Goal: Task Accomplishment & Management: Complete application form

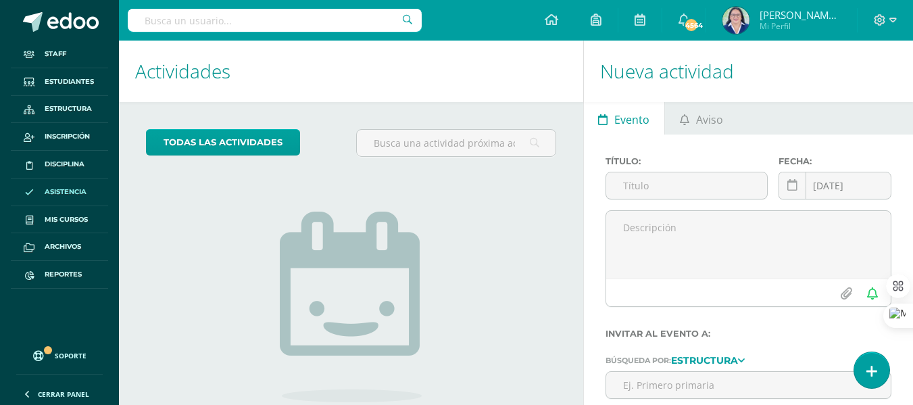
click at [60, 189] on span "Asistencia" at bounding box center [66, 192] width 42 height 11
click at [883, 375] on link at bounding box center [871, 369] width 39 height 39
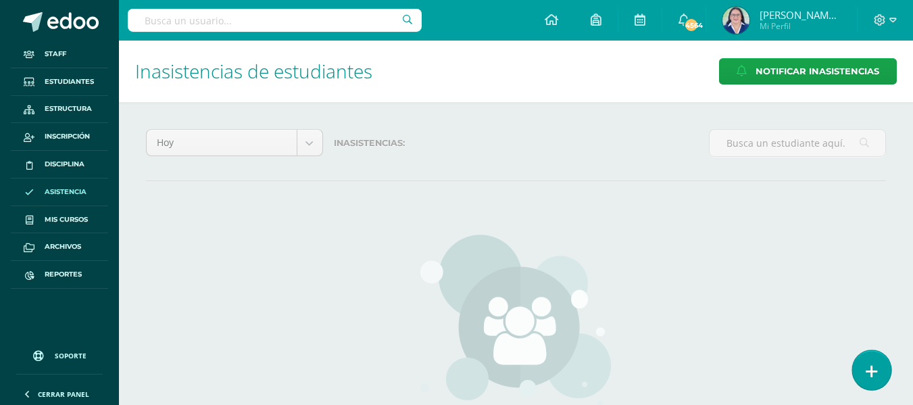
click at [877, 370] on link at bounding box center [871, 369] width 39 height 39
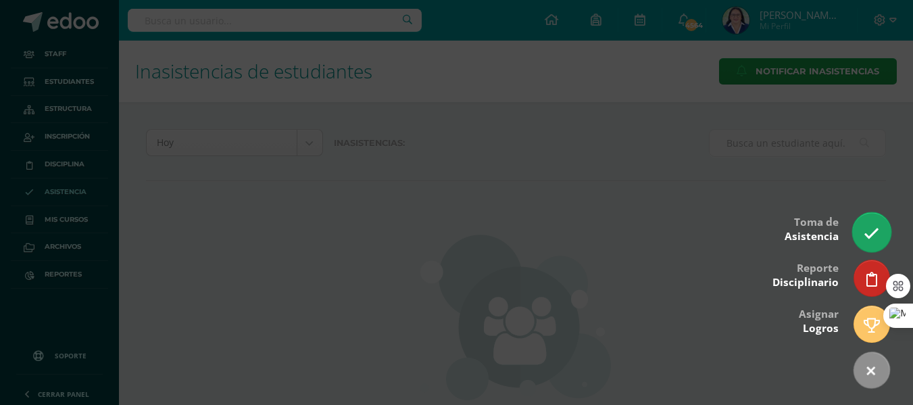
click at [868, 226] on icon at bounding box center [872, 234] width 16 height 16
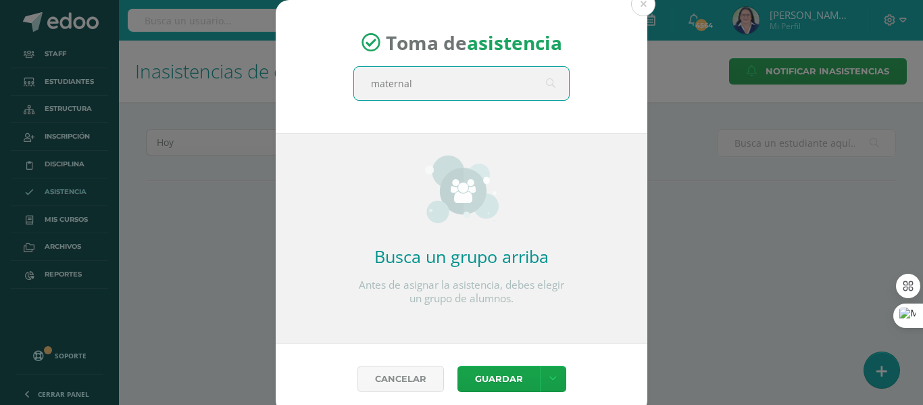
drag, startPoint x: 422, startPoint y: 83, endPoint x: 324, endPoint y: 68, distance: 99.1
click at [324, 68] on div "Toma de asistencia maternal maternal" at bounding box center [462, 66] width 372 height 133
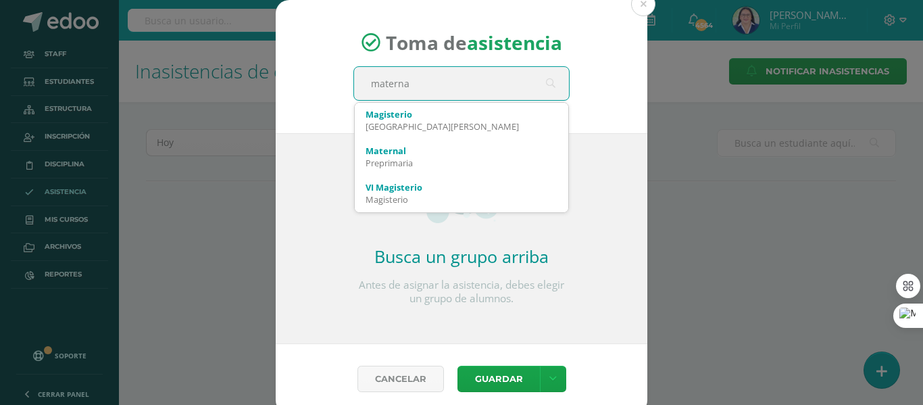
type input "maternal"
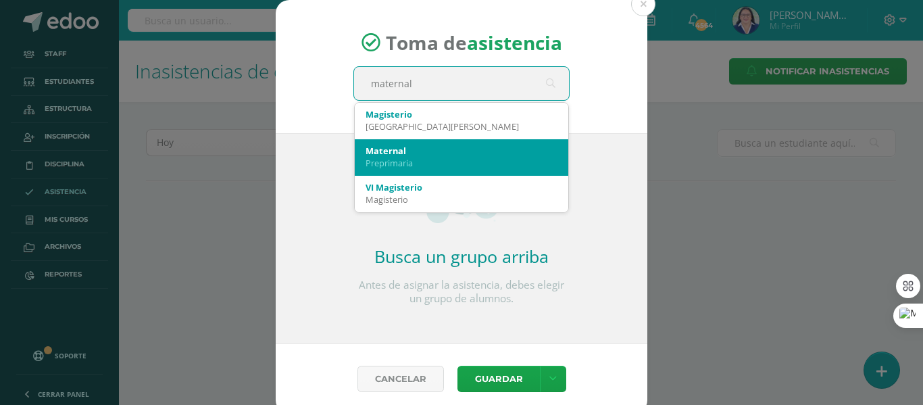
click at [403, 157] on div "Preprimaria" at bounding box center [462, 163] width 192 height 12
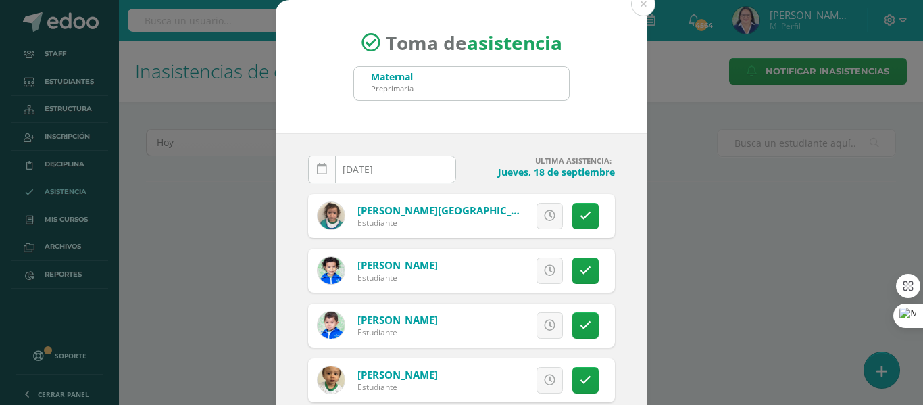
click at [317, 172] on icon at bounding box center [322, 169] width 10 height 11
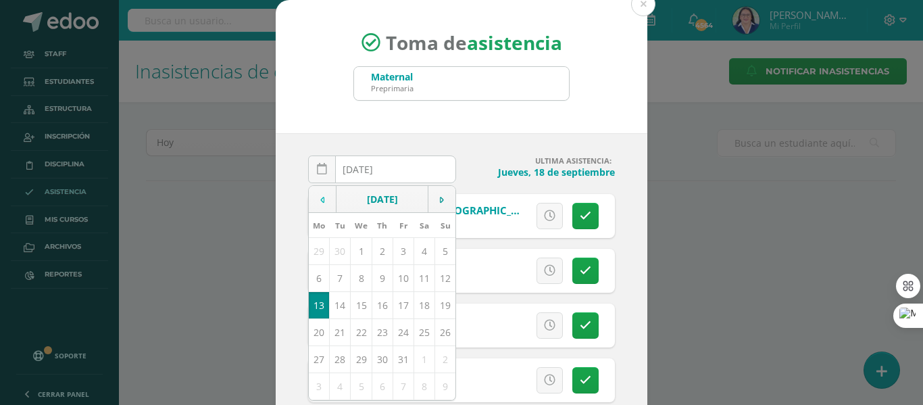
click at [320, 201] on icon at bounding box center [322, 199] width 4 height 9
click at [396, 308] on td "19" at bounding box center [403, 304] width 21 height 27
type input "[DATE]"
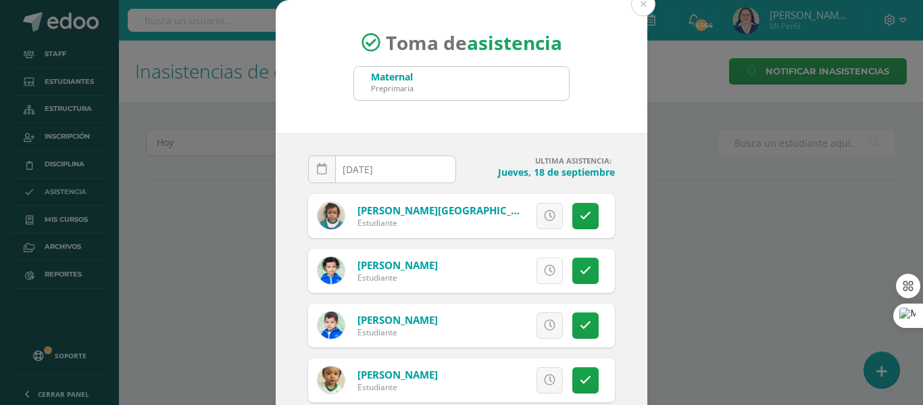
click at [544, 267] on icon at bounding box center [549, 270] width 11 height 11
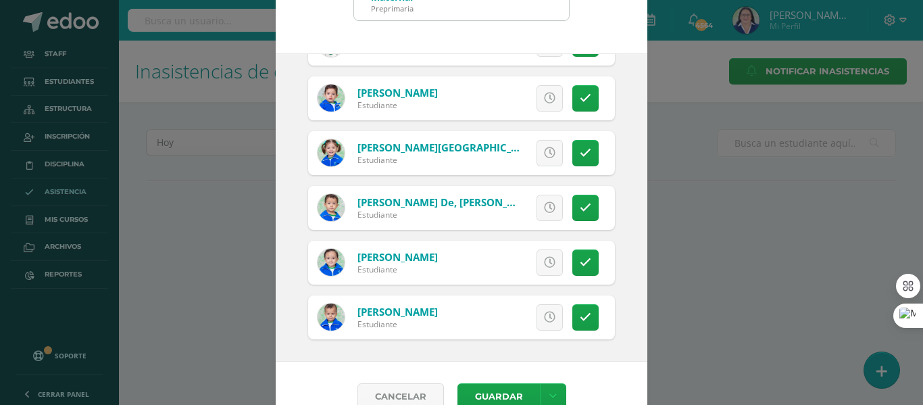
scroll to position [106, 0]
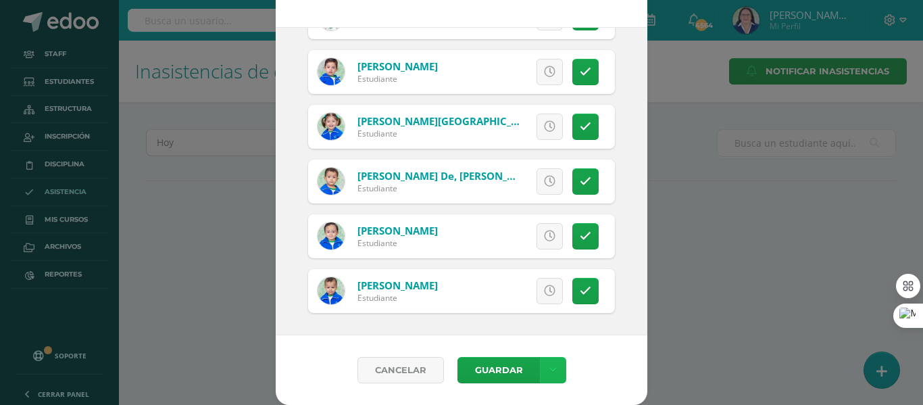
click at [549, 373] on icon at bounding box center [552, 369] width 7 height 11
click at [548, 309] on link "Guardar sin notificar inasistencias" at bounding box center [519, 319] width 149 height 32
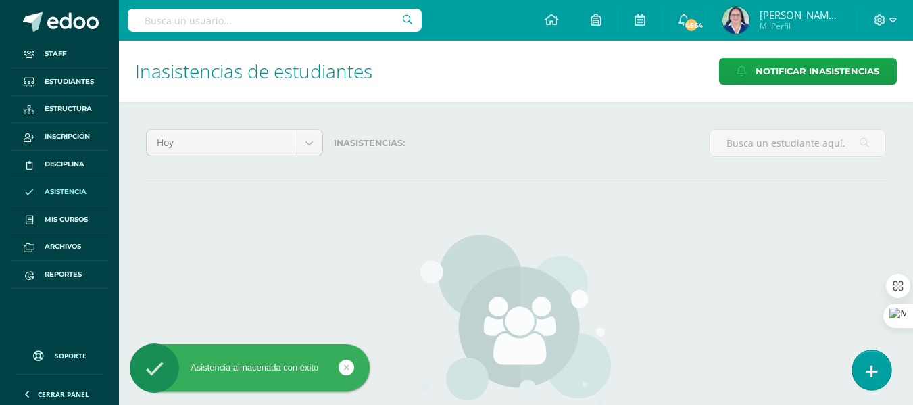
click at [871, 371] on icon at bounding box center [872, 372] width 12 height 16
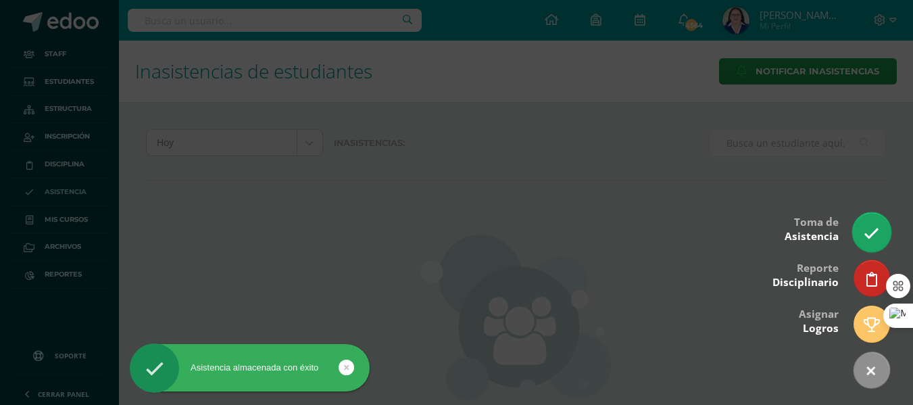
click at [875, 222] on link at bounding box center [871, 231] width 39 height 39
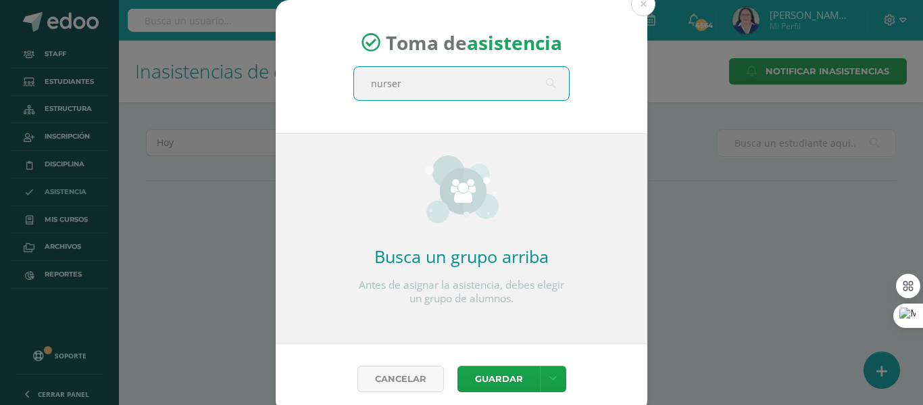
type input "nursery"
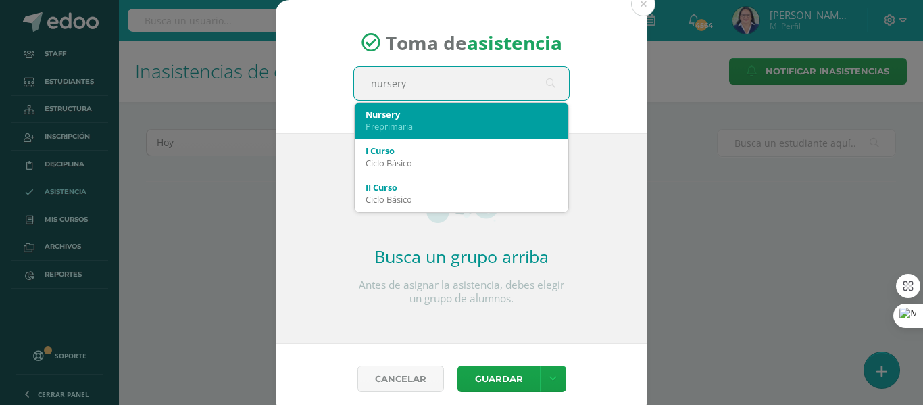
click at [445, 118] on div "Nursery" at bounding box center [462, 114] width 192 height 12
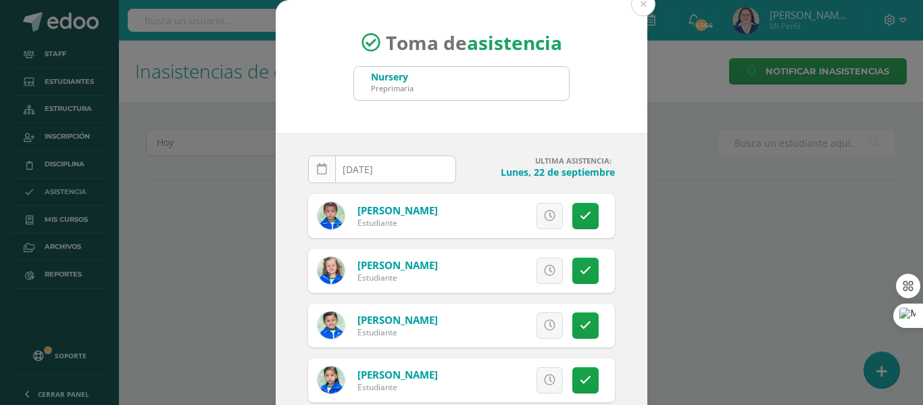
click at [317, 164] on icon at bounding box center [322, 169] width 10 height 11
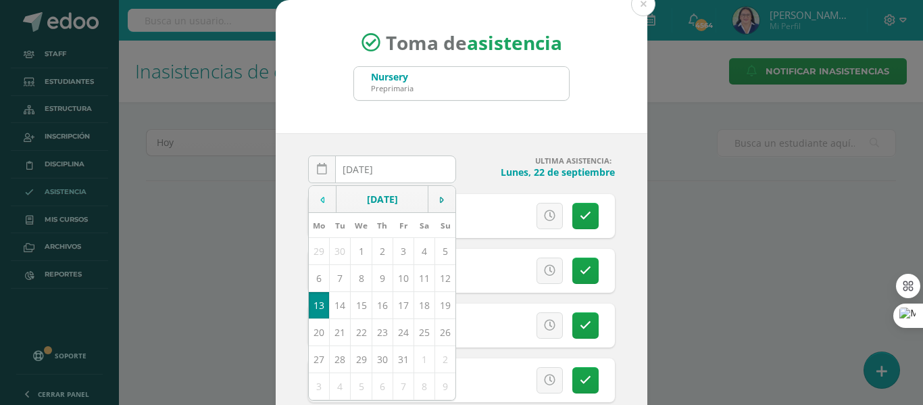
click at [320, 198] on td at bounding box center [323, 199] width 28 height 27
click at [374, 305] on td "18" at bounding box center [382, 304] width 21 height 27
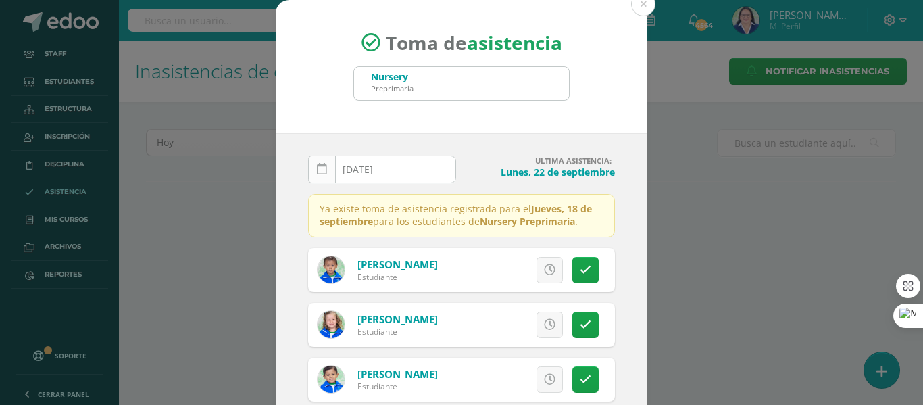
click at [313, 162] on link at bounding box center [322, 169] width 28 height 28
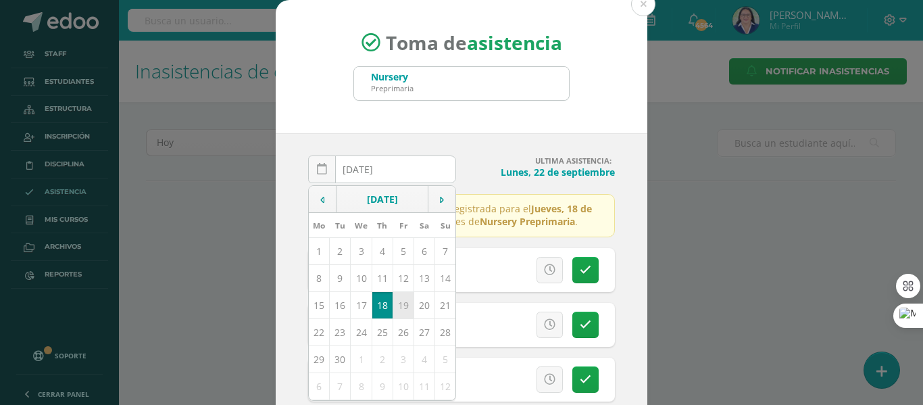
click at [395, 298] on td "19" at bounding box center [403, 304] width 21 height 27
type input "[DATE]"
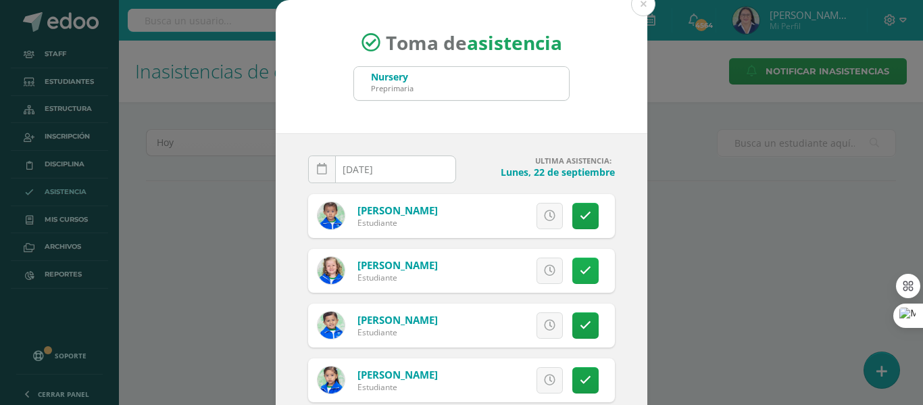
click at [580, 270] on icon at bounding box center [585, 270] width 11 height 11
click at [579, 216] on link at bounding box center [585, 216] width 26 height 26
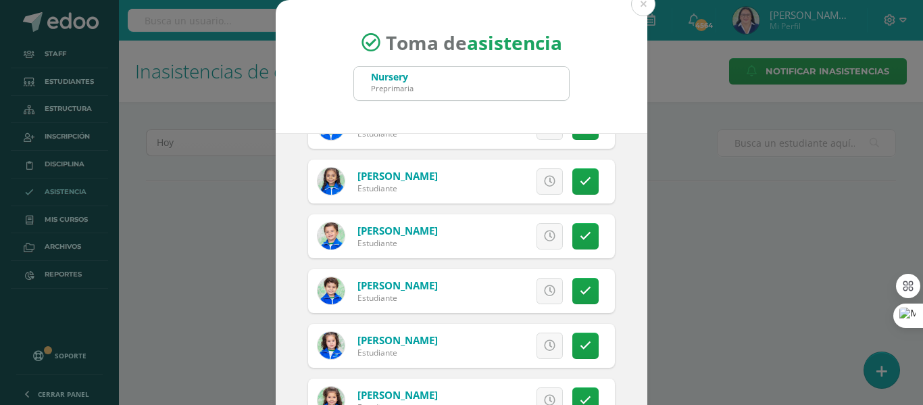
scroll to position [473, 0]
click at [537, 283] on link at bounding box center [550, 290] width 26 height 26
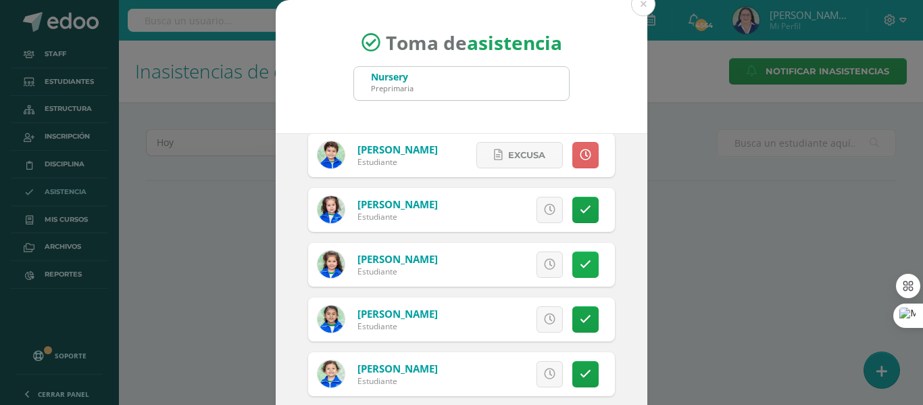
click at [580, 266] on icon at bounding box center [585, 264] width 11 height 11
click at [579, 324] on link at bounding box center [585, 319] width 26 height 26
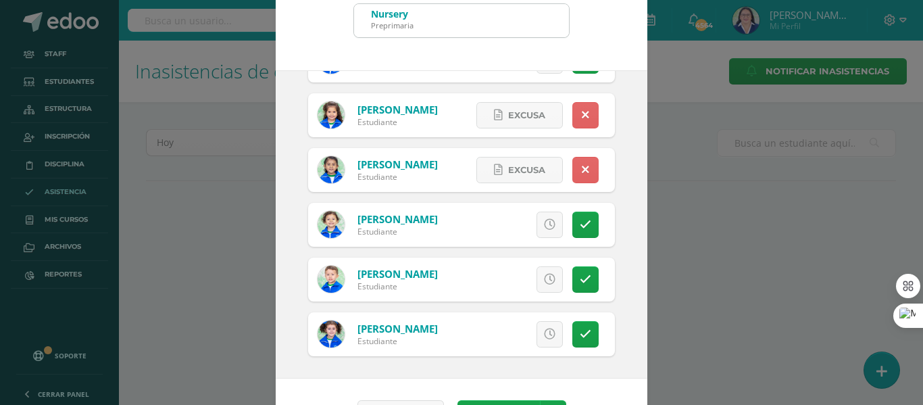
scroll to position [106, 0]
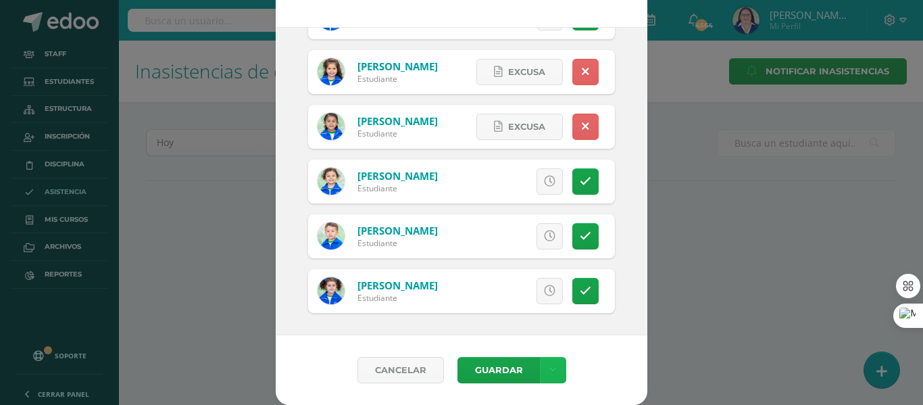
click at [549, 372] on icon at bounding box center [552, 369] width 7 height 11
click at [545, 310] on link "Guardar sin notificar inasistencias" at bounding box center [519, 319] width 149 height 32
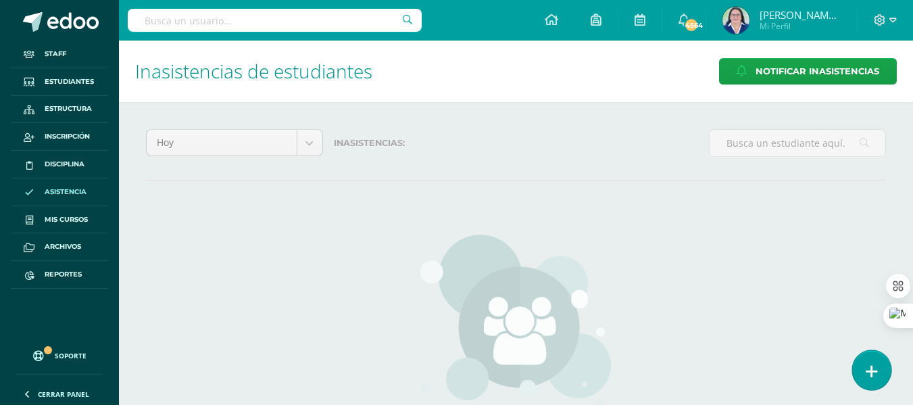
click at [881, 364] on link at bounding box center [871, 369] width 39 height 39
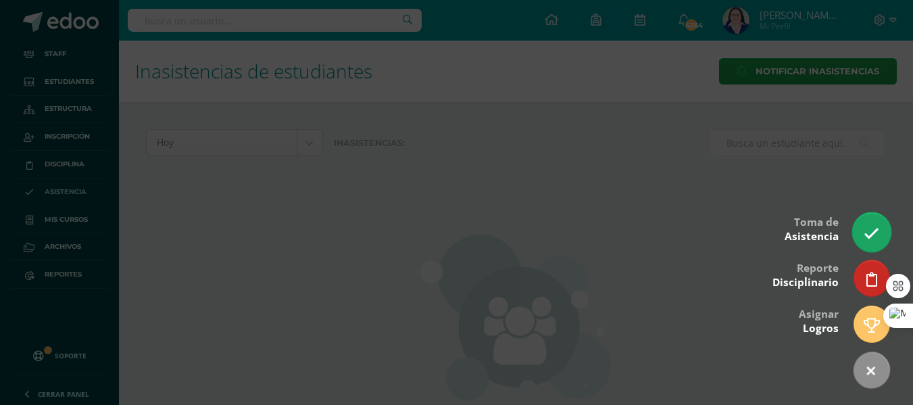
click at [868, 234] on icon at bounding box center [872, 234] width 16 height 16
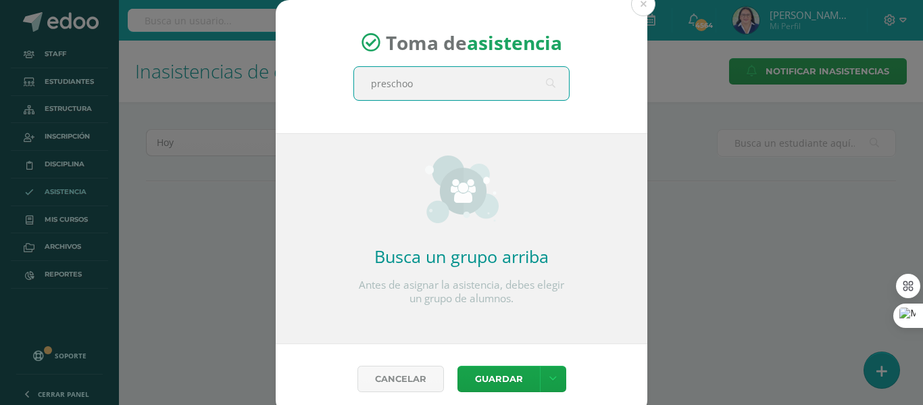
type input "preschool"
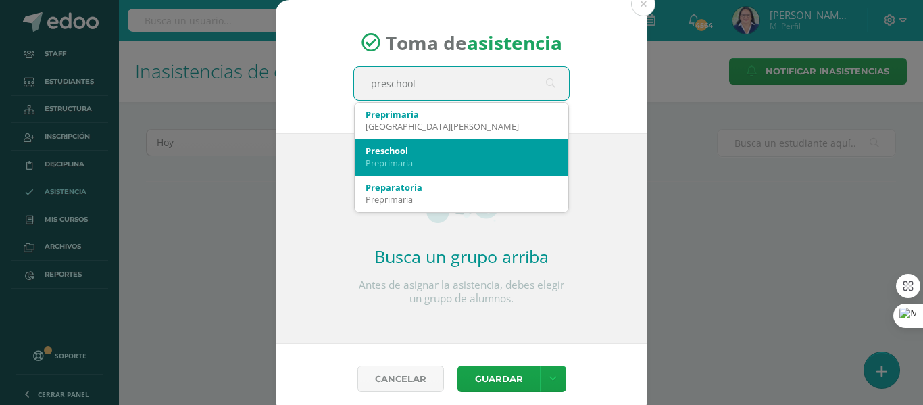
click at [398, 153] on div "Preschool" at bounding box center [462, 151] width 192 height 12
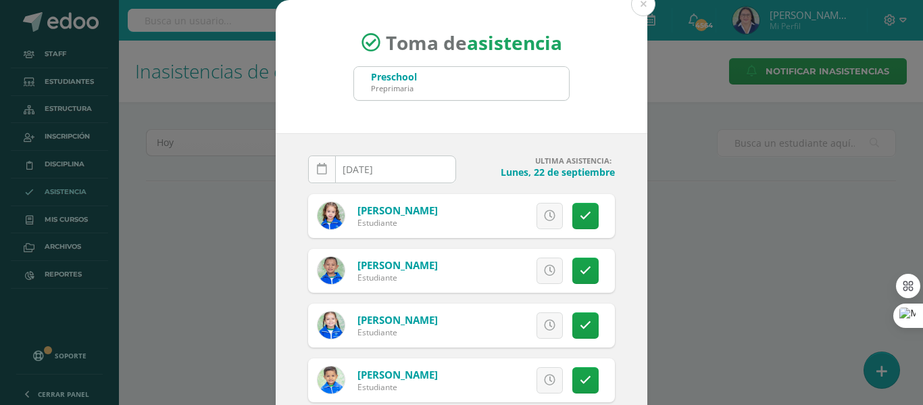
click at [309, 166] on link at bounding box center [322, 169] width 28 height 28
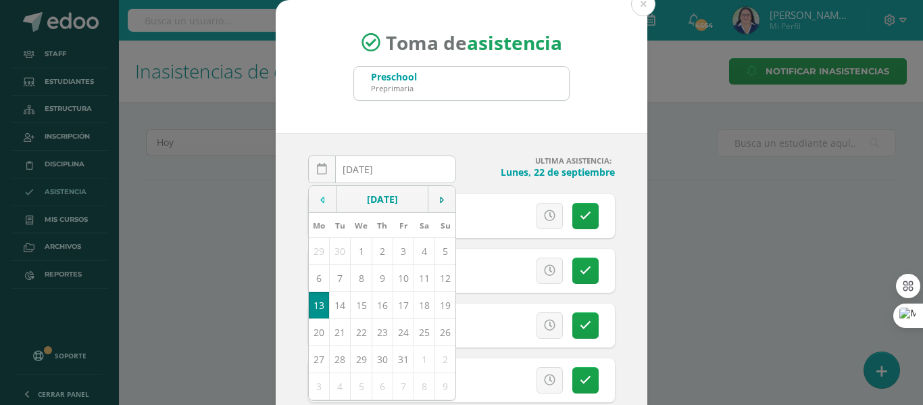
click at [311, 197] on td at bounding box center [323, 199] width 28 height 27
click at [399, 307] on td "19" at bounding box center [403, 304] width 21 height 27
type input "[DATE]"
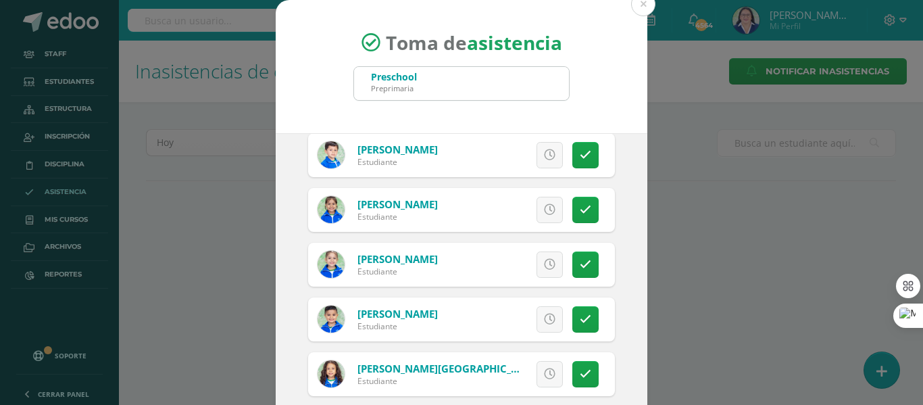
scroll to position [608, 0]
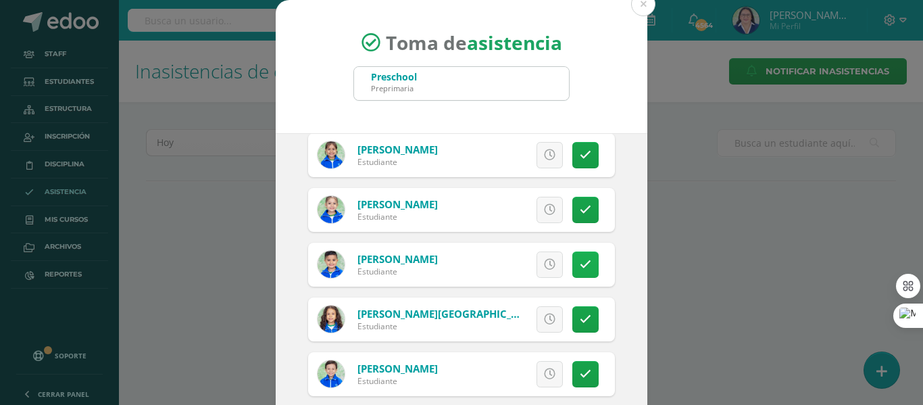
click at [580, 261] on icon at bounding box center [585, 264] width 11 height 11
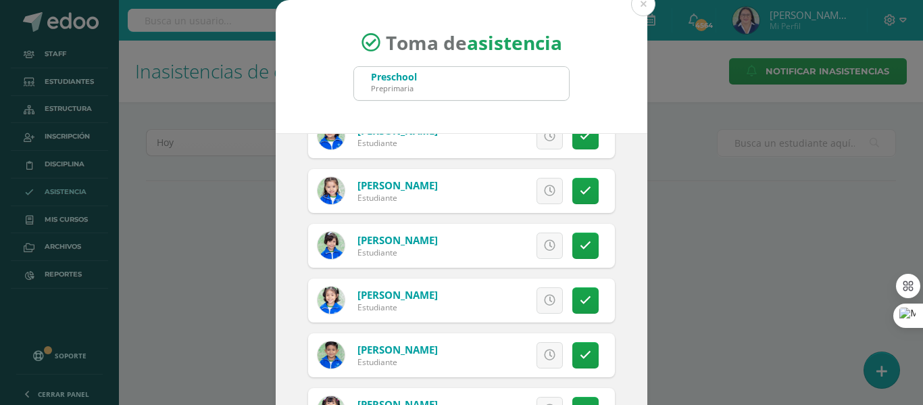
scroll to position [1352, 0]
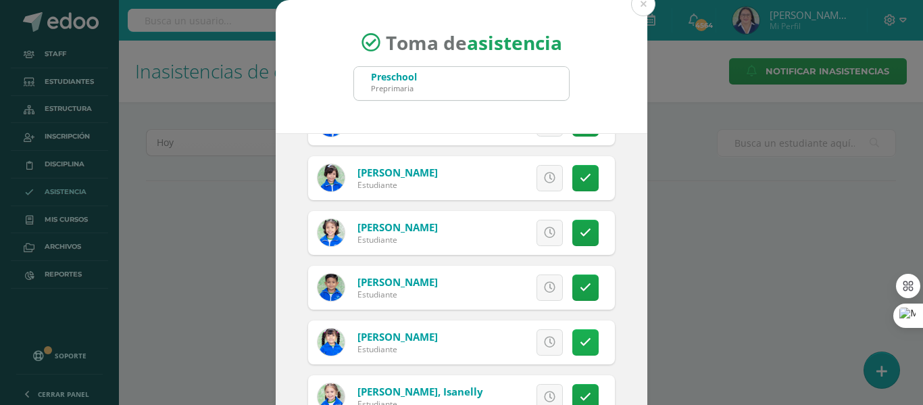
click at [580, 339] on icon at bounding box center [585, 342] width 11 height 11
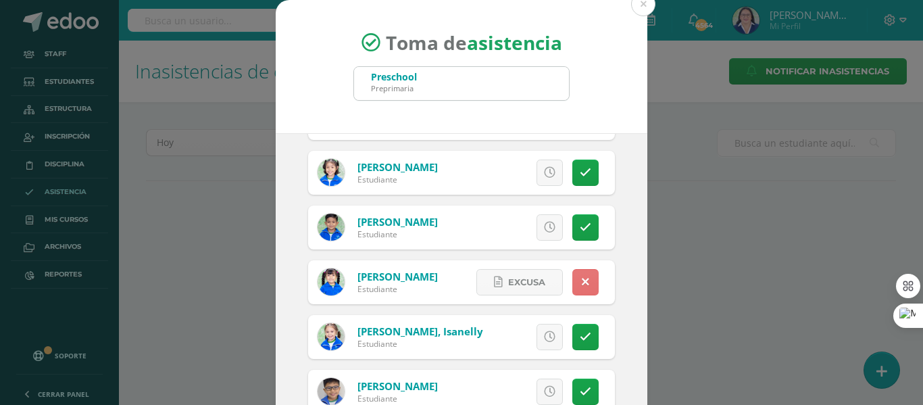
scroll to position [1487, 0]
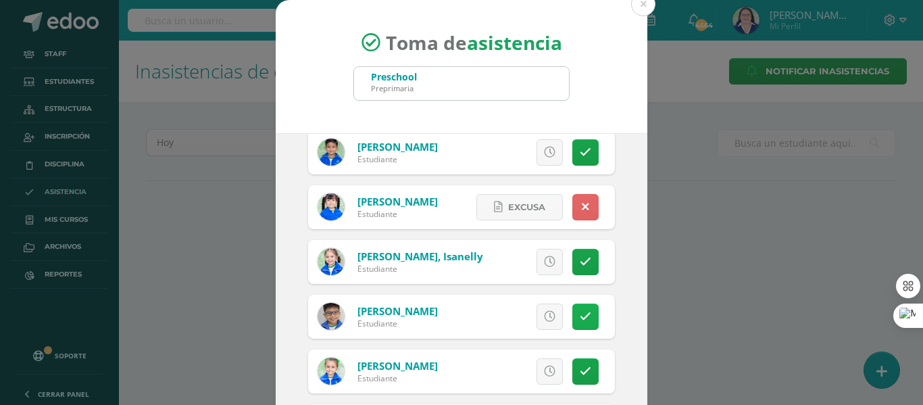
click at [580, 314] on icon at bounding box center [585, 316] width 11 height 11
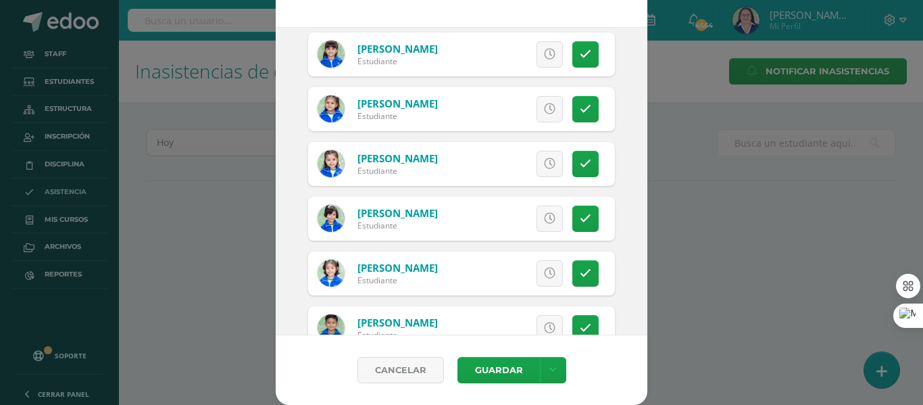
scroll to position [1181, 0]
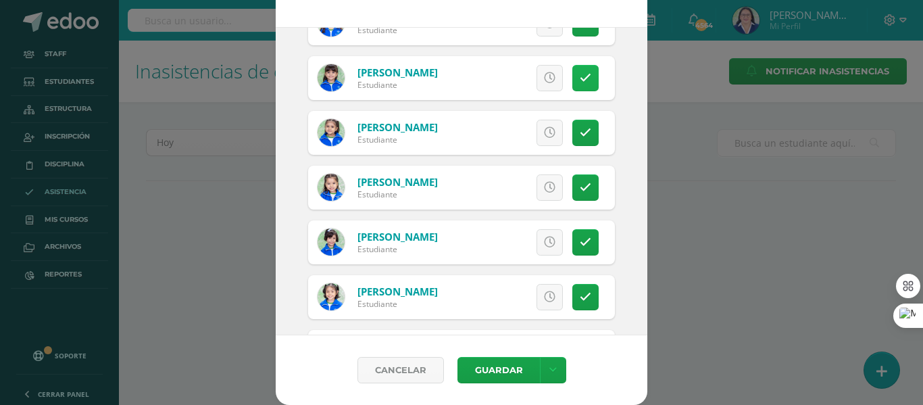
click at [576, 79] on link at bounding box center [585, 78] width 26 height 26
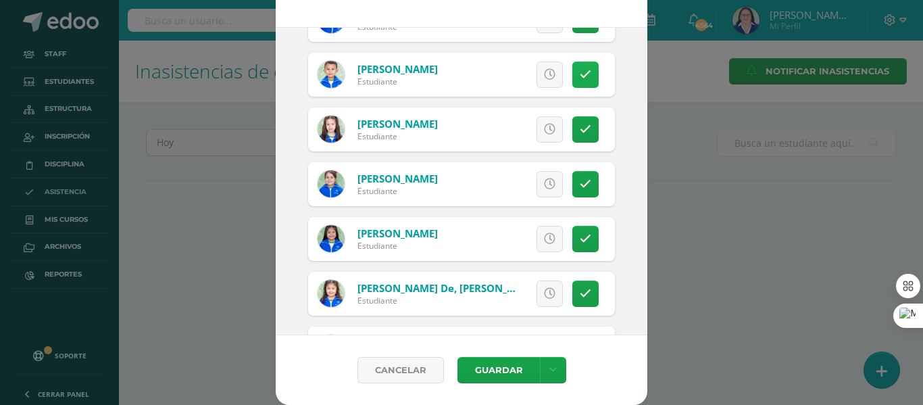
scroll to position [776, 0]
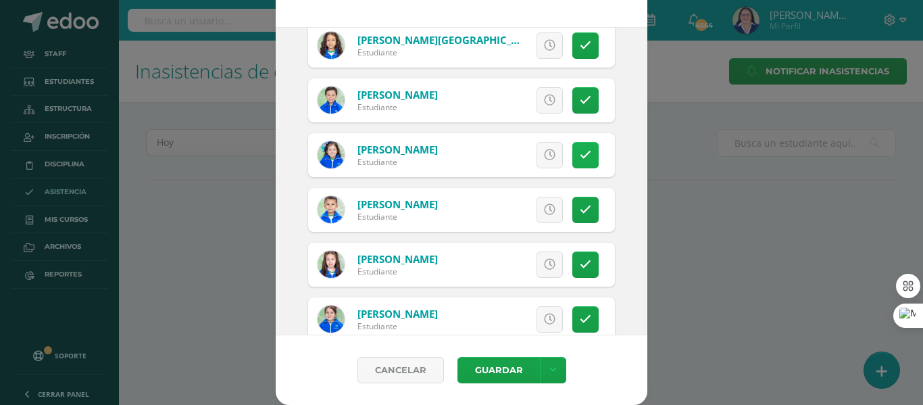
click at [580, 157] on icon at bounding box center [585, 154] width 11 height 11
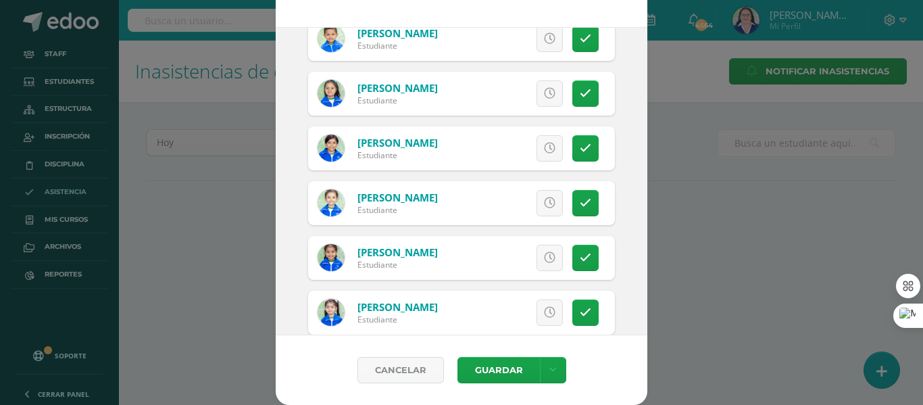
scroll to position [168, 0]
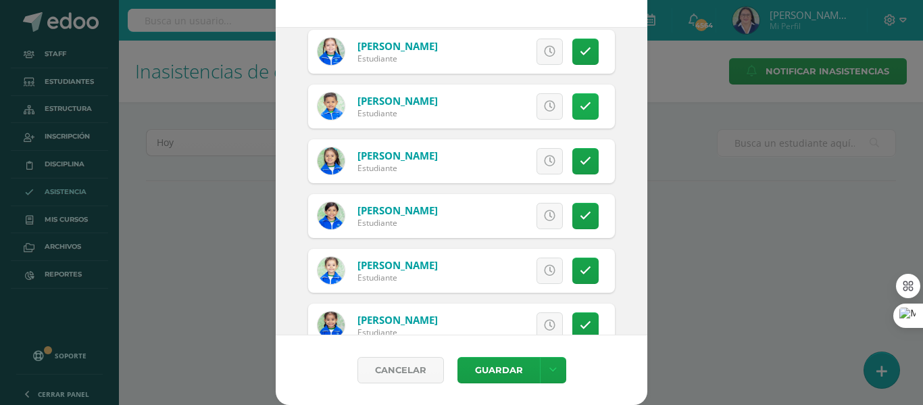
click at [576, 102] on link at bounding box center [585, 106] width 26 height 26
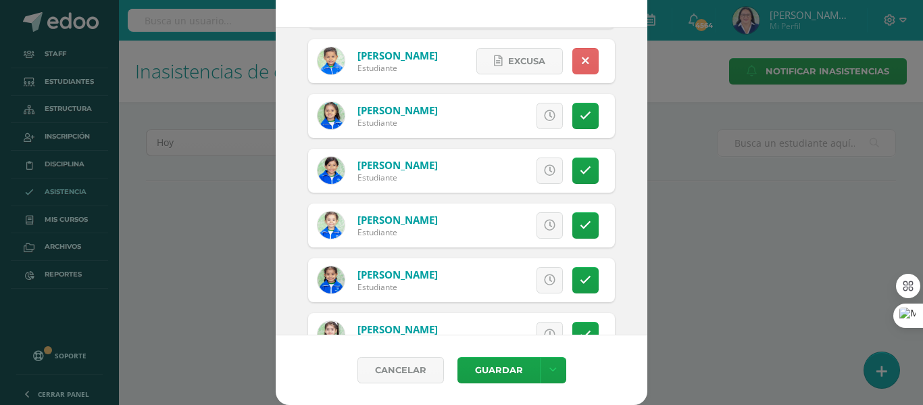
scroll to position [235, 0]
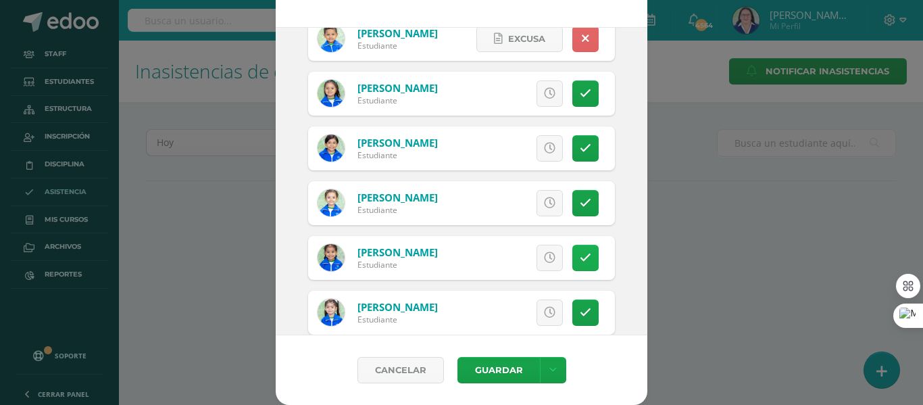
click at [580, 255] on icon at bounding box center [585, 257] width 11 height 11
click at [549, 370] on icon at bounding box center [552, 369] width 7 height 11
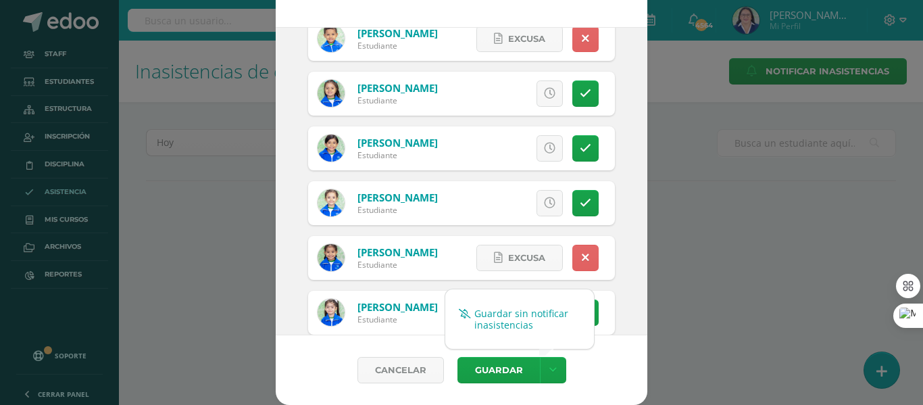
click at [541, 316] on link "Guardar sin notificar inasistencias" at bounding box center [519, 319] width 149 height 32
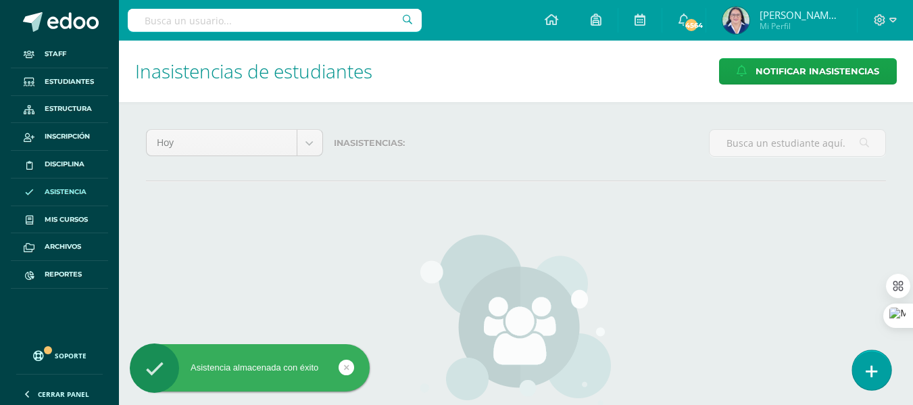
click at [877, 366] on link at bounding box center [871, 369] width 39 height 39
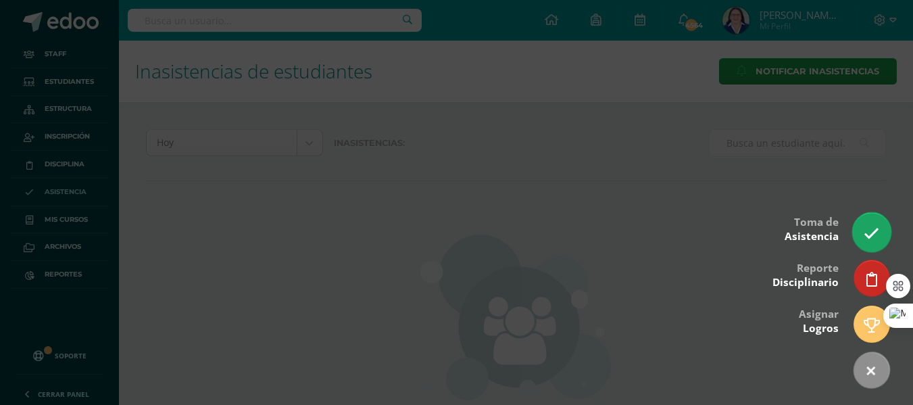
click at [872, 228] on icon at bounding box center [872, 234] width 16 height 16
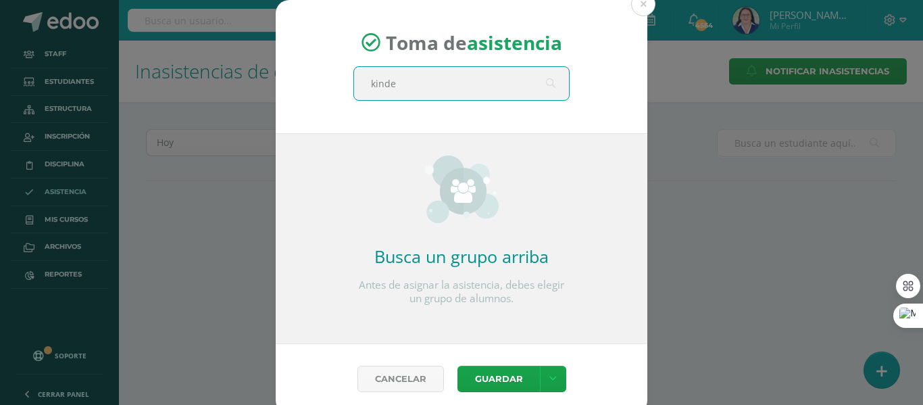
type input "kinder"
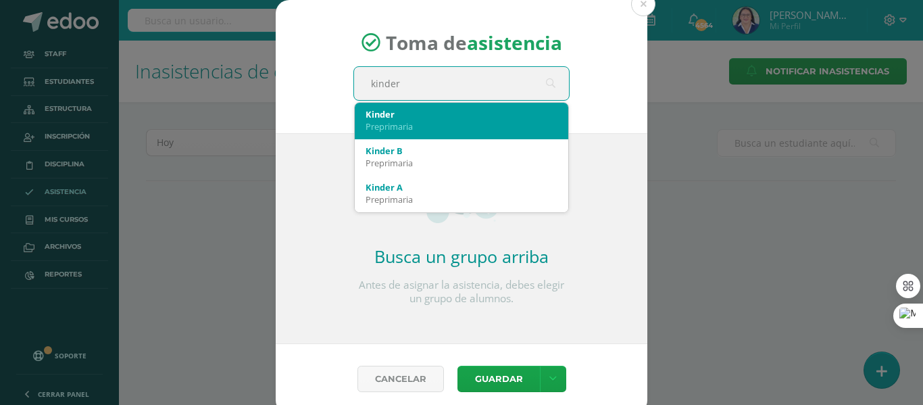
click at [495, 130] on div "Preprimaria" at bounding box center [462, 126] width 192 height 12
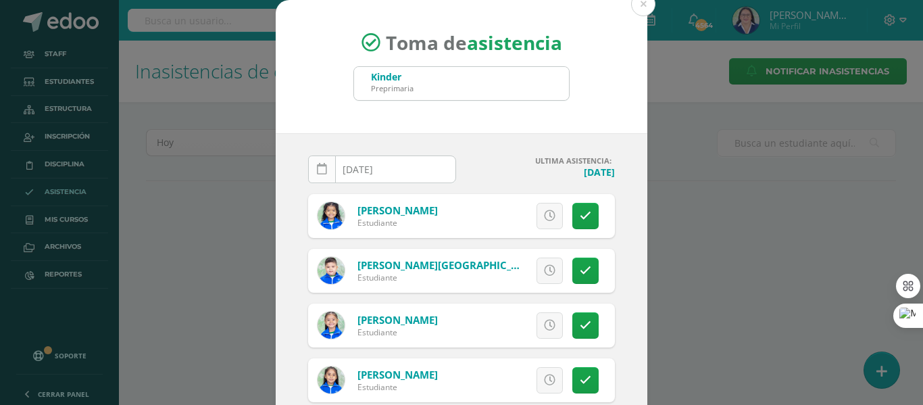
click at [317, 169] on icon at bounding box center [322, 169] width 10 height 11
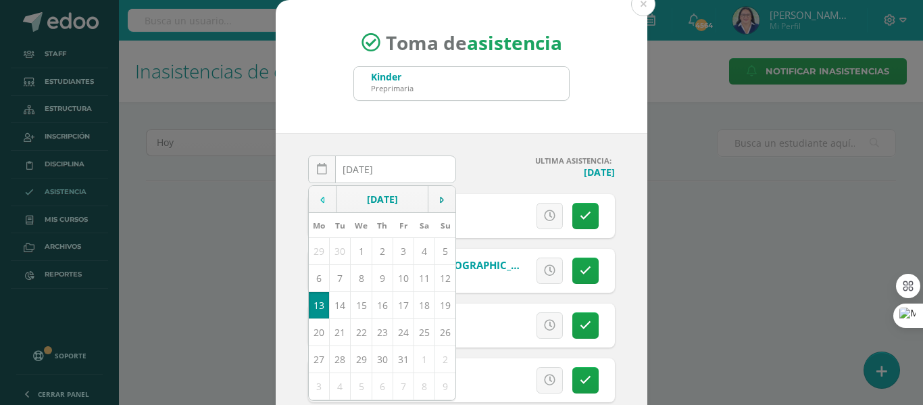
click at [314, 199] on td at bounding box center [323, 199] width 28 height 27
click at [399, 307] on td "19" at bounding box center [403, 304] width 21 height 27
type input "[DATE]"
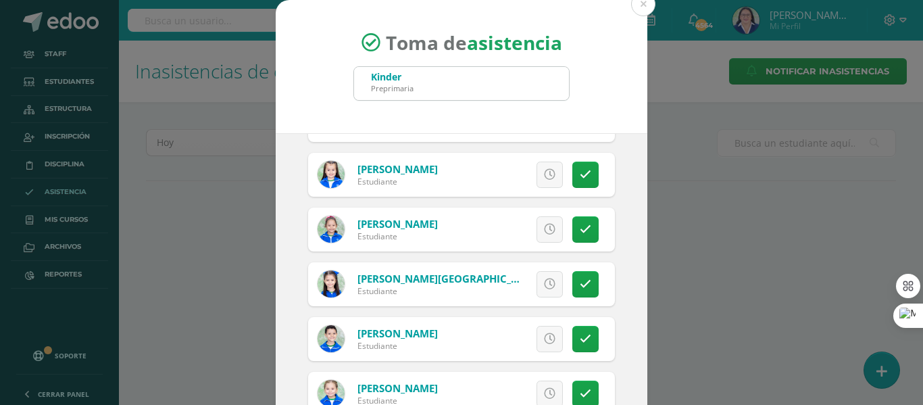
scroll to position [1014, 0]
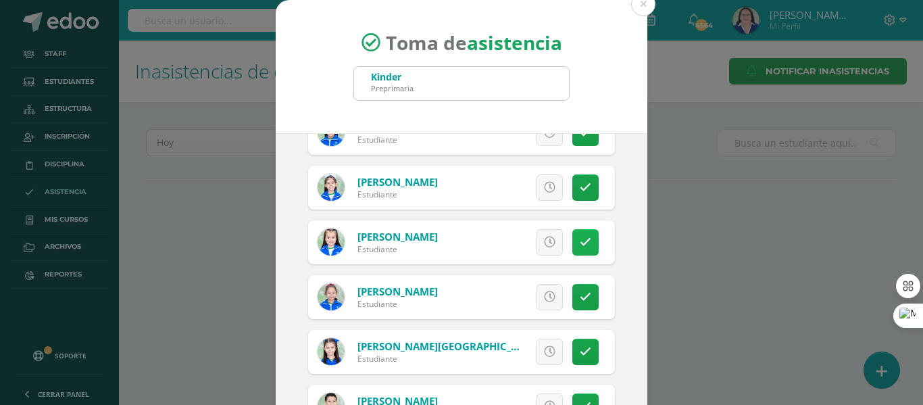
click at [580, 241] on icon at bounding box center [585, 242] width 11 height 11
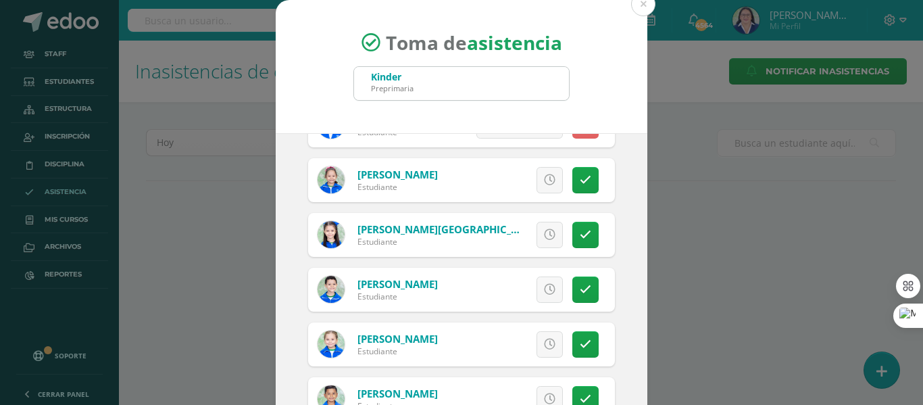
scroll to position [1149, 0]
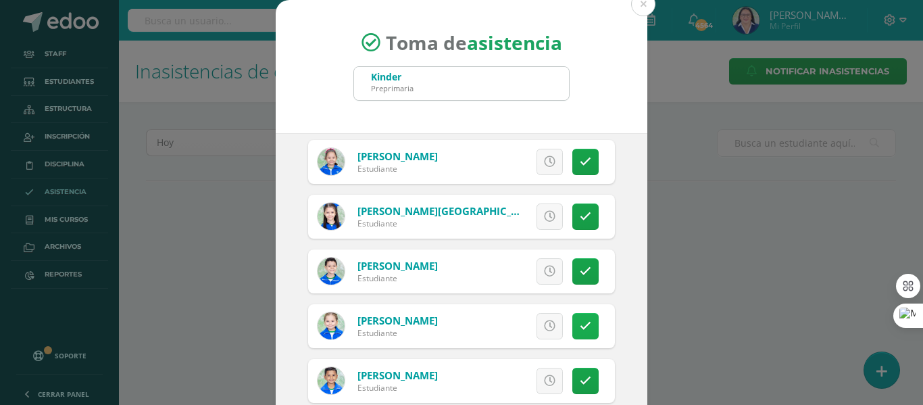
click at [580, 322] on icon at bounding box center [585, 325] width 11 height 11
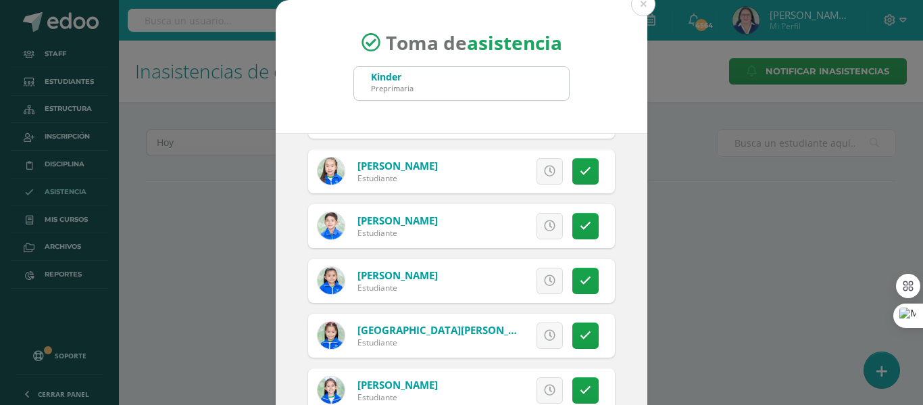
scroll to position [878, 0]
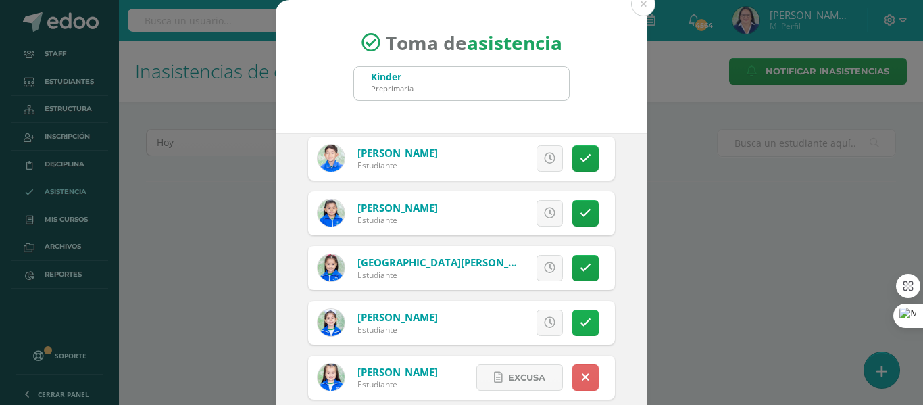
click at [580, 323] on icon at bounding box center [585, 322] width 11 height 11
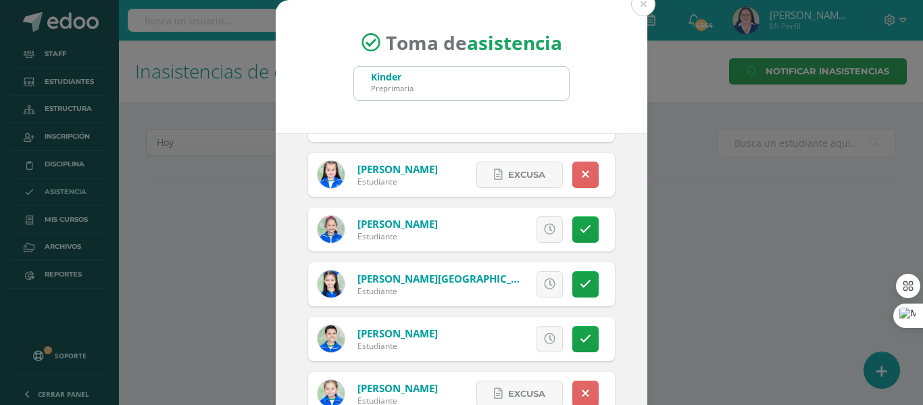
scroll to position [1216, 0]
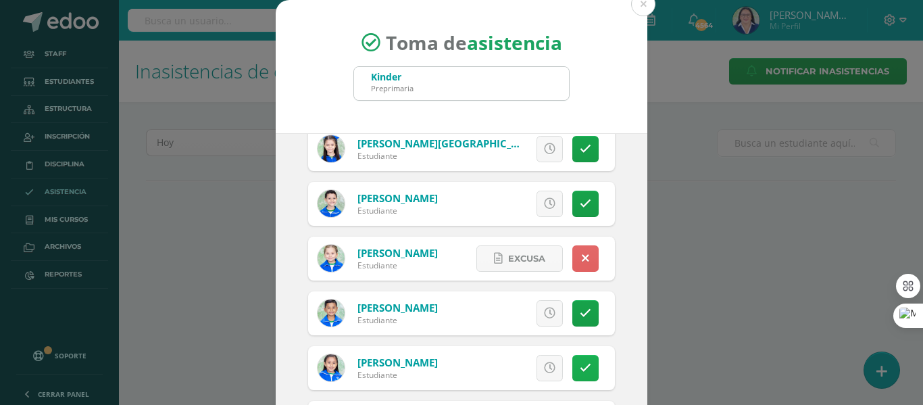
click at [580, 367] on icon at bounding box center [585, 367] width 11 height 11
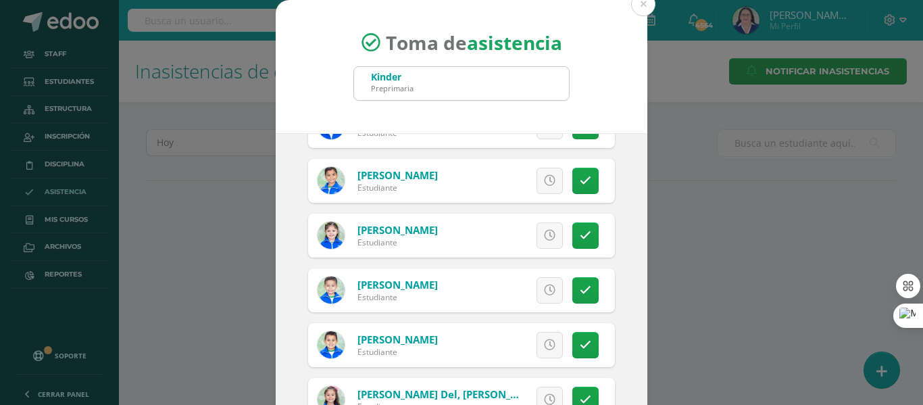
scroll to position [405, 0]
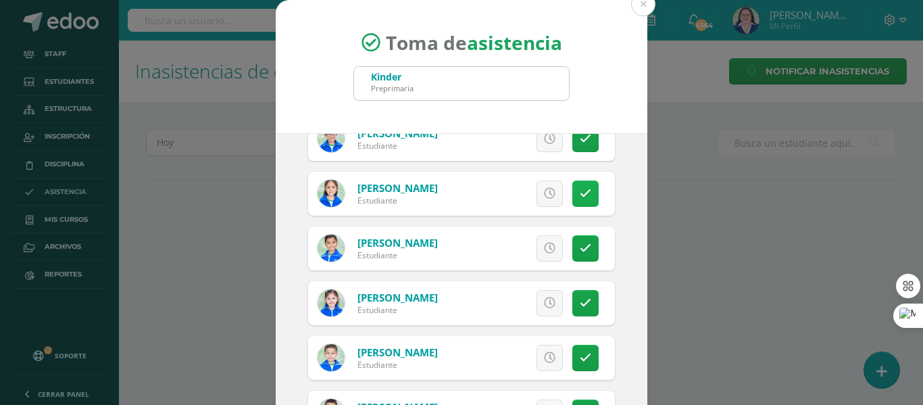
click at [580, 193] on icon at bounding box center [585, 193] width 11 height 11
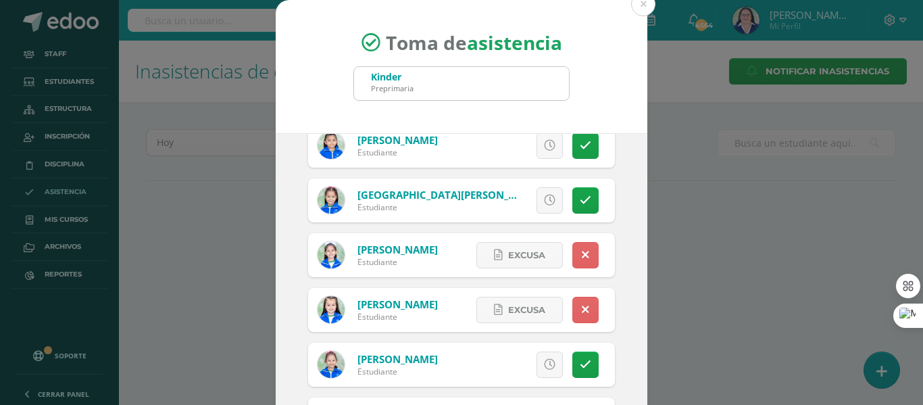
scroll to position [1014, 0]
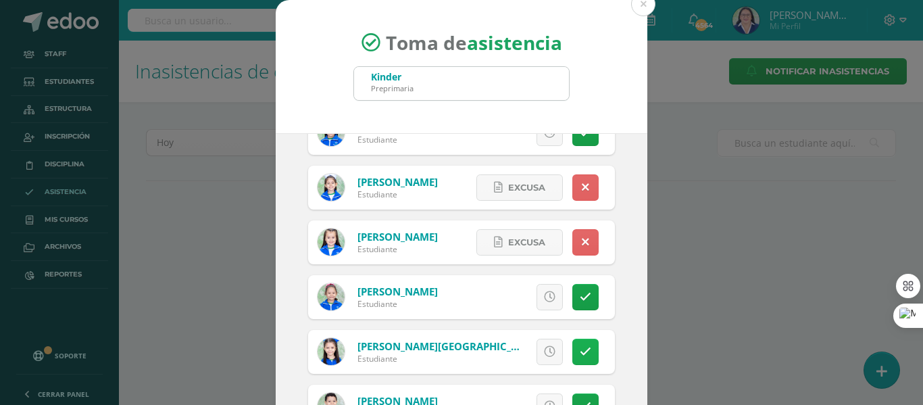
click at [580, 349] on icon at bounding box center [585, 351] width 11 height 11
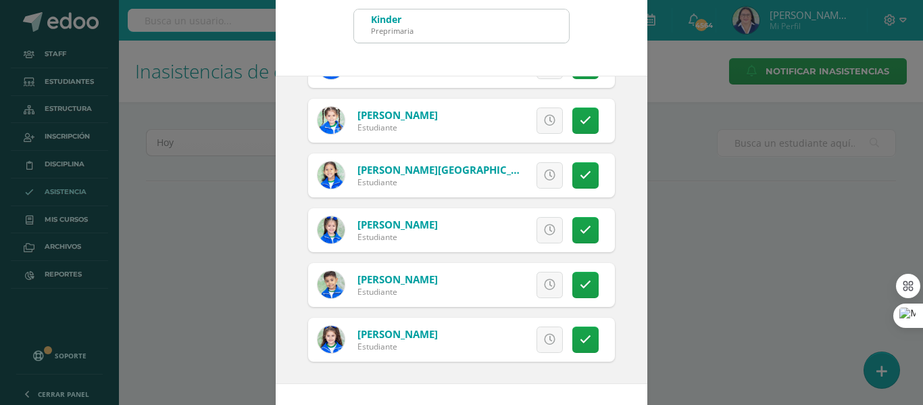
scroll to position [106, 0]
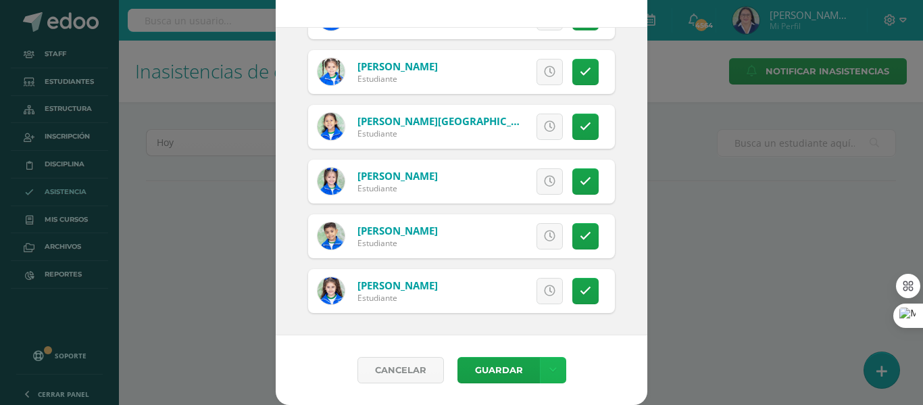
click at [549, 367] on icon at bounding box center [552, 369] width 7 height 11
click at [525, 316] on link "Guardar sin notificar inasistencias" at bounding box center [519, 319] width 149 height 32
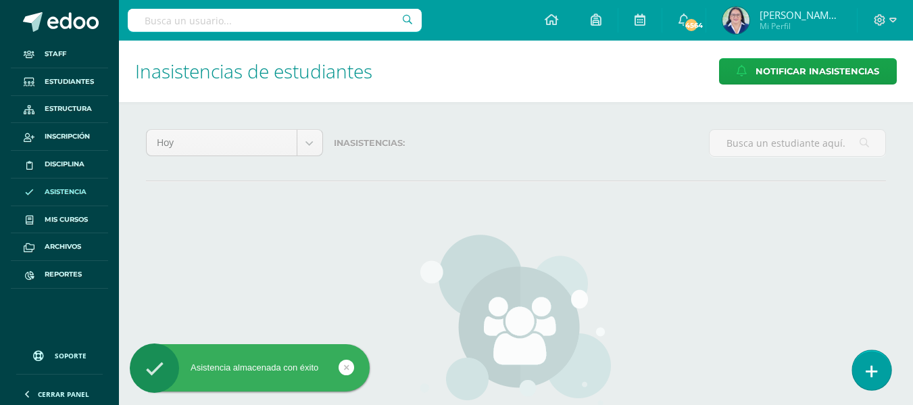
click at [869, 372] on icon at bounding box center [872, 372] width 12 height 16
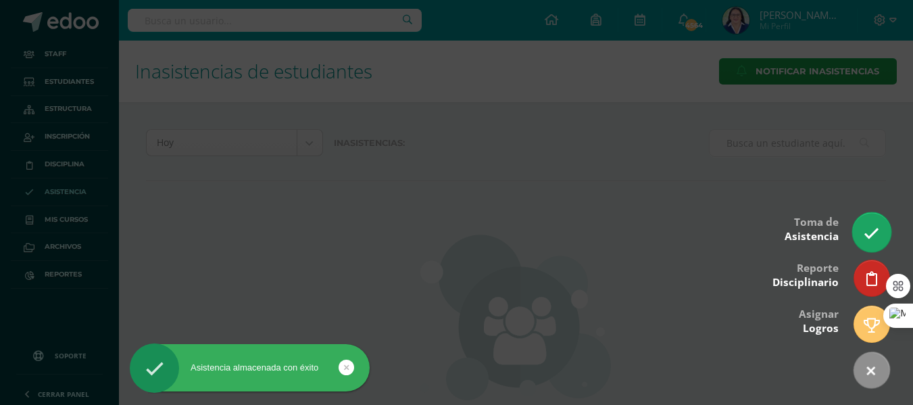
click at [868, 228] on icon at bounding box center [872, 234] width 16 height 16
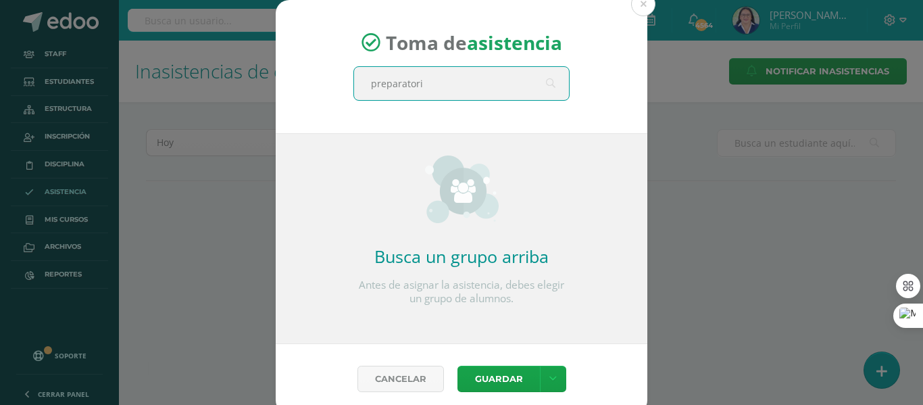
type input "preparatoria"
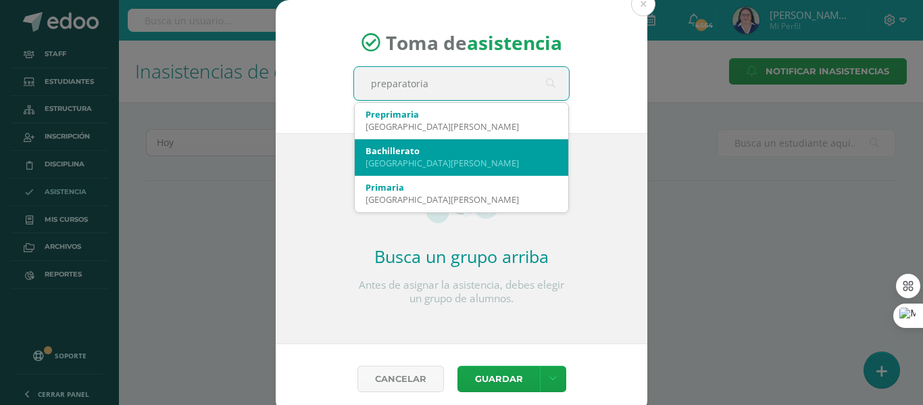
scroll to position [68, 0]
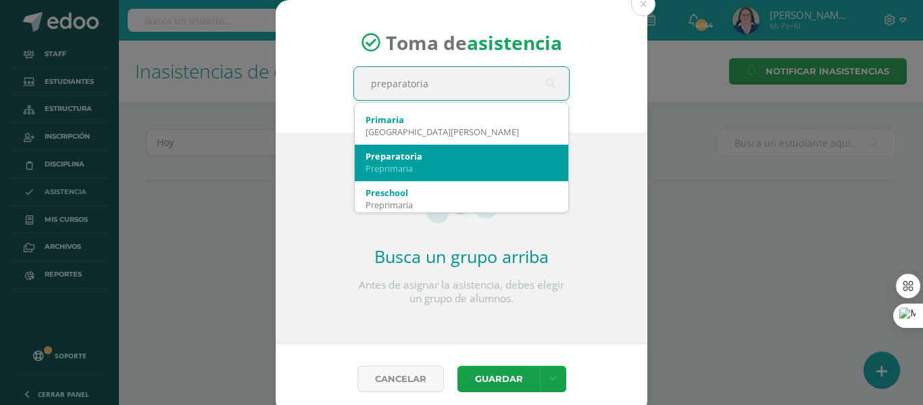
click at [468, 164] on div "Preprimaria" at bounding box center [462, 168] width 192 height 12
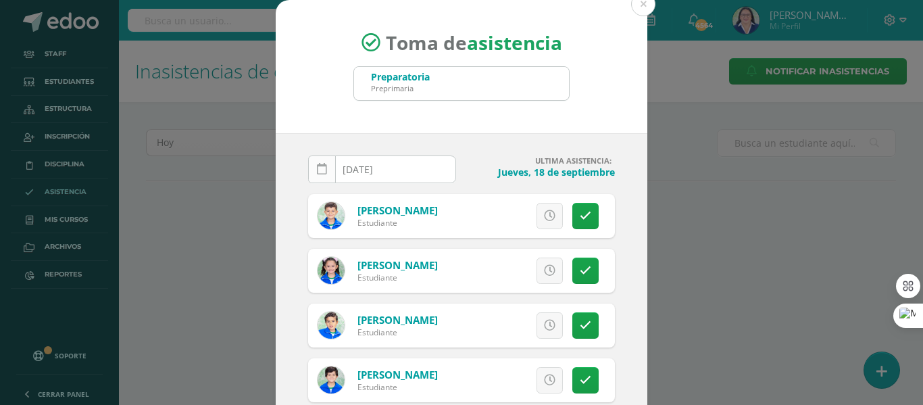
click at [317, 170] on icon at bounding box center [322, 169] width 10 height 11
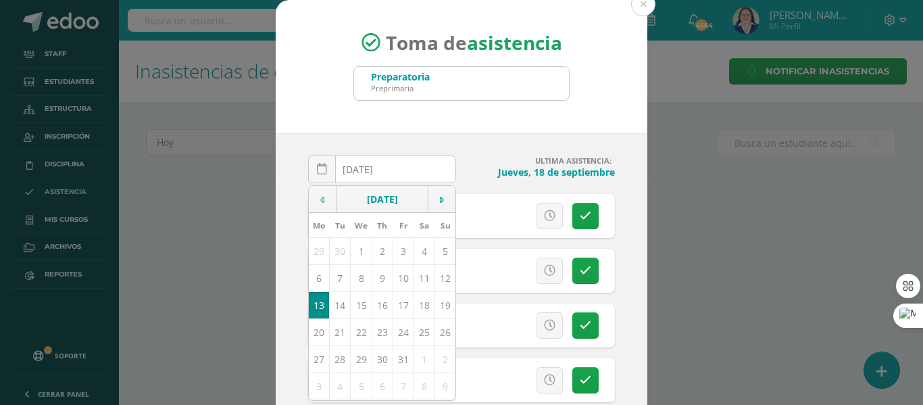
click at [322, 200] on td at bounding box center [323, 199] width 28 height 27
click at [401, 306] on td "19" at bounding box center [403, 304] width 21 height 27
type input "[DATE]"
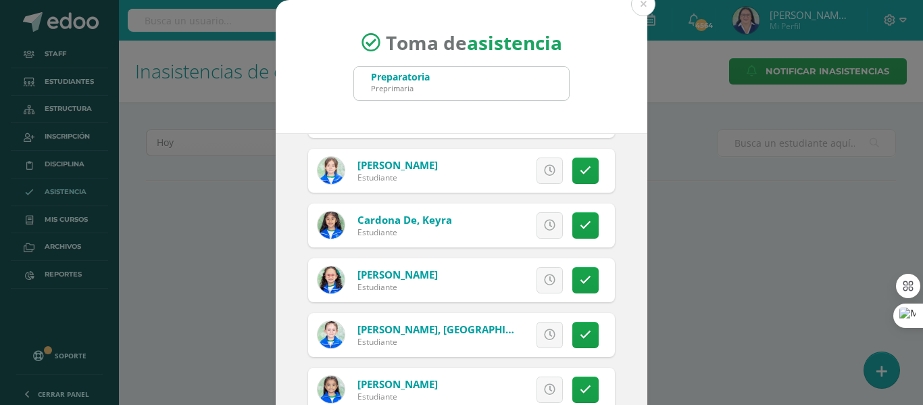
scroll to position [338, 0]
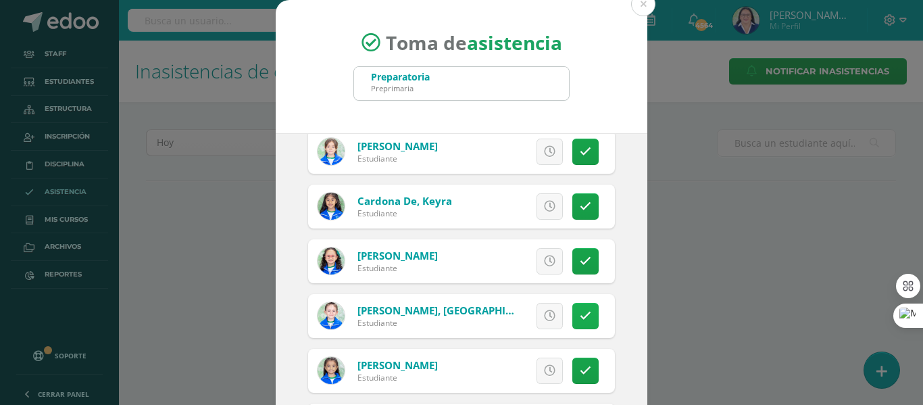
click at [580, 317] on icon at bounding box center [585, 315] width 11 height 11
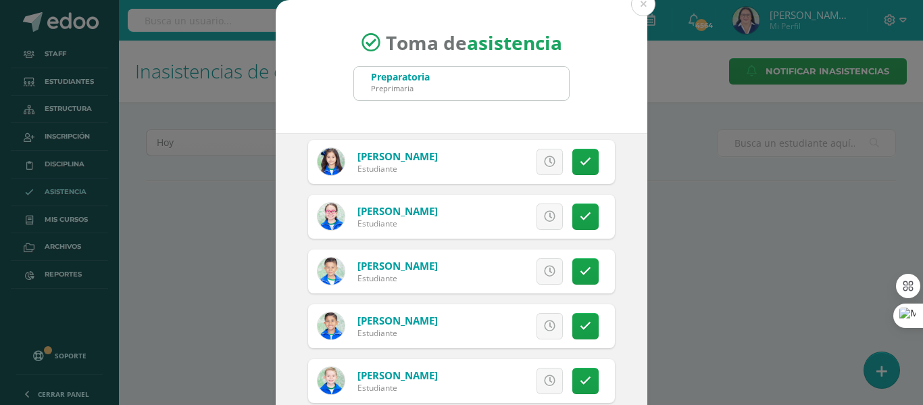
scroll to position [1284, 0]
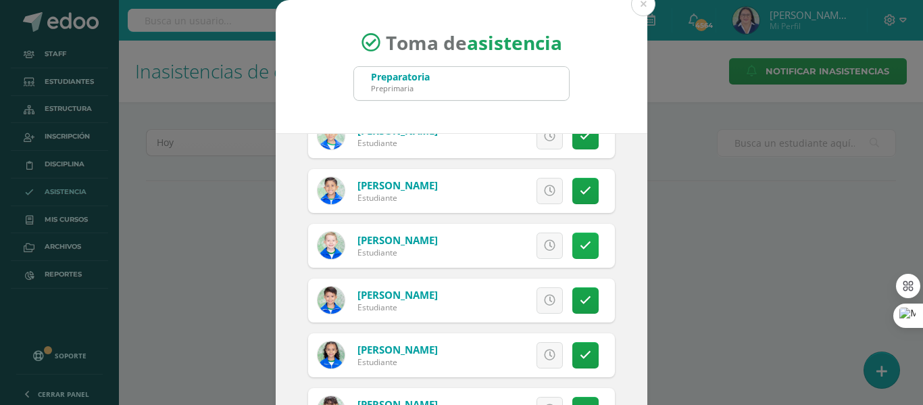
click at [580, 244] on icon at bounding box center [585, 245] width 11 height 11
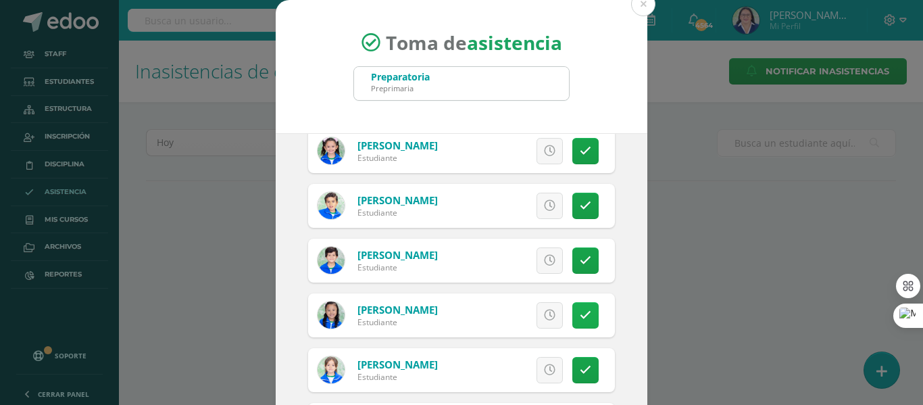
scroll to position [0, 0]
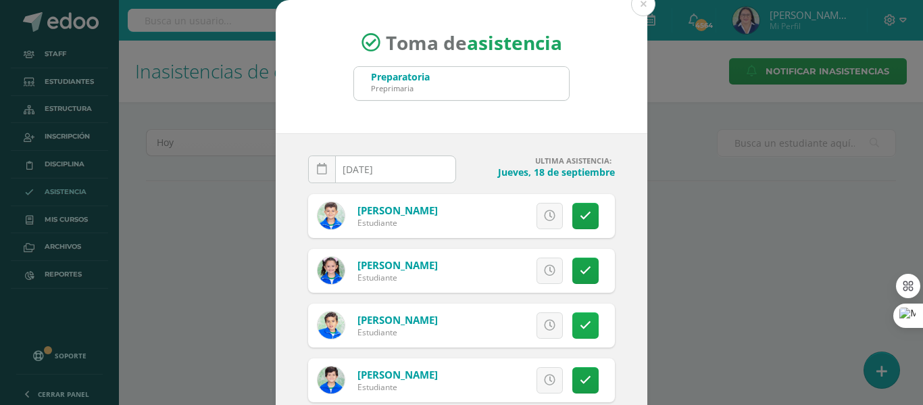
click at [580, 321] on icon at bounding box center [585, 325] width 11 height 11
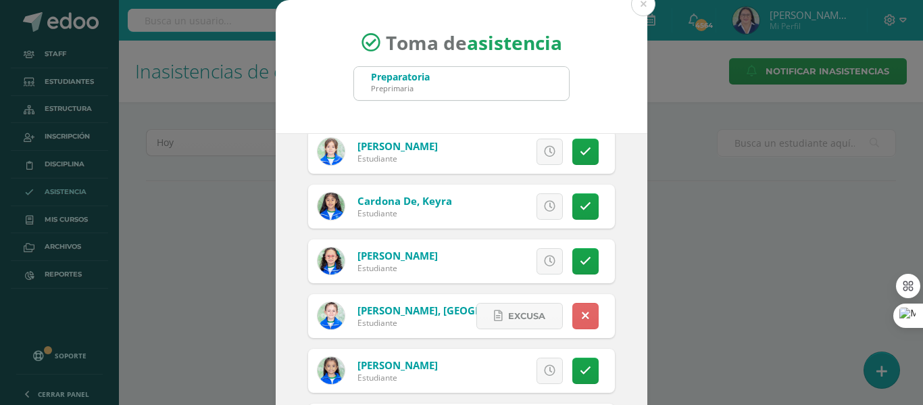
scroll to position [473, 0]
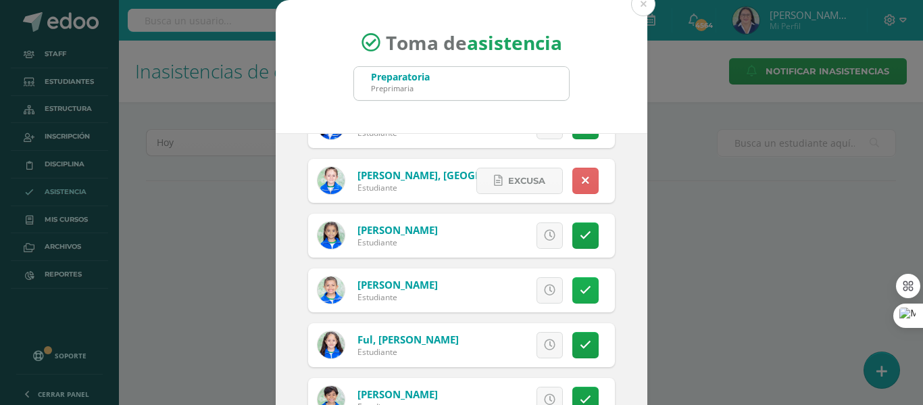
click at [572, 284] on link at bounding box center [585, 290] width 26 height 26
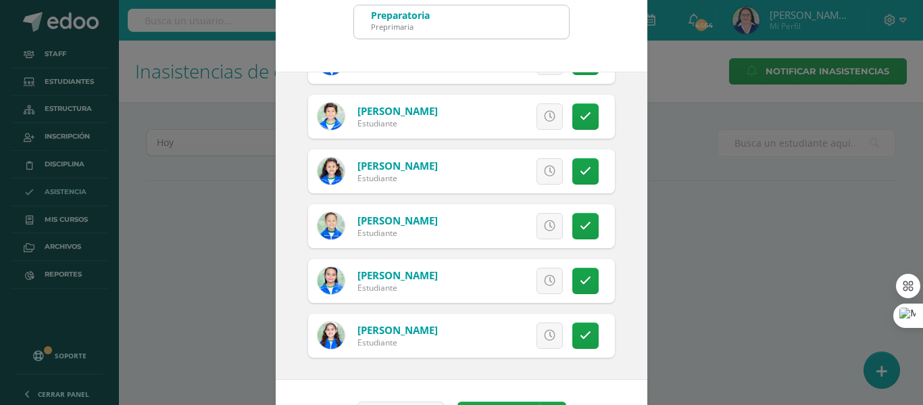
scroll to position [106, 0]
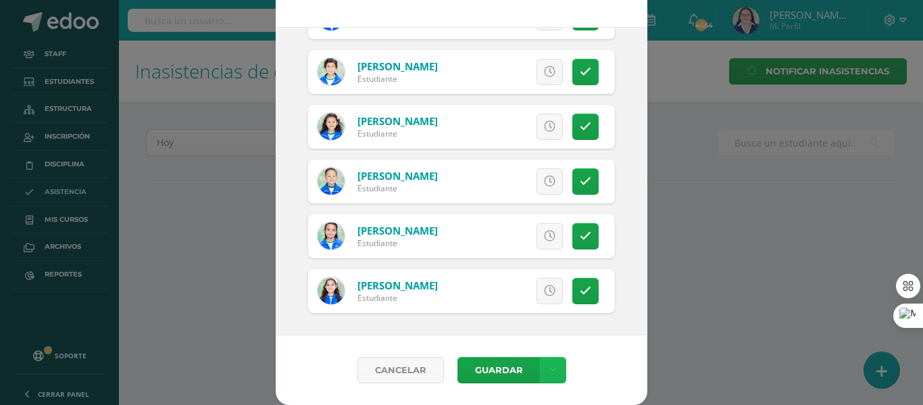
click at [549, 370] on icon at bounding box center [552, 369] width 7 height 11
click at [523, 314] on link "Guardar sin notificar inasistencias" at bounding box center [519, 319] width 149 height 32
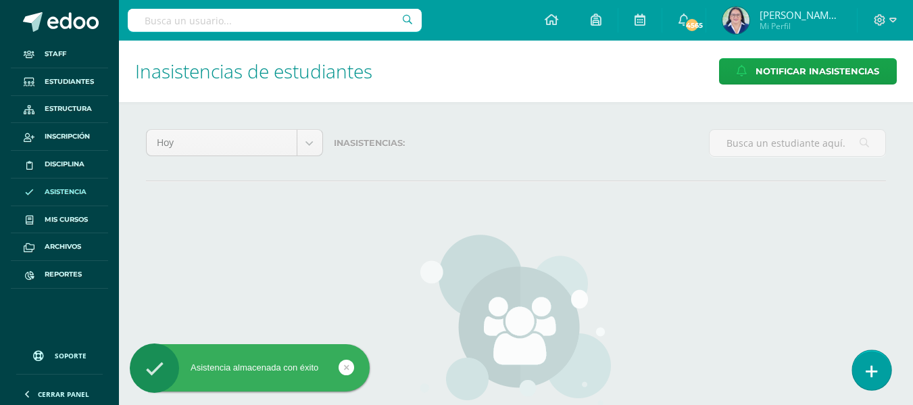
click at [882, 373] on link at bounding box center [871, 369] width 39 height 39
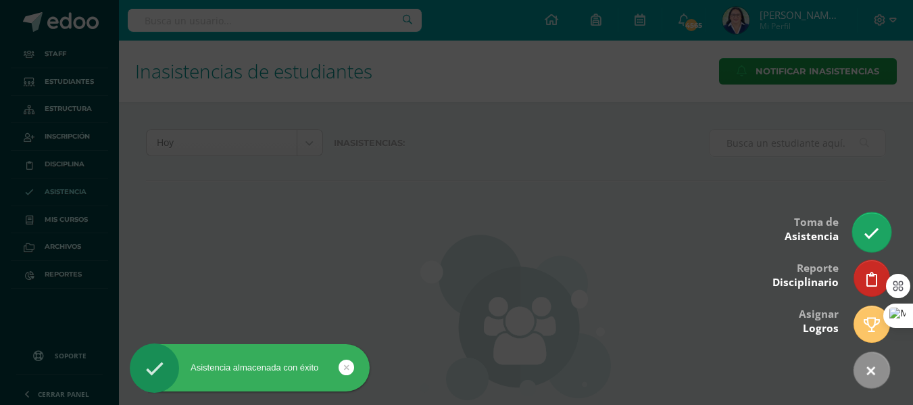
click at [872, 226] on icon at bounding box center [872, 234] width 16 height 16
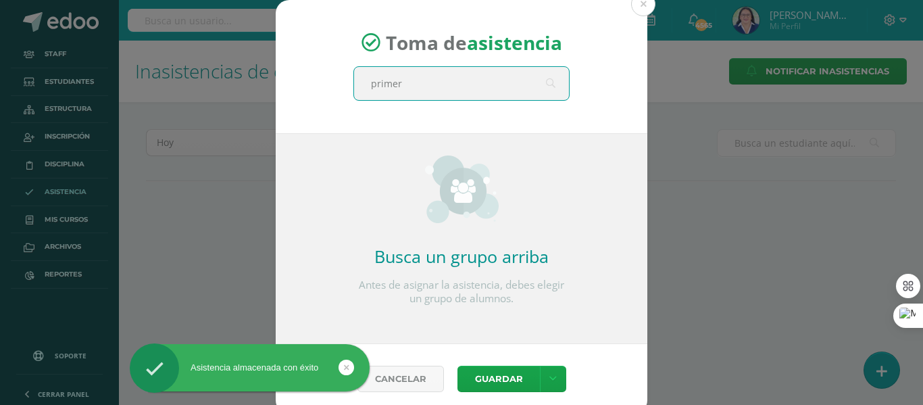
type input "primero"
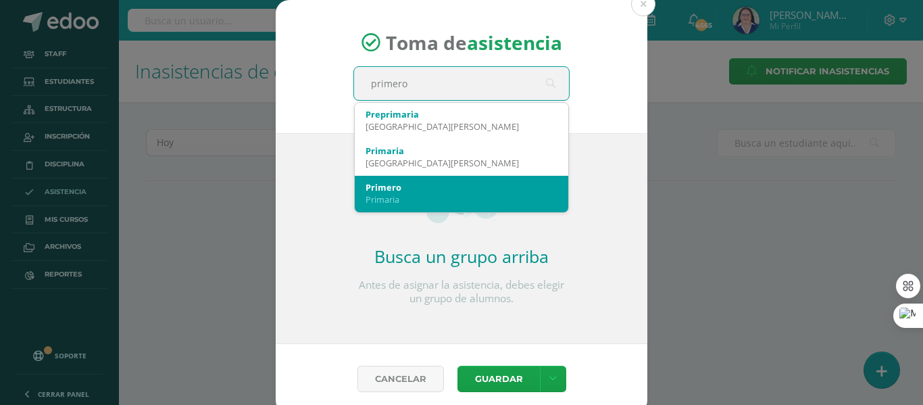
click at [482, 197] on div "Primaria" at bounding box center [462, 199] width 192 height 12
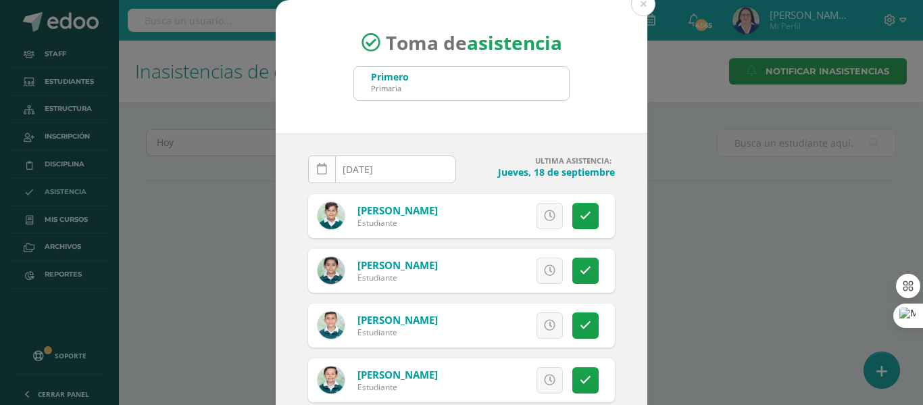
click at [317, 161] on link at bounding box center [322, 169] width 28 height 28
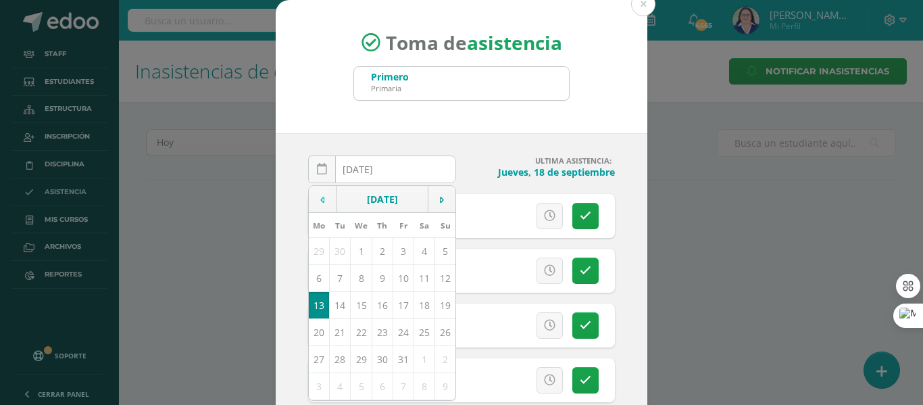
click at [320, 197] on icon at bounding box center [322, 199] width 4 height 9
click at [395, 303] on td "19" at bounding box center [403, 304] width 21 height 27
type input "[DATE]"
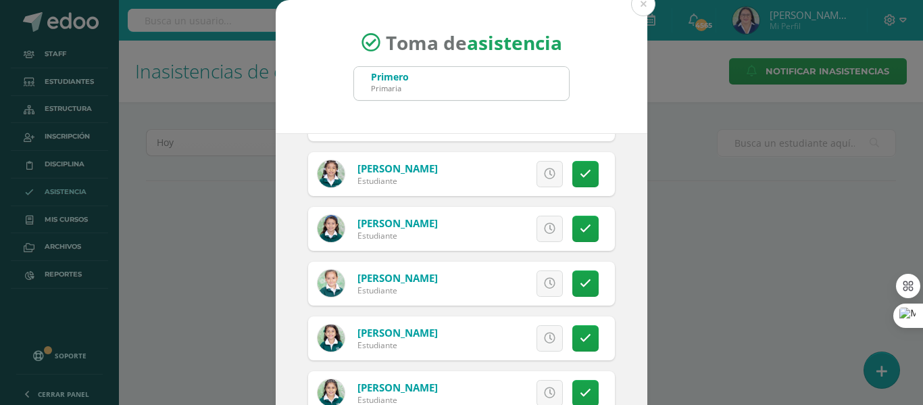
scroll to position [1487, 0]
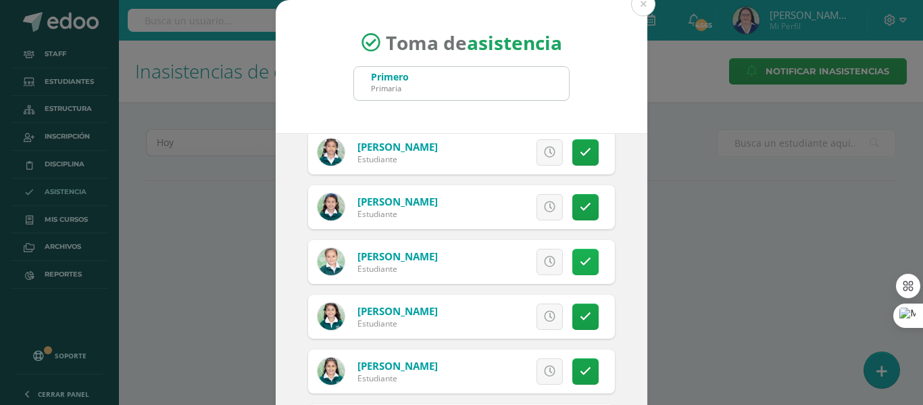
click at [580, 264] on icon at bounding box center [585, 261] width 11 height 11
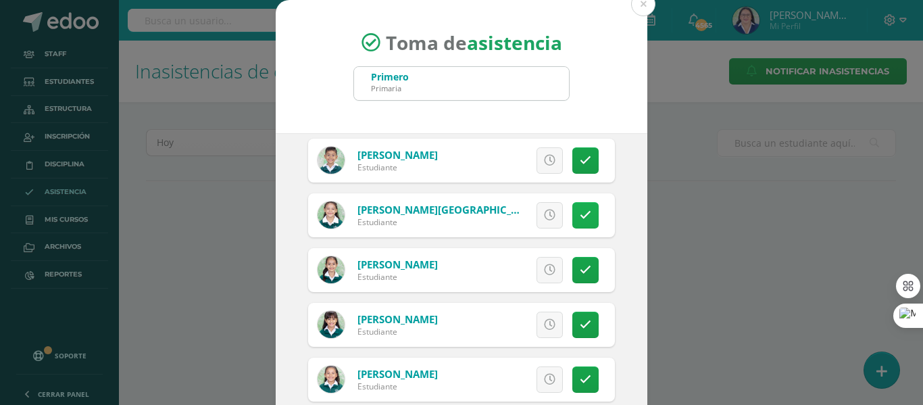
scroll to position [2568, 0]
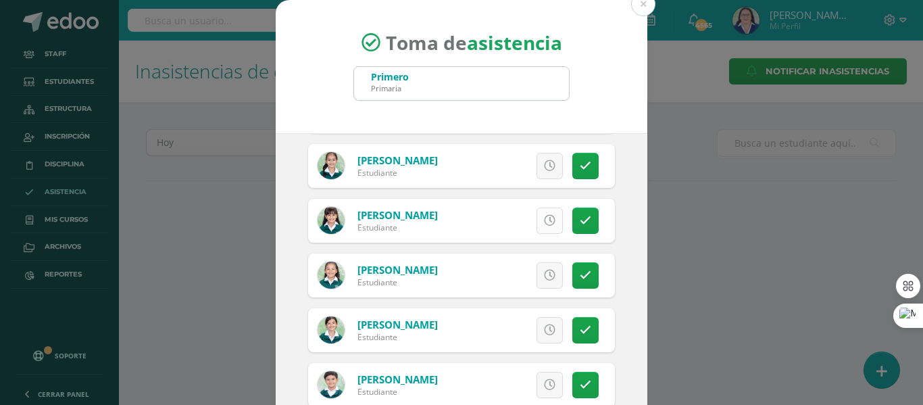
click at [544, 224] on icon at bounding box center [549, 220] width 11 height 11
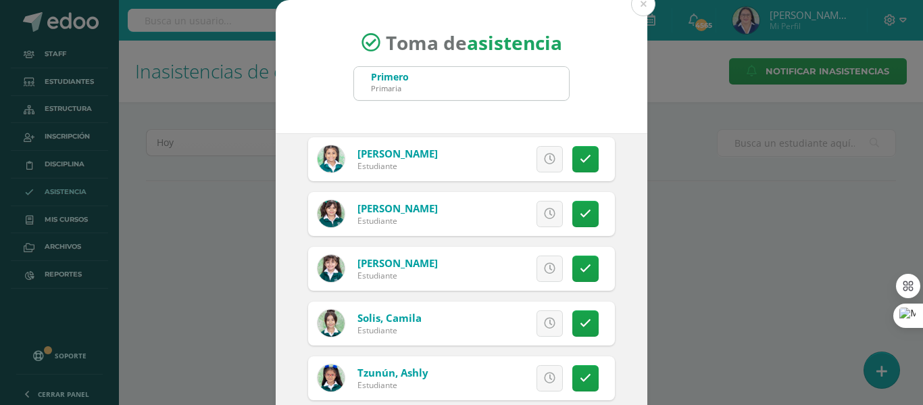
scroll to position [1892, 0]
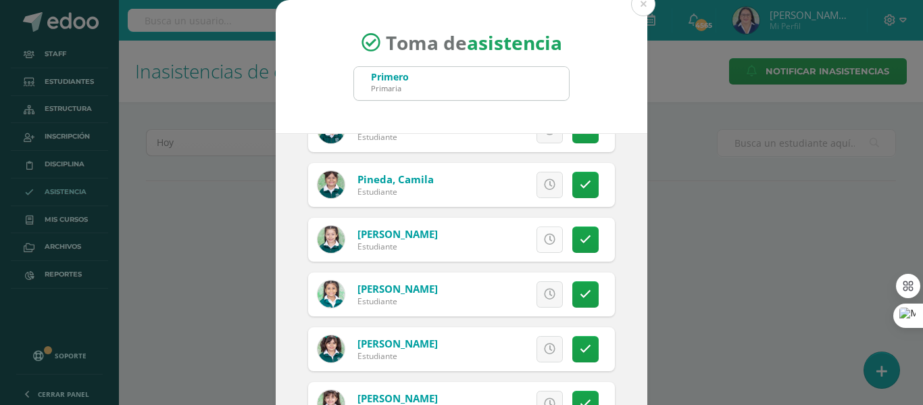
click at [544, 236] on icon at bounding box center [549, 239] width 11 height 11
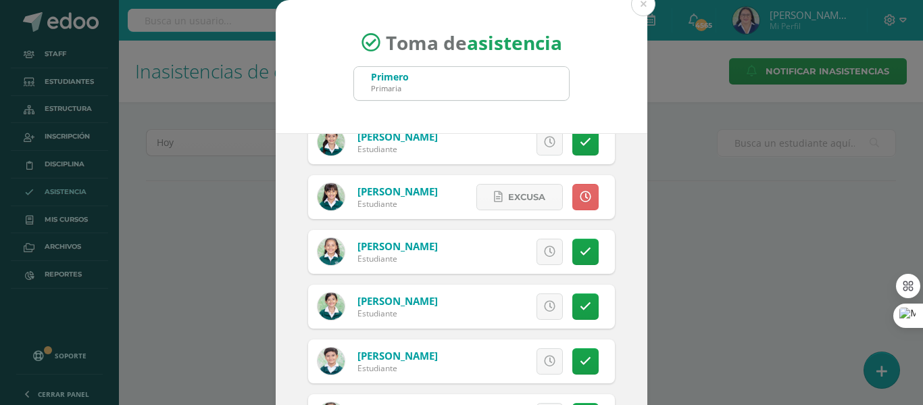
scroll to position [2610, 0]
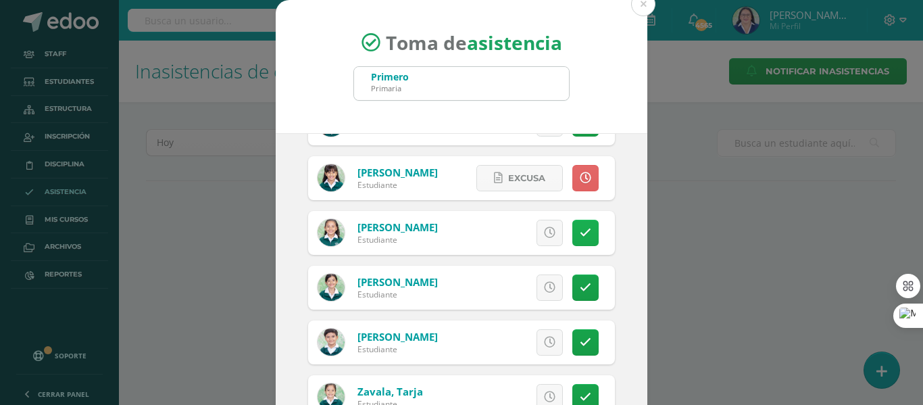
click at [582, 233] on link at bounding box center [585, 233] width 26 height 26
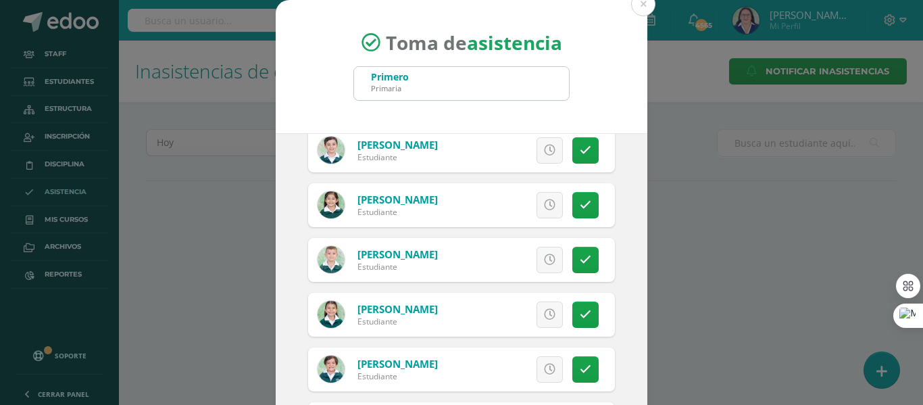
scroll to position [1191, 0]
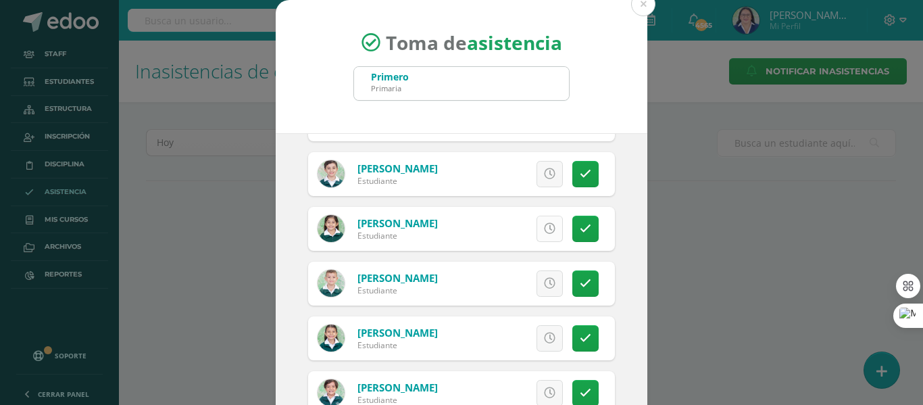
click at [544, 231] on icon at bounding box center [549, 228] width 11 height 11
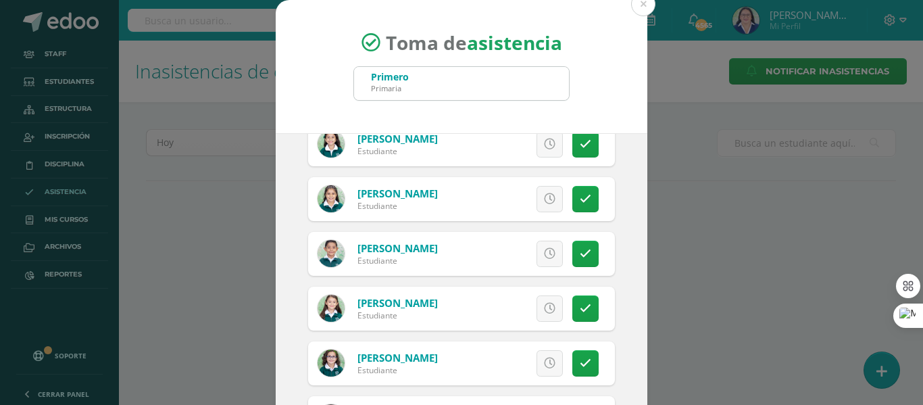
scroll to position [1664, 0]
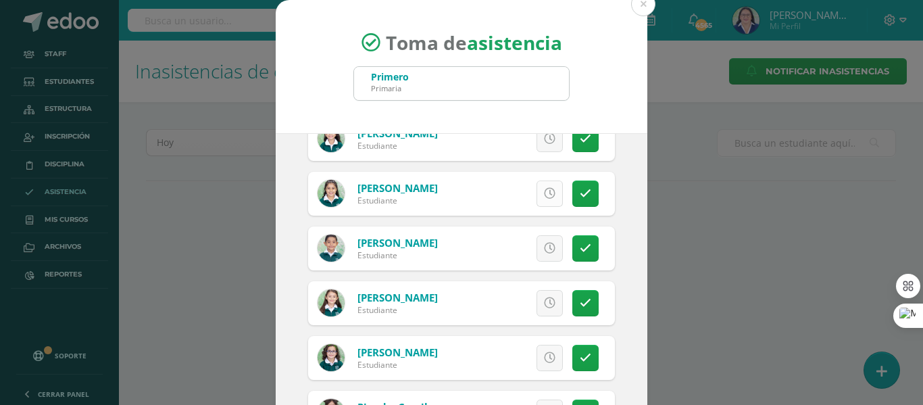
click at [544, 197] on icon at bounding box center [549, 193] width 11 height 11
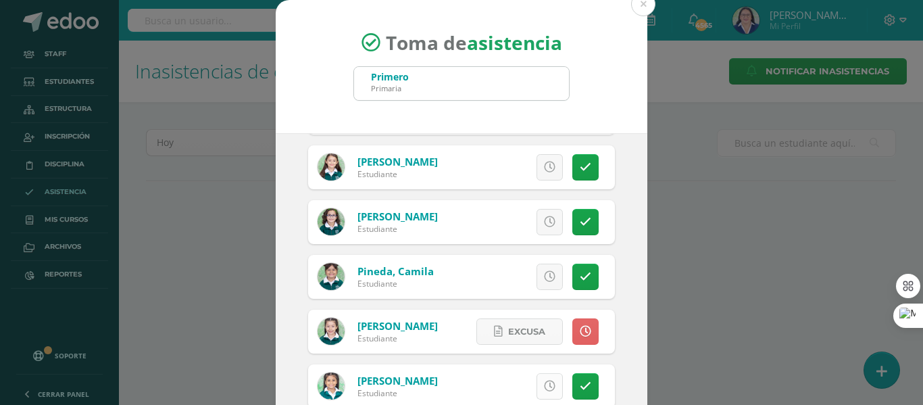
scroll to position [1800, 0]
click at [572, 270] on link at bounding box center [585, 277] width 26 height 26
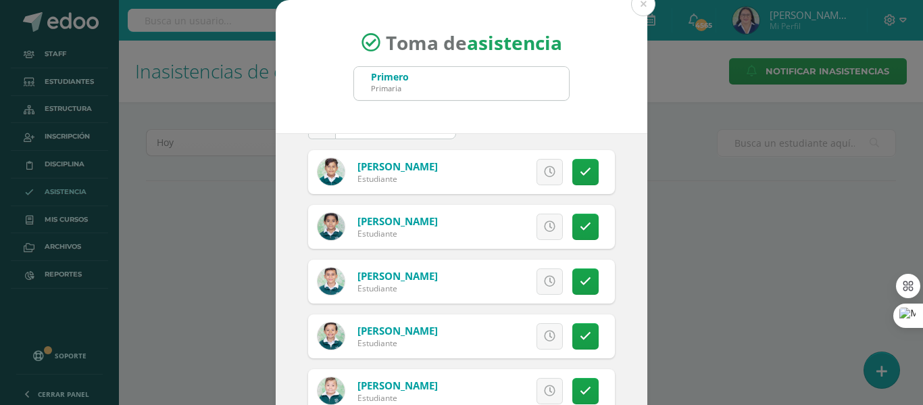
scroll to position [68, 0]
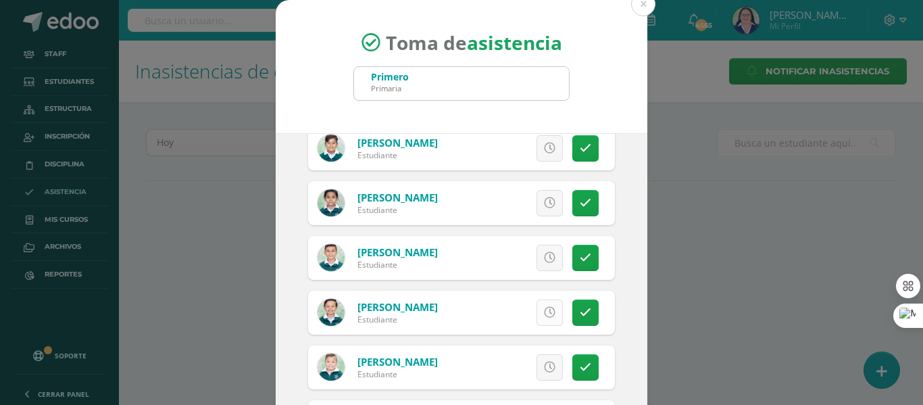
click at [544, 312] on icon at bounding box center [549, 312] width 11 height 11
click at [544, 253] on icon at bounding box center [549, 257] width 11 height 11
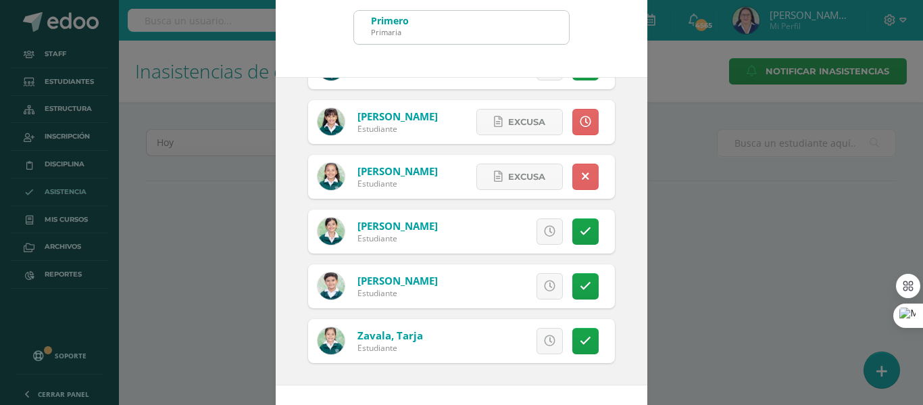
scroll to position [106, 0]
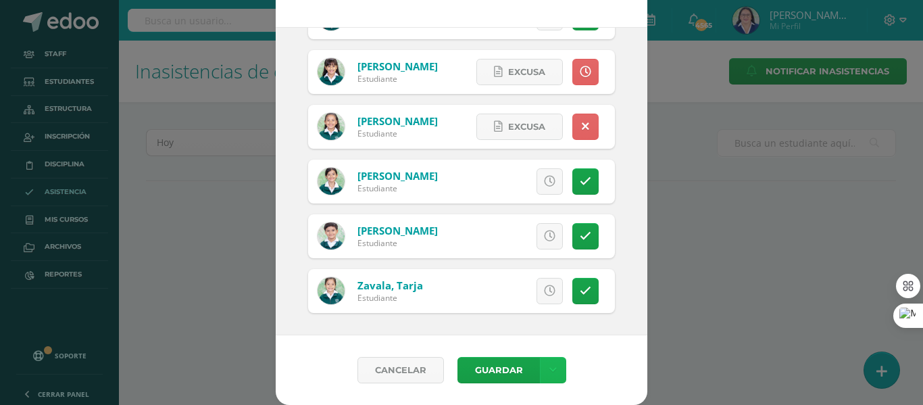
click at [551, 362] on link at bounding box center [553, 370] width 26 height 26
click at [537, 307] on link "Guardar sin notificar inasistencias" at bounding box center [519, 319] width 149 height 32
click at [535, 311] on link "Guardar sin notificar inasistencias" at bounding box center [519, 319] width 149 height 32
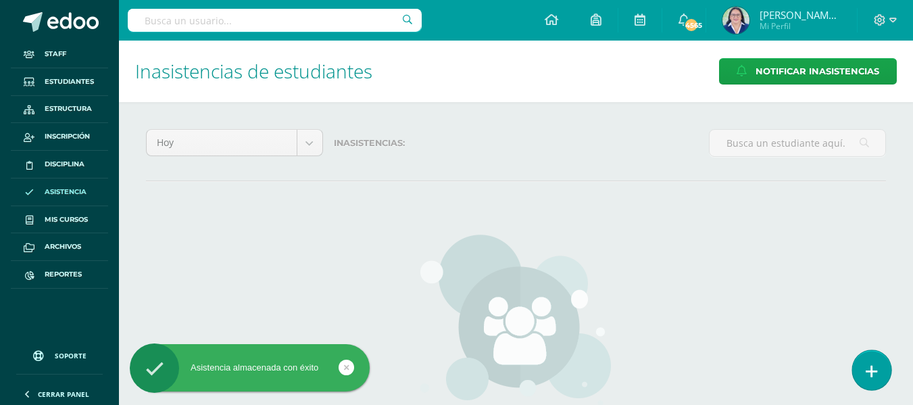
click at [867, 362] on link at bounding box center [871, 369] width 39 height 39
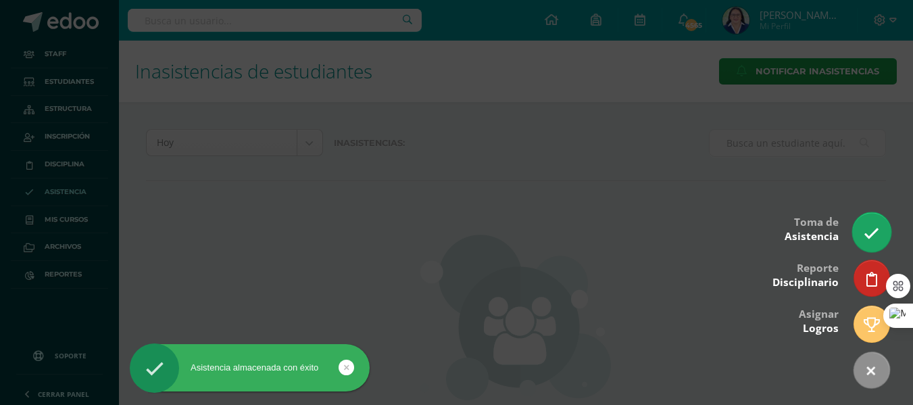
click at [875, 231] on icon at bounding box center [872, 234] width 16 height 16
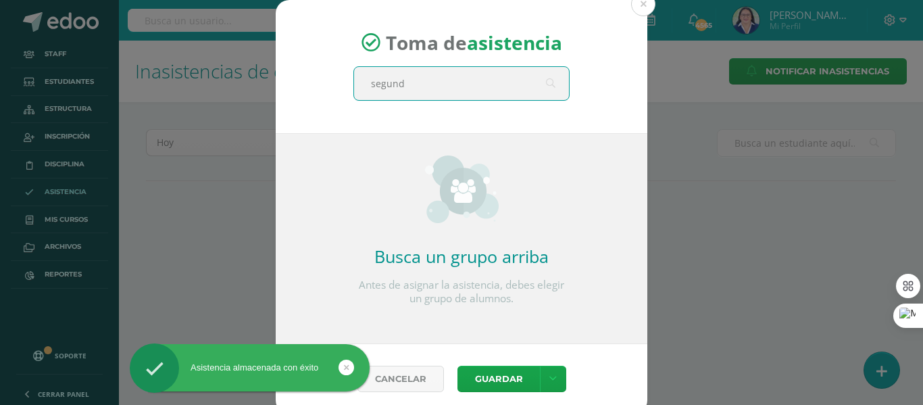
type input "segundo"
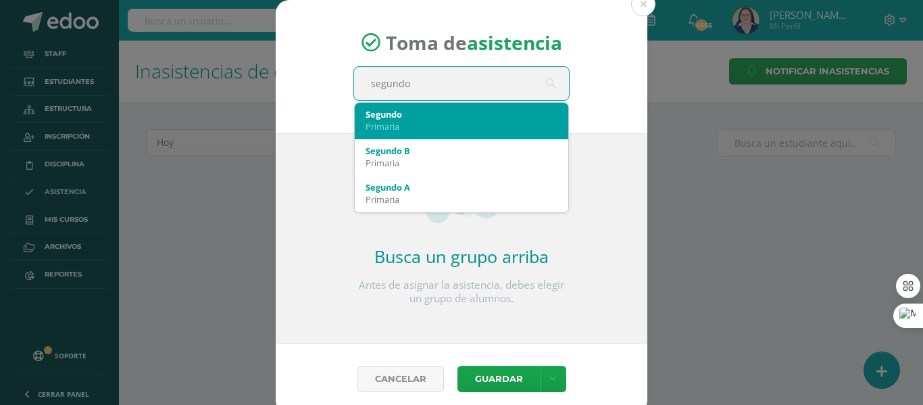
click at [453, 128] on div "Primaria" at bounding box center [462, 126] width 192 height 12
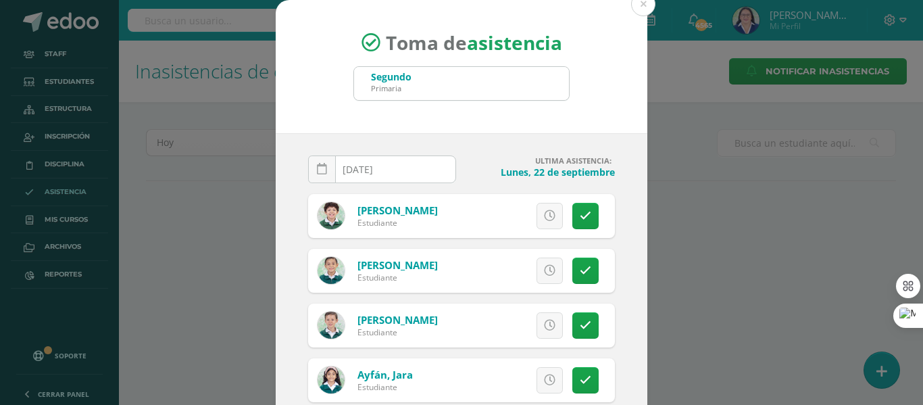
click at [318, 168] on icon at bounding box center [322, 169] width 10 height 11
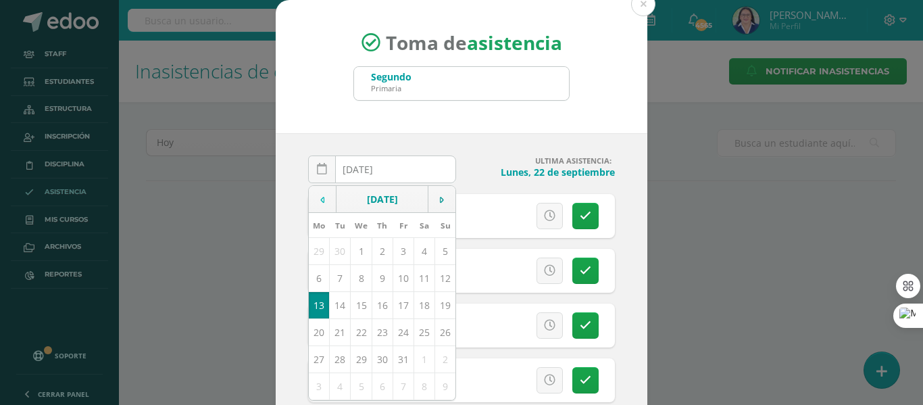
click at [309, 193] on td at bounding box center [323, 199] width 28 height 27
click at [400, 311] on td "19" at bounding box center [403, 304] width 21 height 27
type input "[DATE]"
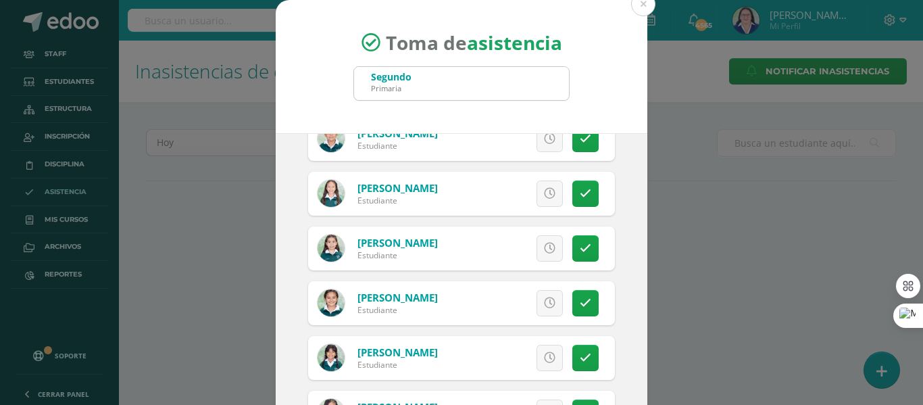
scroll to position [338, 0]
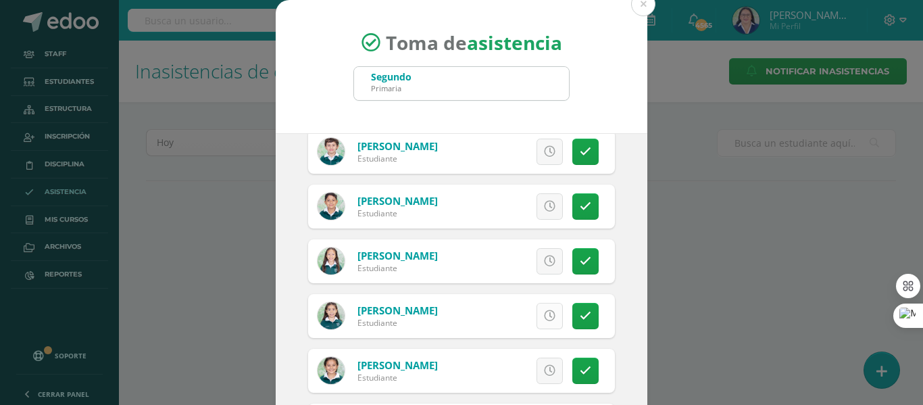
click at [544, 316] on icon at bounding box center [549, 315] width 11 height 11
click at [544, 259] on icon at bounding box center [549, 260] width 11 height 11
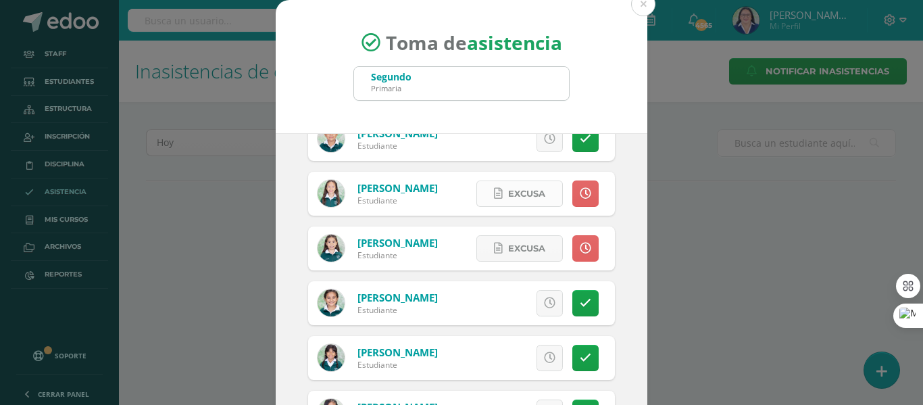
scroll to position [608, 0]
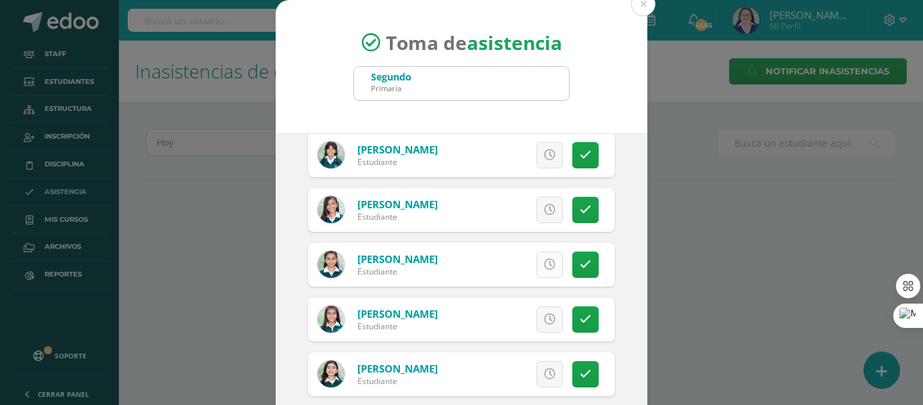
click at [544, 265] on icon at bounding box center [549, 264] width 11 height 11
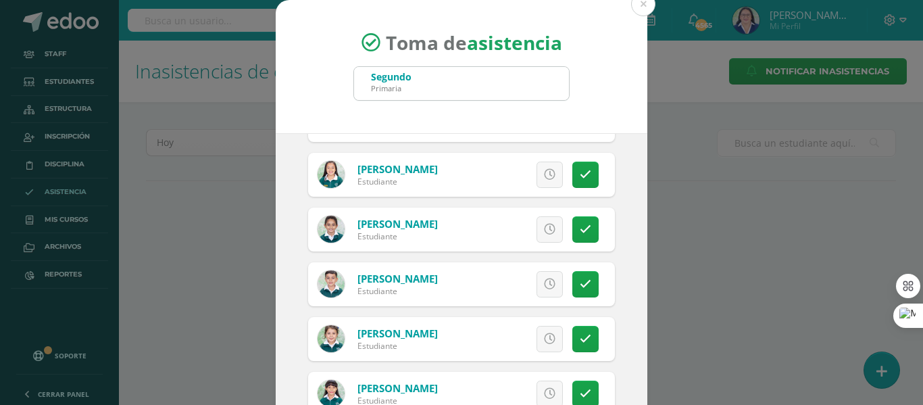
scroll to position [1216, 0]
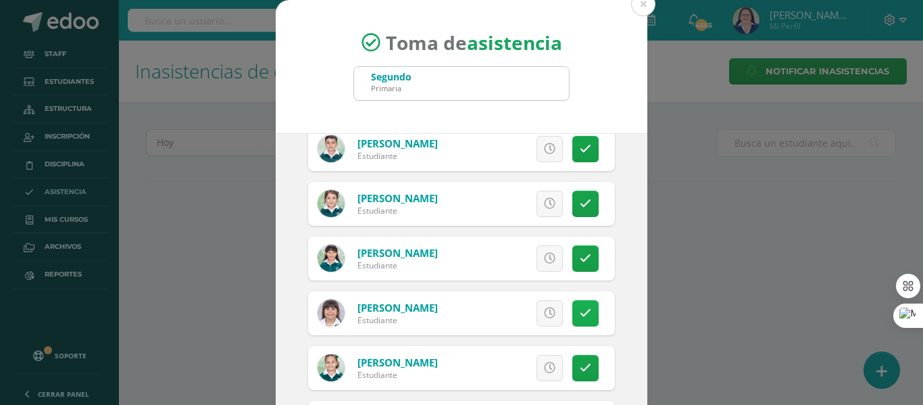
click at [580, 309] on link at bounding box center [585, 313] width 26 height 26
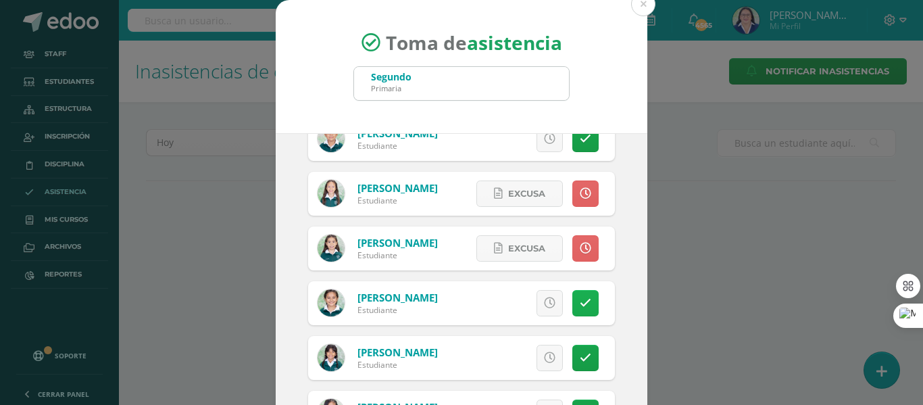
scroll to position [203, 0]
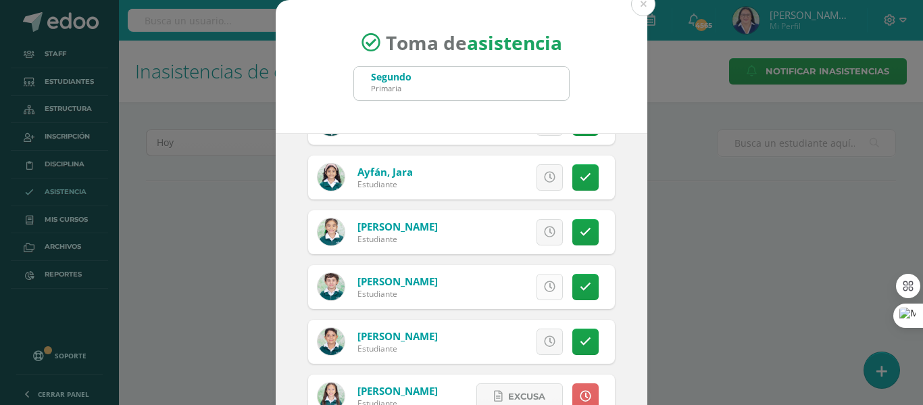
click at [544, 291] on icon at bounding box center [549, 286] width 11 height 11
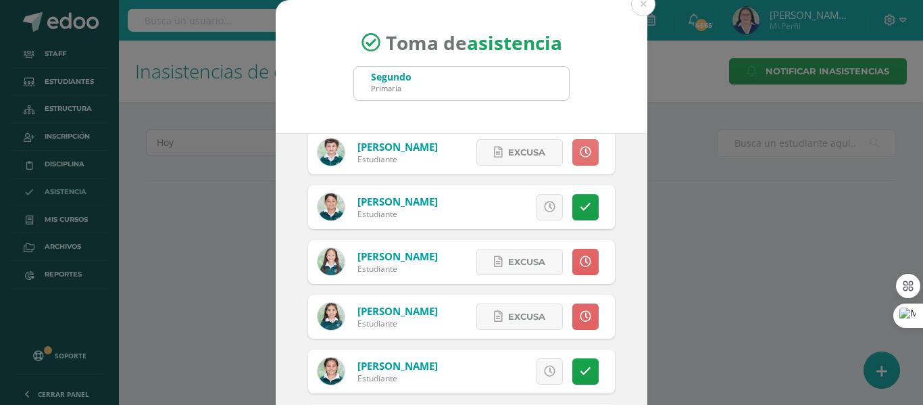
scroll to position [338, 0]
click at [580, 208] on icon at bounding box center [585, 206] width 11 height 11
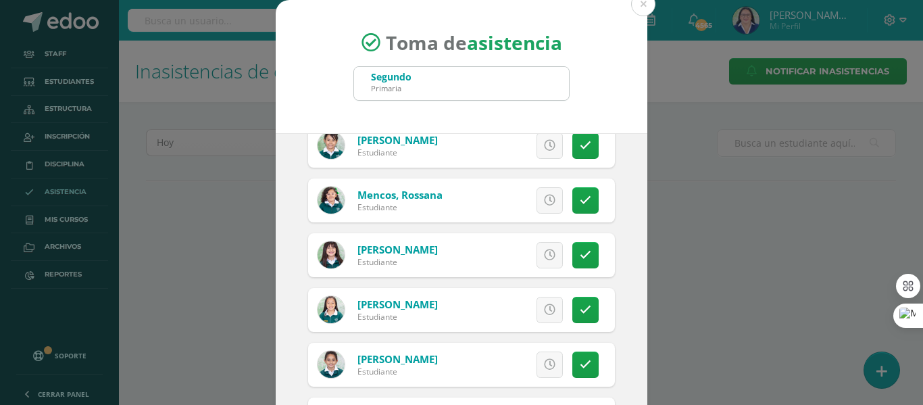
scroll to position [1014, 0]
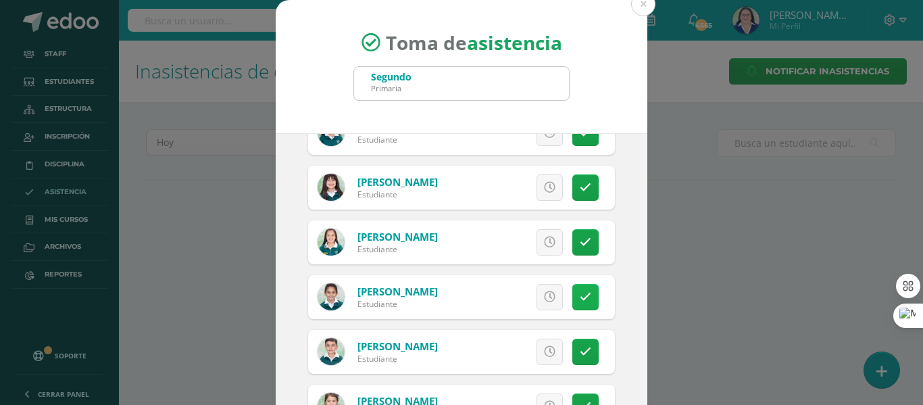
click at [580, 301] on icon at bounding box center [585, 296] width 11 height 11
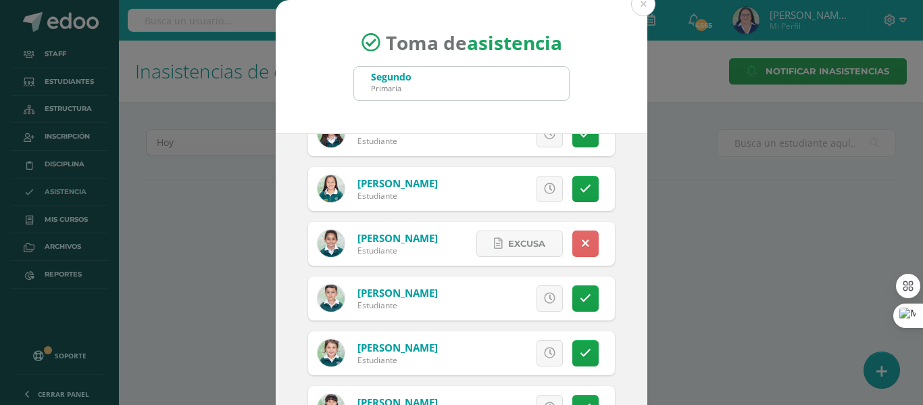
scroll to position [1149, 0]
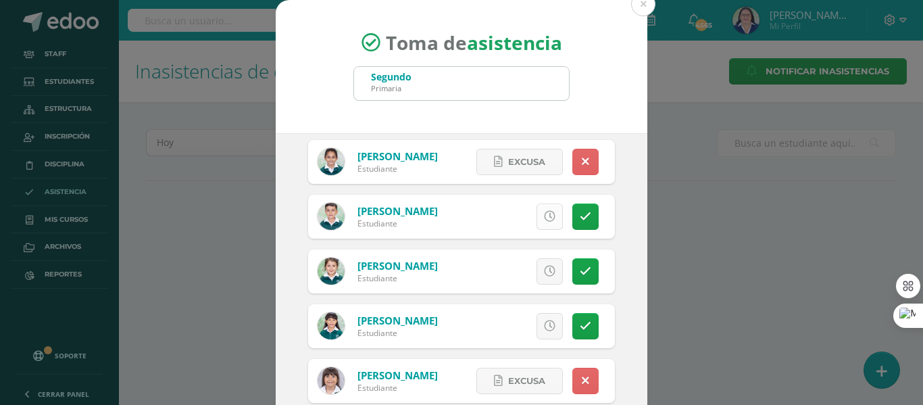
click at [544, 214] on icon at bounding box center [549, 216] width 11 height 11
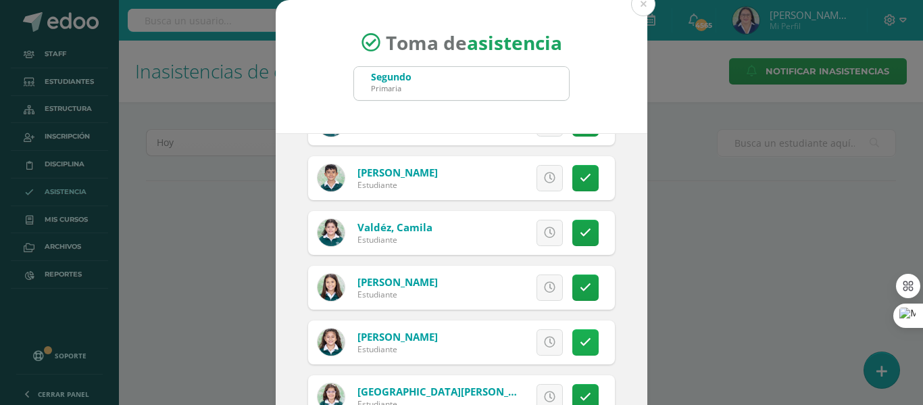
scroll to position [106, 0]
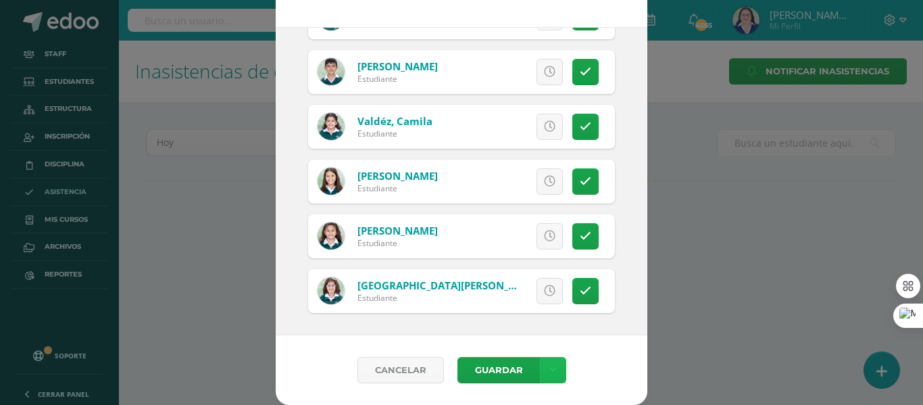
click at [540, 366] on link at bounding box center [553, 370] width 26 height 26
click at [520, 312] on link "Guardar sin notificar inasistencias" at bounding box center [519, 319] width 149 height 32
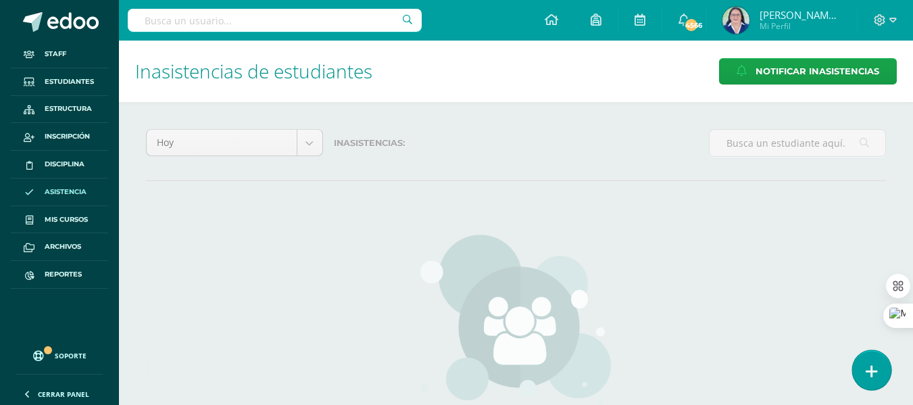
click at [874, 368] on icon at bounding box center [872, 372] width 12 height 16
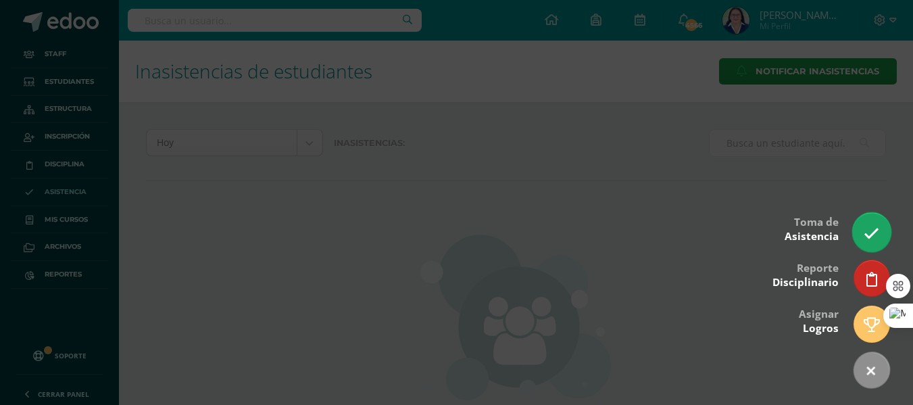
click at [869, 225] on link at bounding box center [871, 231] width 39 height 39
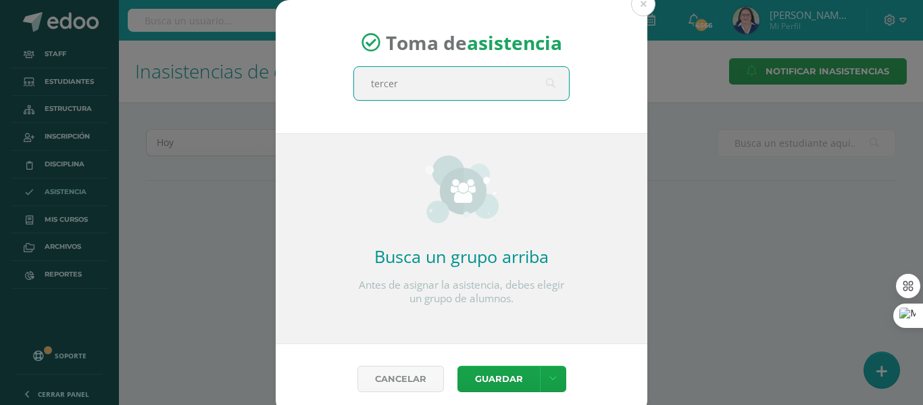
type input "tercero"
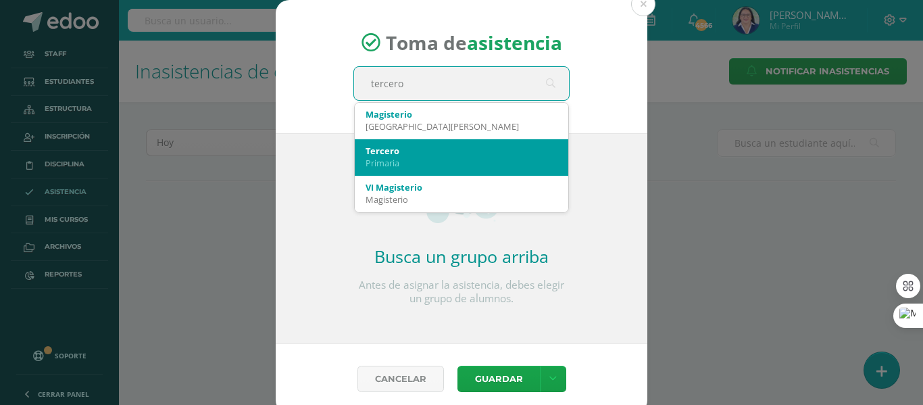
click at [384, 151] on div "Tercero" at bounding box center [462, 151] width 192 height 12
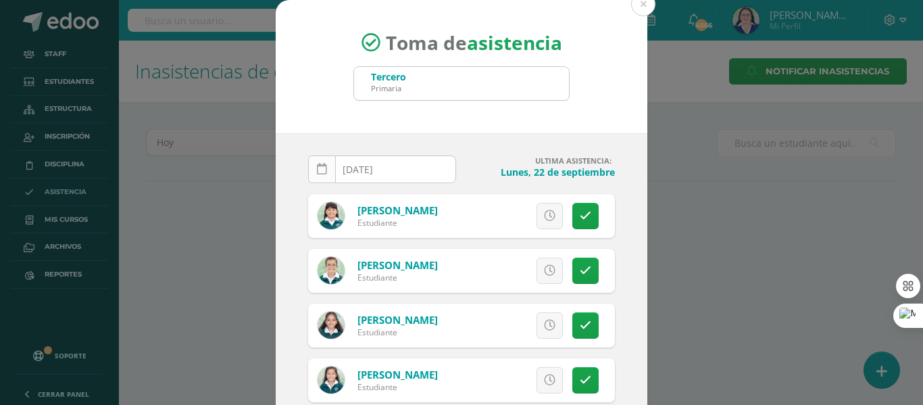
click at [319, 174] on icon at bounding box center [322, 169] width 10 height 11
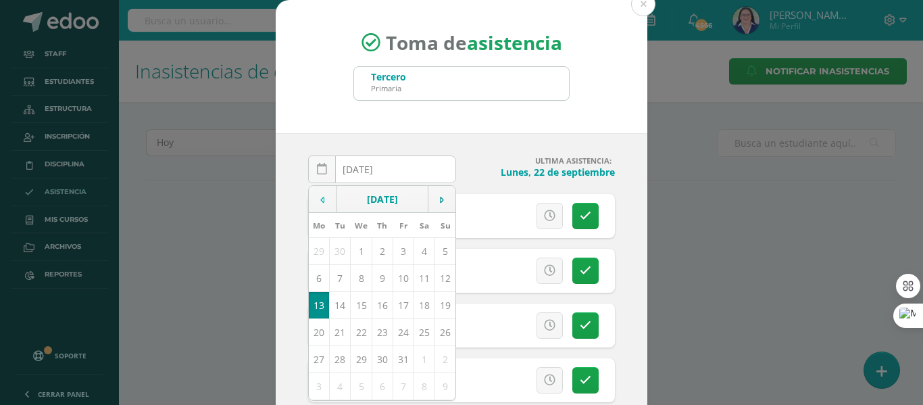
click at [318, 197] on td at bounding box center [323, 199] width 28 height 27
click at [397, 302] on td "19" at bounding box center [403, 304] width 21 height 27
type input "[DATE]"
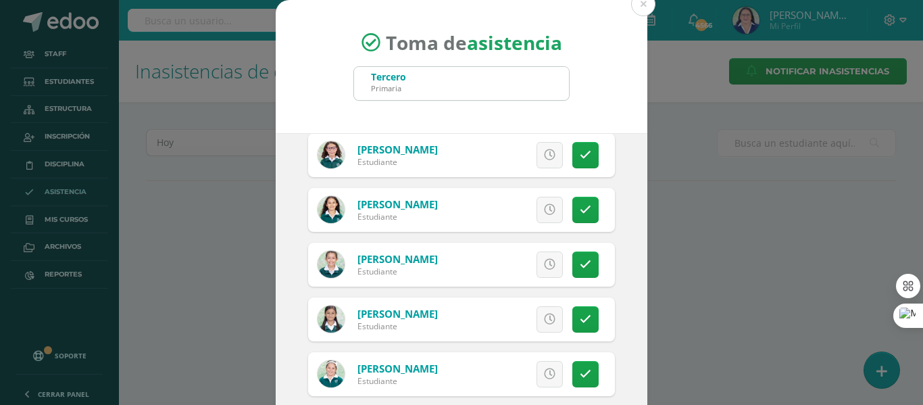
scroll to position [811, 0]
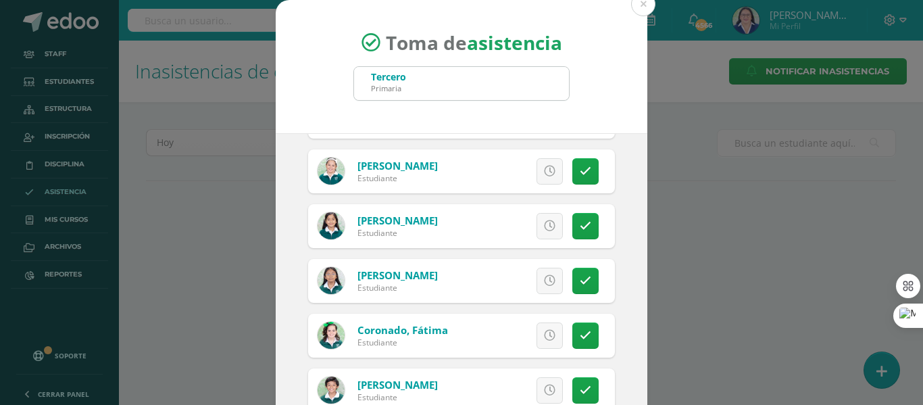
click at [545, 279] on link at bounding box center [550, 281] width 26 height 26
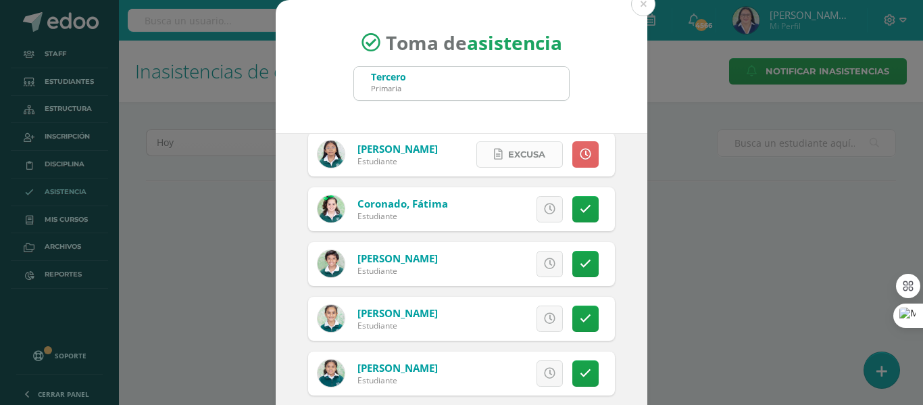
scroll to position [946, 0]
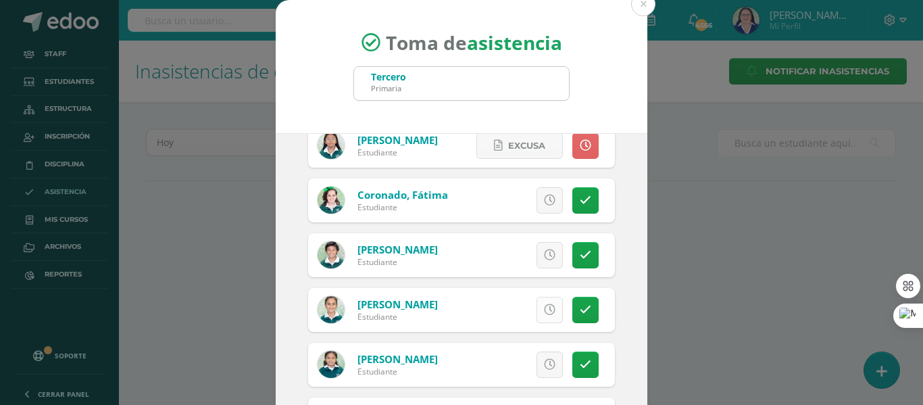
click at [540, 313] on link at bounding box center [550, 310] width 26 height 26
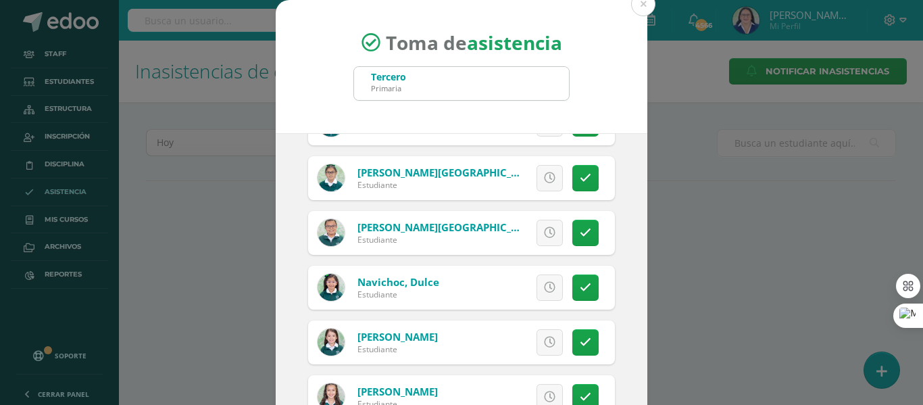
scroll to position [2433, 0]
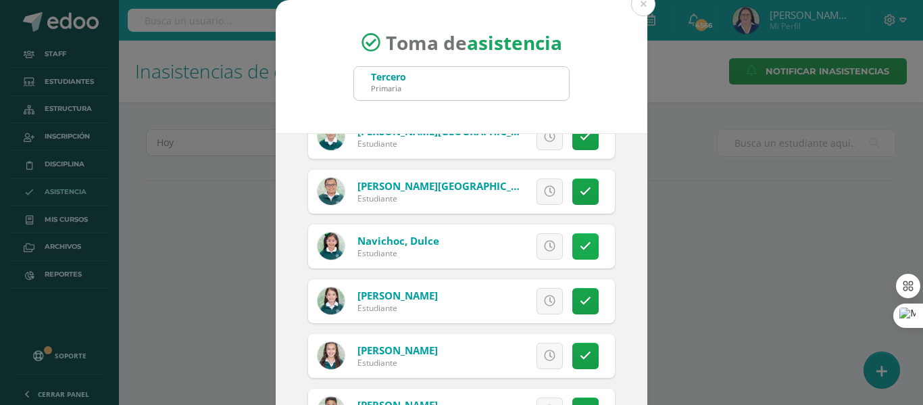
click at [580, 251] on icon at bounding box center [585, 246] width 11 height 11
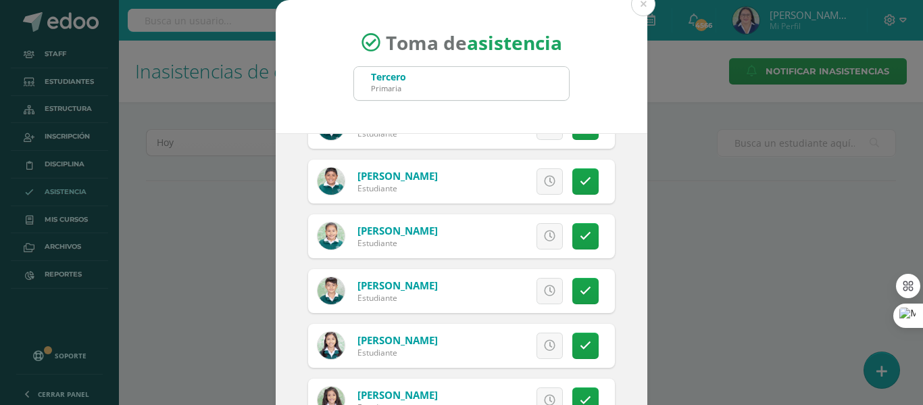
scroll to position [1757, 0]
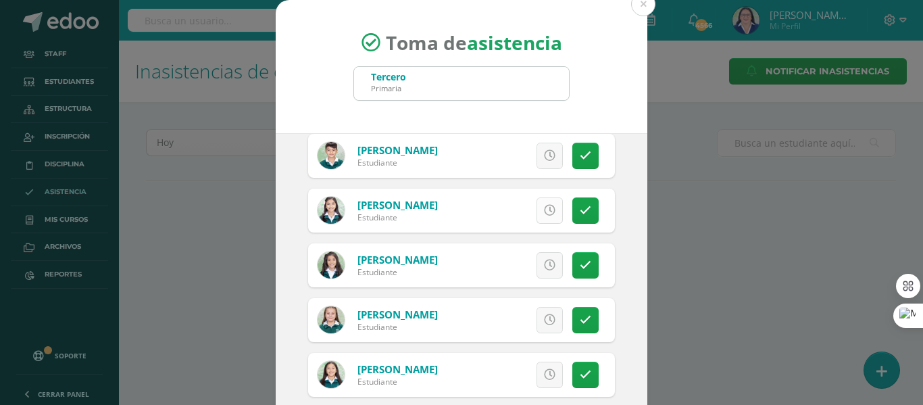
click at [544, 211] on icon at bounding box center [549, 210] width 11 height 11
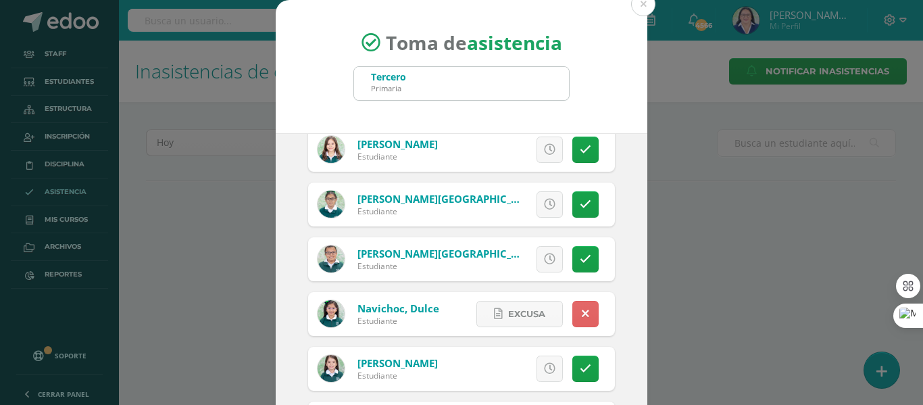
scroll to position [2298, 0]
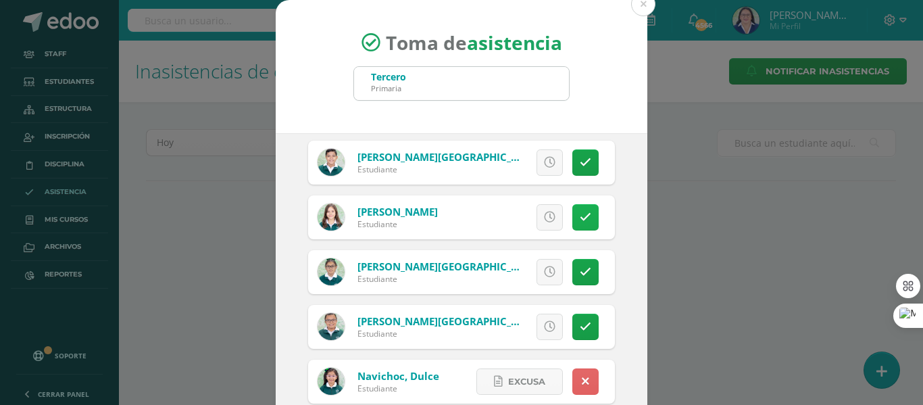
click at [580, 218] on icon at bounding box center [585, 217] width 11 height 11
click at [544, 272] on icon at bounding box center [549, 271] width 11 height 11
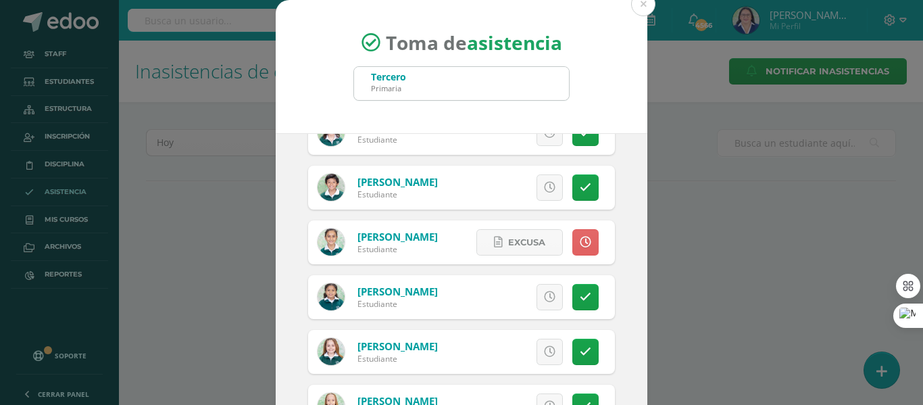
scroll to position [946, 0]
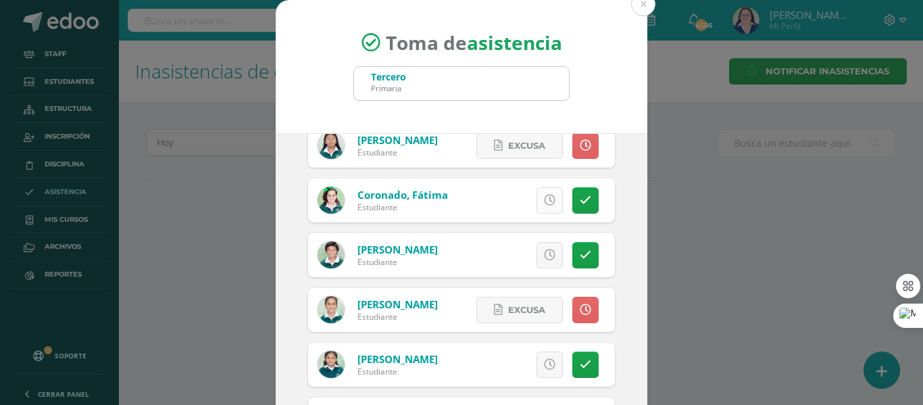
click at [537, 193] on link at bounding box center [550, 200] width 26 height 26
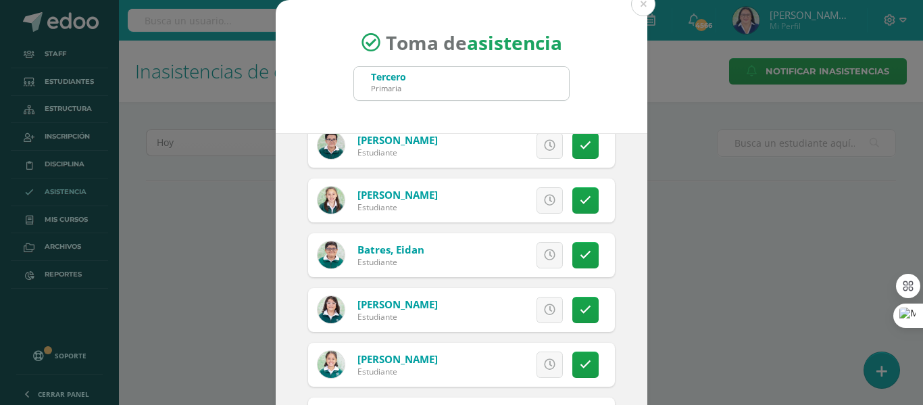
scroll to position [338, 0]
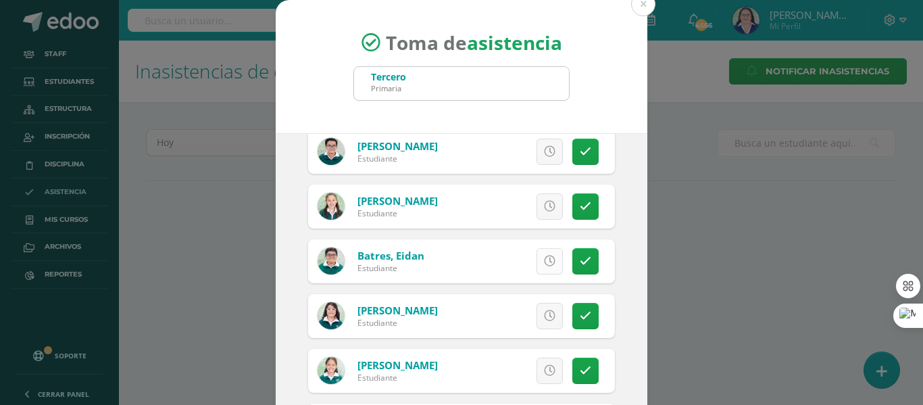
click at [544, 259] on icon at bounding box center [549, 260] width 11 height 11
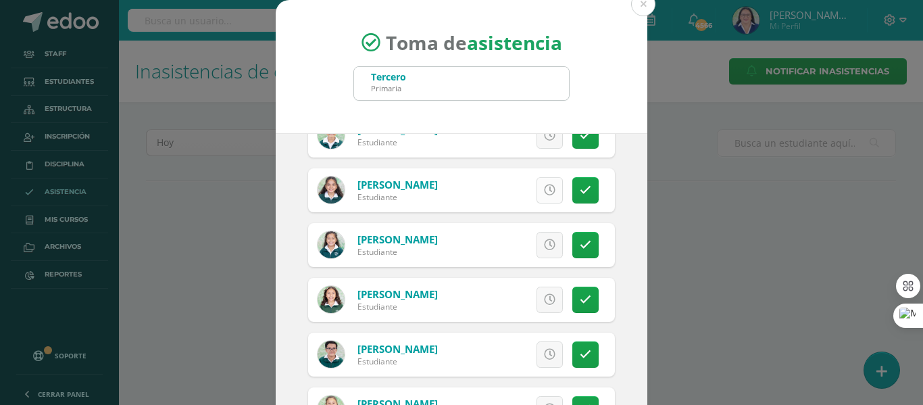
scroll to position [68, 0]
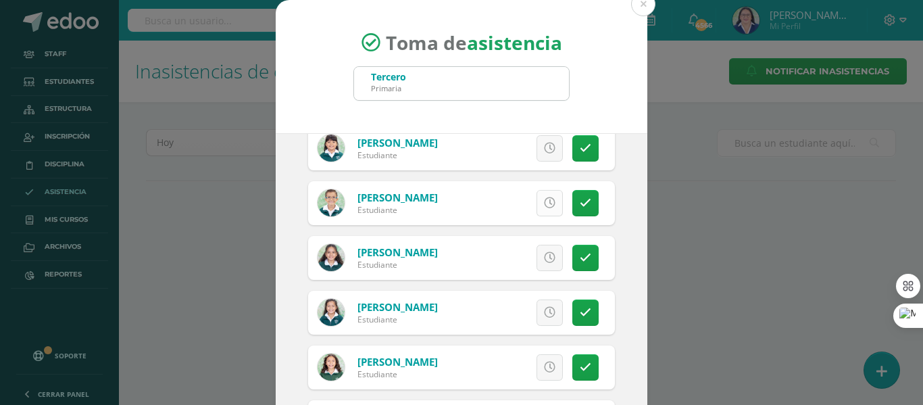
click at [544, 201] on icon at bounding box center [549, 202] width 11 height 11
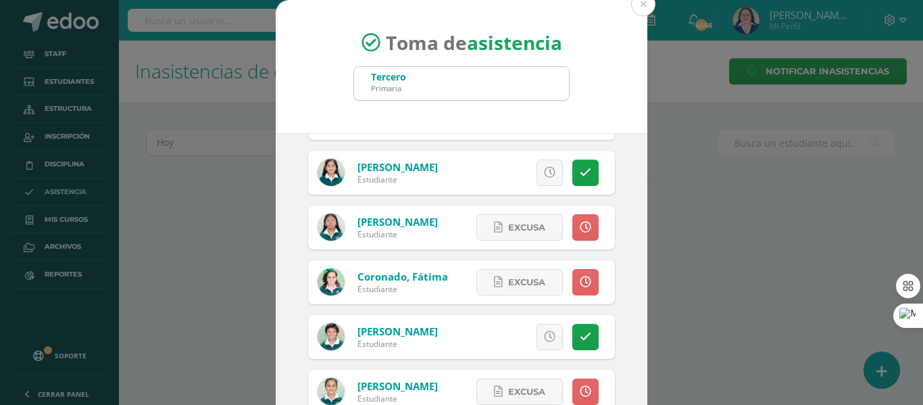
scroll to position [878, 0]
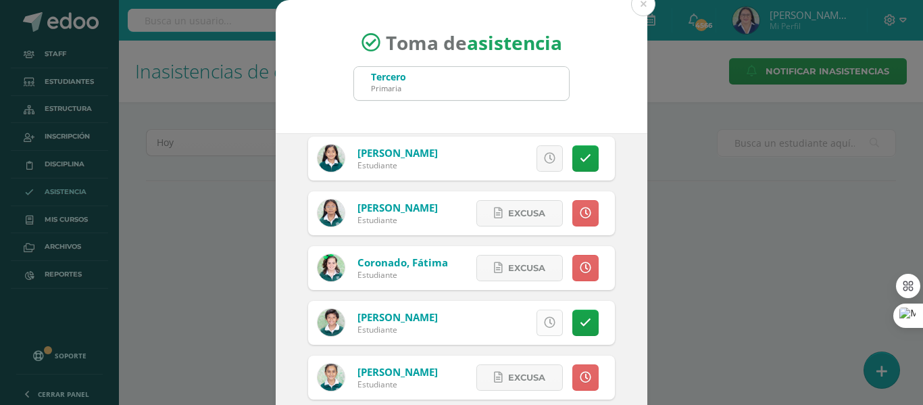
click at [540, 318] on link at bounding box center [550, 322] width 26 height 26
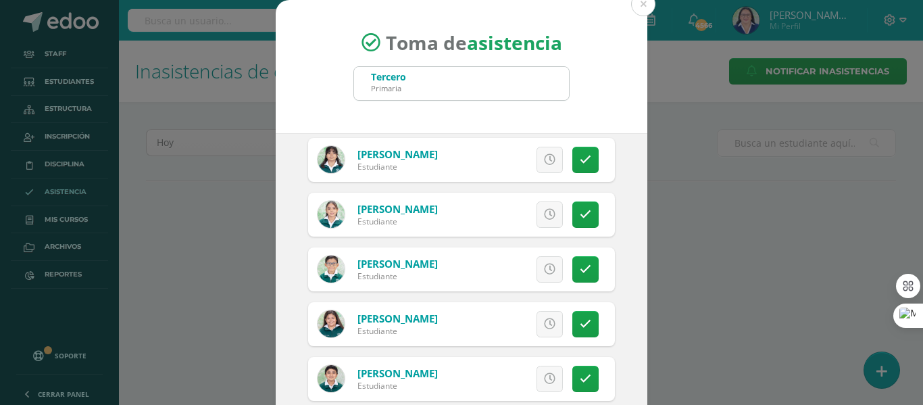
scroll to position [2027, 0]
click at [544, 269] on icon at bounding box center [549, 268] width 11 height 11
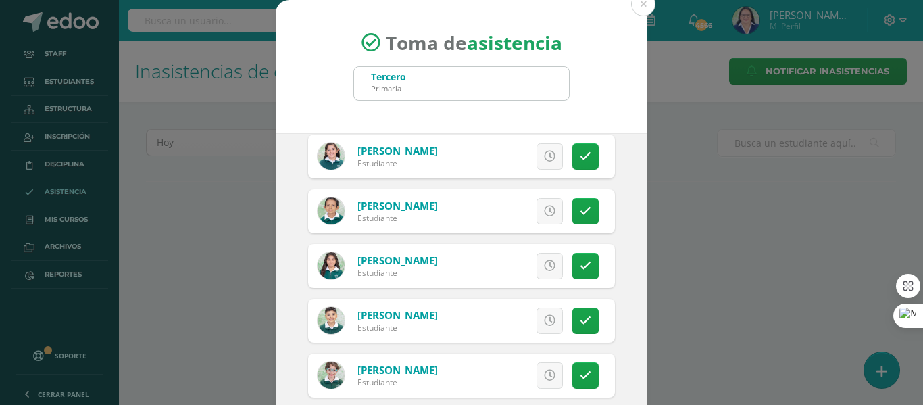
scroll to position [2771, 0]
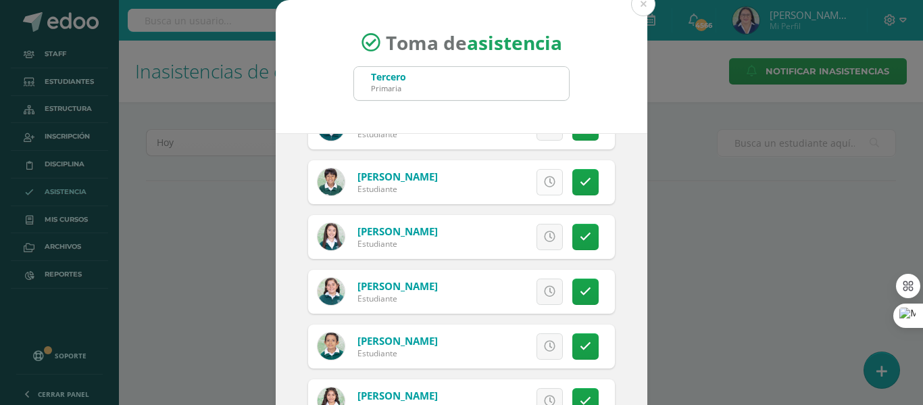
click at [544, 180] on icon at bounding box center [549, 181] width 11 height 11
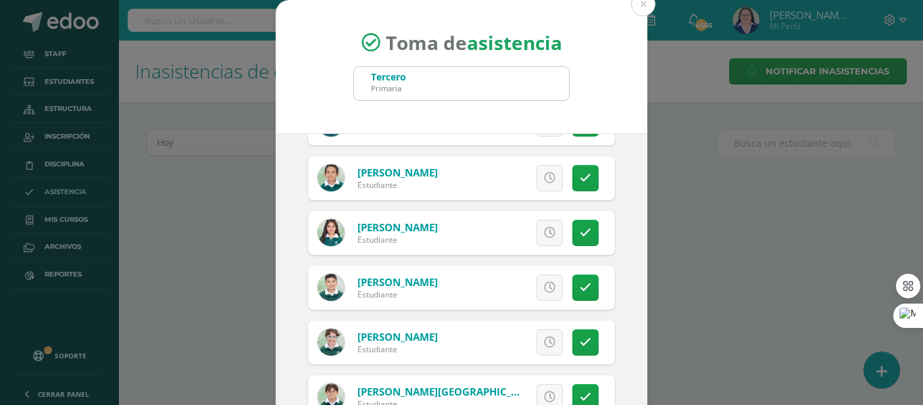
scroll to position [106, 0]
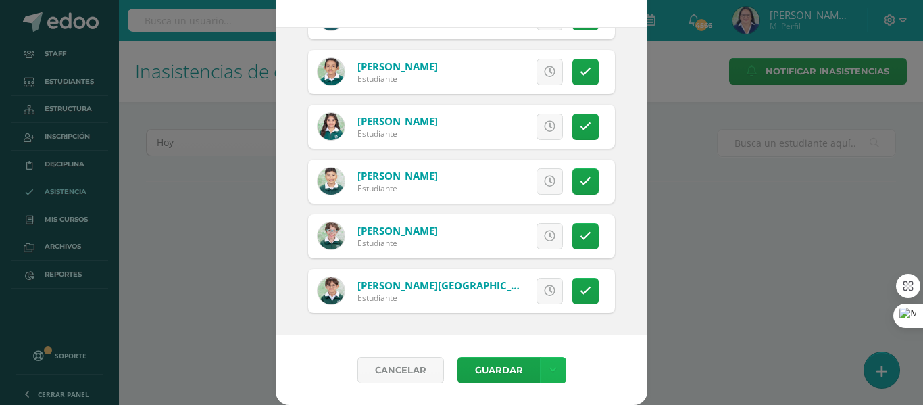
click at [549, 364] on icon at bounding box center [552, 369] width 7 height 11
click at [536, 315] on link "Guardar sin notificar inasistencias" at bounding box center [519, 319] width 149 height 32
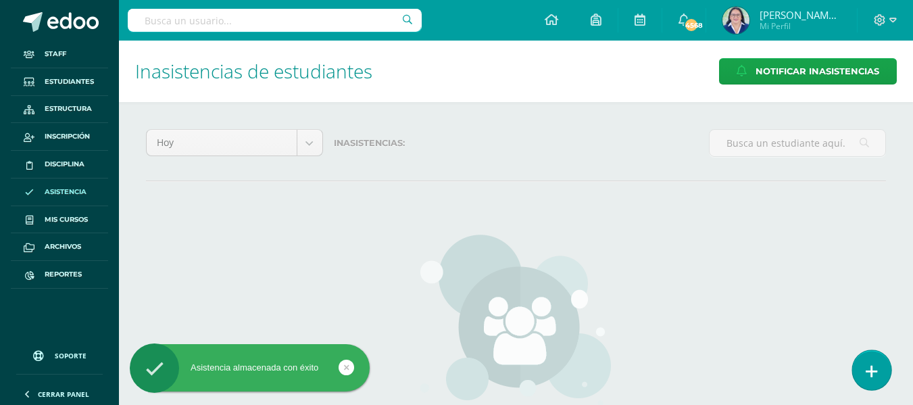
click at [869, 366] on icon at bounding box center [872, 372] width 12 height 16
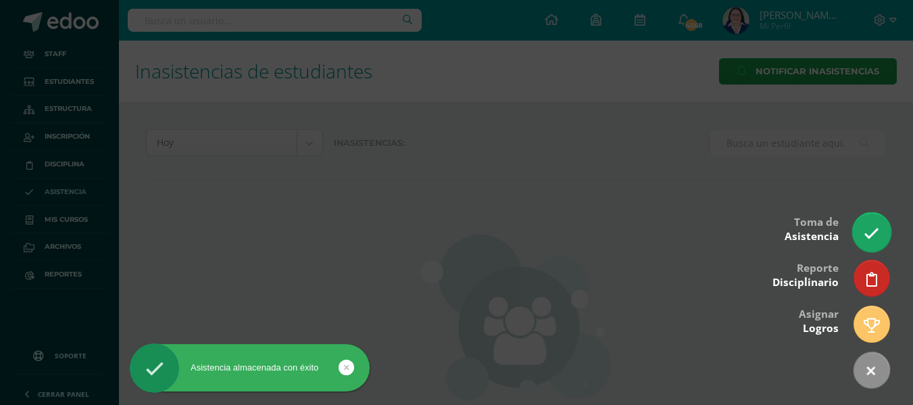
click at [866, 225] on link at bounding box center [871, 231] width 39 height 39
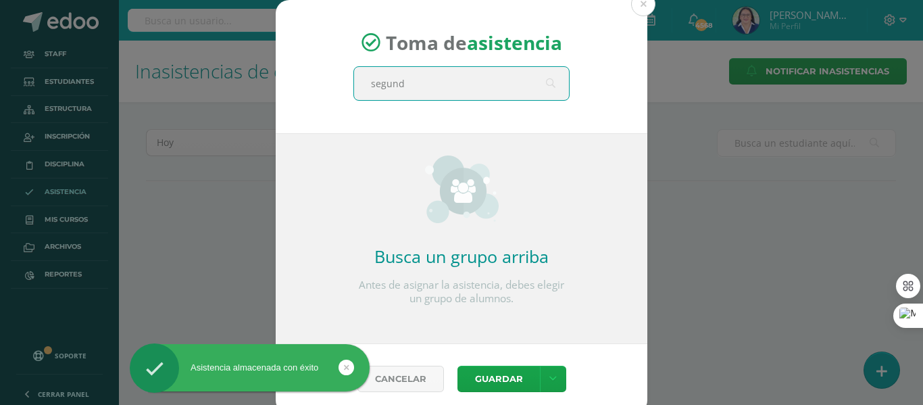
type input "segundo"
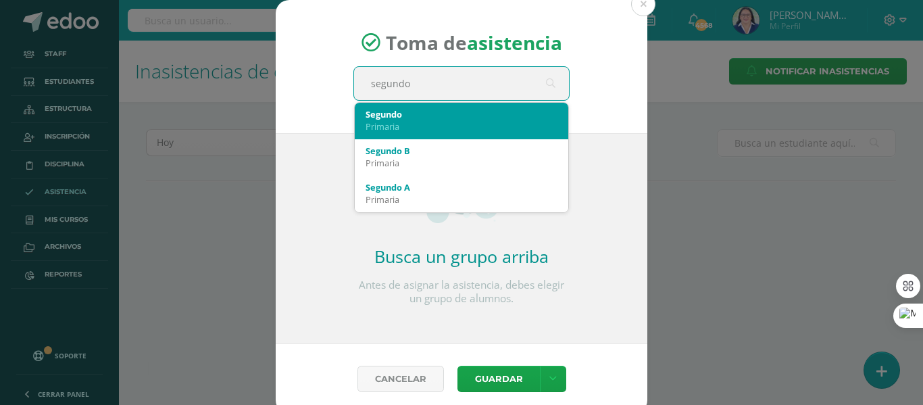
click at [460, 115] on div "Segundo" at bounding box center [462, 114] width 192 height 12
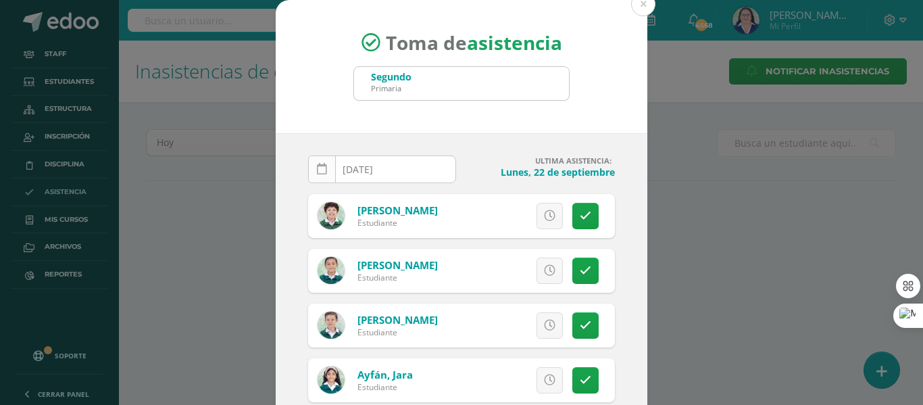
click at [317, 170] on icon at bounding box center [322, 169] width 10 height 11
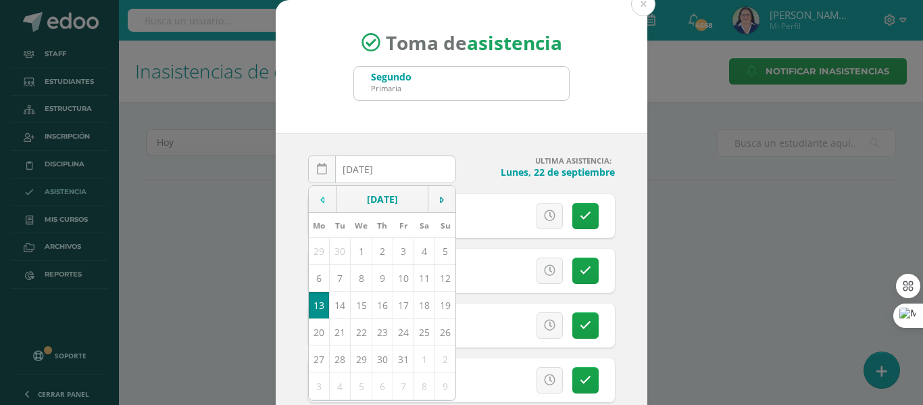
click at [314, 197] on td at bounding box center [323, 199] width 28 height 27
click at [395, 303] on td "19" at bounding box center [403, 304] width 21 height 27
type input "[DATE]"
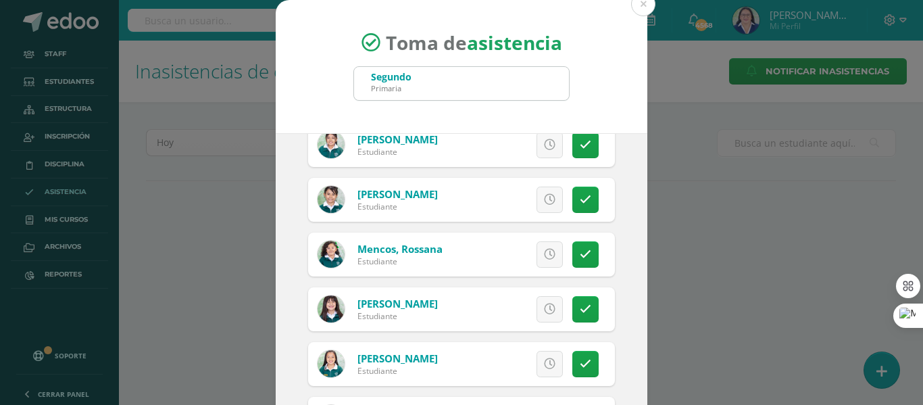
scroll to position [1014, 0]
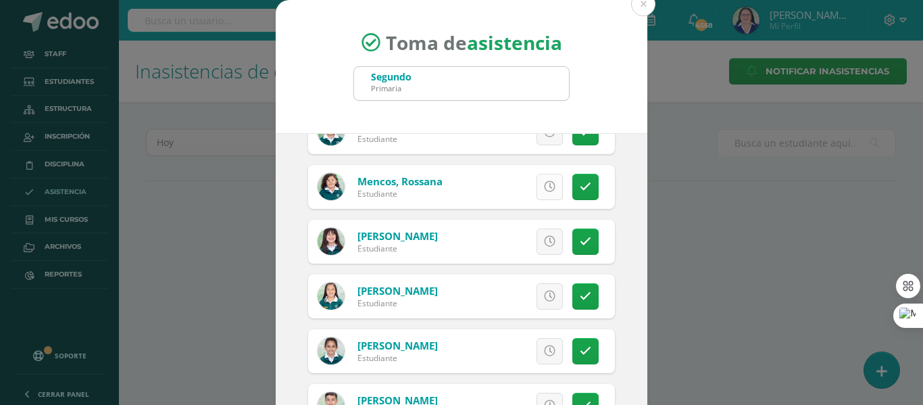
click at [544, 186] on icon at bounding box center [549, 186] width 11 height 11
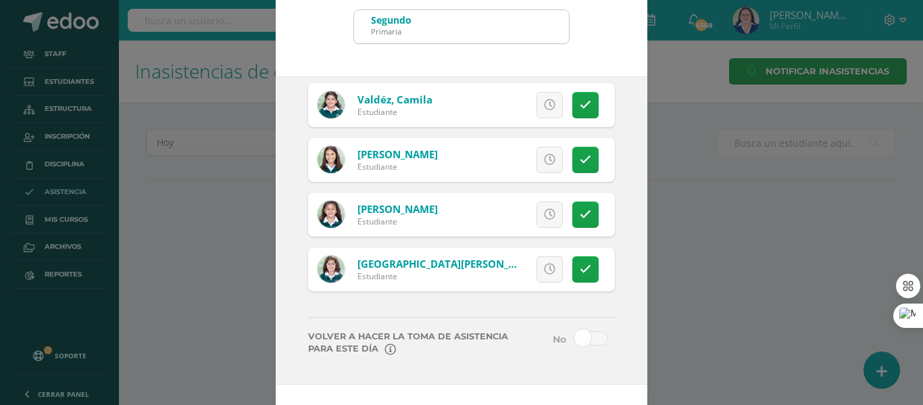
scroll to position [106, 0]
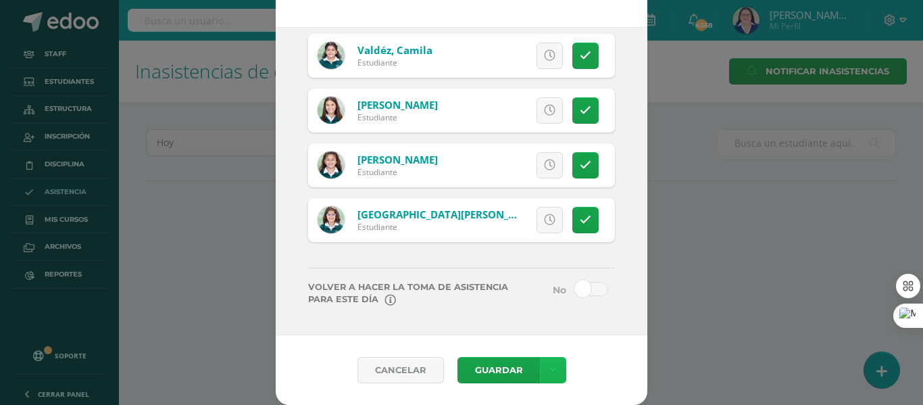
click at [549, 371] on icon at bounding box center [552, 369] width 7 height 11
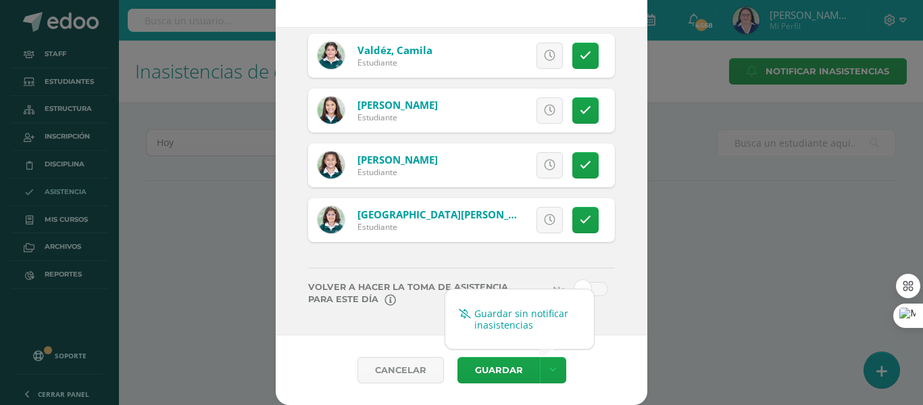
click at [518, 312] on link "Guardar sin notificar inasistencias" at bounding box center [519, 319] width 149 height 32
click at [888, 372] on div "Toma de asistencia Segundo Primaria segundo [DATE] September, 2025 Mo Tu We Th …" at bounding box center [461, 149] width 912 height 511
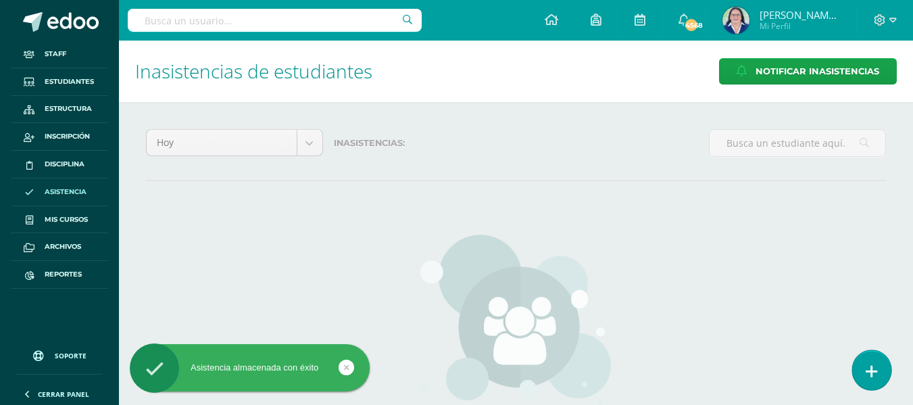
click at [876, 372] on icon at bounding box center [872, 372] width 12 height 16
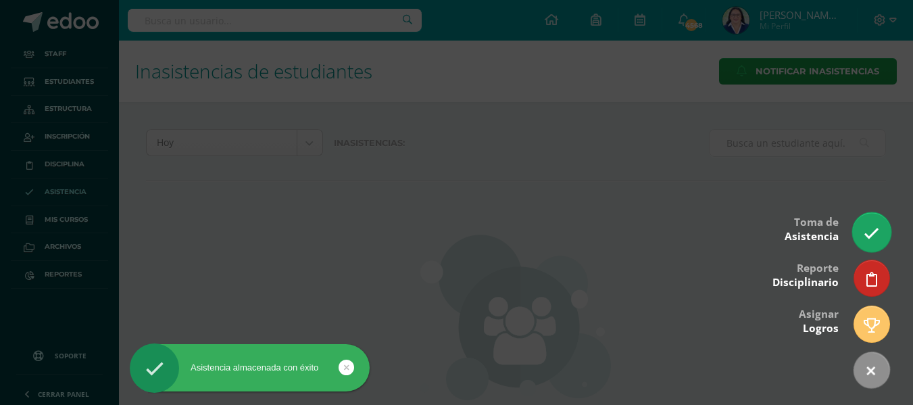
click at [874, 230] on icon at bounding box center [872, 234] width 16 height 16
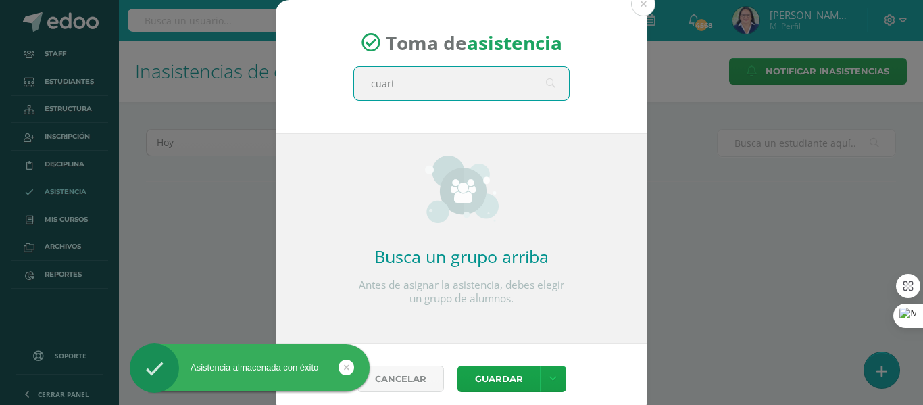
type input "cuarto"
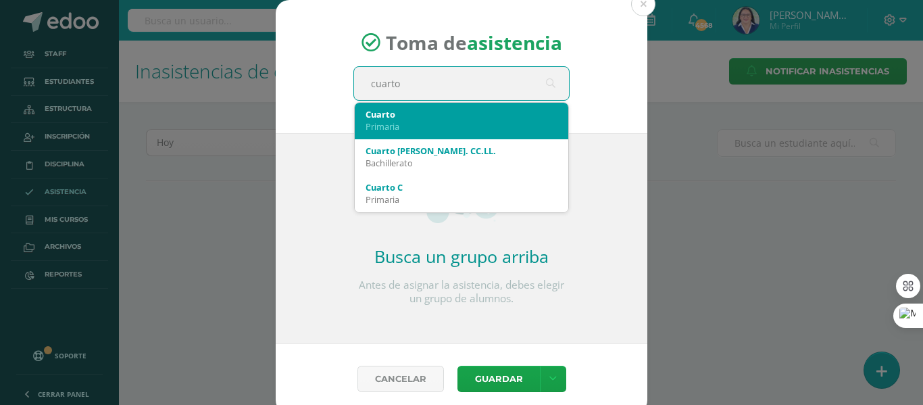
click at [462, 122] on div "Primaria" at bounding box center [462, 126] width 192 height 12
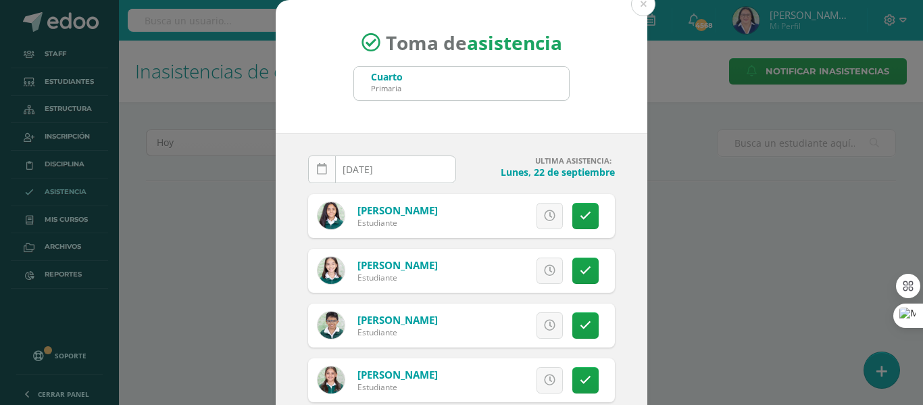
click at [317, 171] on icon at bounding box center [322, 169] width 10 height 11
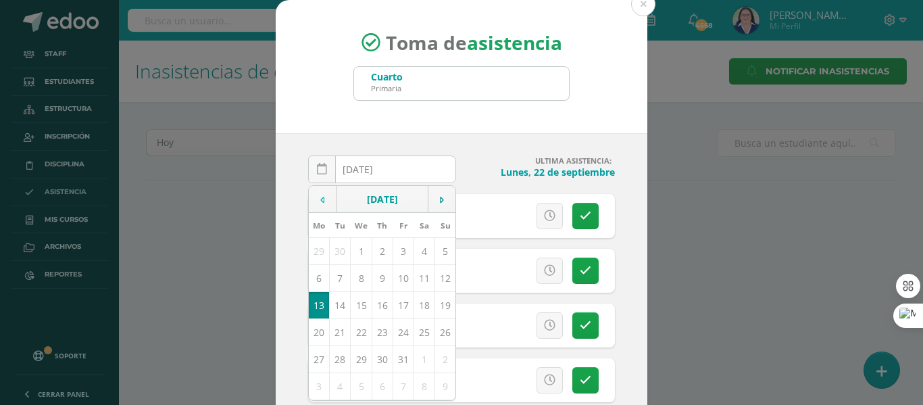
click at [313, 200] on td at bounding box center [323, 199] width 28 height 27
click at [397, 309] on td "19" at bounding box center [403, 304] width 21 height 27
type input "[DATE]"
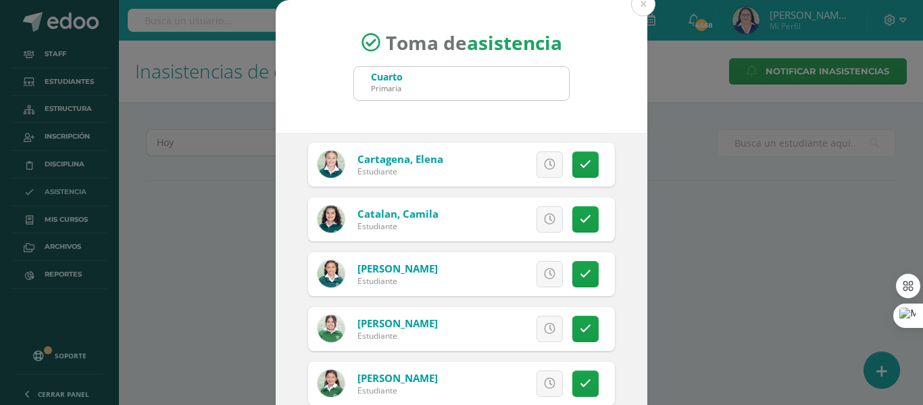
scroll to position [338, 0]
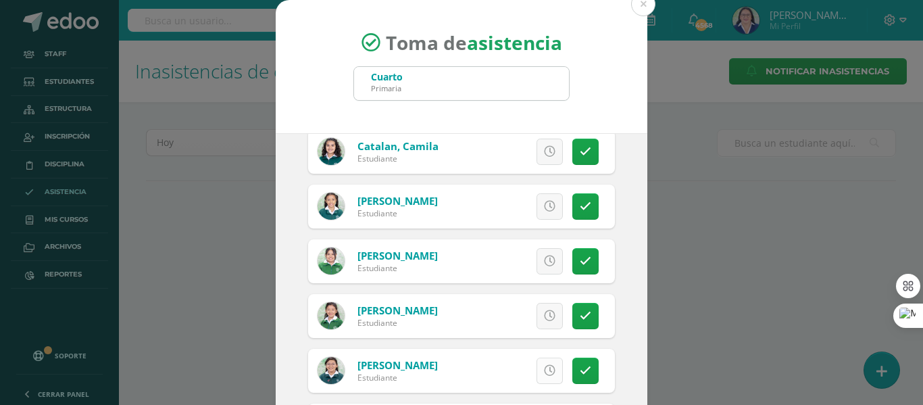
click at [544, 365] on icon at bounding box center [549, 370] width 11 height 11
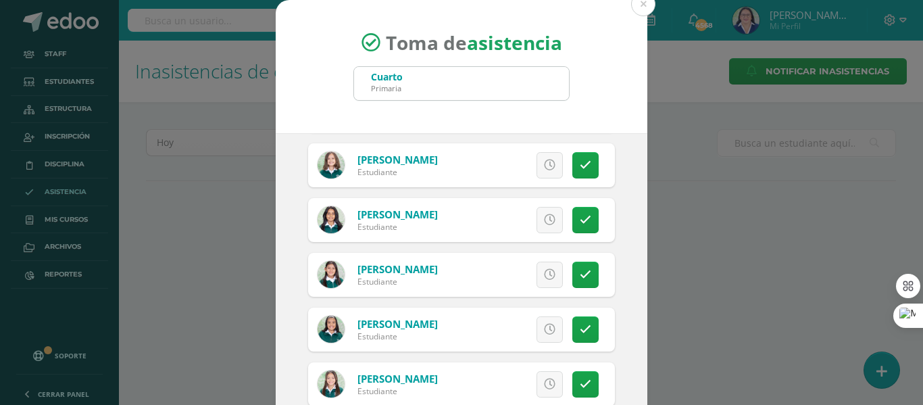
scroll to position [1487, 0]
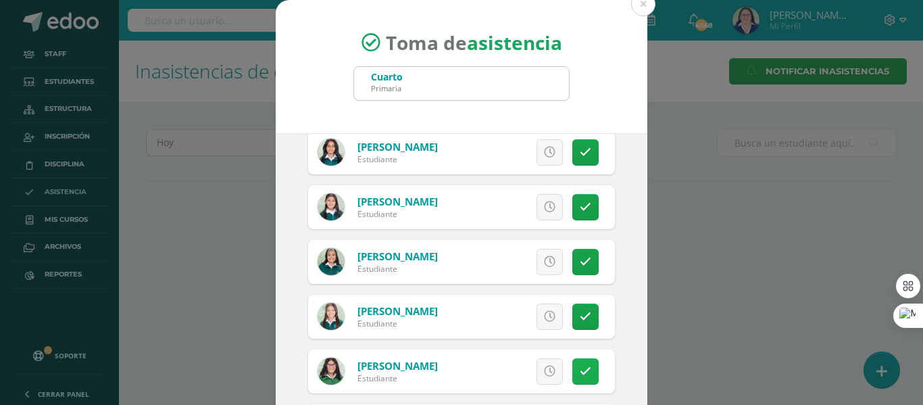
click at [580, 368] on icon at bounding box center [585, 371] width 11 height 11
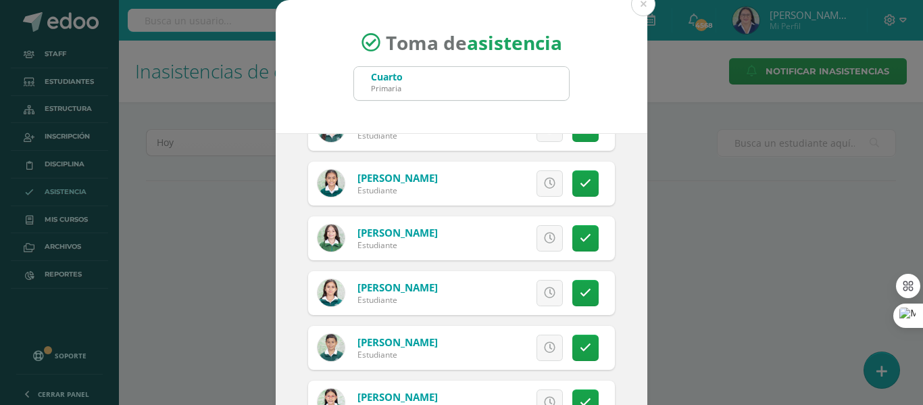
scroll to position [743, 0]
click at [578, 187] on link at bounding box center [585, 184] width 26 height 26
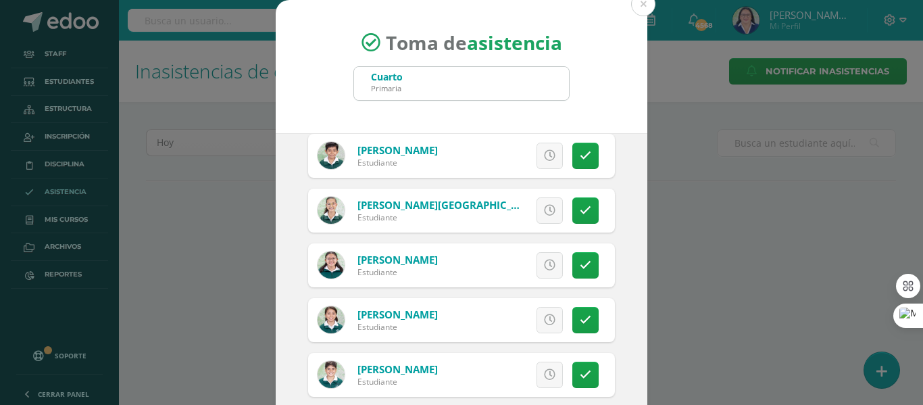
scroll to position [1825, 0]
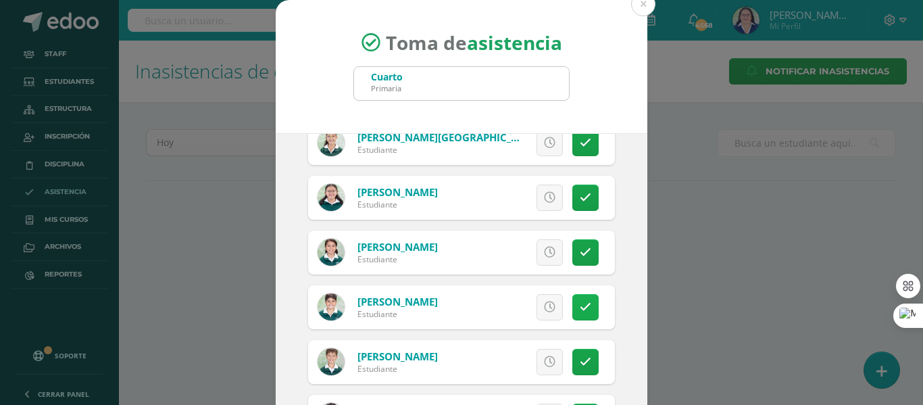
click at [580, 305] on icon at bounding box center [585, 306] width 11 height 11
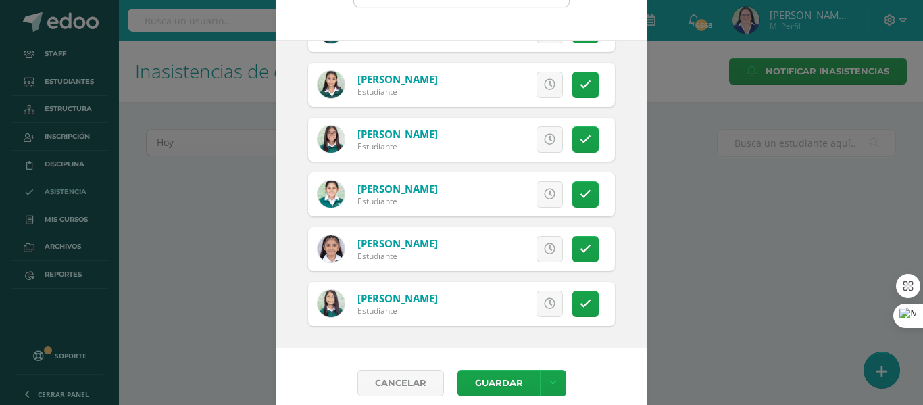
scroll to position [106, 0]
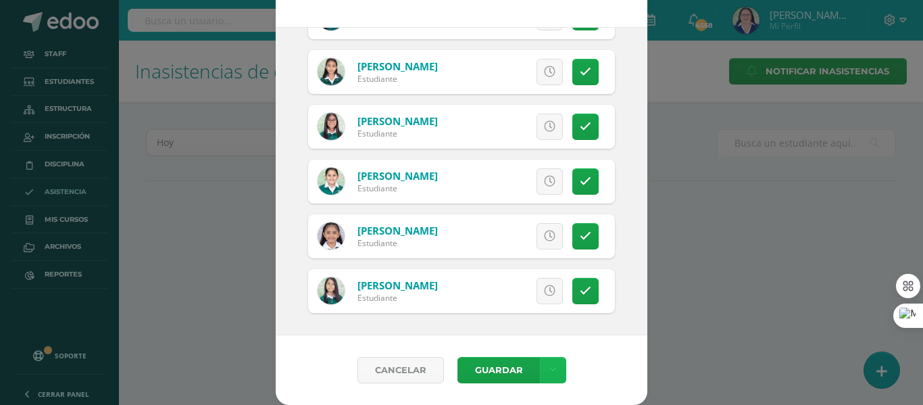
click at [555, 364] on link at bounding box center [553, 370] width 26 height 26
click at [559, 312] on link "Guardar sin notificar inasistencias" at bounding box center [519, 319] width 149 height 32
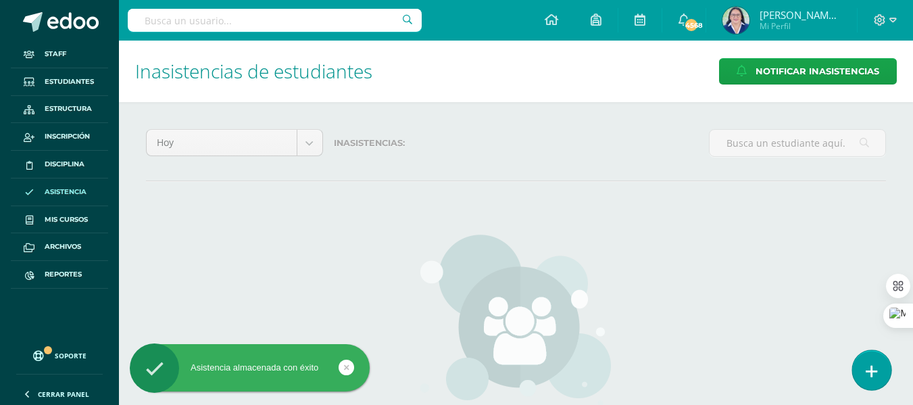
click at [871, 364] on icon at bounding box center [872, 372] width 12 height 16
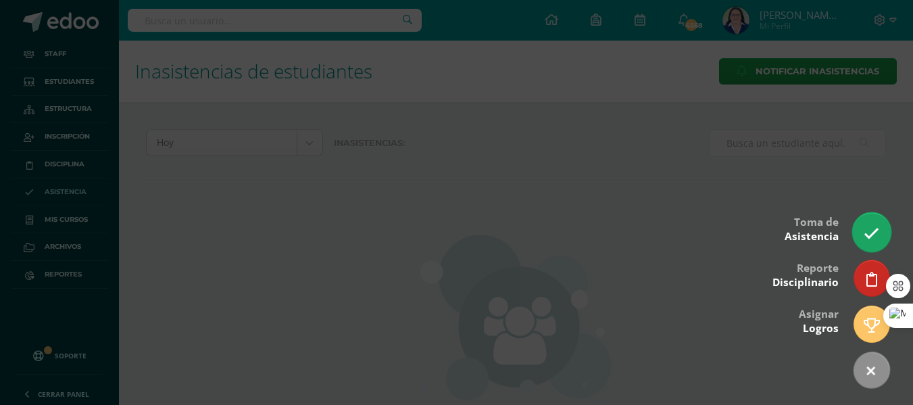
click at [865, 231] on icon at bounding box center [872, 234] width 16 height 16
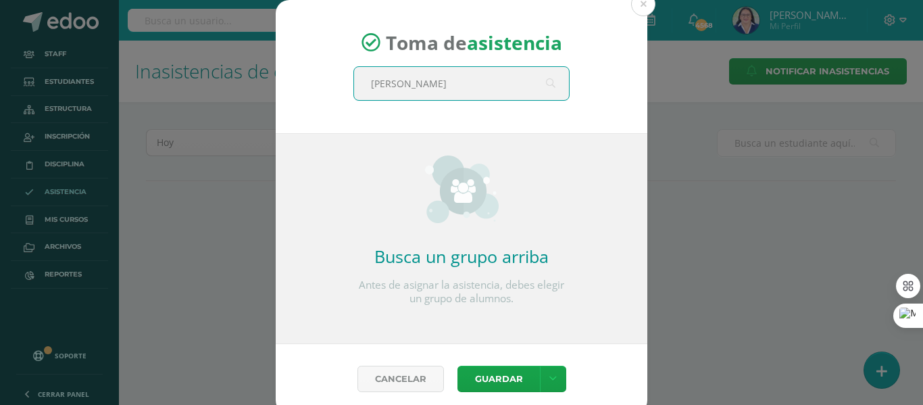
type input "quinto"
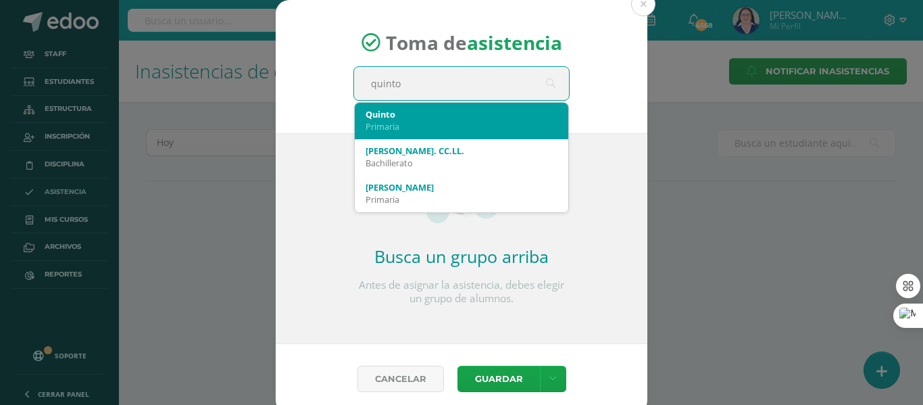
click at [414, 114] on div "Quinto" at bounding box center [462, 114] width 192 height 12
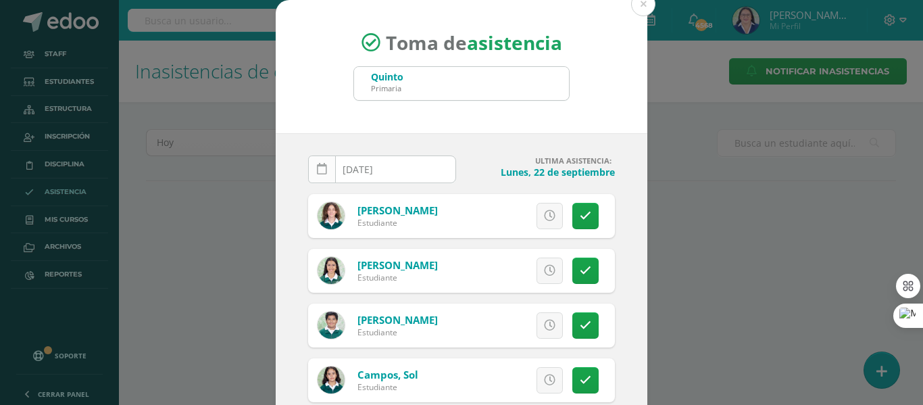
click at [319, 168] on icon at bounding box center [322, 169] width 10 height 11
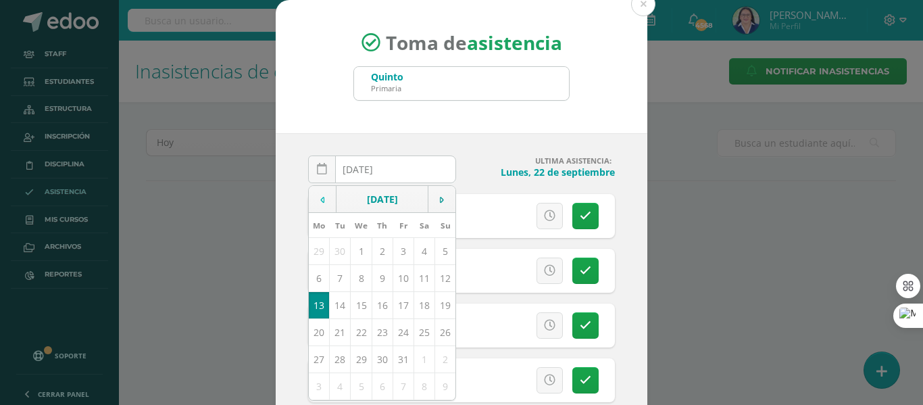
click at [320, 197] on icon at bounding box center [322, 199] width 4 height 9
click at [400, 306] on td "19" at bounding box center [403, 304] width 21 height 27
type input "[DATE]"
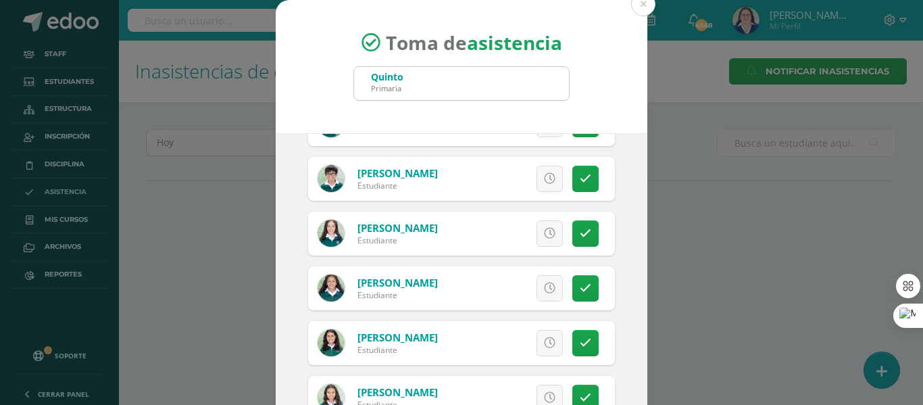
scroll to position [608, 0]
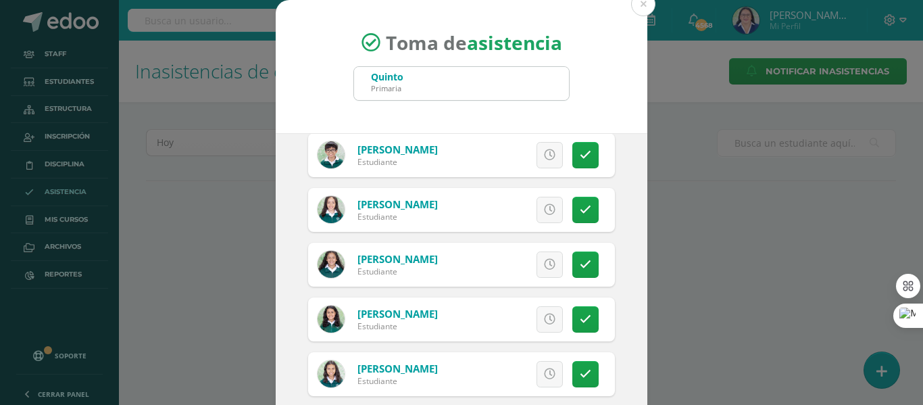
click at [544, 212] on icon at bounding box center [549, 209] width 11 height 11
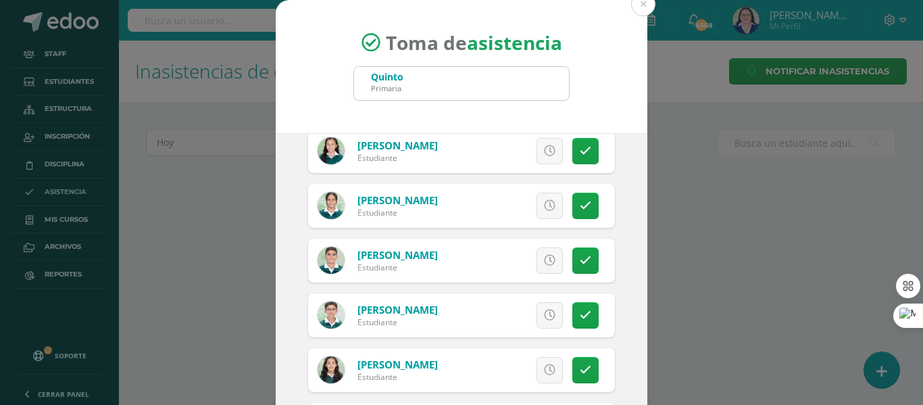
scroll to position [2282, 0]
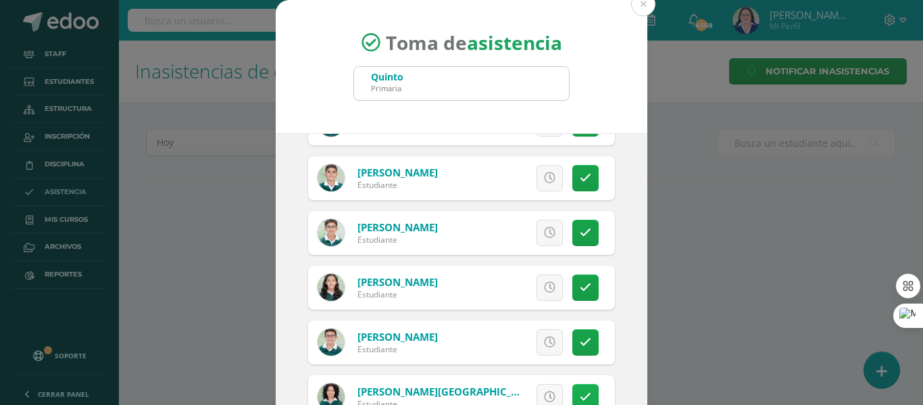
click at [580, 396] on icon at bounding box center [585, 396] width 11 height 11
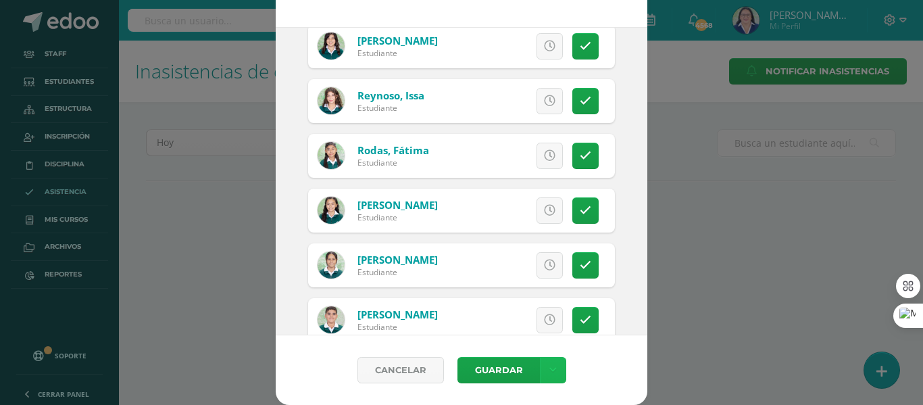
scroll to position [2012, 0]
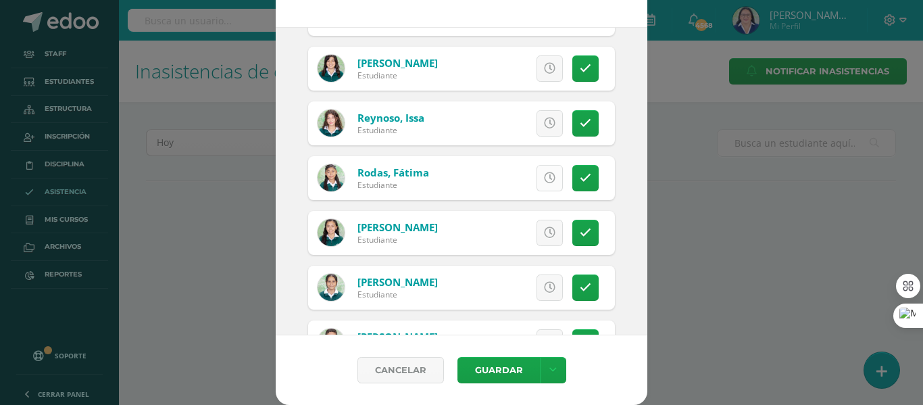
click at [544, 180] on icon at bounding box center [549, 177] width 11 height 11
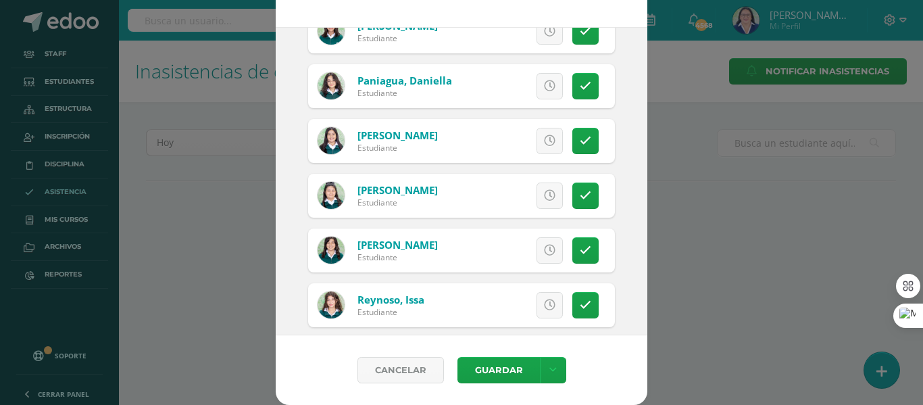
scroll to position [1809, 0]
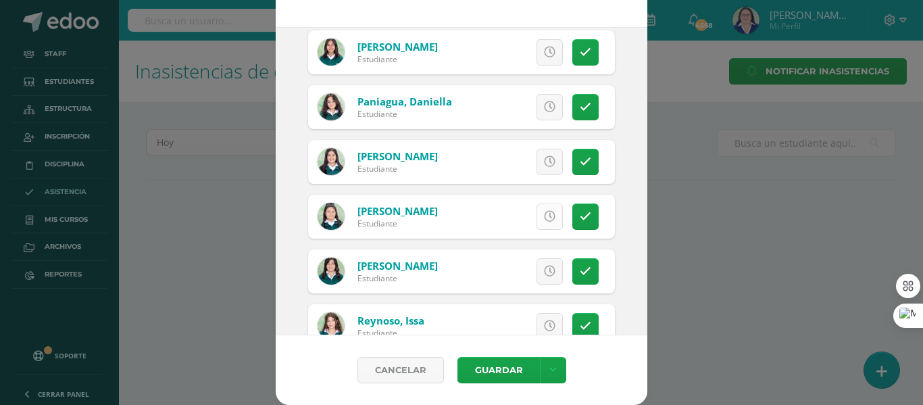
click at [544, 216] on icon at bounding box center [549, 216] width 11 height 11
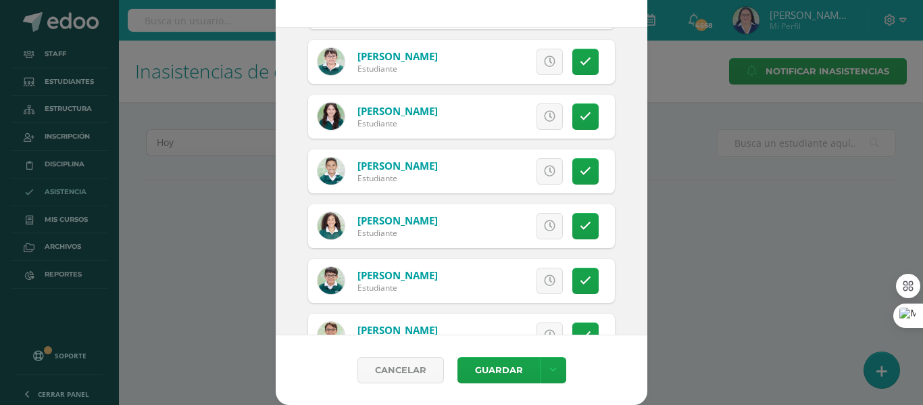
scroll to position [1404, 0]
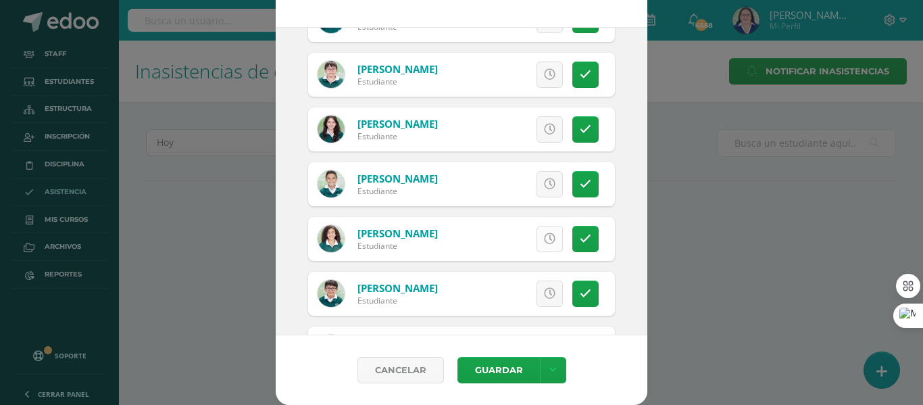
click at [544, 236] on icon at bounding box center [549, 238] width 11 height 11
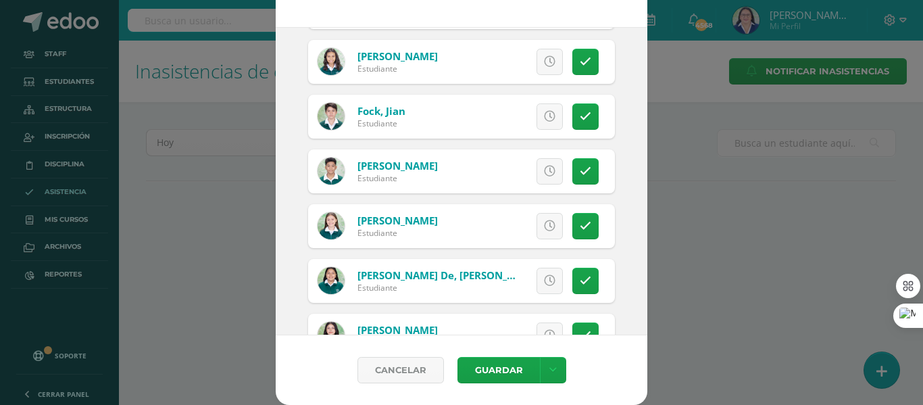
scroll to position [795, 0]
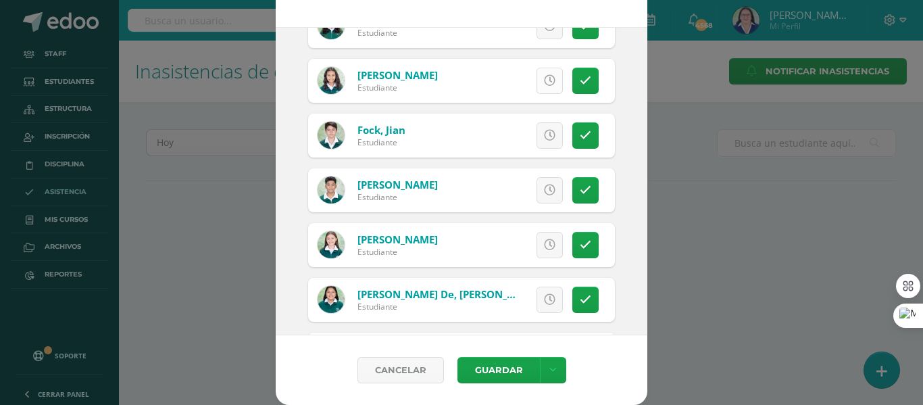
click at [544, 80] on icon at bounding box center [549, 80] width 11 height 11
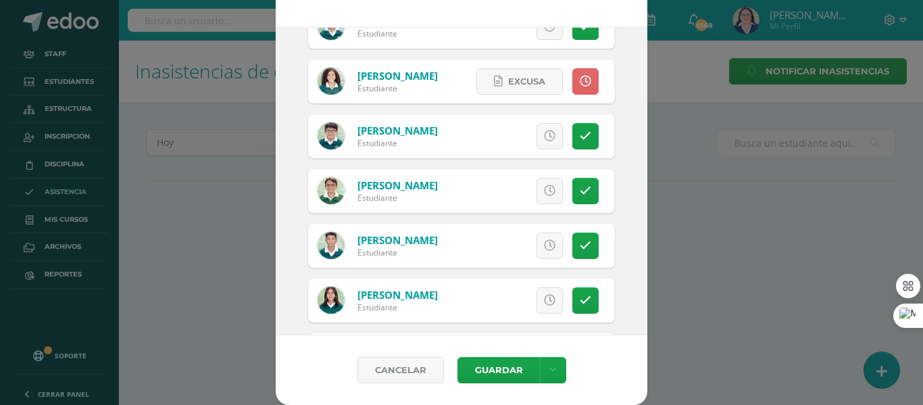
scroll to position [1606, 0]
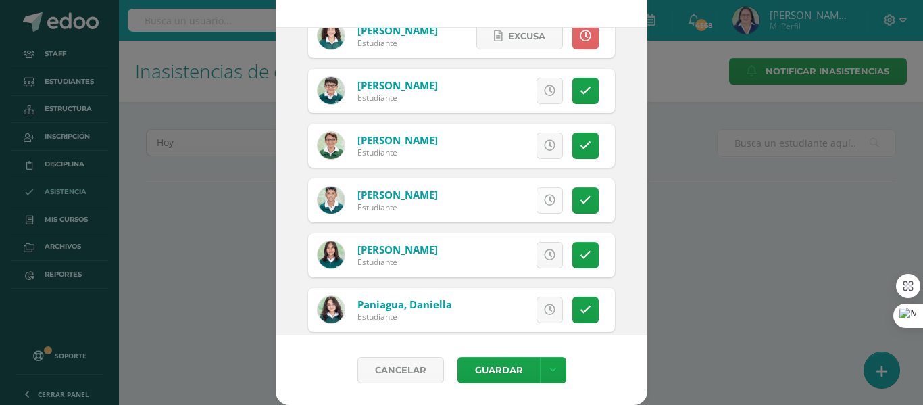
click at [544, 199] on icon at bounding box center [549, 200] width 11 height 11
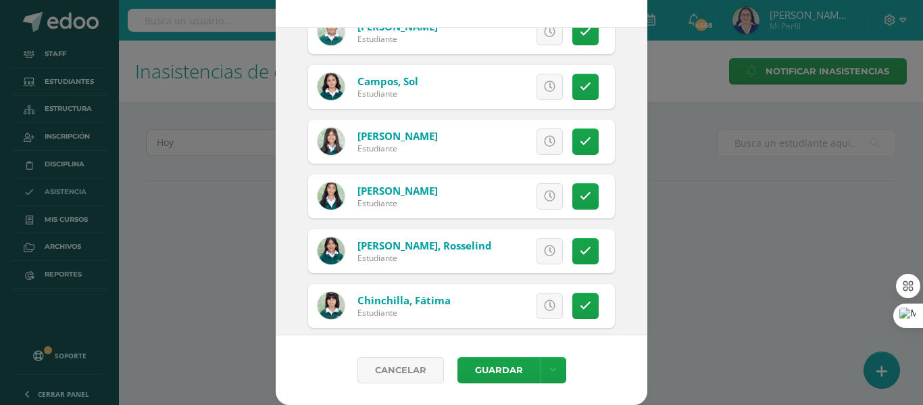
scroll to position [120, 0]
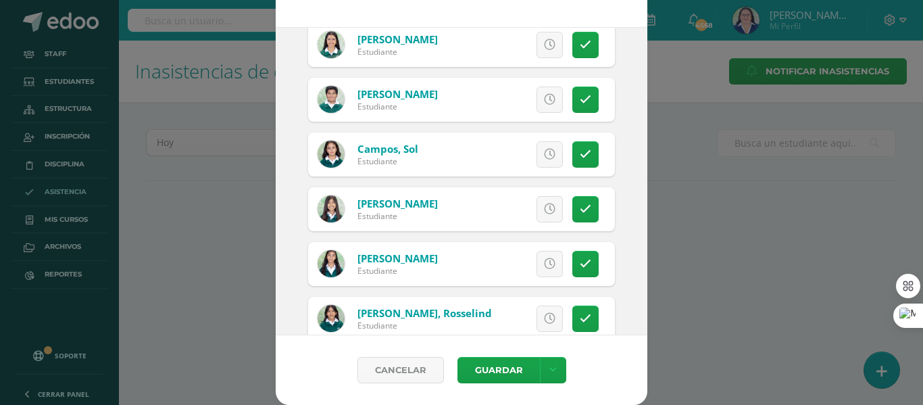
click at [544, 97] on icon at bounding box center [549, 99] width 11 height 11
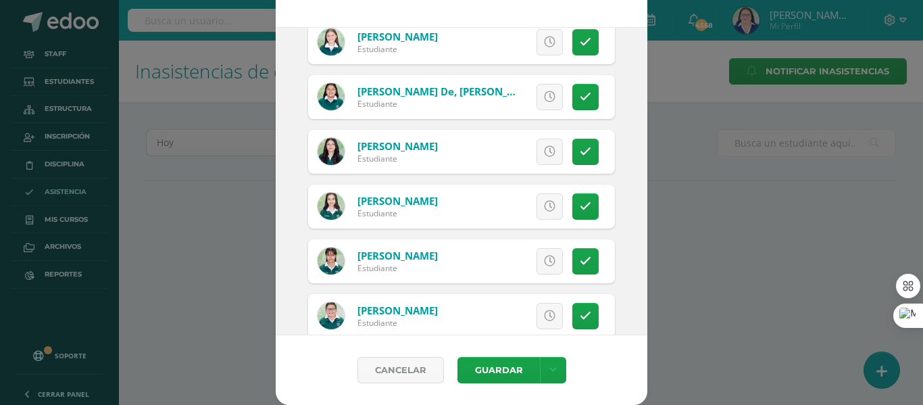
scroll to position [1066, 0]
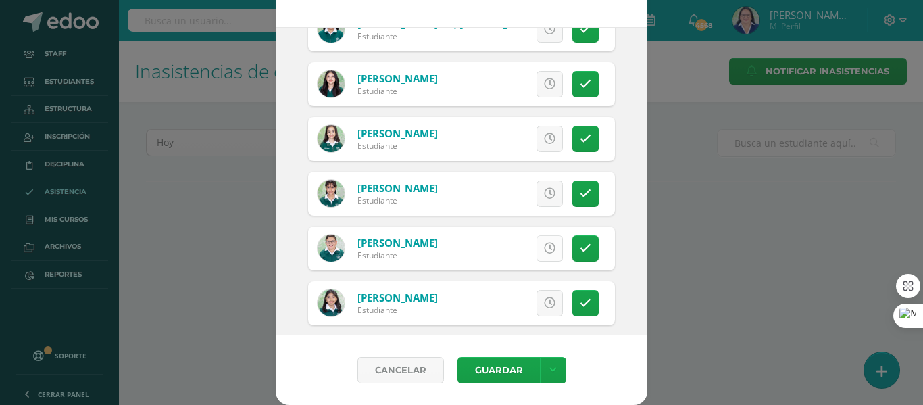
click at [544, 251] on icon at bounding box center [549, 248] width 11 height 11
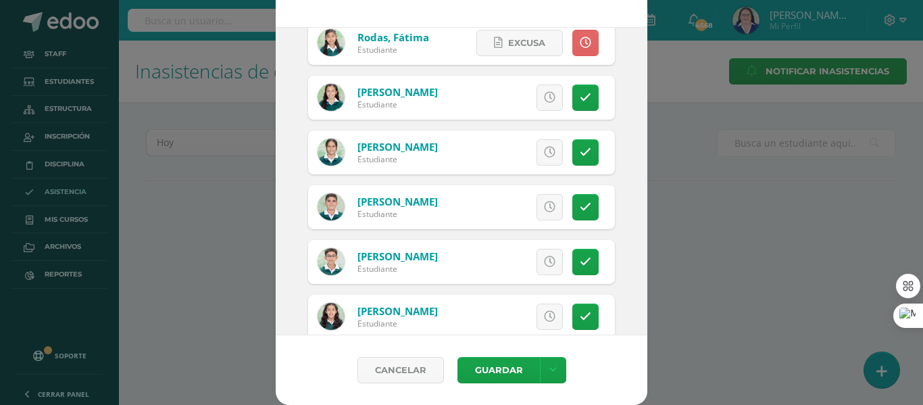
scroll to position [2282, 0]
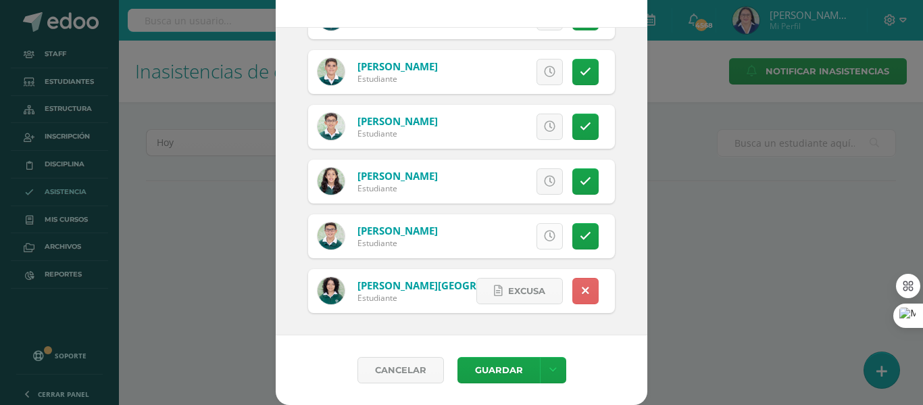
click at [540, 239] on link at bounding box center [550, 236] width 26 height 26
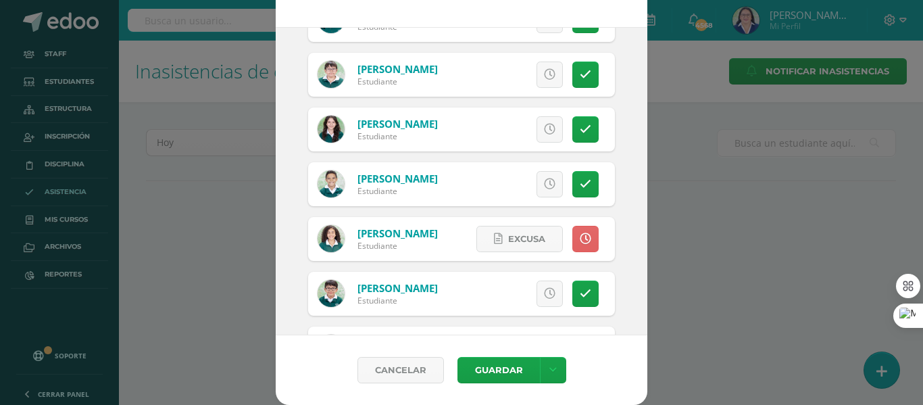
scroll to position [1336, 0]
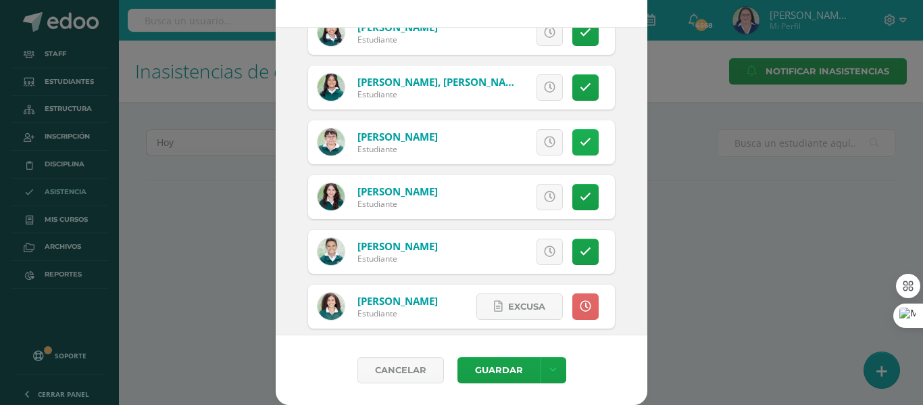
click at [572, 134] on link at bounding box center [585, 142] width 26 height 26
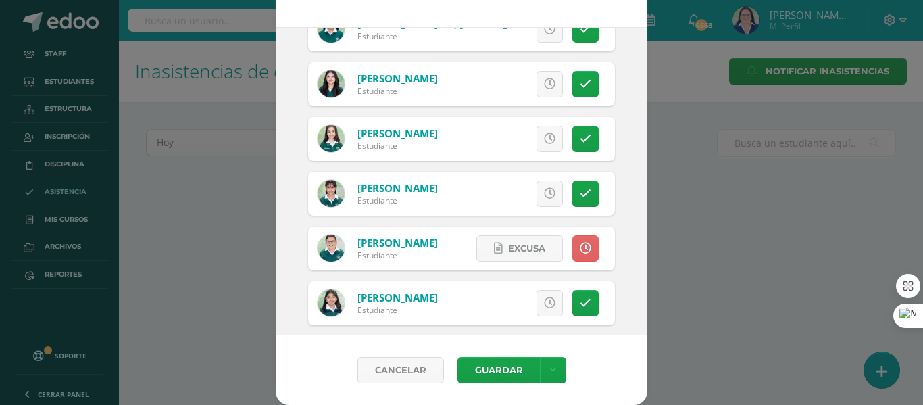
scroll to position [795, 0]
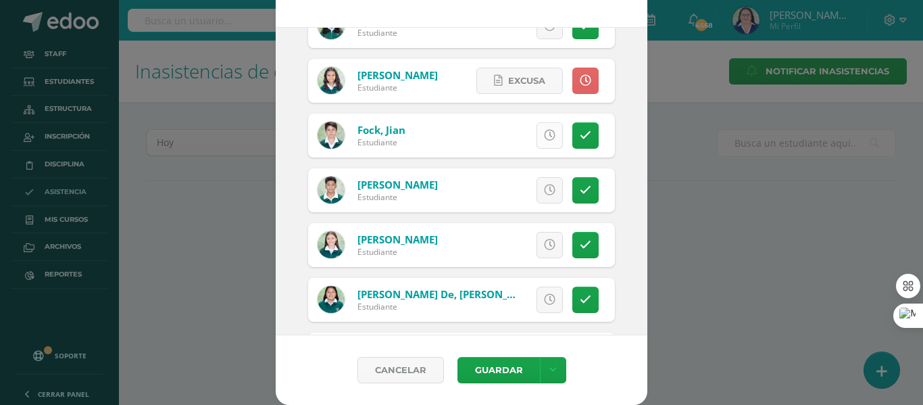
click at [544, 133] on icon at bounding box center [549, 135] width 11 height 11
click at [553, 372] on link at bounding box center [553, 370] width 26 height 26
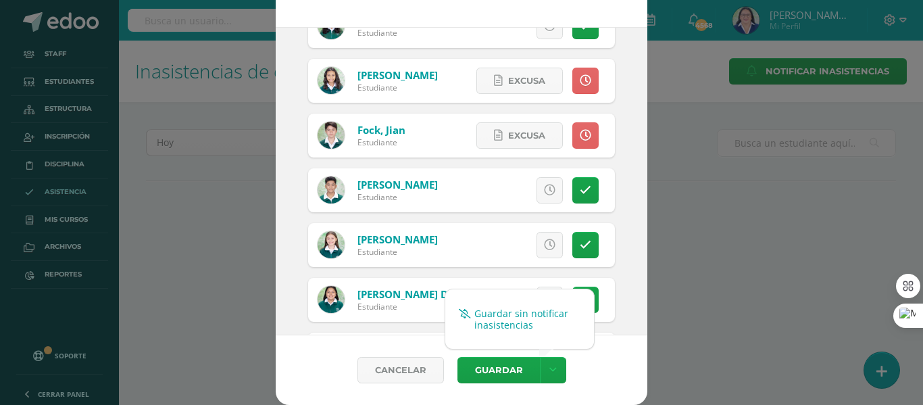
click at [545, 309] on link "Guardar sin notificar inasistencias" at bounding box center [519, 319] width 149 height 32
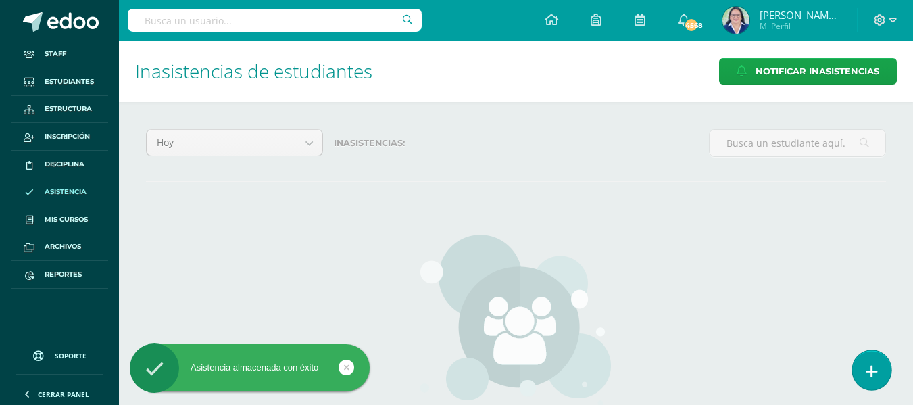
click at [866, 366] on icon at bounding box center [872, 372] width 12 height 16
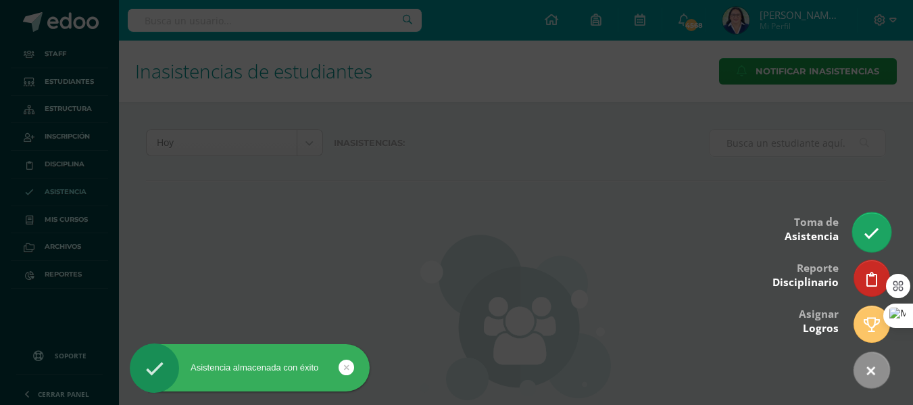
click at [866, 213] on link at bounding box center [871, 231] width 39 height 39
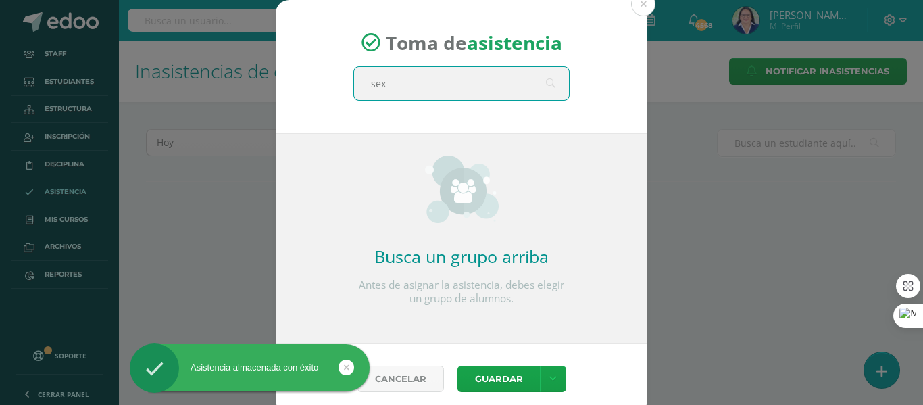
type input "sexo"
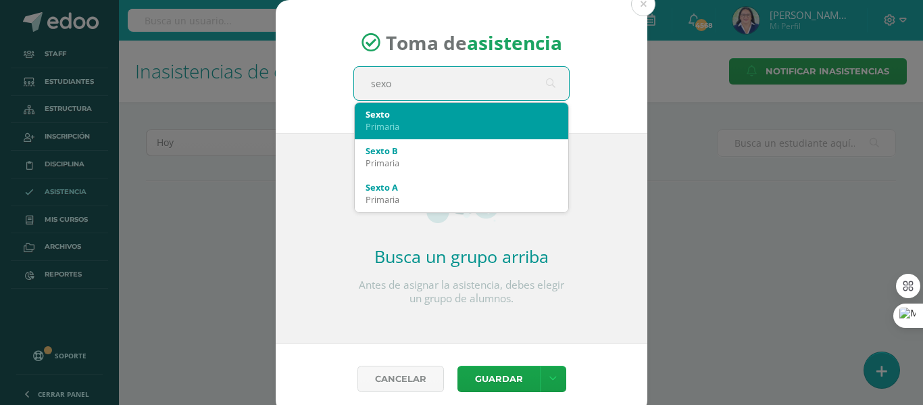
click at [386, 119] on div "Sexto" at bounding box center [462, 114] width 192 height 12
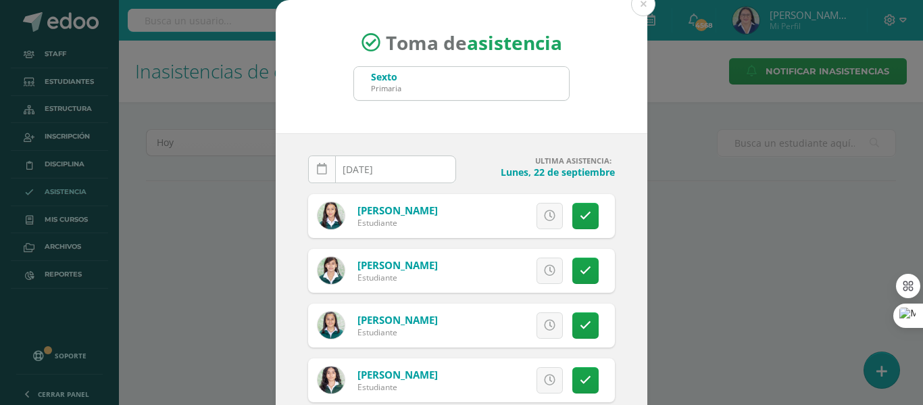
click at [317, 169] on icon at bounding box center [322, 169] width 10 height 11
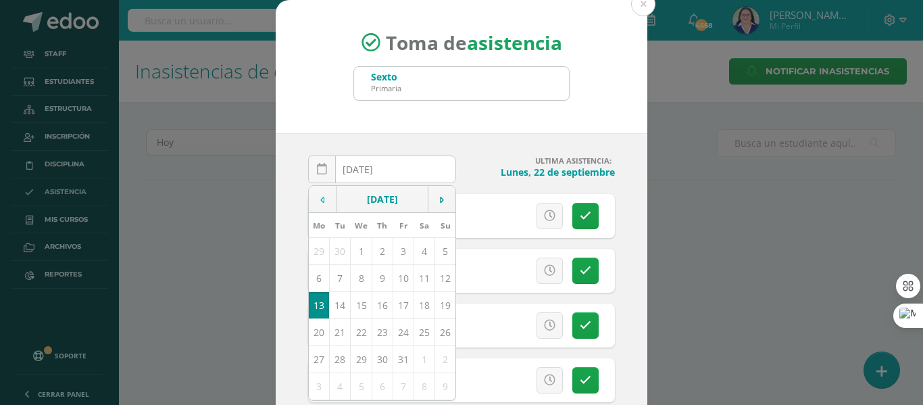
click at [320, 201] on td at bounding box center [323, 199] width 28 height 27
click at [397, 300] on td "19" at bounding box center [403, 304] width 21 height 27
type input "[DATE]"
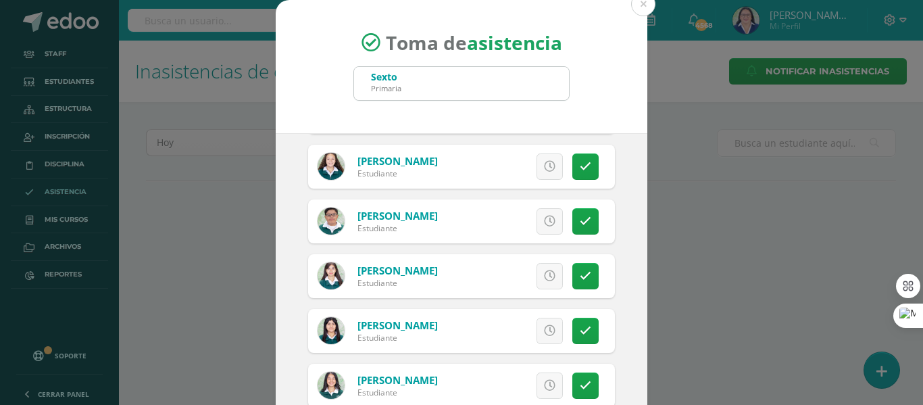
scroll to position [1419, 0]
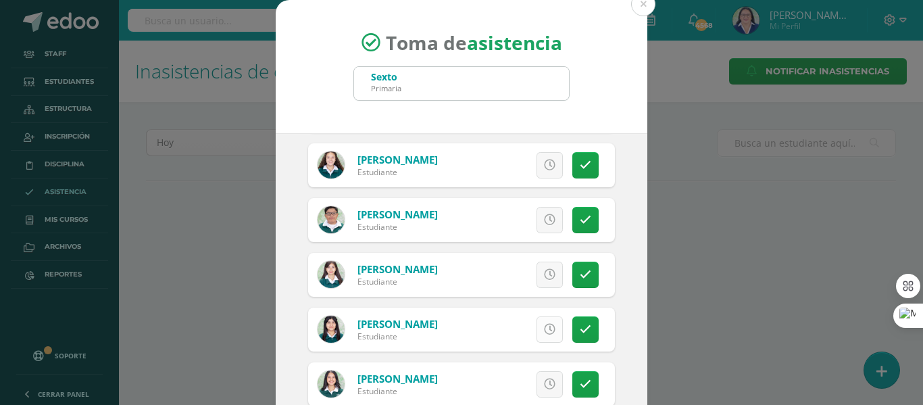
click at [544, 330] on icon at bounding box center [549, 329] width 11 height 11
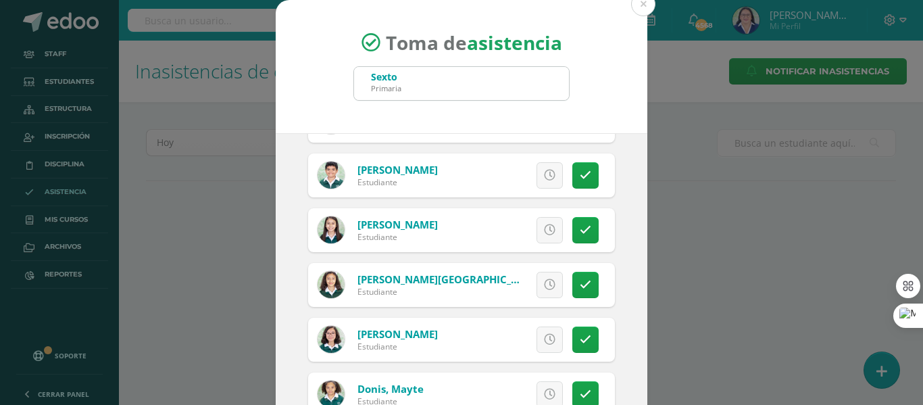
scroll to position [473, 0]
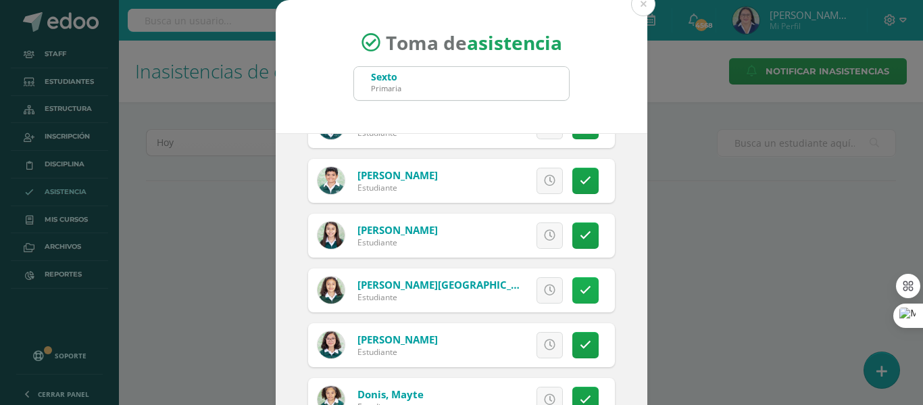
click at [577, 293] on link at bounding box center [585, 290] width 26 height 26
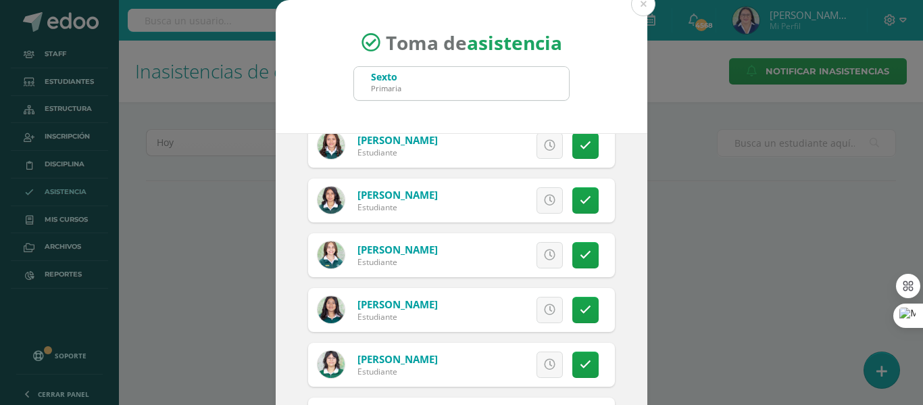
scroll to position [1014, 0]
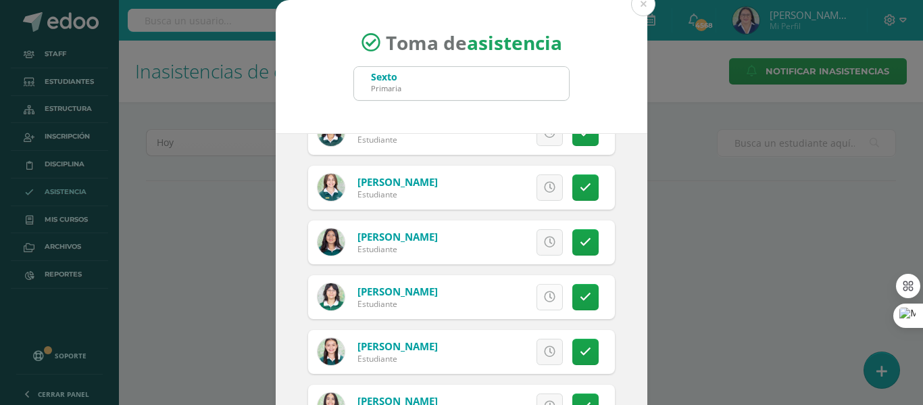
click at [544, 299] on icon at bounding box center [549, 296] width 11 height 11
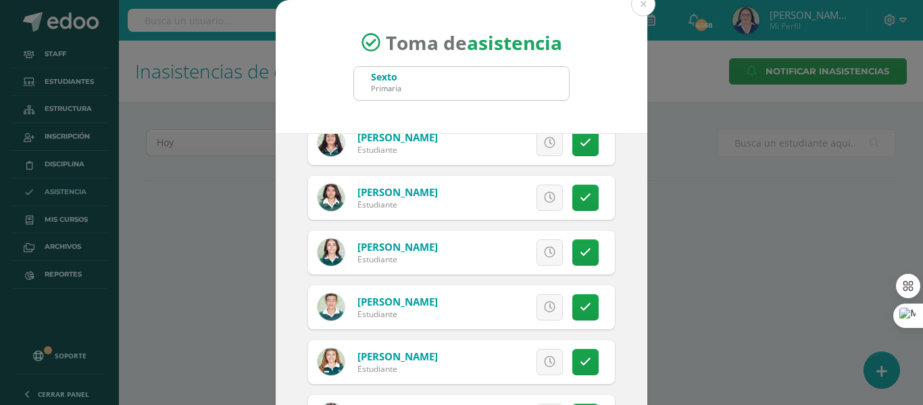
scroll to position [1892, 0]
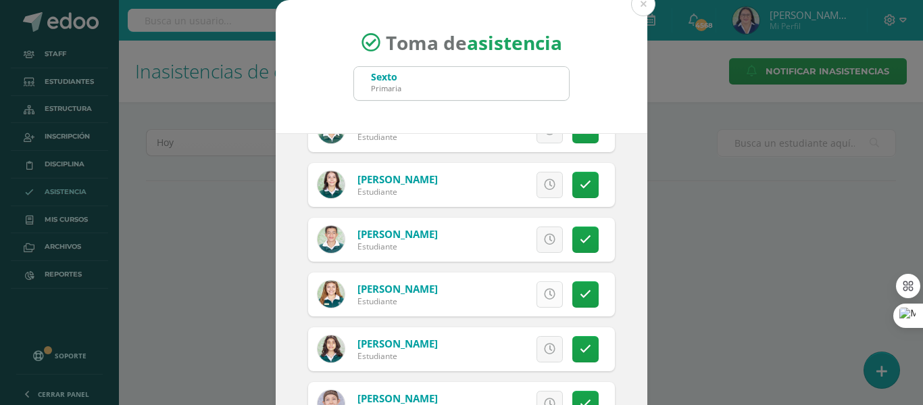
click at [544, 298] on icon at bounding box center [549, 294] width 11 height 11
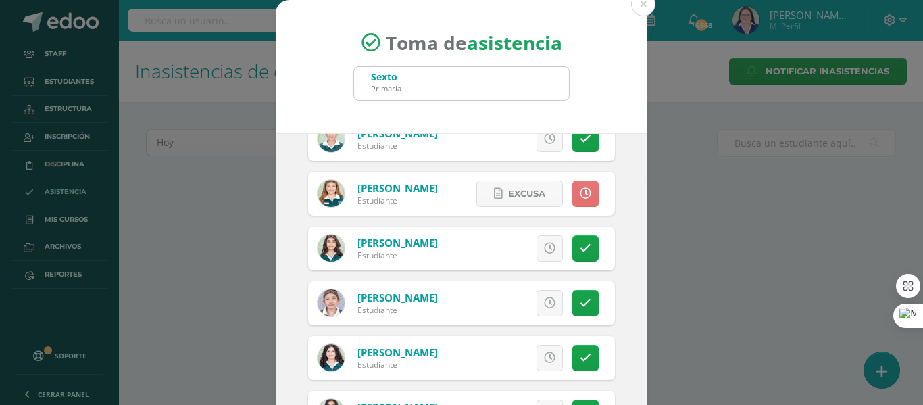
scroll to position [2095, 0]
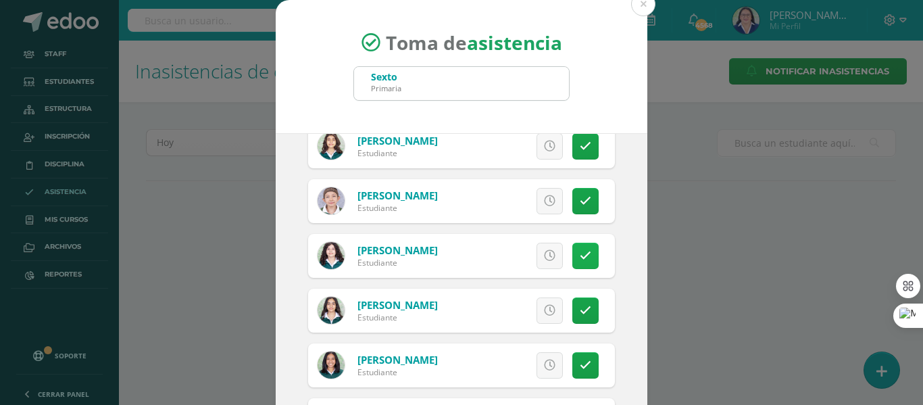
click at [580, 254] on icon at bounding box center [585, 255] width 11 height 11
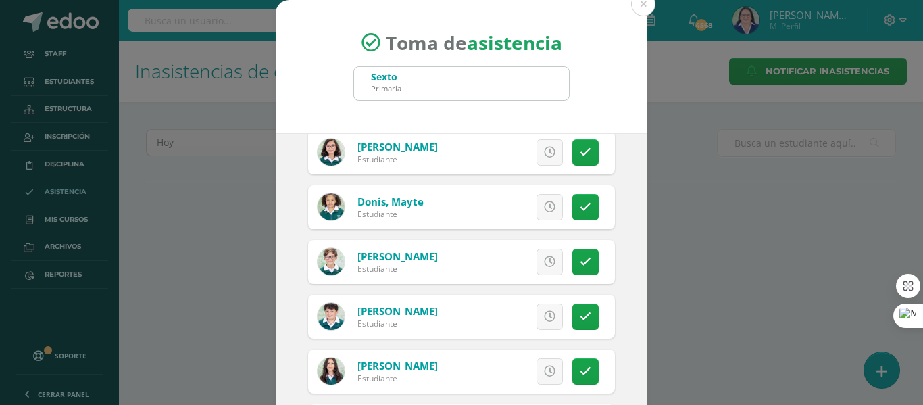
scroll to position [676, 0]
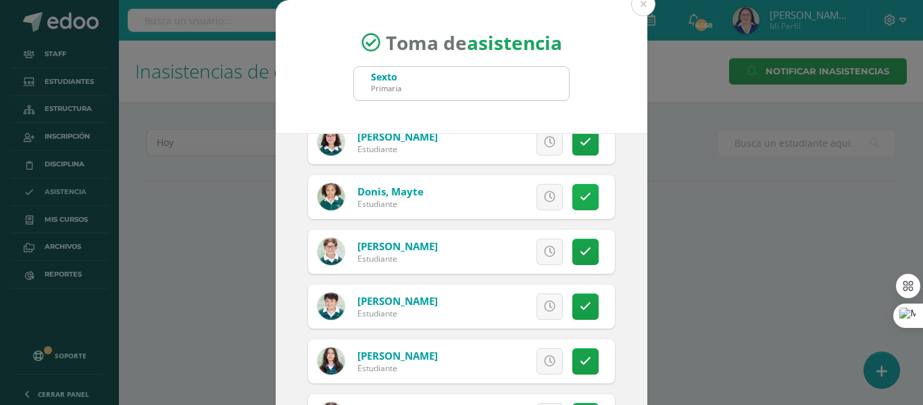
click at [580, 192] on icon at bounding box center [585, 196] width 11 height 11
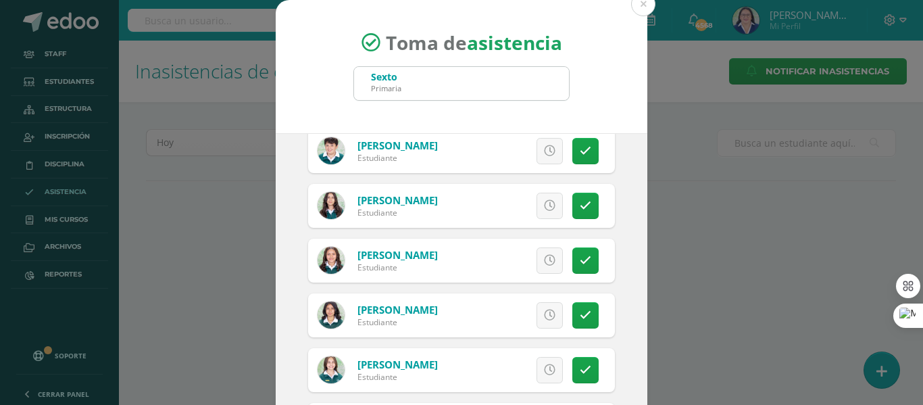
scroll to position [946, 0]
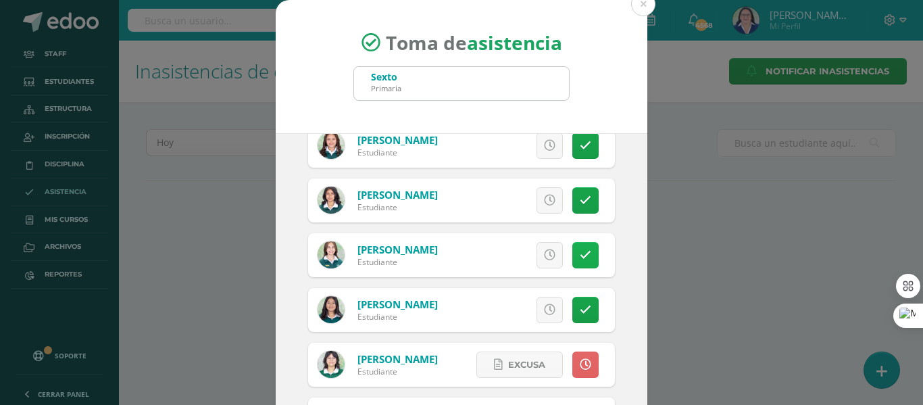
click at [577, 252] on link at bounding box center [585, 255] width 26 height 26
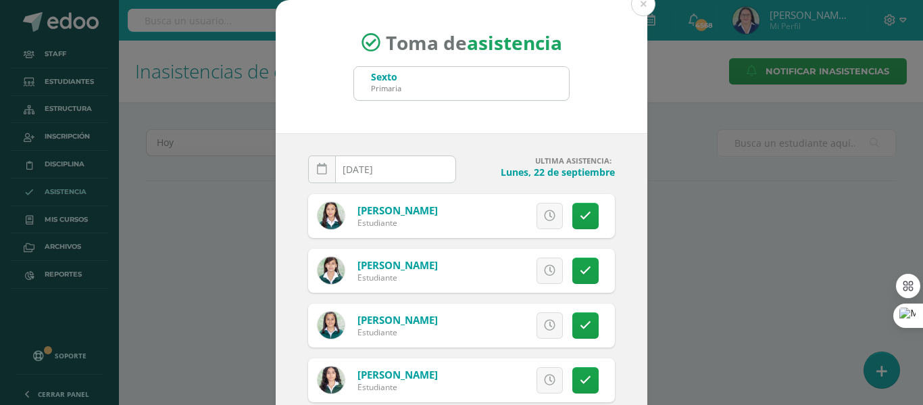
scroll to position [68, 0]
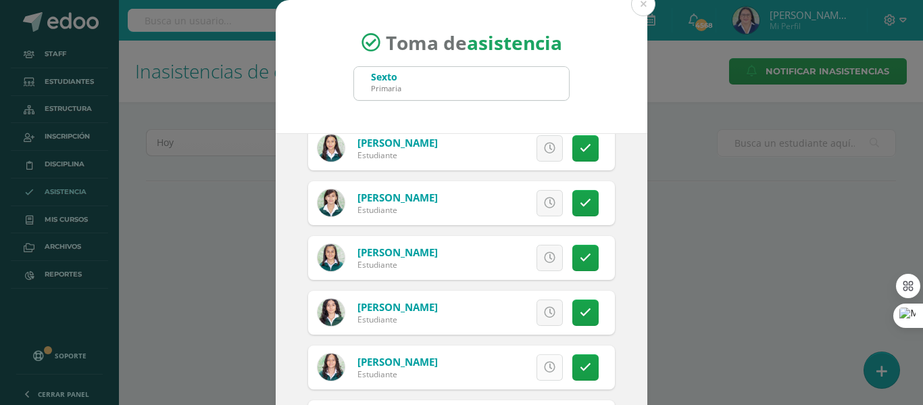
click at [544, 368] on icon at bounding box center [549, 367] width 11 height 11
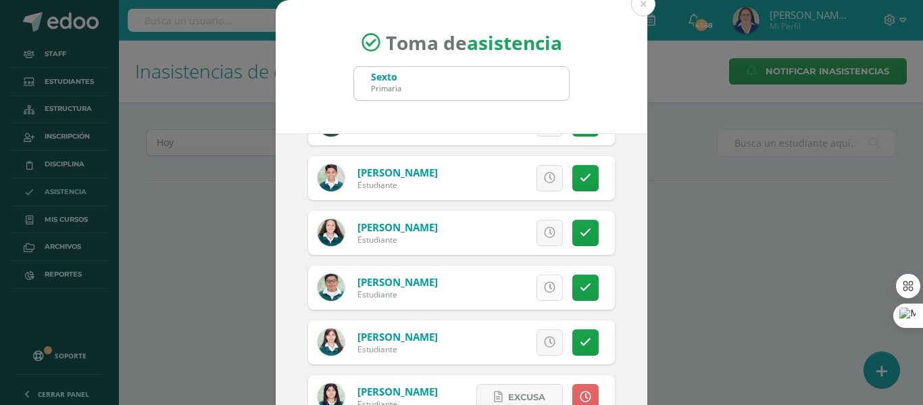
click at [544, 288] on icon at bounding box center [549, 287] width 11 height 11
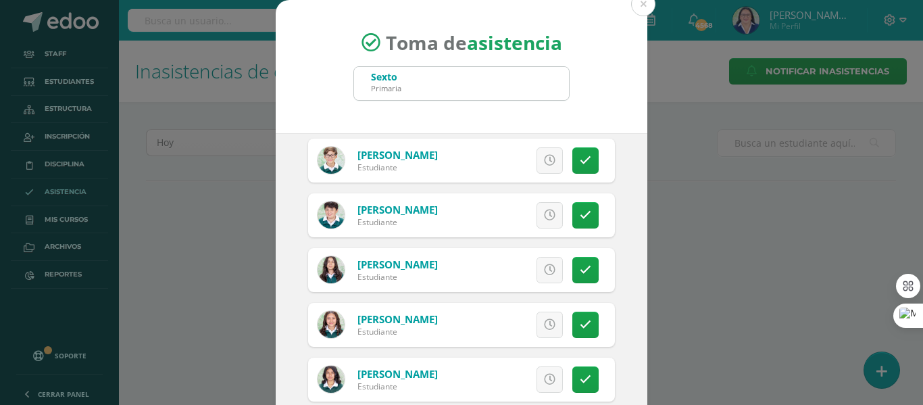
scroll to position [743, 0]
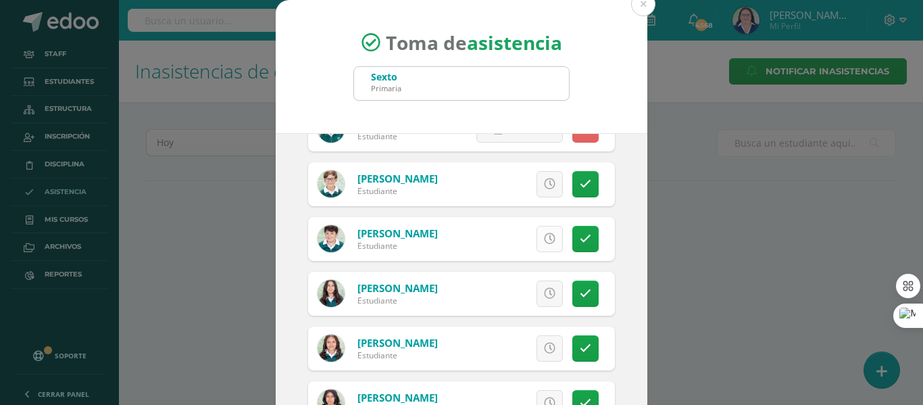
click at [544, 240] on icon at bounding box center [549, 238] width 11 height 11
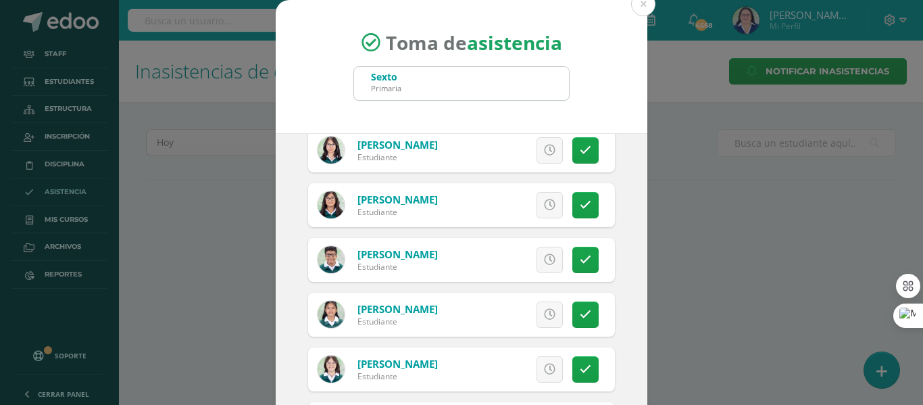
scroll to position [2365, 0]
click at [544, 257] on icon at bounding box center [549, 258] width 11 height 11
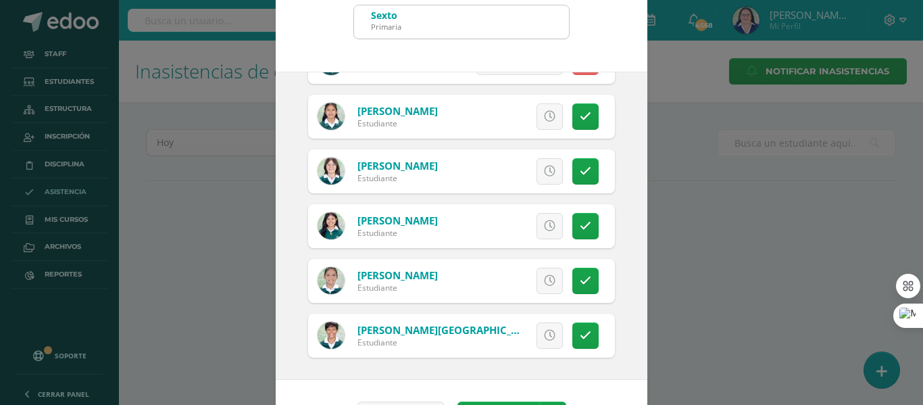
scroll to position [106, 0]
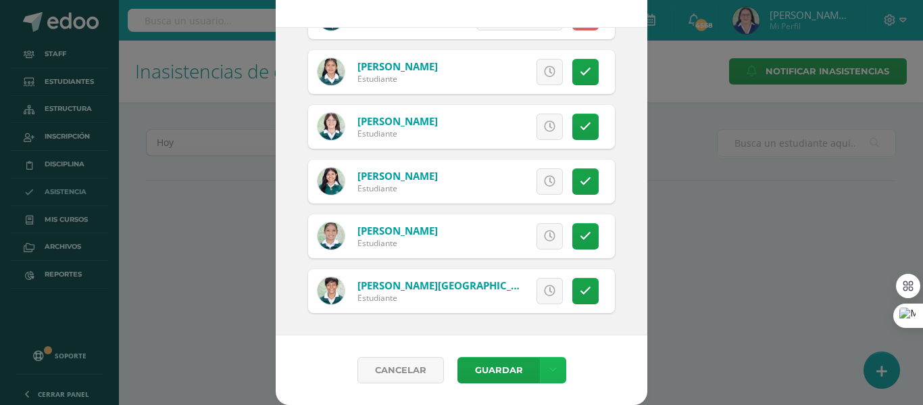
click at [549, 362] on link at bounding box center [553, 370] width 26 height 26
click at [532, 315] on link "Guardar sin notificar inasistencias" at bounding box center [519, 319] width 149 height 32
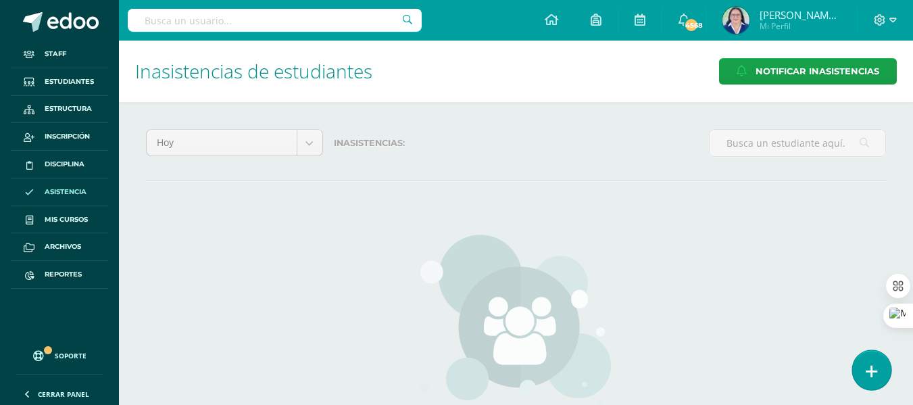
click at [873, 366] on icon at bounding box center [872, 372] width 12 height 16
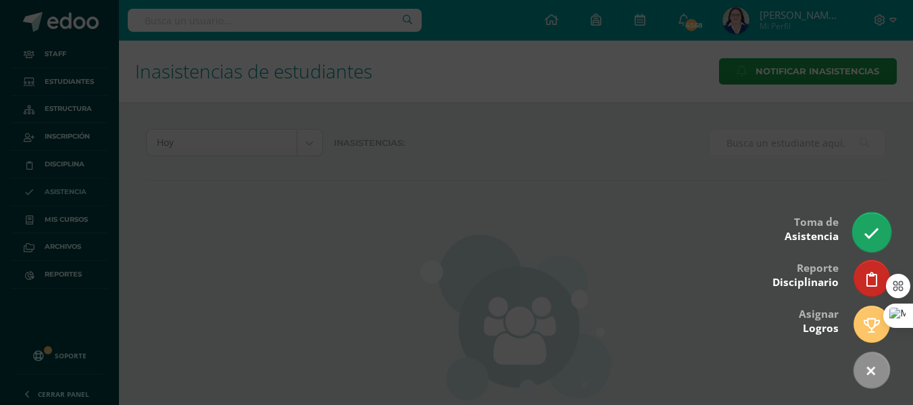
click at [868, 230] on icon at bounding box center [872, 234] width 16 height 16
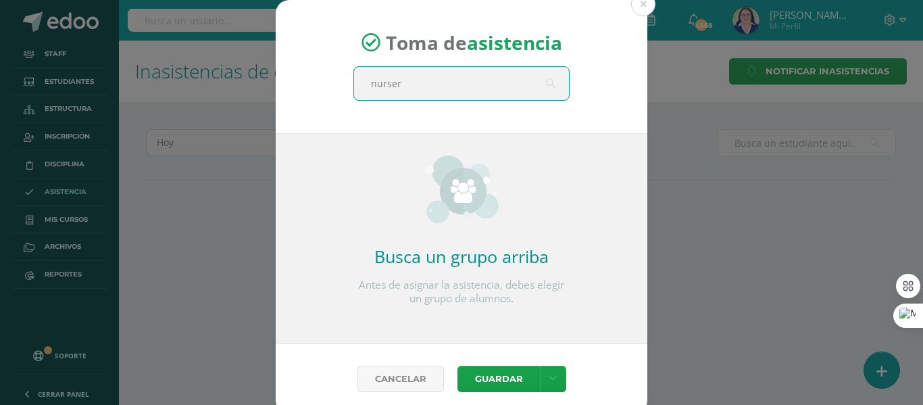
type input "nursery"
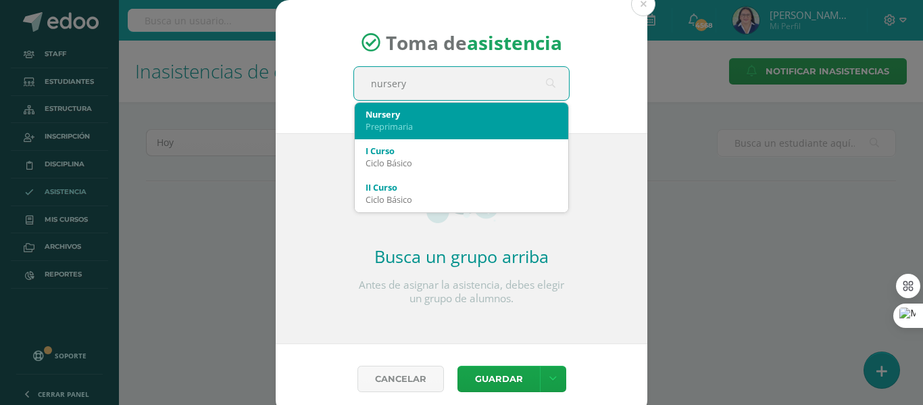
click at [403, 120] on div "Preprimaria" at bounding box center [462, 126] width 192 height 12
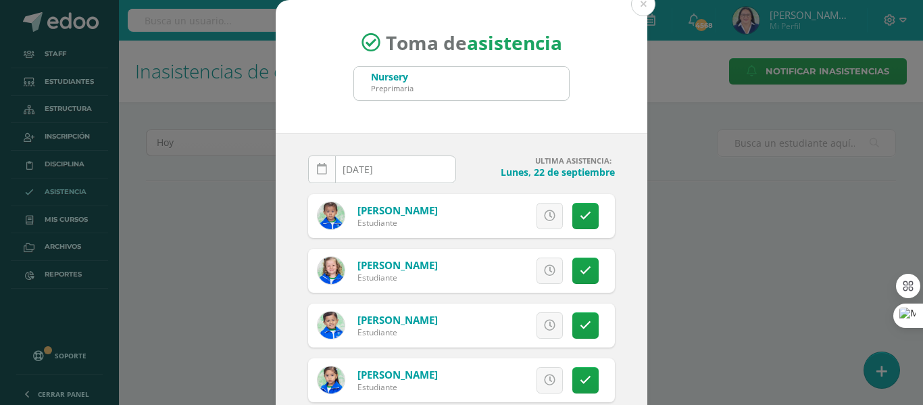
click at [316, 161] on link at bounding box center [322, 169] width 28 height 28
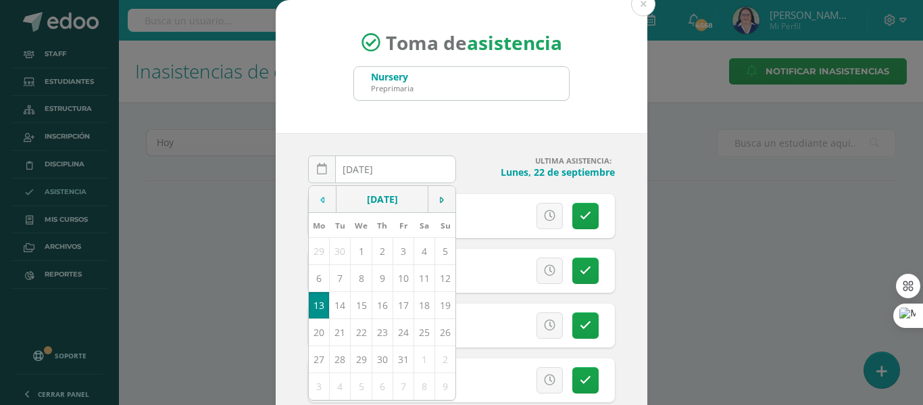
click at [320, 202] on icon at bounding box center [322, 199] width 4 height 9
click at [335, 329] on td "23" at bounding box center [340, 331] width 21 height 27
type input "[DATE]"
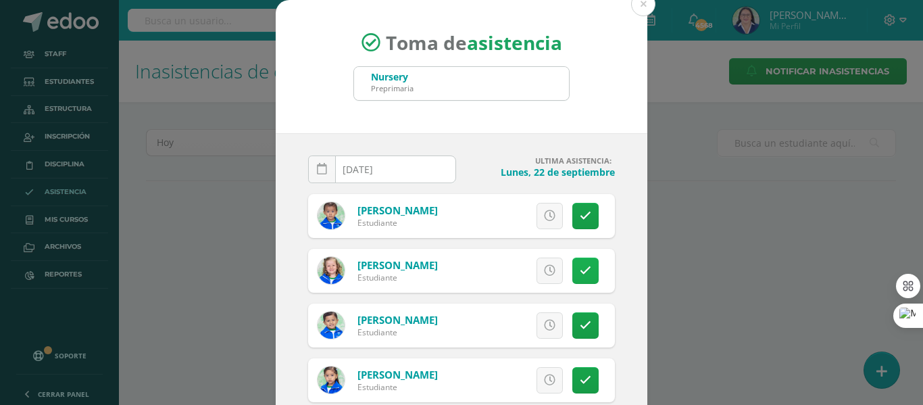
click at [576, 268] on link at bounding box center [585, 270] width 26 height 26
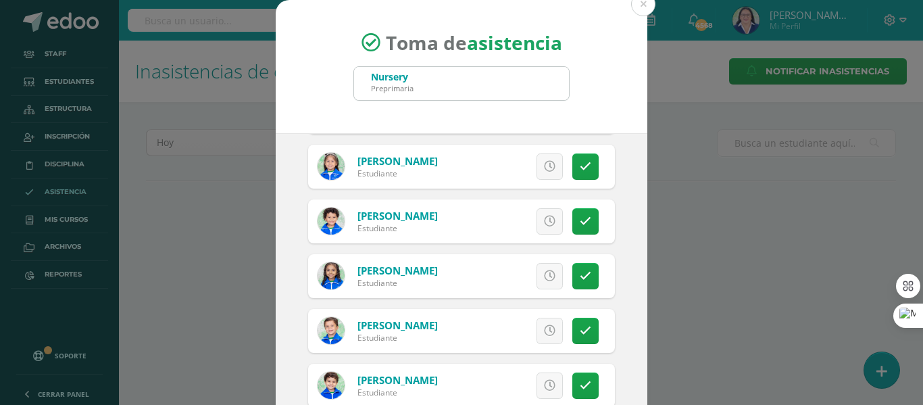
scroll to position [405, 0]
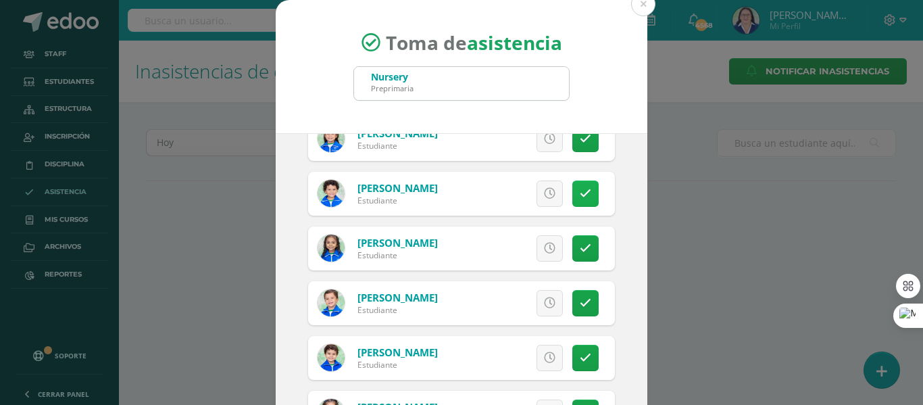
click at [580, 188] on icon at bounding box center [585, 193] width 11 height 11
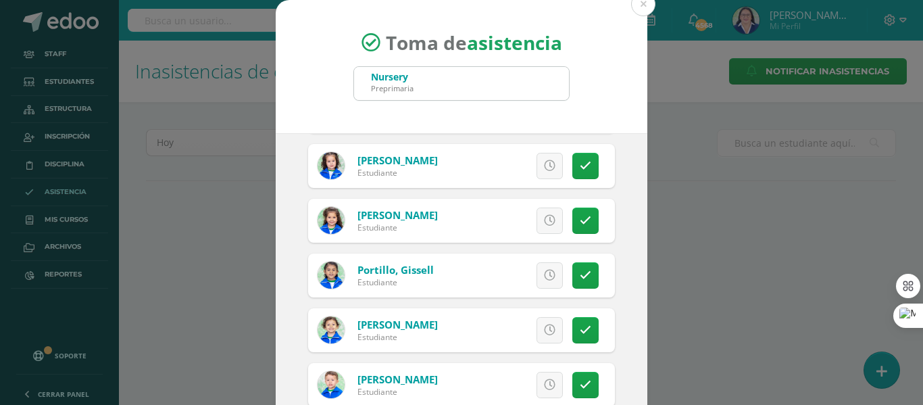
scroll to position [676, 0]
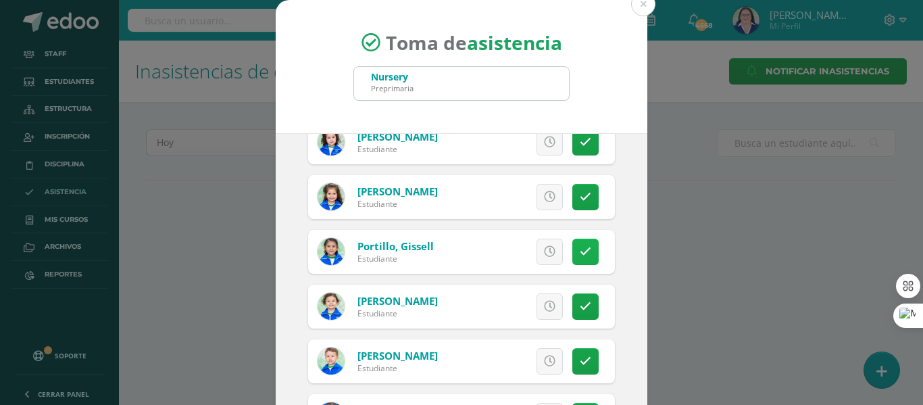
click at [572, 245] on link at bounding box center [585, 252] width 26 height 26
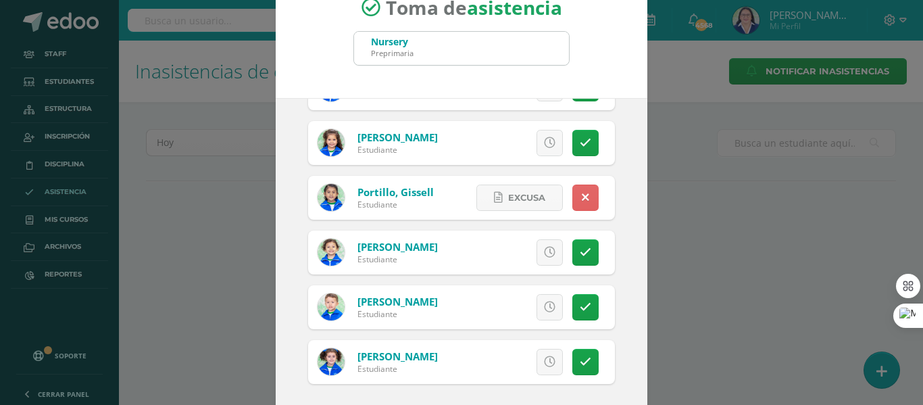
scroll to position [106, 0]
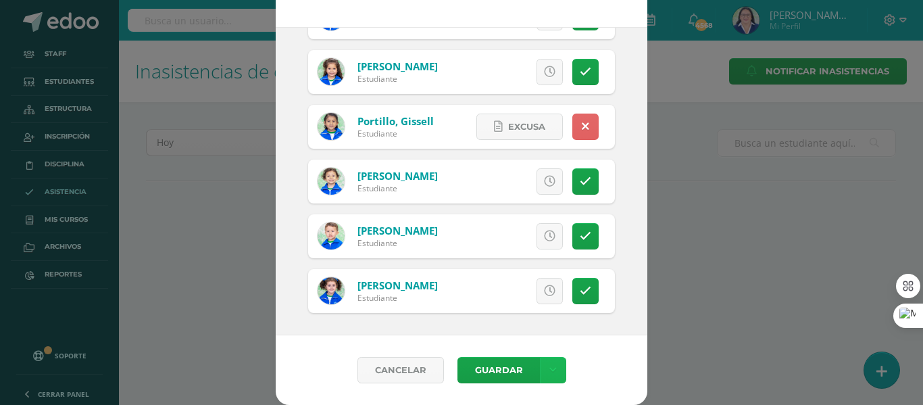
click at [553, 368] on link at bounding box center [553, 370] width 26 height 26
click at [543, 312] on link "Guardar sin notificar inasistencias" at bounding box center [519, 319] width 149 height 32
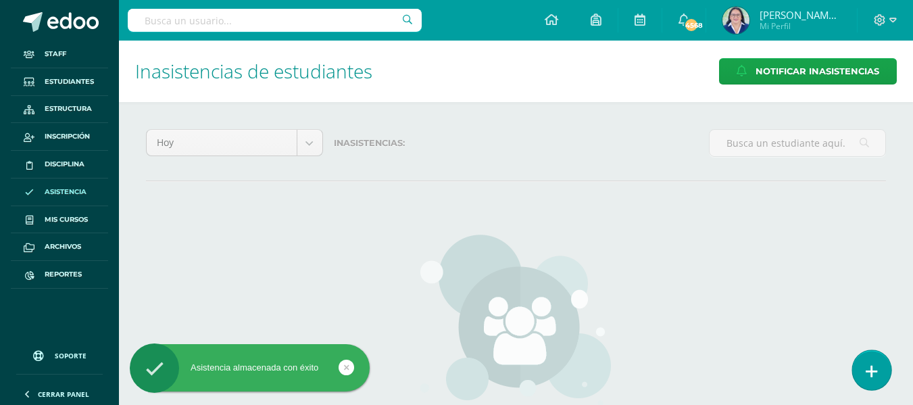
click at [879, 356] on link at bounding box center [871, 369] width 39 height 39
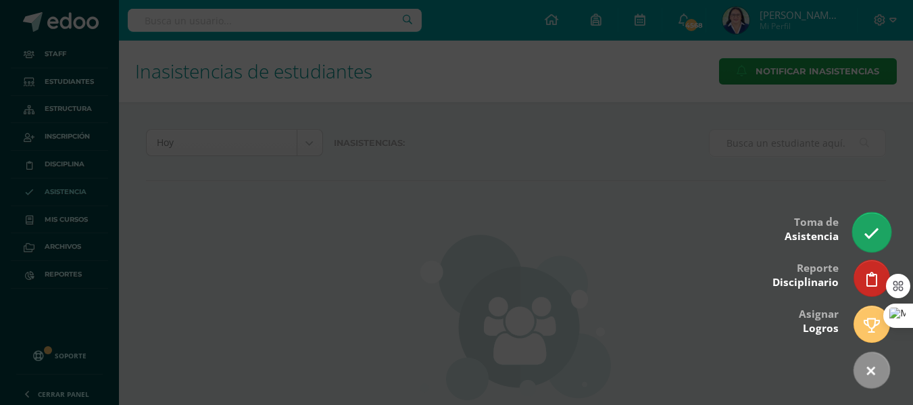
click at [868, 225] on link at bounding box center [871, 231] width 39 height 39
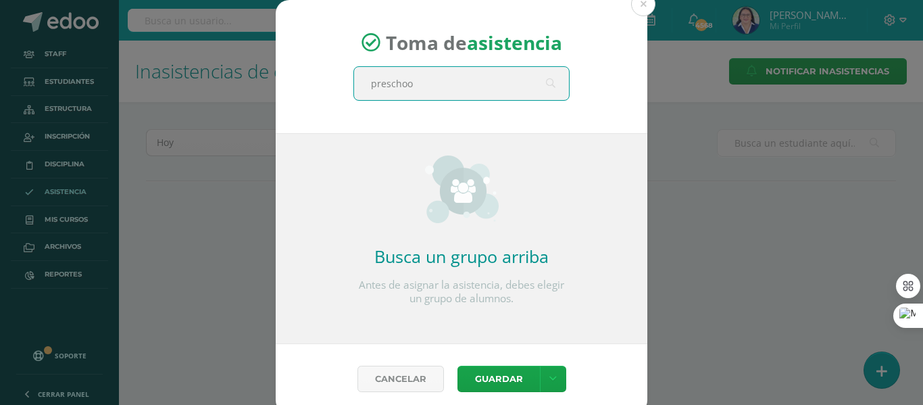
type input "preschool"
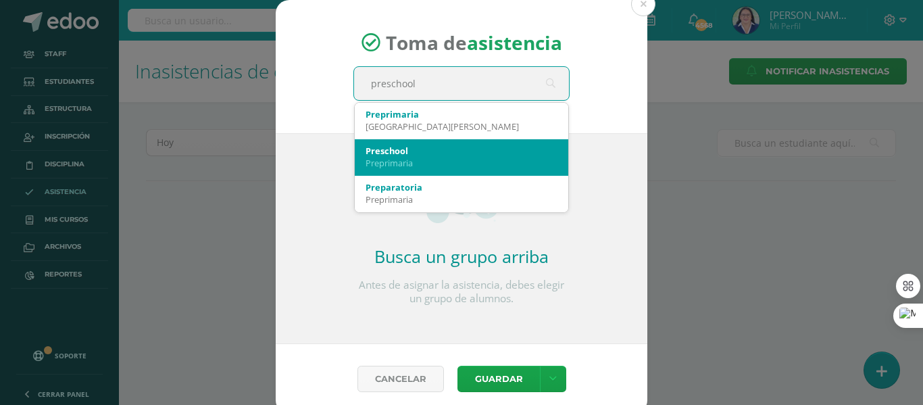
click at [434, 155] on div "Preschool" at bounding box center [462, 151] width 192 height 12
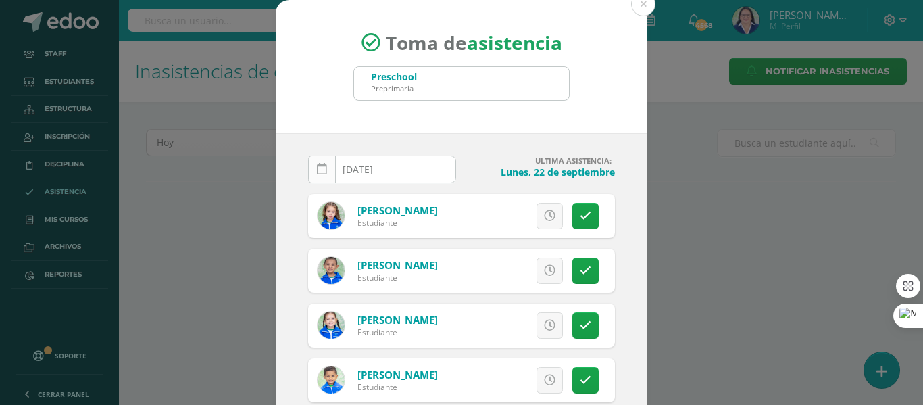
click at [319, 172] on icon at bounding box center [322, 169] width 10 height 11
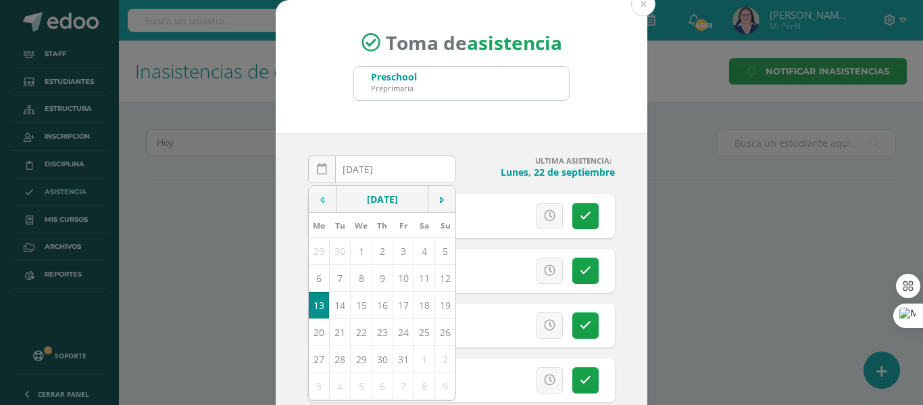
click at [320, 196] on icon at bounding box center [322, 199] width 4 height 9
click at [399, 307] on td "19" at bounding box center [403, 304] width 21 height 27
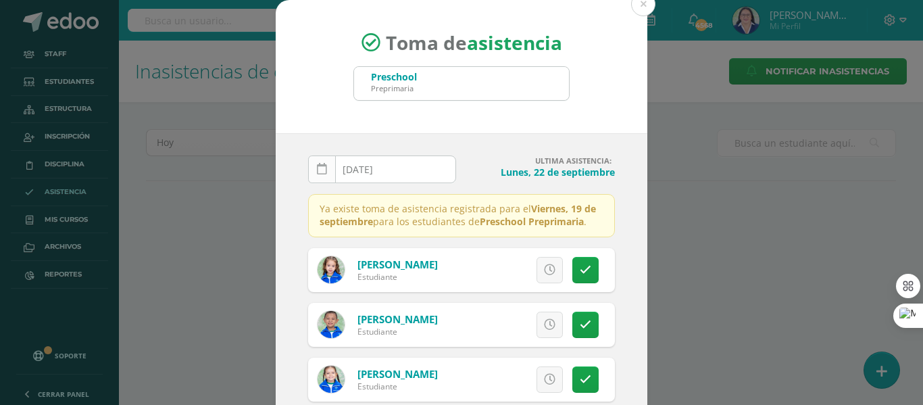
click at [318, 166] on icon at bounding box center [322, 169] width 10 height 11
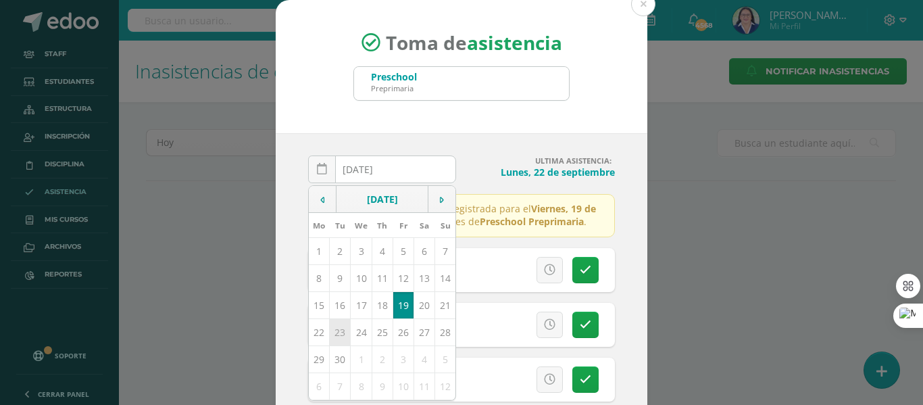
click at [334, 332] on td "23" at bounding box center [340, 331] width 21 height 27
type input "[DATE]"
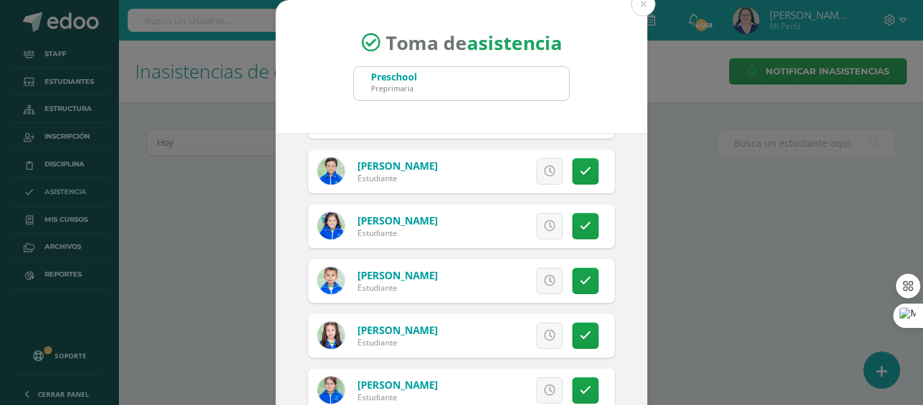
scroll to position [878, 0]
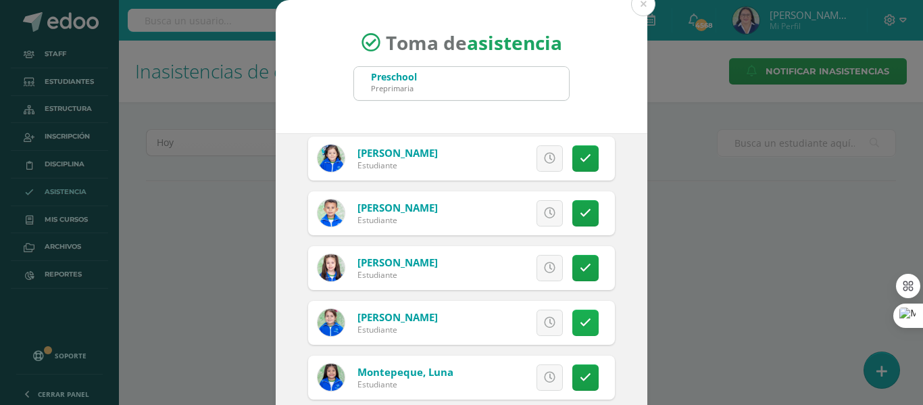
click at [580, 324] on icon at bounding box center [585, 322] width 11 height 11
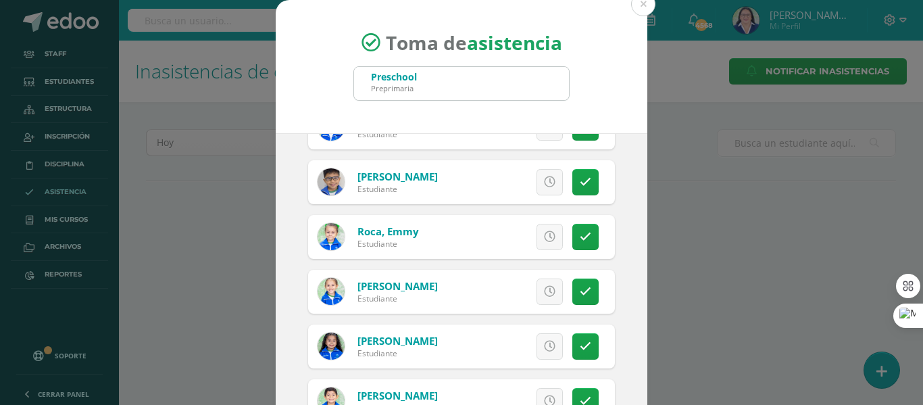
scroll to position [1622, 0]
click at [580, 347] on icon at bounding box center [585, 345] width 11 height 11
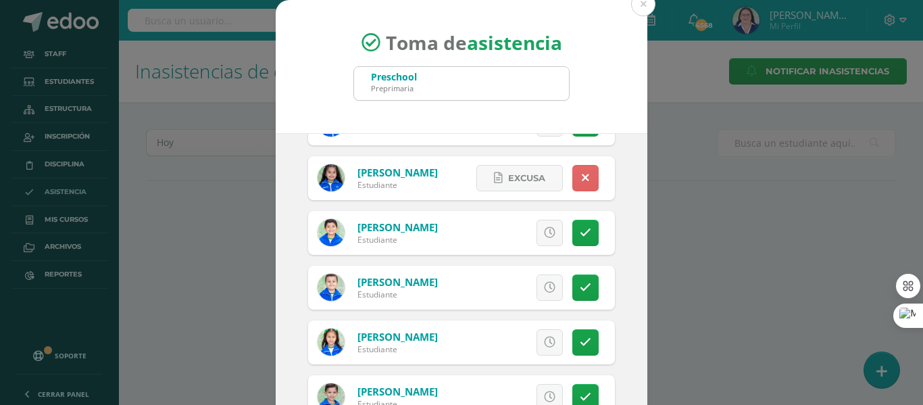
scroll to position [106, 0]
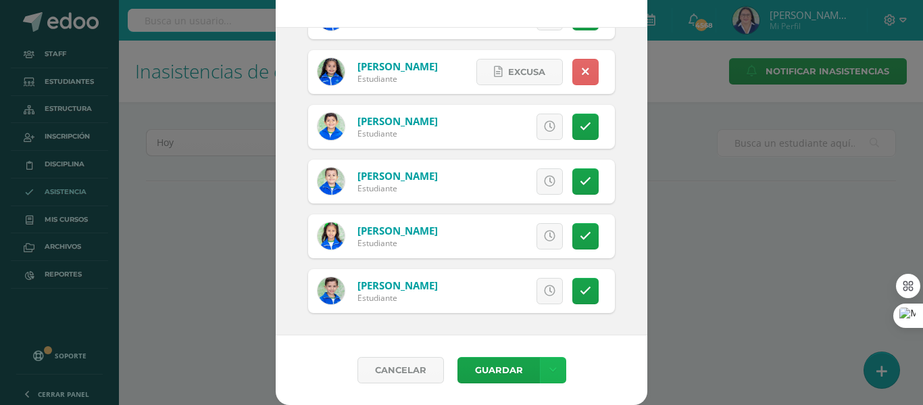
click at [556, 373] on link at bounding box center [553, 370] width 26 height 26
click at [549, 314] on link "Guardar sin notificar inasistencias" at bounding box center [519, 319] width 149 height 32
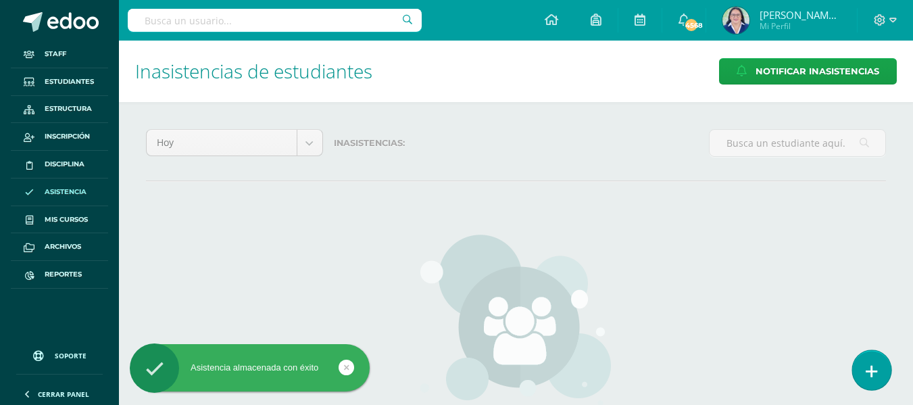
click at [878, 362] on link at bounding box center [871, 369] width 39 height 39
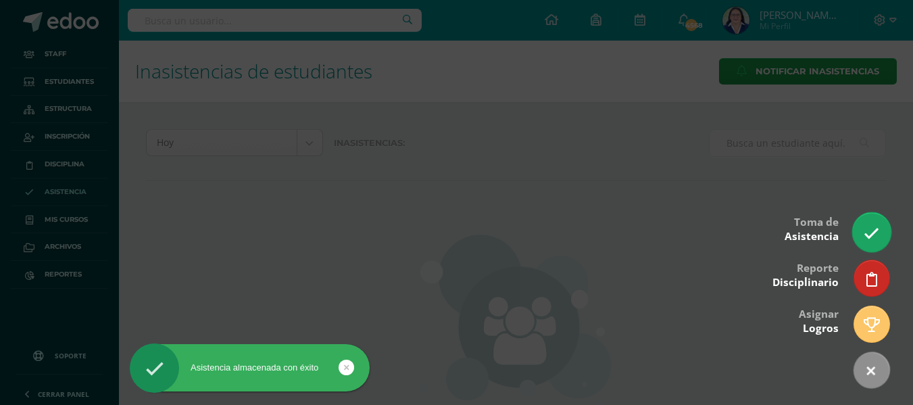
click at [870, 239] on icon at bounding box center [872, 234] width 16 height 16
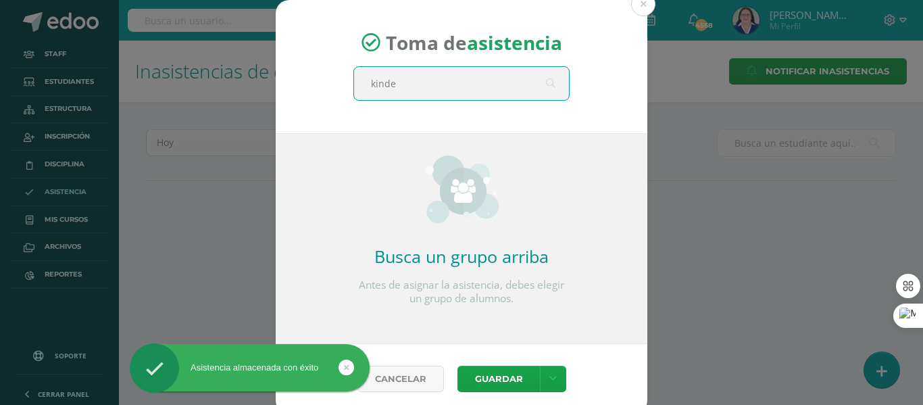
type input "kinder"
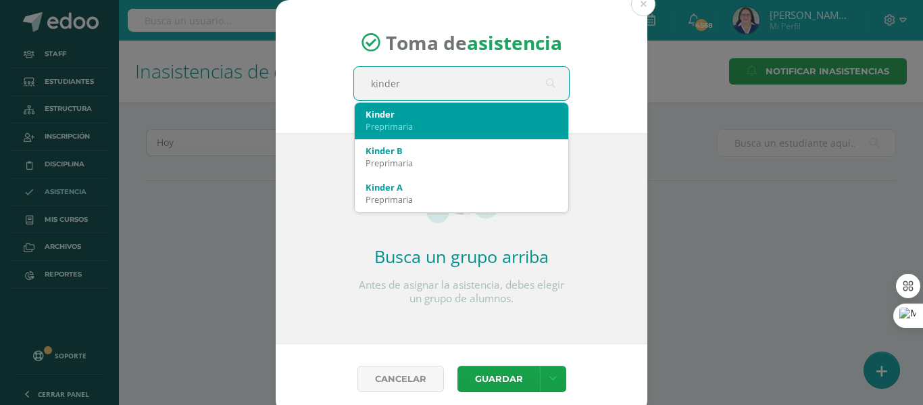
click at [451, 130] on div "Preprimaria" at bounding box center [462, 126] width 192 height 12
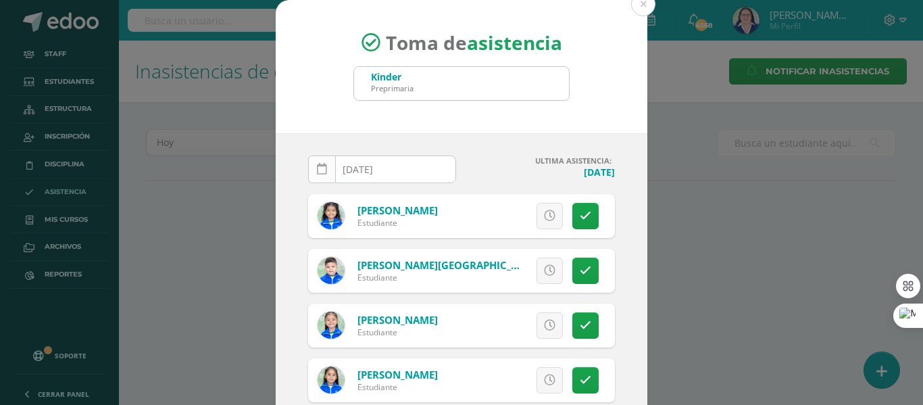
click at [317, 164] on icon at bounding box center [322, 169] width 10 height 11
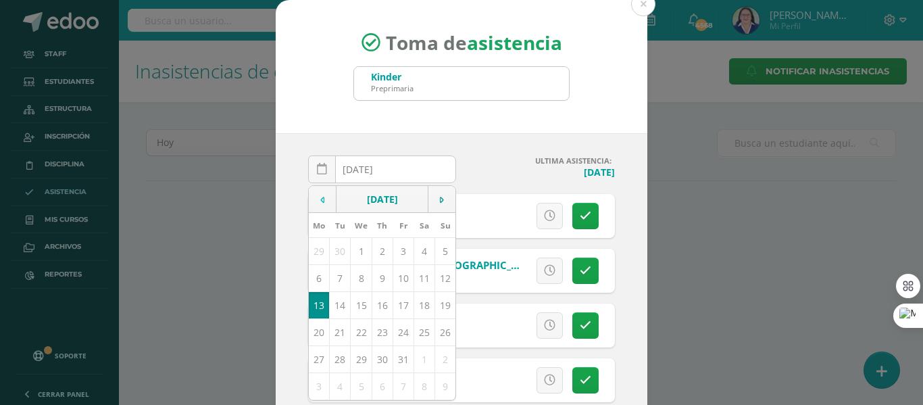
click at [320, 195] on icon at bounding box center [322, 199] width 4 height 9
click at [337, 328] on td "23" at bounding box center [340, 331] width 21 height 27
type input "[DATE]"
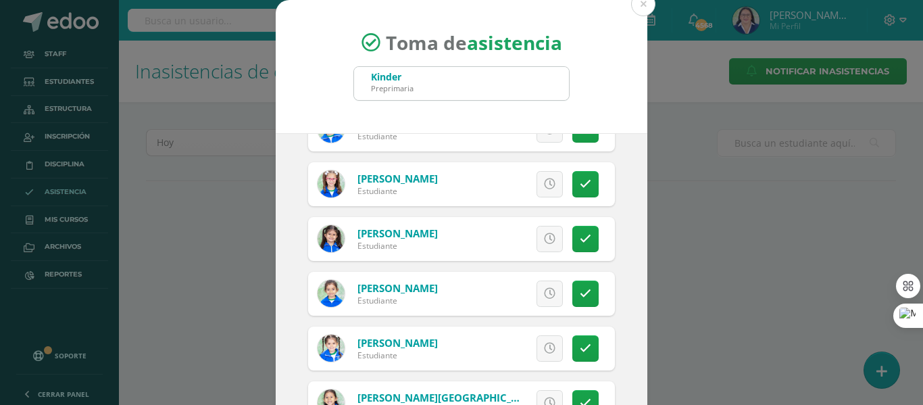
scroll to position [1487, 0]
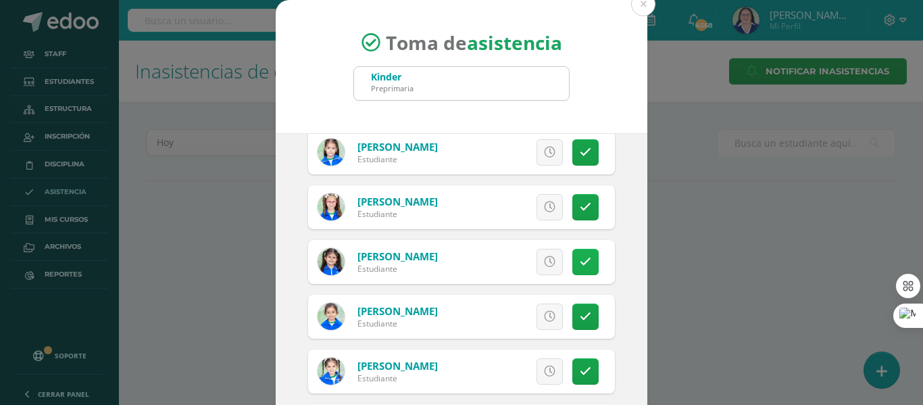
click at [580, 259] on icon at bounding box center [585, 261] width 11 height 11
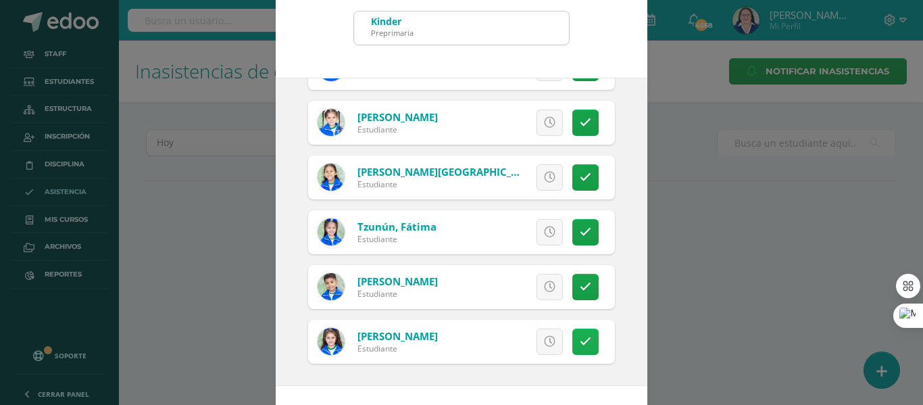
scroll to position [106, 0]
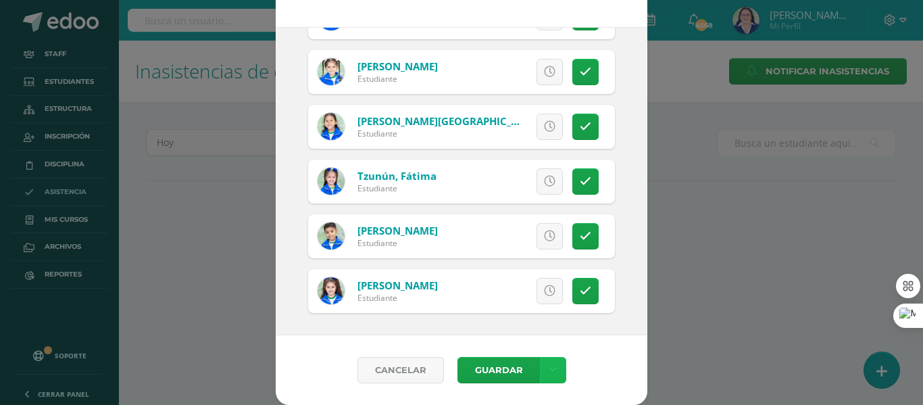
click at [549, 369] on icon at bounding box center [552, 369] width 7 height 11
click at [524, 309] on link "Guardar sin notificar inasistencias" at bounding box center [519, 319] width 149 height 32
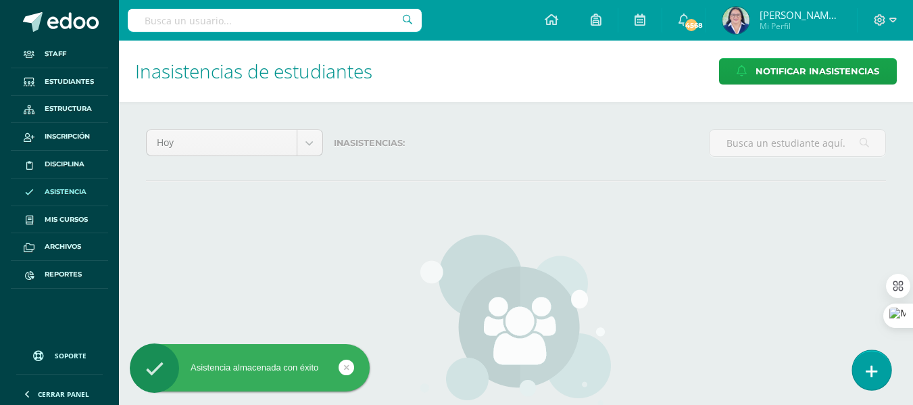
click at [872, 369] on icon at bounding box center [872, 372] width 12 height 16
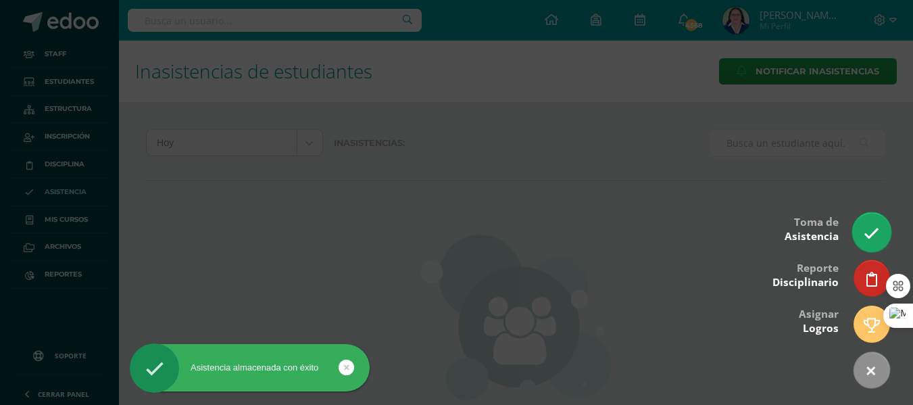
click at [870, 228] on icon at bounding box center [872, 234] width 16 height 16
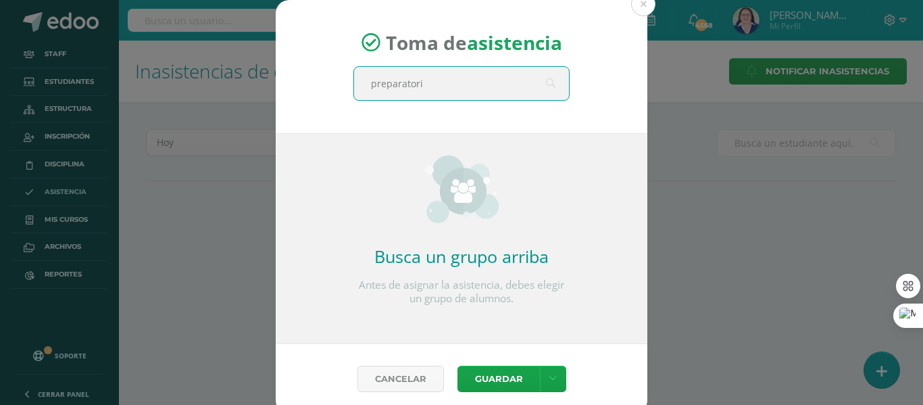
type input "preparatoria"
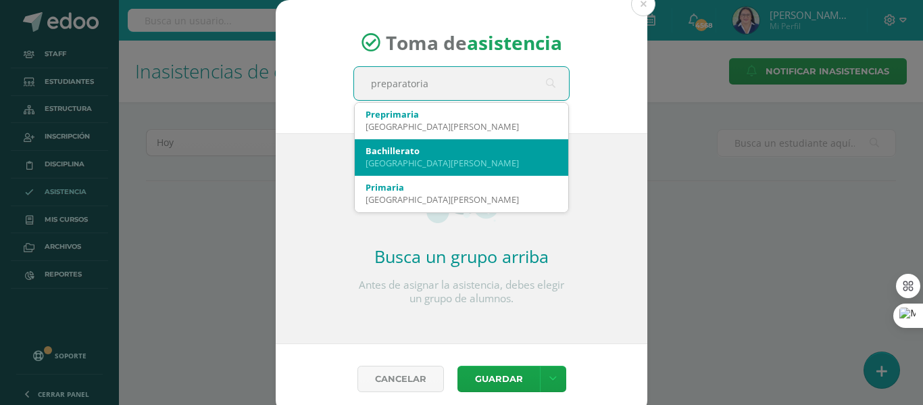
scroll to position [68, 0]
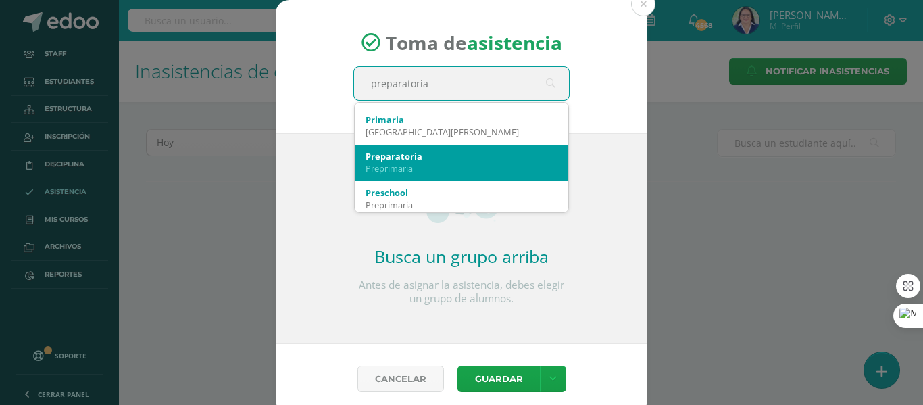
click at [446, 156] on div "Preparatoria" at bounding box center [462, 156] width 192 height 12
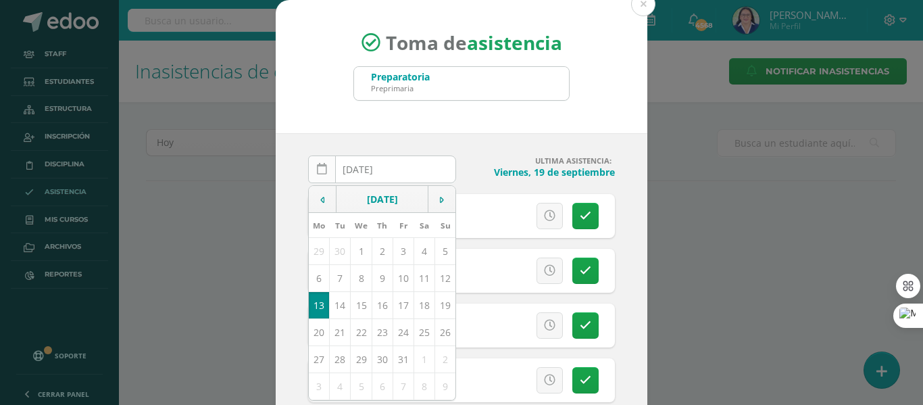
click at [318, 164] on icon at bounding box center [322, 169] width 10 height 11
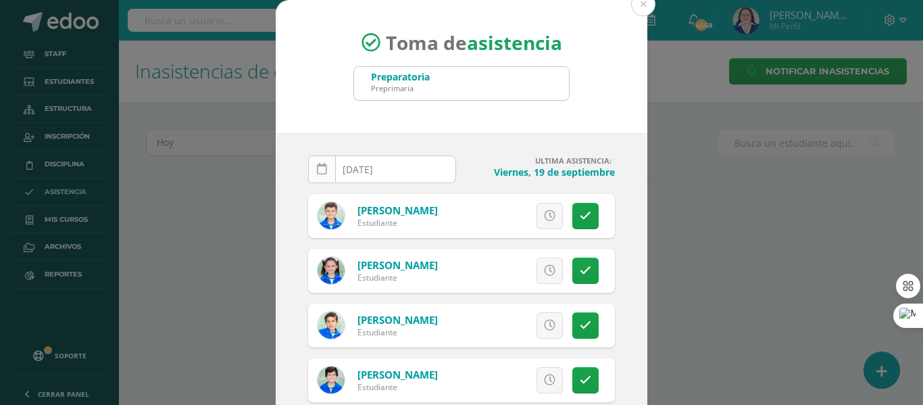
click at [317, 168] on icon at bounding box center [322, 169] width 10 height 11
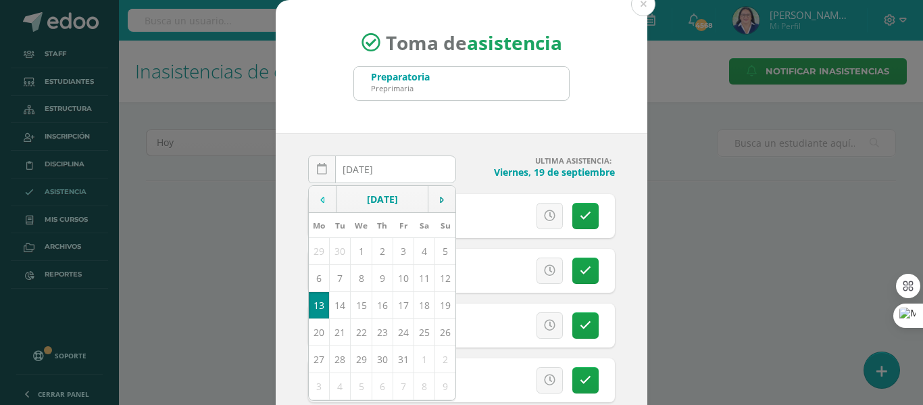
click at [319, 193] on td at bounding box center [323, 199] width 28 height 27
click at [337, 331] on td "23" at bounding box center [340, 331] width 21 height 27
type input "[DATE]"
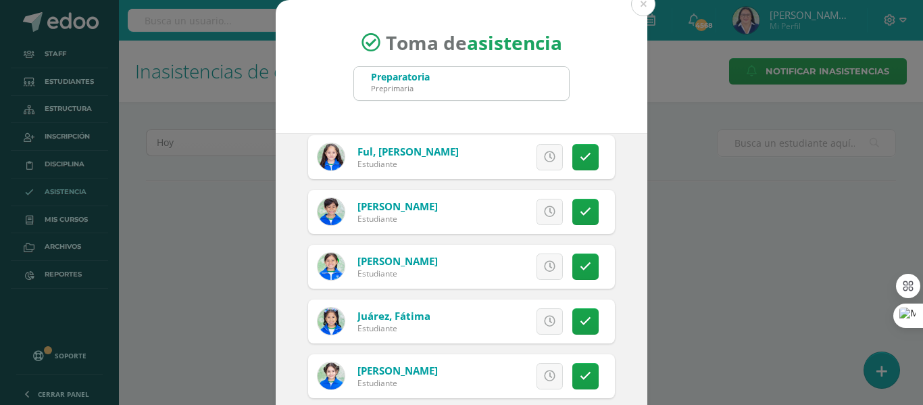
scroll to position [676, 0]
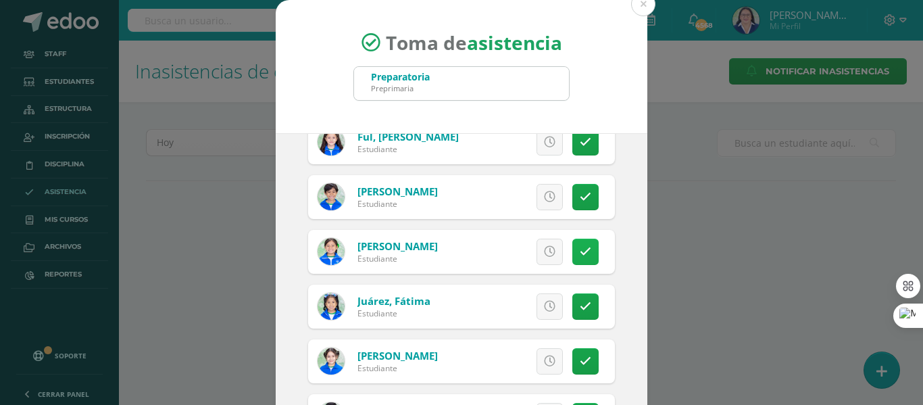
click at [580, 251] on icon at bounding box center [585, 251] width 11 height 11
click at [580, 307] on icon at bounding box center [585, 306] width 11 height 11
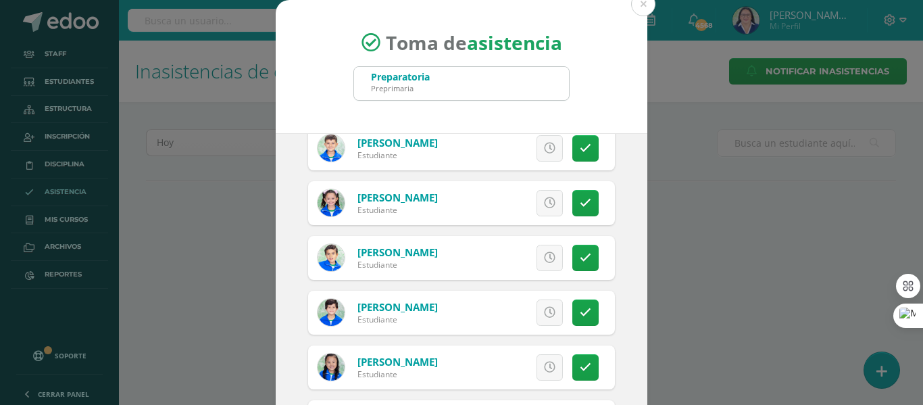
scroll to position [270, 0]
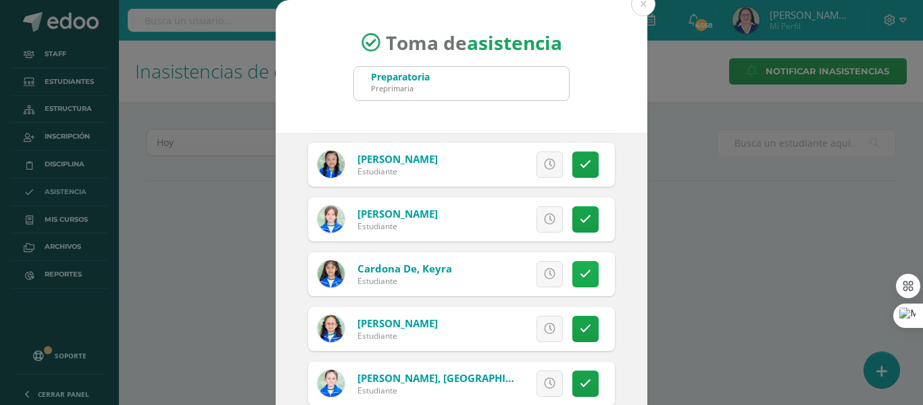
click at [580, 274] on icon at bounding box center [585, 273] width 11 height 11
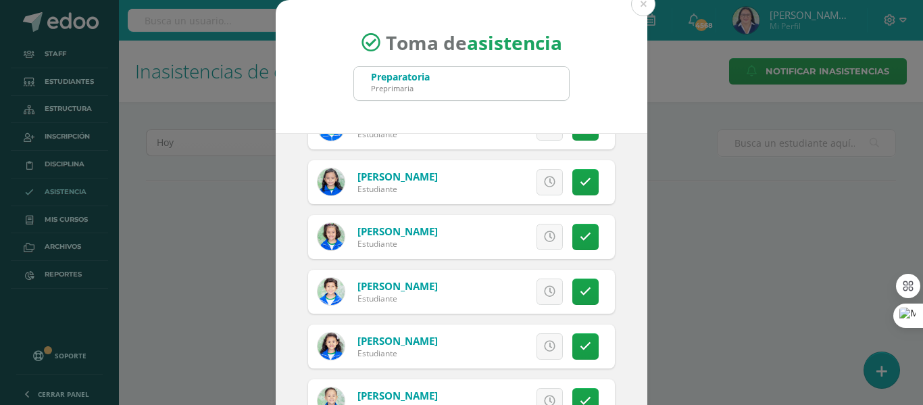
scroll to position [1622, 0]
click at [580, 289] on icon at bounding box center [585, 290] width 11 height 11
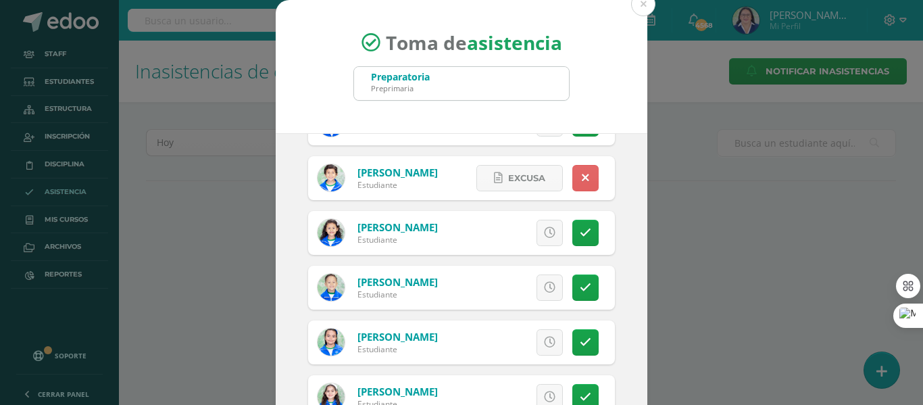
scroll to position [106, 0]
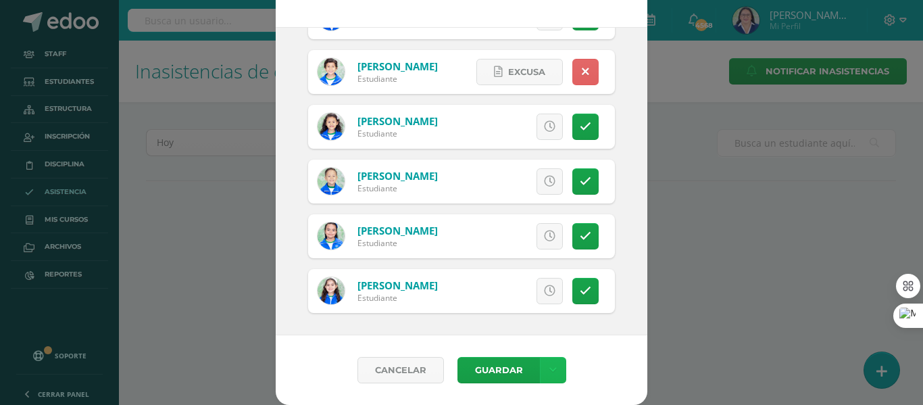
click at [549, 369] on icon at bounding box center [552, 369] width 7 height 11
click at [536, 314] on link "Guardar sin notificar inasistencias" at bounding box center [519, 319] width 149 height 32
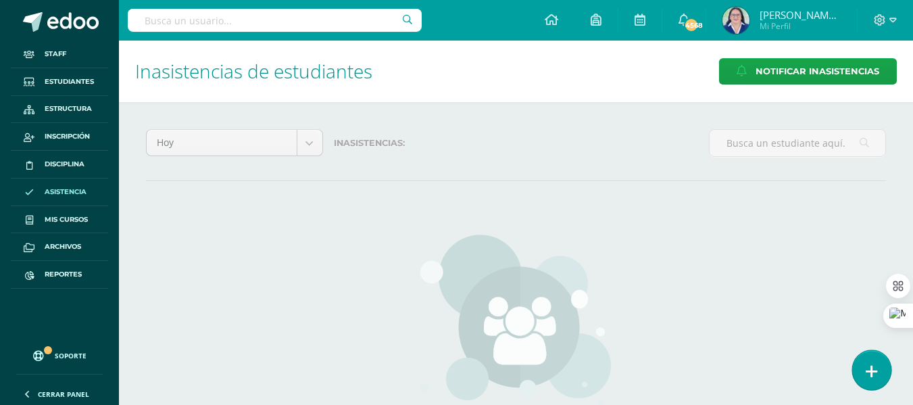
click at [869, 368] on icon at bounding box center [872, 372] width 12 height 16
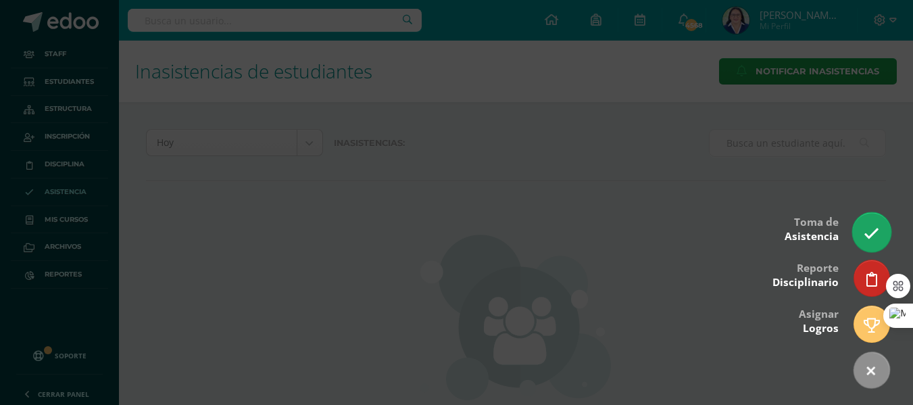
click at [879, 225] on link at bounding box center [871, 231] width 39 height 39
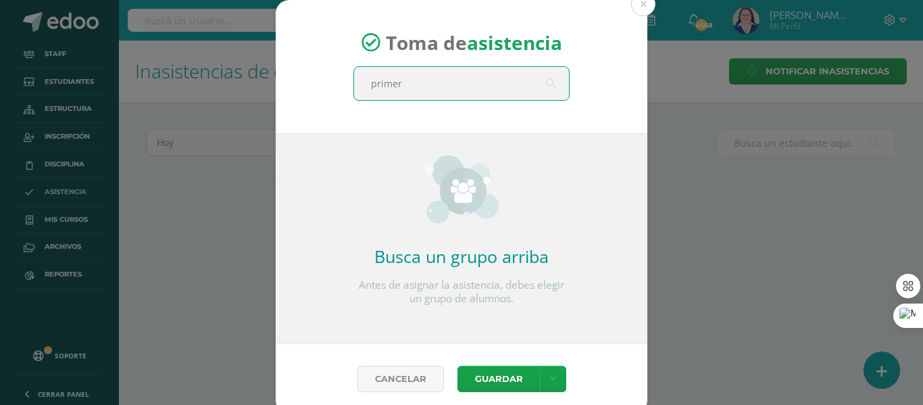
type input "primero"
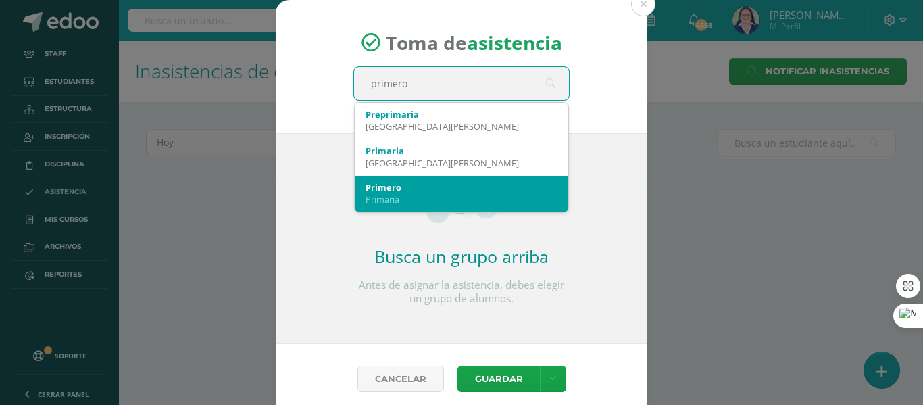
click at [389, 197] on div "Primaria" at bounding box center [462, 199] width 192 height 12
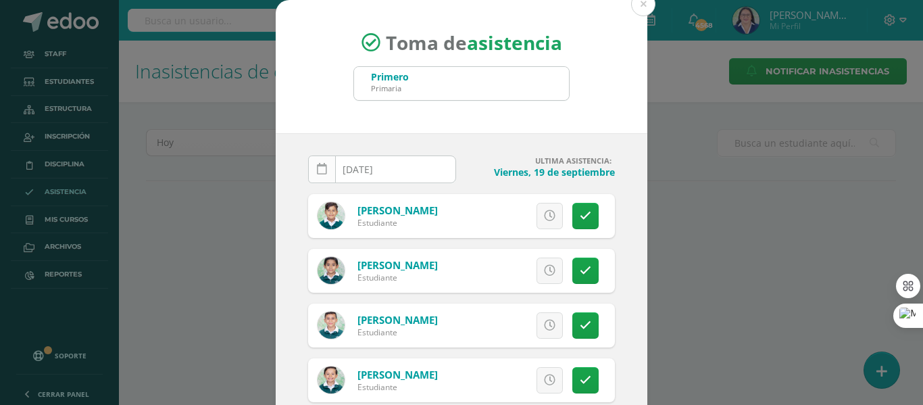
click at [317, 166] on icon at bounding box center [322, 169] width 10 height 11
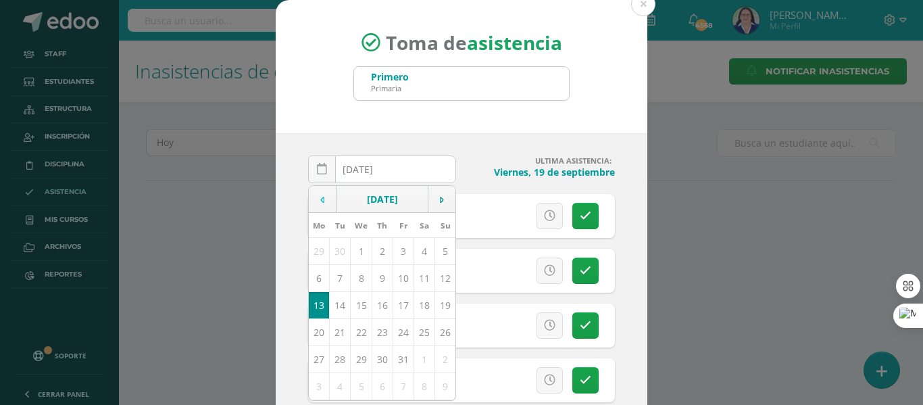
click at [314, 195] on td at bounding box center [323, 199] width 28 height 27
click at [332, 336] on td "23" at bounding box center [340, 331] width 21 height 27
type input "[DATE]"
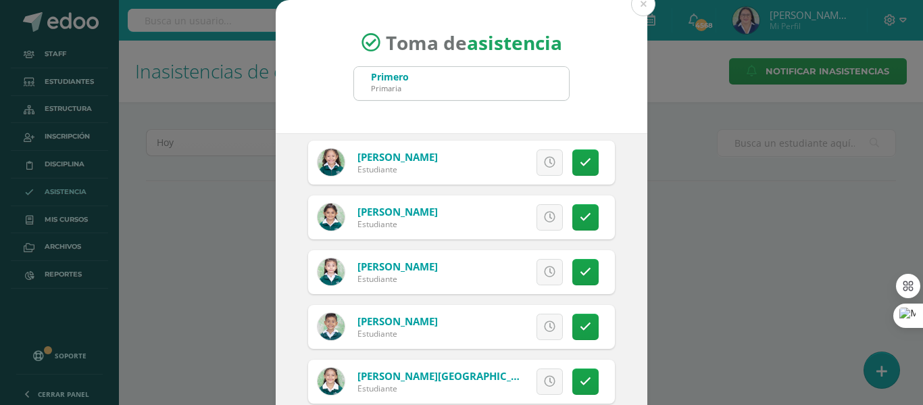
scroll to position [2365, 0]
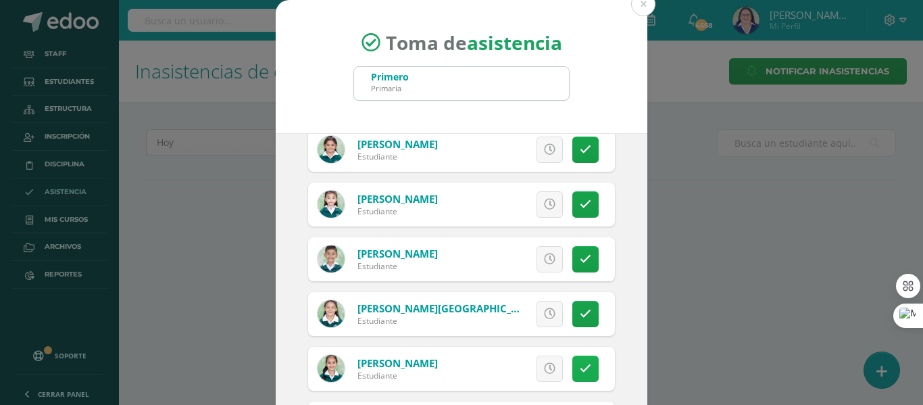
click at [580, 367] on icon at bounding box center [585, 368] width 11 height 11
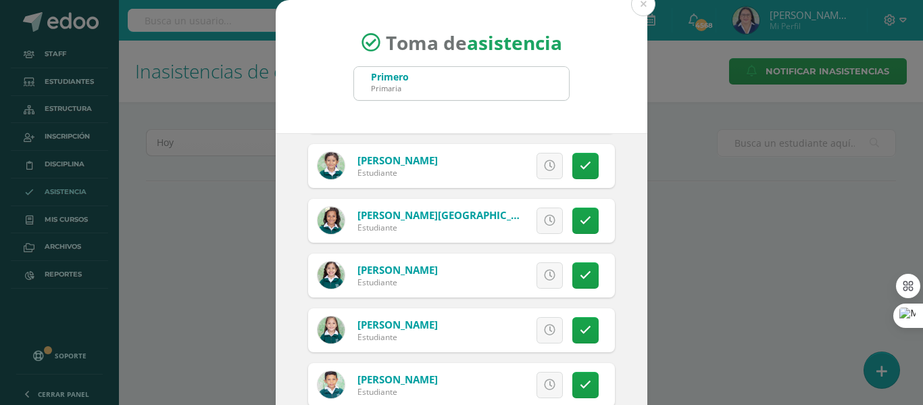
scroll to position [811, 0]
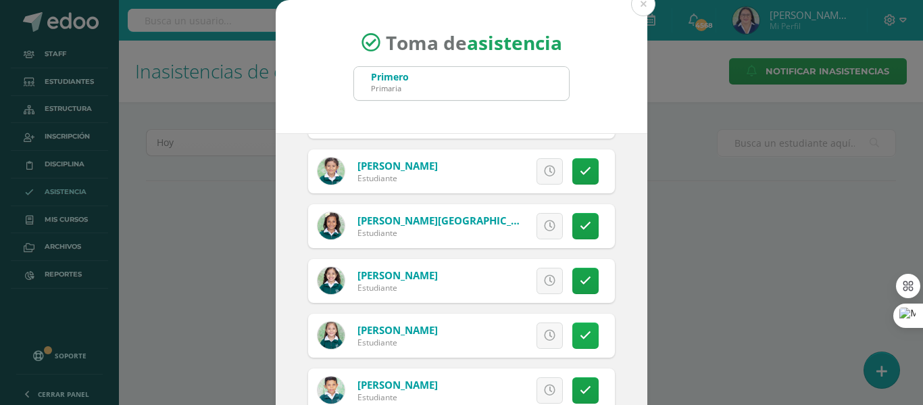
click at [572, 327] on link at bounding box center [585, 335] width 26 height 26
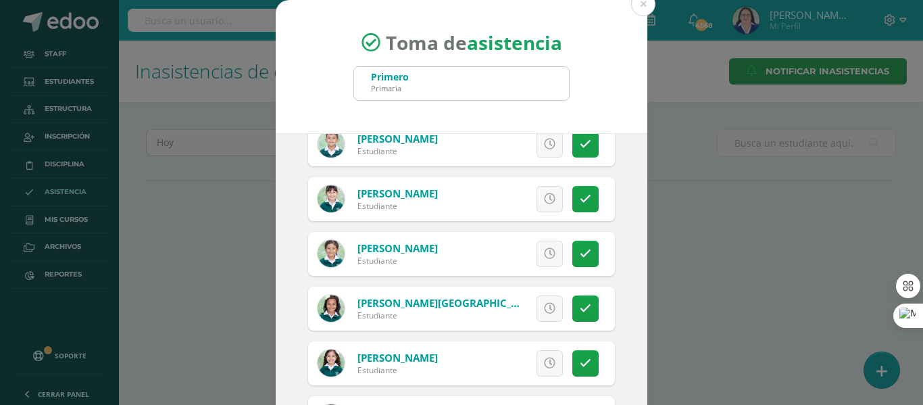
scroll to position [608, 0]
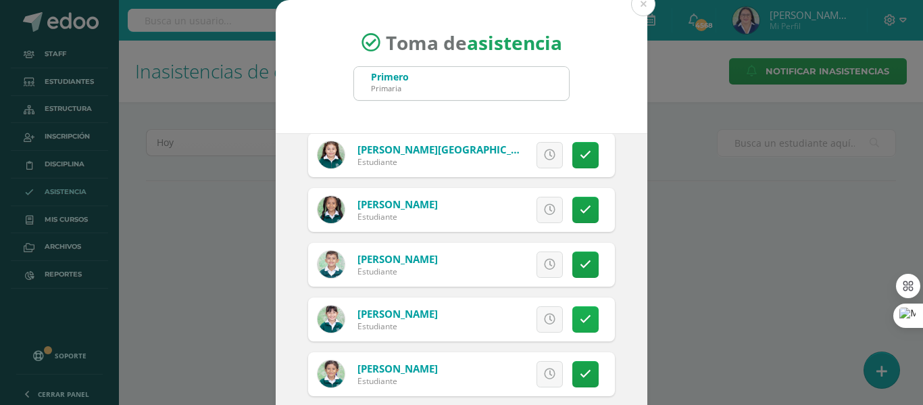
click at [580, 323] on icon at bounding box center [585, 319] width 11 height 11
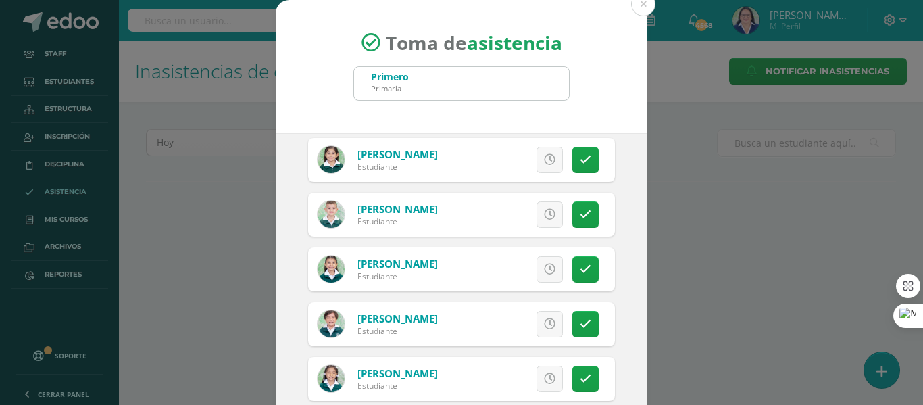
scroll to position [1284, 0]
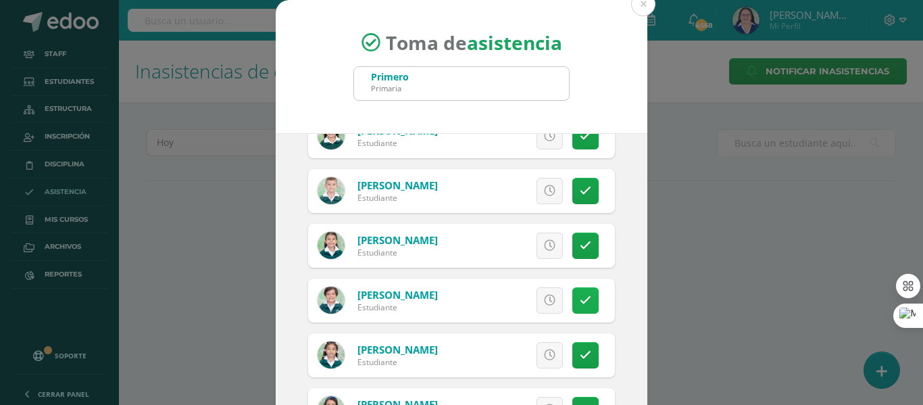
click at [580, 299] on icon at bounding box center [585, 300] width 11 height 11
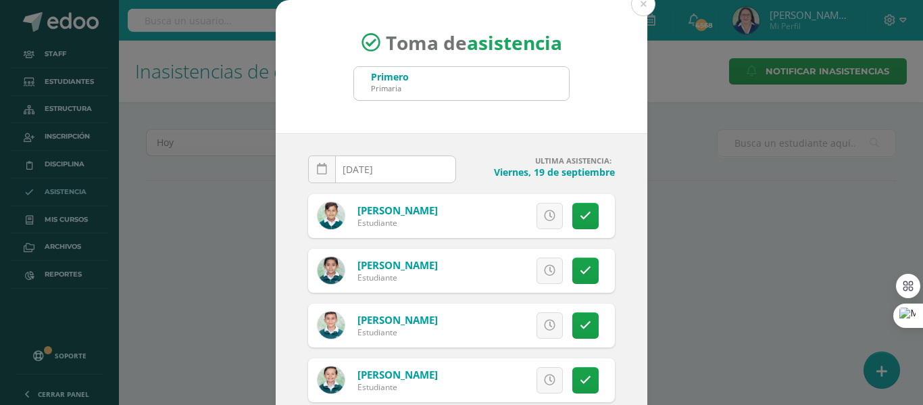
scroll to position [68, 0]
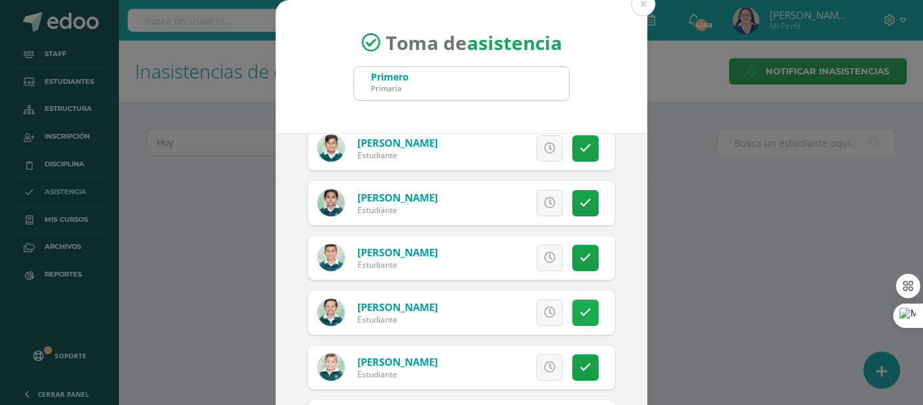
click at [580, 315] on icon at bounding box center [585, 312] width 11 height 11
click at [580, 200] on icon at bounding box center [585, 202] width 11 height 11
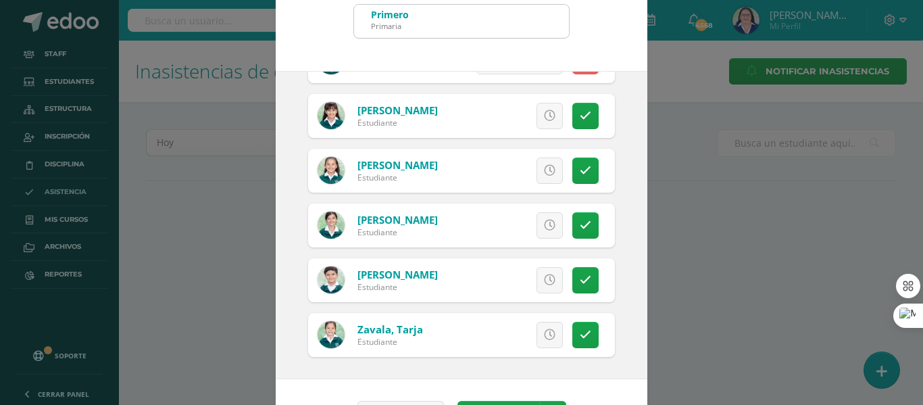
scroll to position [106, 0]
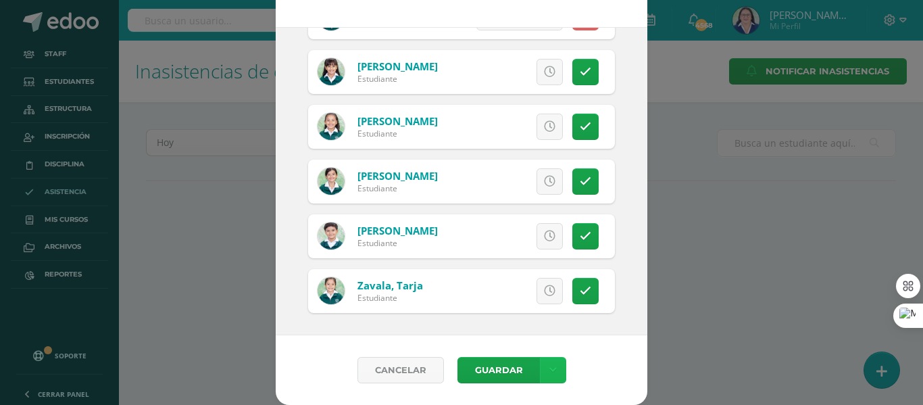
click at [549, 363] on link at bounding box center [553, 370] width 26 height 26
click at [535, 314] on link "Guardar sin notificar inasistencias" at bounding box center [519, 319] width 149 height 32
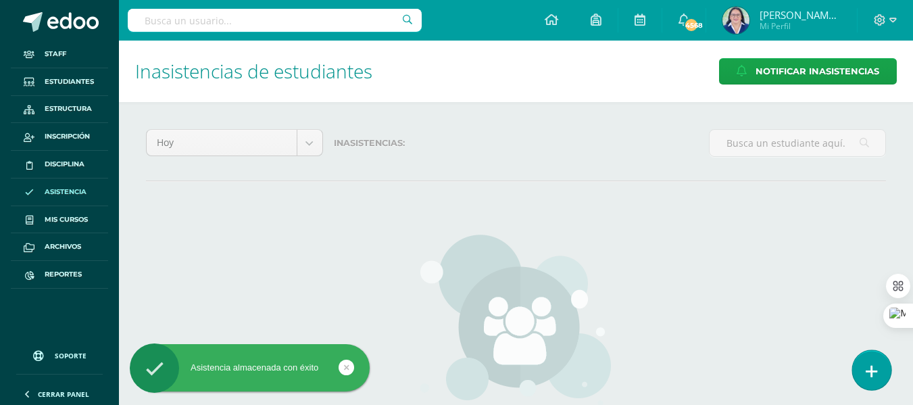
click at [872, 356] on link at bounding box center [871, 369] width 39 height 39
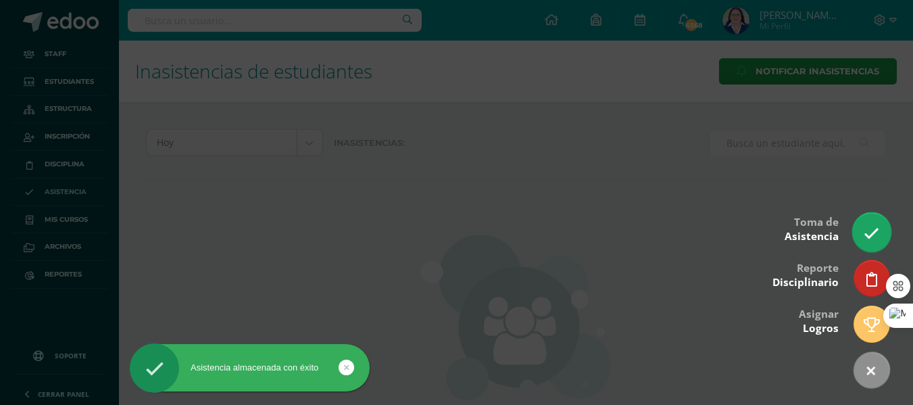
click at [872, 226] on icon at bounding box center [872, 234] width 16 height 16
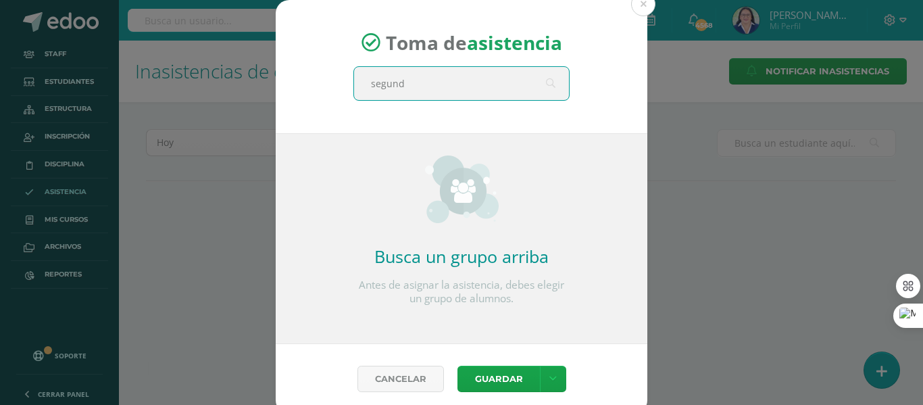
type input "segundo"
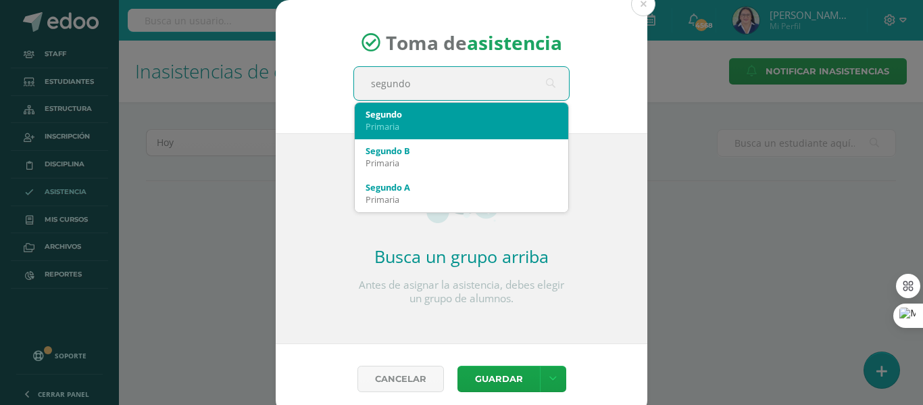
click at [405, 111] on div "Segundo" at bounding box center [462, 114] width 192 height 12
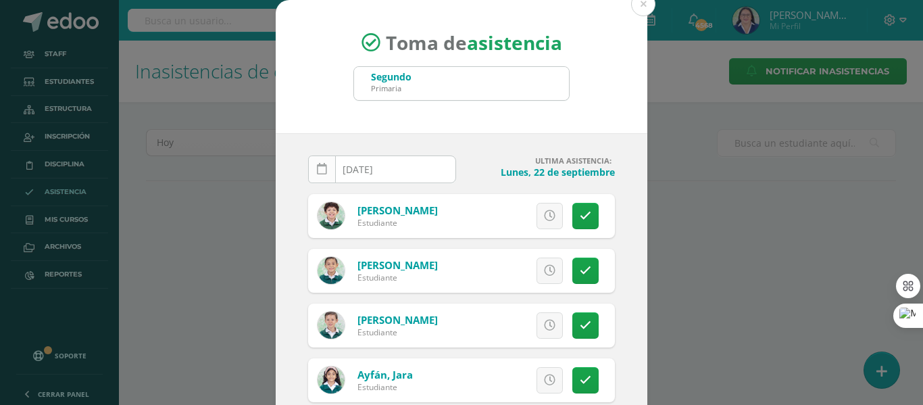
click at [310, 168] on link at bounding box center [322, 169] width 28 height 28
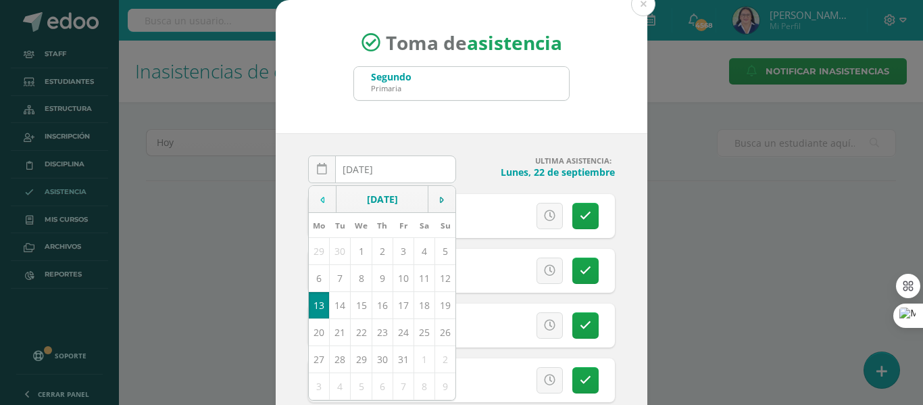
click at [320, 201] on icon at bounding box center [322, 199] width 4 height 9
click at [337, 334] on td "23" at bounding box center [340, 331] width 21 height 27
type input "[DATE]"
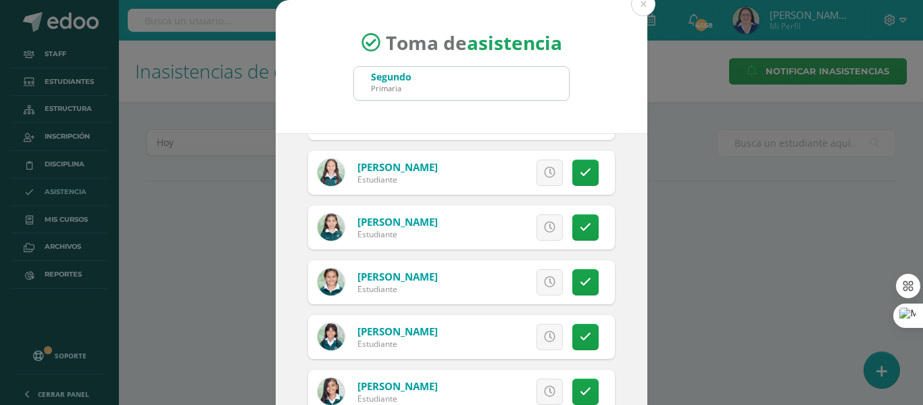
scroll to position [405, 0]
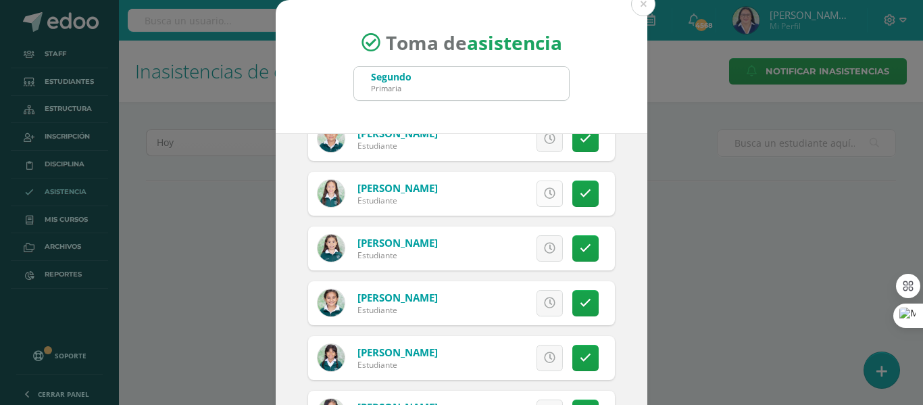
click at [544, 191] on icon at bounding box center [549, 193] width 11 height 11
click at [580, 188] on icon at bounding box center [585, 193] width 11 height 11
click at [580, 193] on icon at bounding box center [585, 193] width 11 height 11
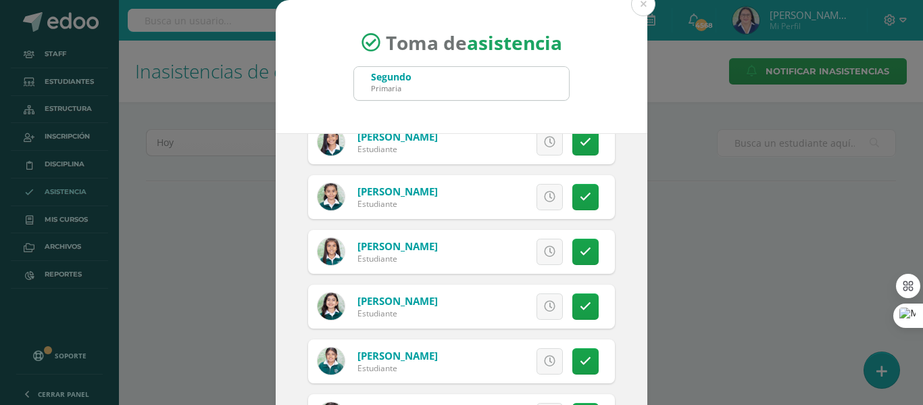
scroll to position [608, 0]
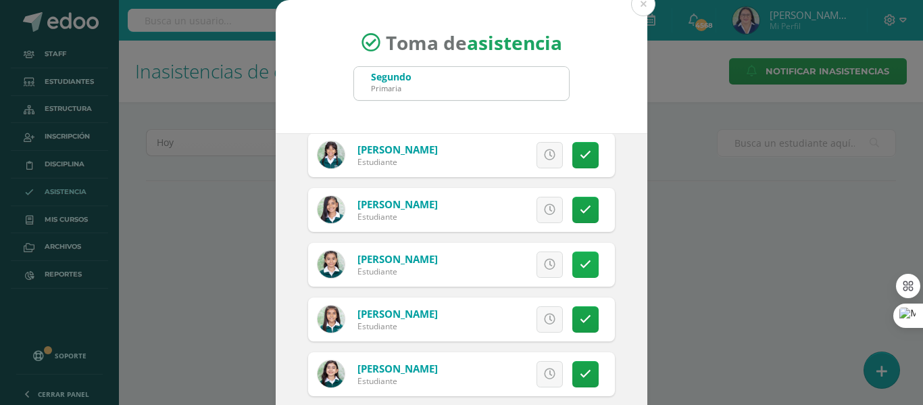
click at [576, 256] on link at bounding box center [585, 264] width 26 height 26
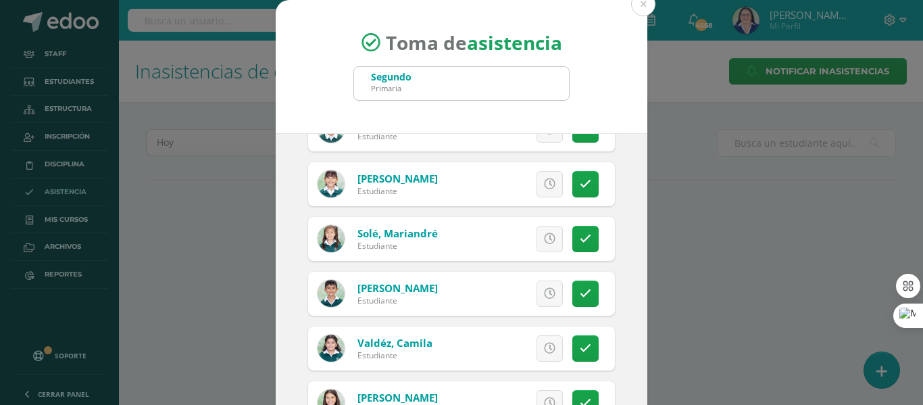
scroll to position [1735, 0]
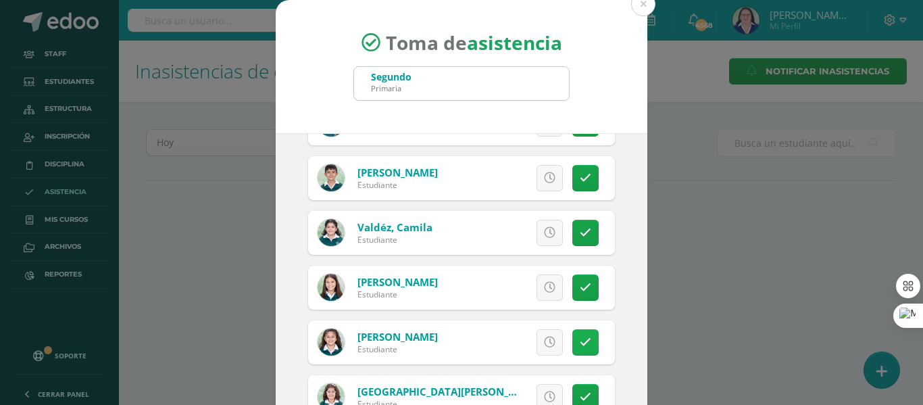
click at [580, 340] on icon at bounding box center [585, 342] width 11 height 11
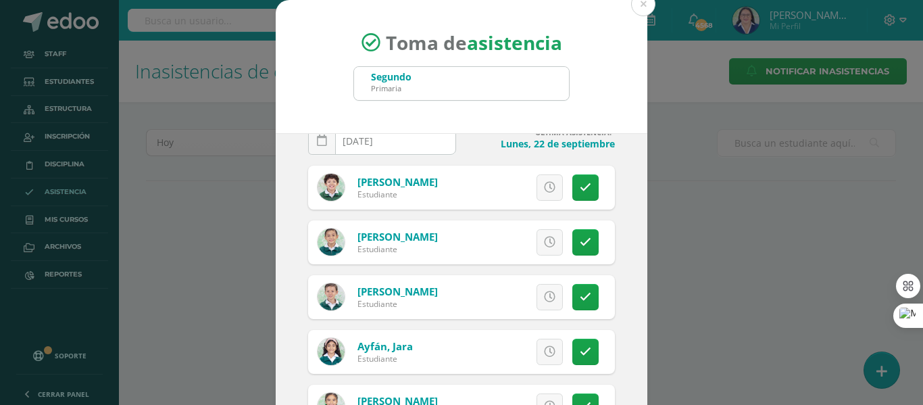
scroll to position [0, 0]
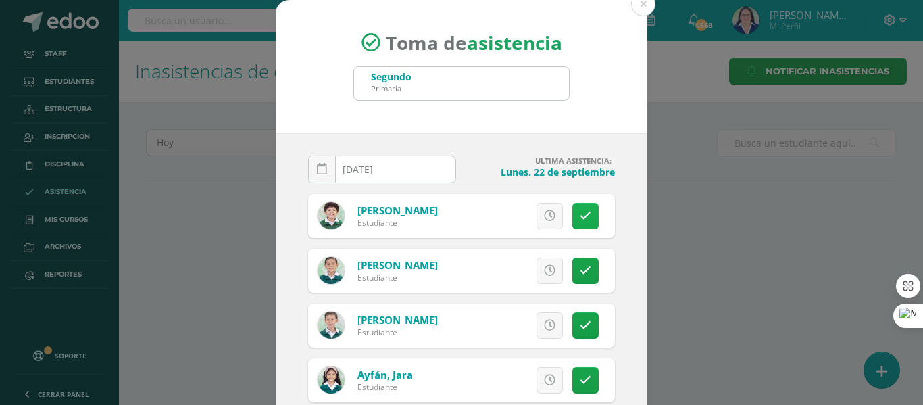
click at [572, 207] on link at bounding box center [585, 216] width 26 height 26
click at [580, 322] on icon at bounding box center [585, 325] width 11 height 11
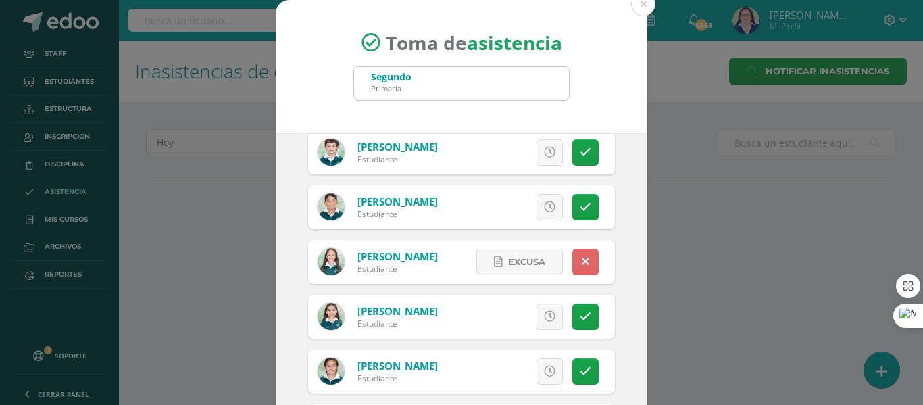
scroll to position [338, 0]
click at [580, 207] on icon at bounding box center [585, 206] width 11 height 11
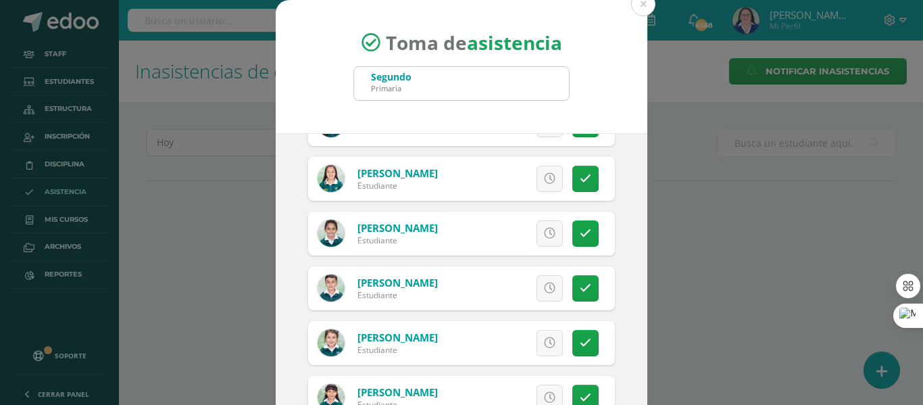
scroll to position [1081, 0]
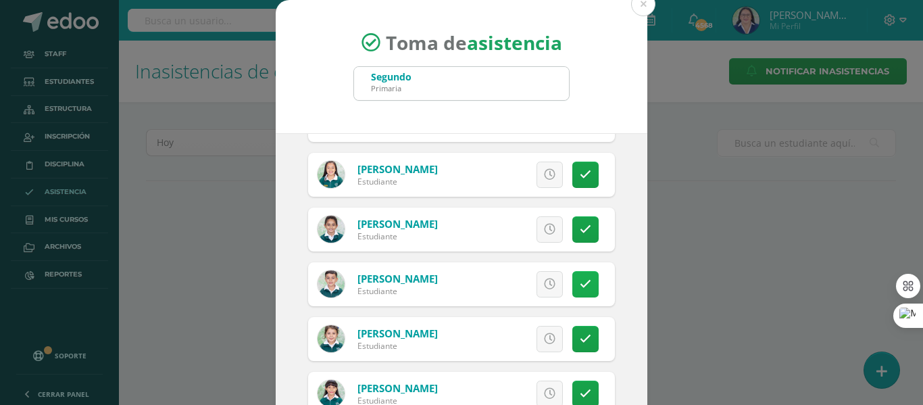
click at [572, 275] on link at bounding box center [585, 284] width 26 height 26
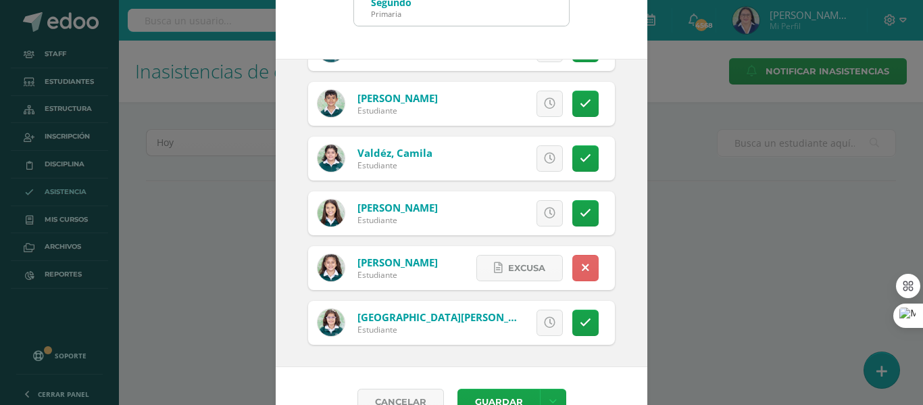
scroll to position [106, 0]
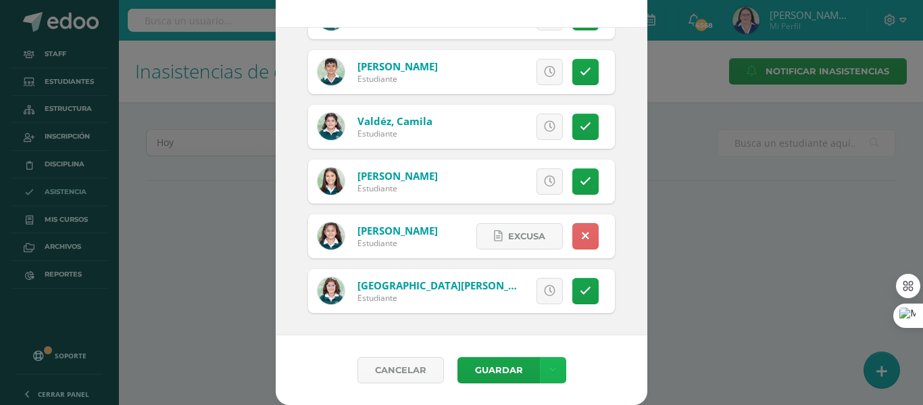
click at [555, 364] on link at bounding box center [553, 370] width 26 height 26
click at [520, 314] on link "Guardar sin notificar inasistencias" at bounding box center [519, 319] width 149 height 32
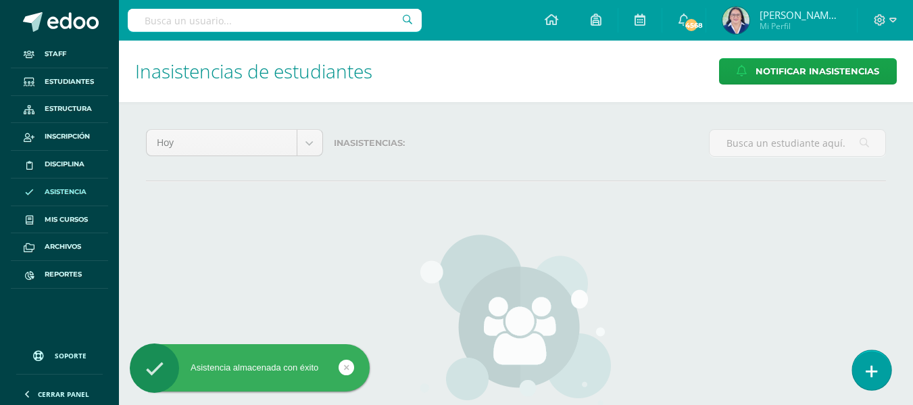
click at [877, 375] on link at bounding box center [871, 369] width 39 height 39
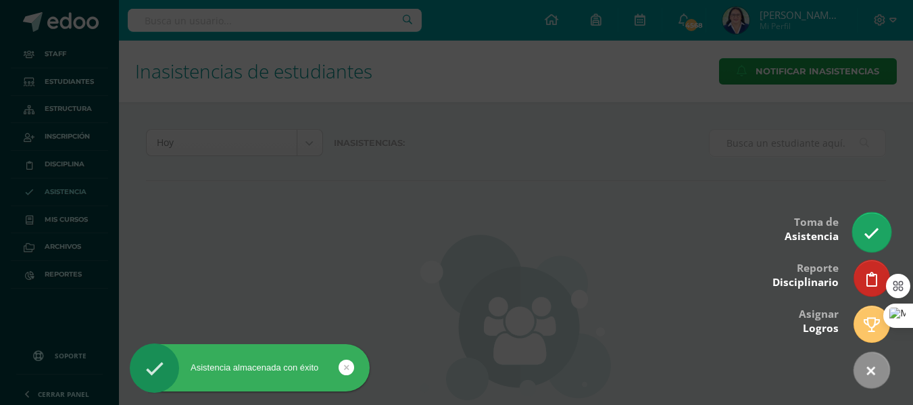
click at [875, 239] on icon at bounding box center [872, 234] width 16 height 16
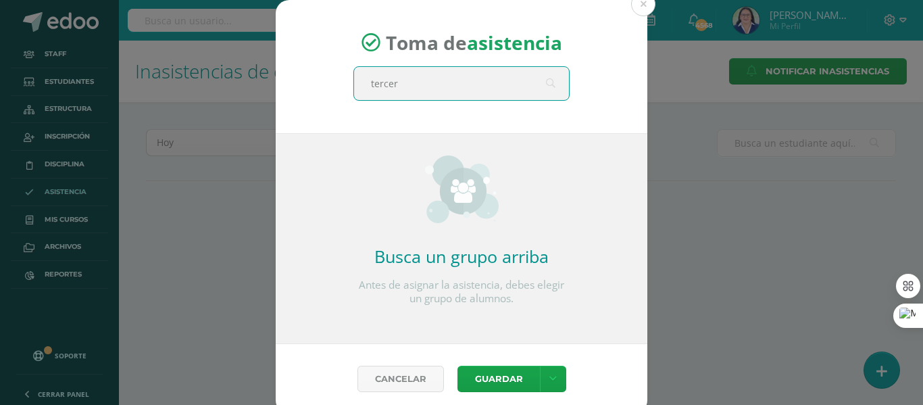
type input "tercero"
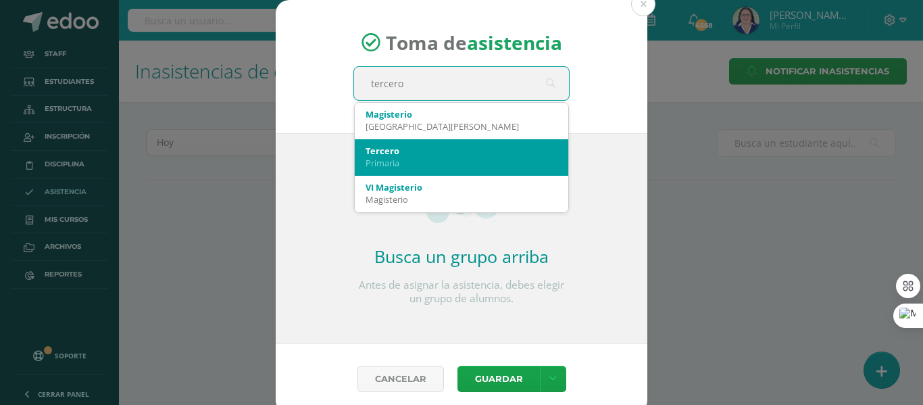
click at [525, 146] on div "Tercero" at bounding box center [462, 151] width 192 height 12
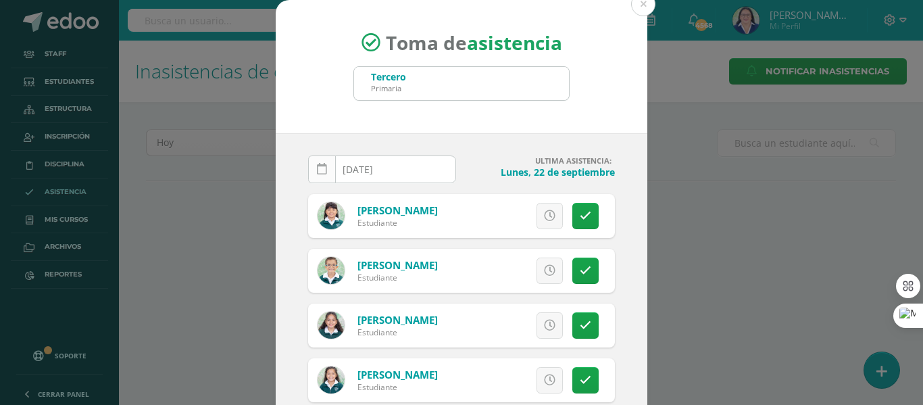
click at [309, 170] on link at bounding box center [322, 169] width 28 height 28
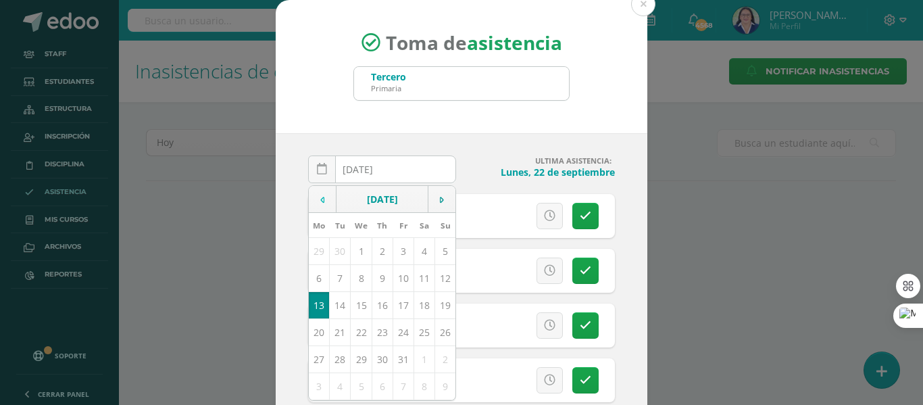
click at [320, 189] on td at bounding box center [323, 199] width 28 height 27
click at [333, 329] on td "23" at bounding box center [340, 331] width 21 height 27
type input "2025-09-23"
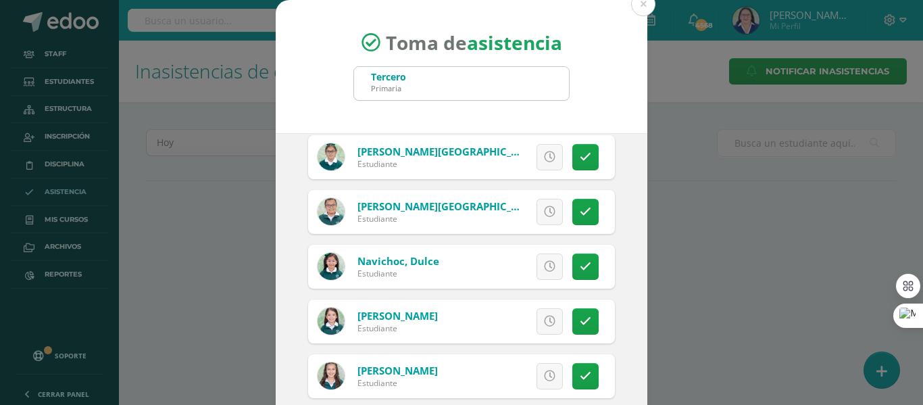
scroll to position [2433, 0]
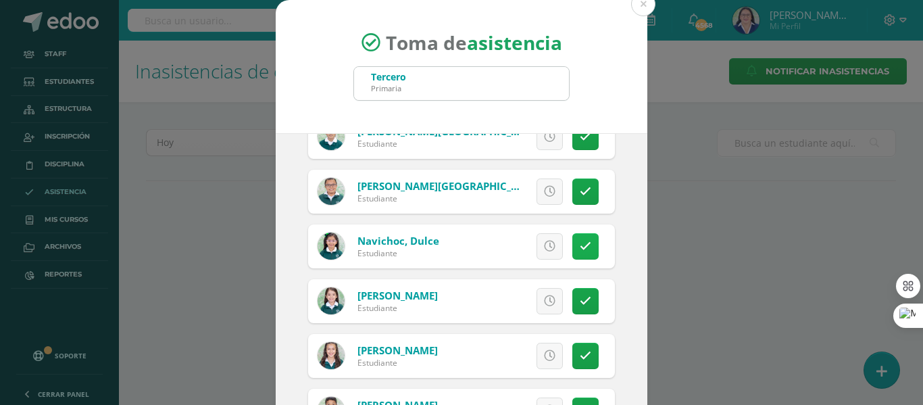
click at [580, 243] on icon at bounding box center [585, 246] width 11 height 11
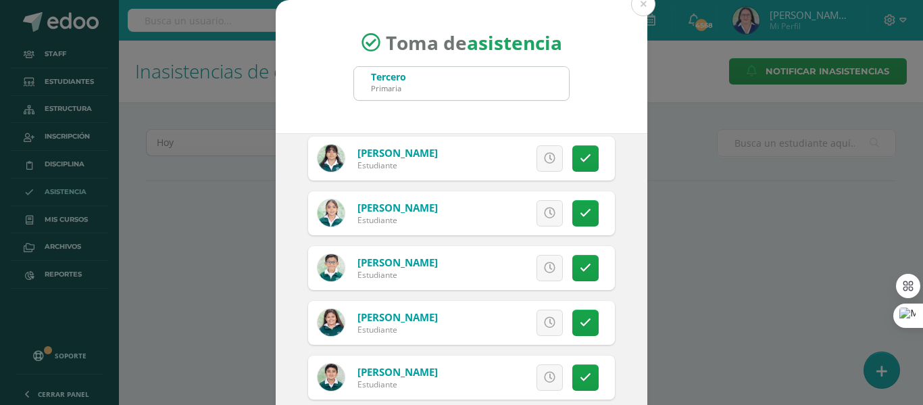
scroll to position [2027, 0]
click at [580, 209] on icon at bounding box center [585, 213] width 11 height 11
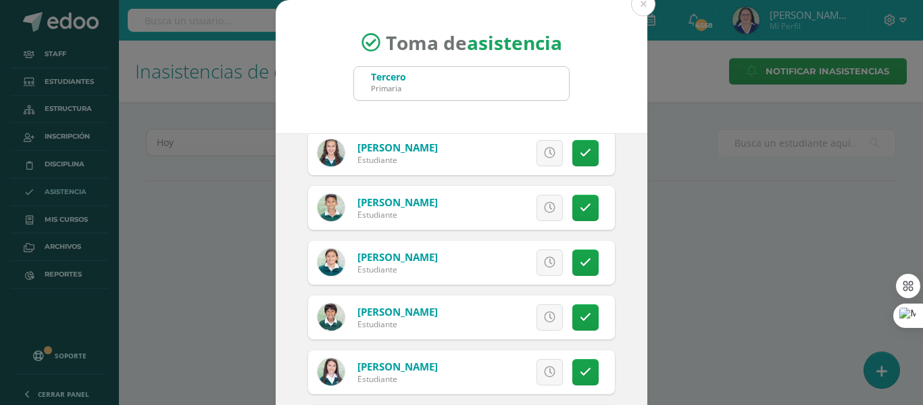
scroll to position [2703, 0]
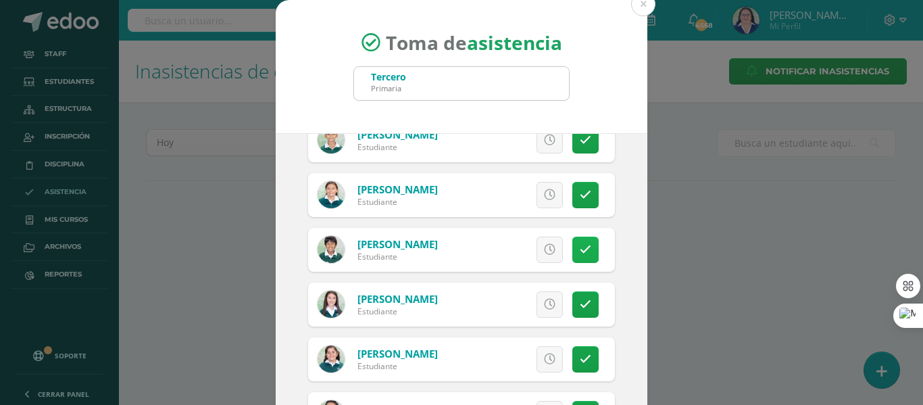
click at [580, 245] on icon at bounding box center [585, 249] width 11 height 11
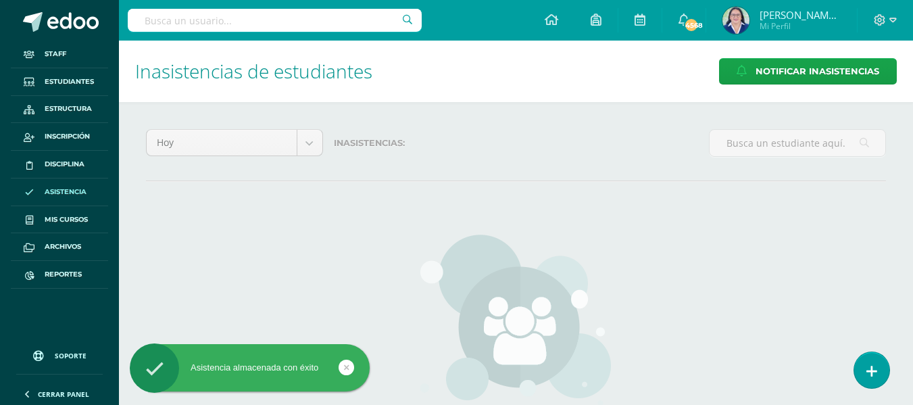
click at [876, 367] on icon at bounding box center [871, 371] width 11 height 14
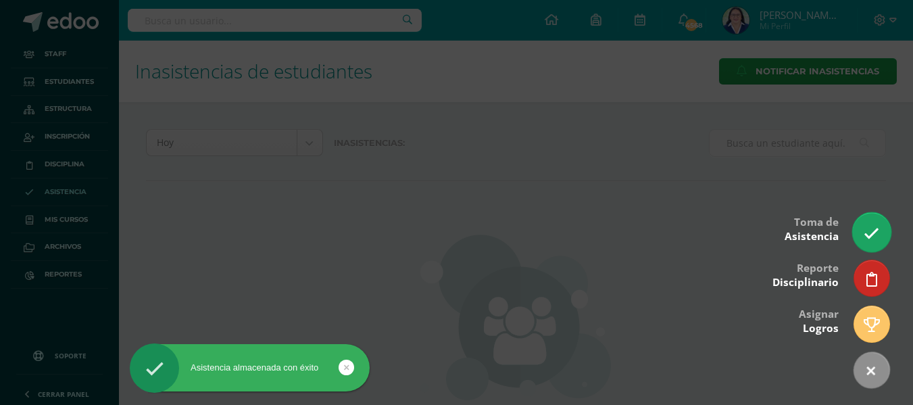
click at [876, 230] on icon at bounding box center [872, 234] width 16 height 16
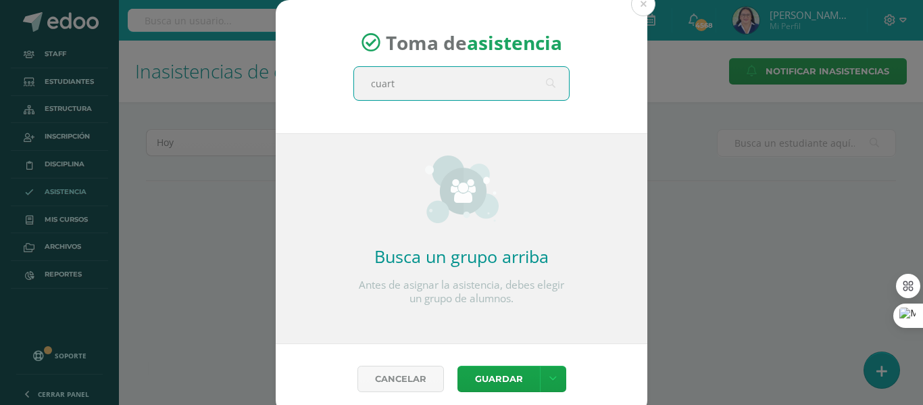
type input "cuarto"
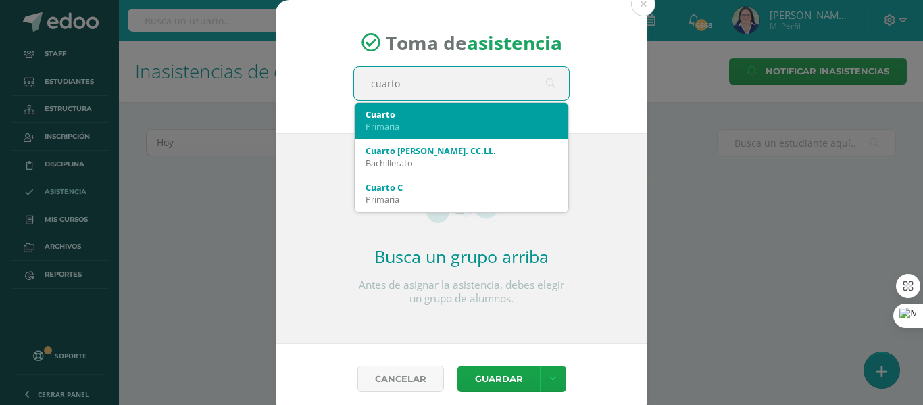
click at [387, 122] on div "Primaria" at bounding box center [462, 126] width 192 height 12
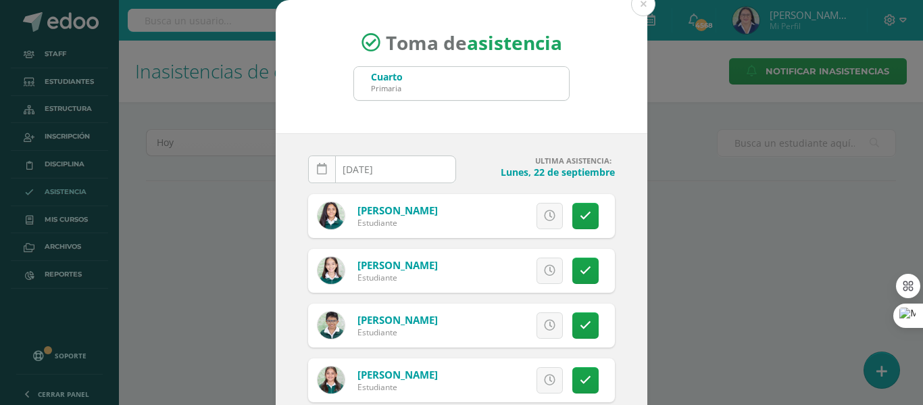
click at [317, 170] on icon at bounding box center [322, 169] width 10 height 11
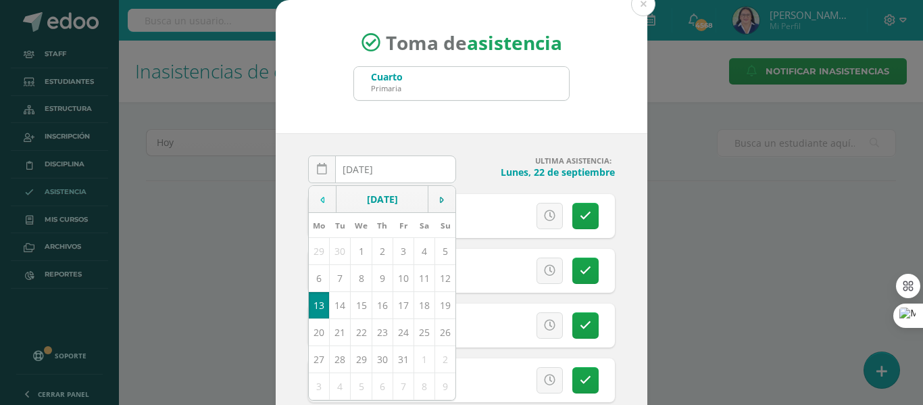
drag, startPoint x: 320, startPoint y: 199, endPoint x: 316, endPoint y: 205, distance: 7.7
click at [320, 199] on td at bounding box center [323, 199] width 28 height 27
click at [338, 332] on td "23" at bounding box center [340, 331] width 21 height 27
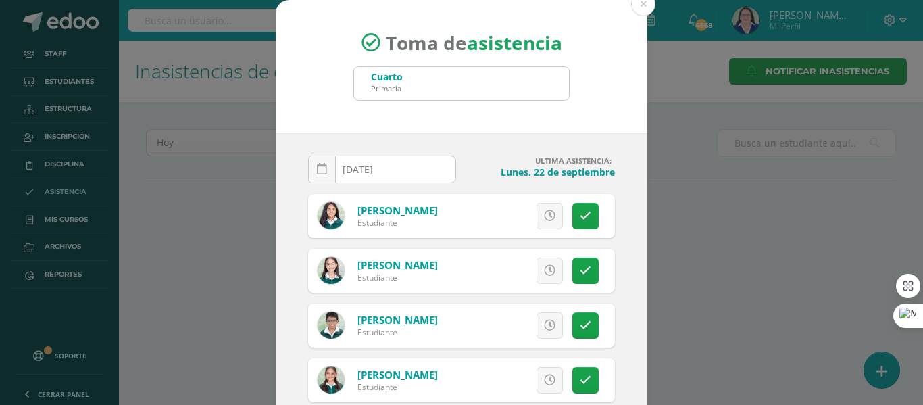
type input "[DATE]"
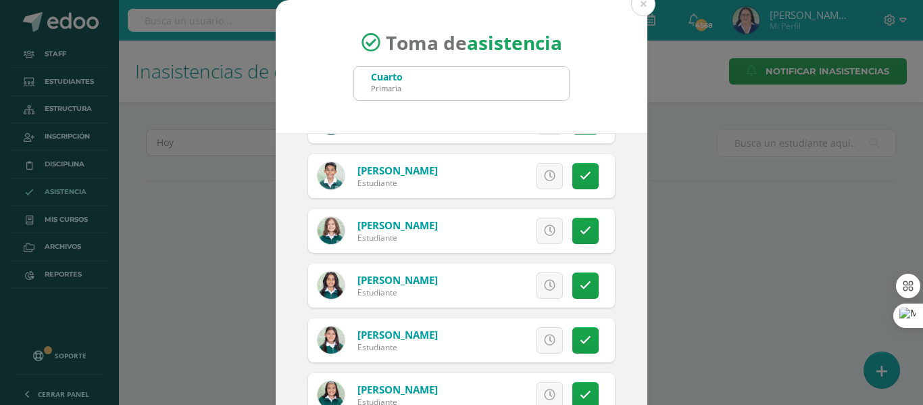
scroll to position [1352, 0]
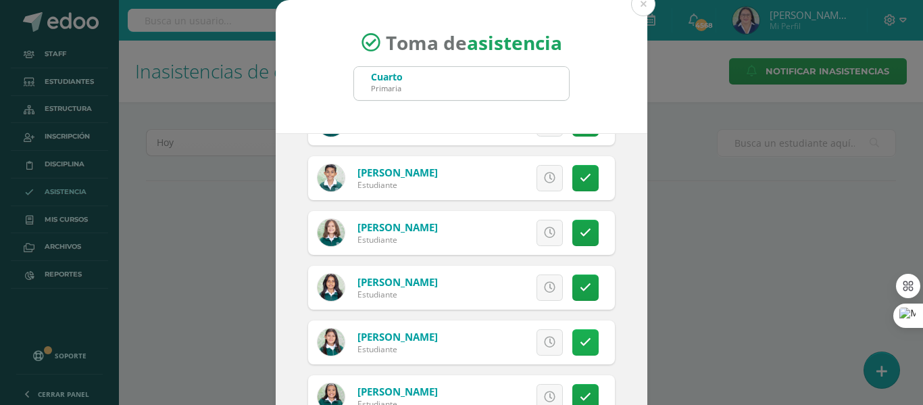
click at [580, 341] on icon at bounding box center [585, 342] width 11 height 11
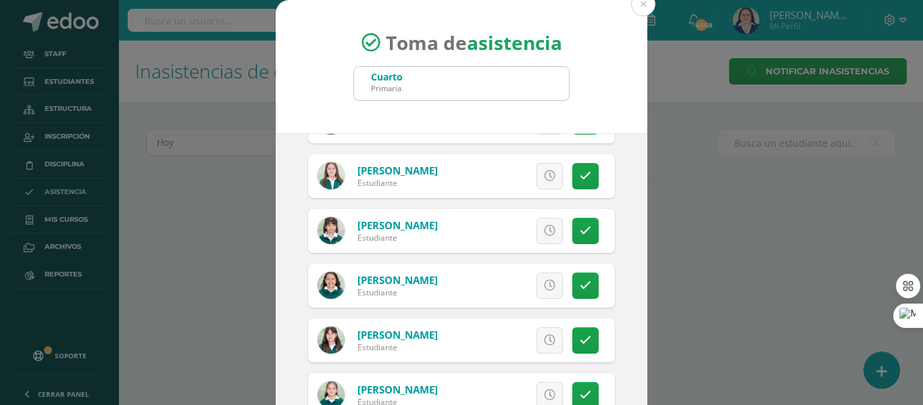
scroll to position [1081, 0]
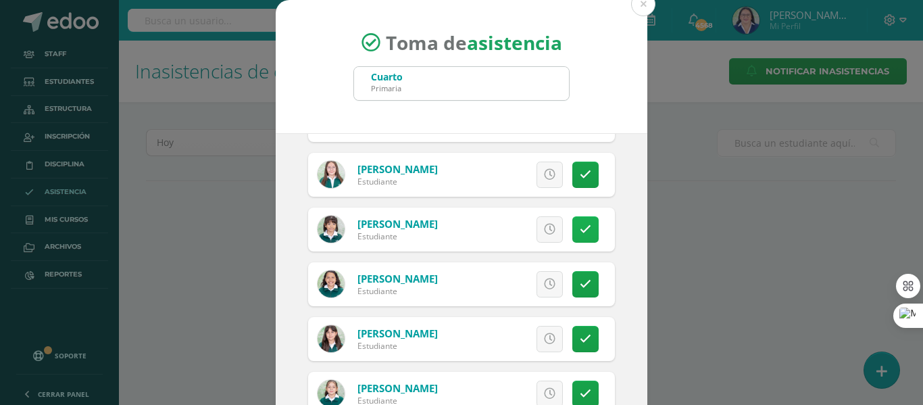
click at [580, 231] on icon at bounding box center [585, 229] width 11 height 11
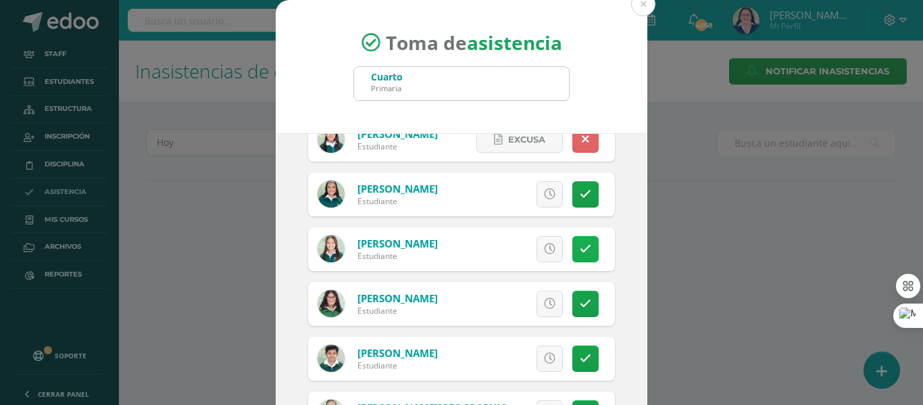
click at [574, 242] on link at bounding box center [585, 249] width 26 height 26
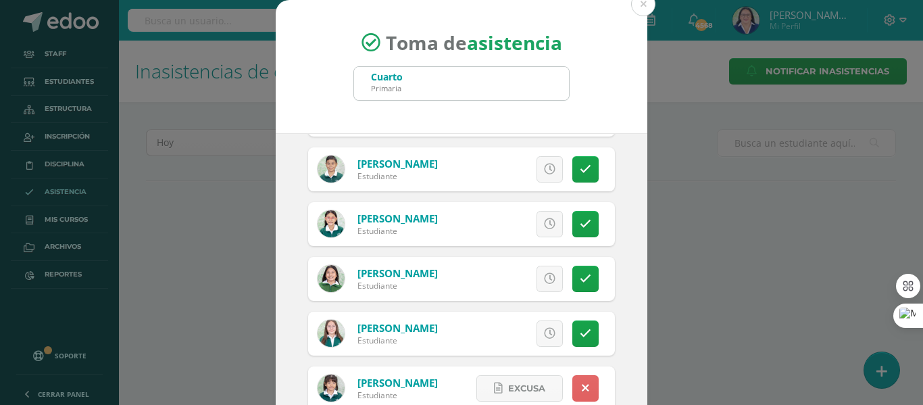
scroll to position [946, 0]
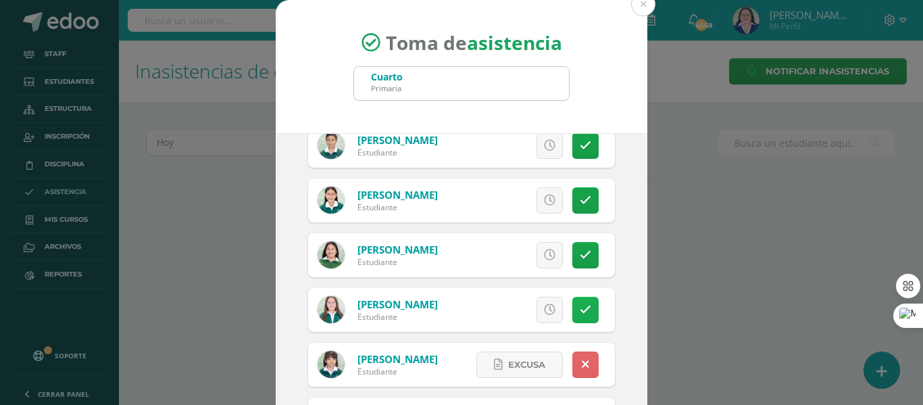
click at [580, 307] on icon at bounding box center [585, 309] width 11 height 11
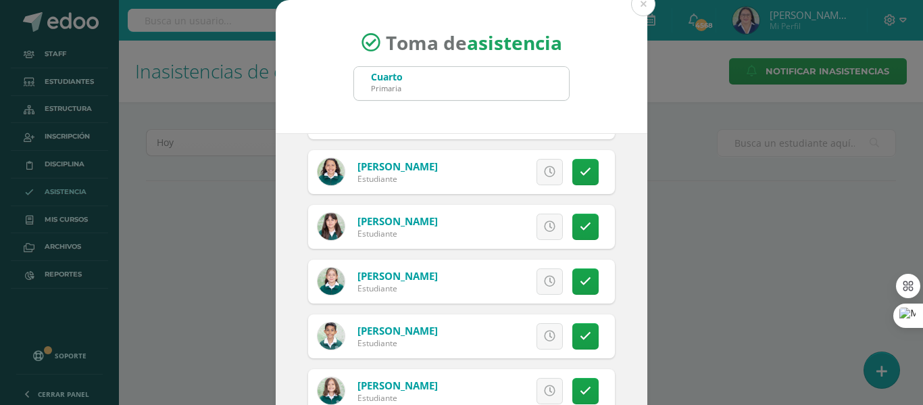
scroll to position [1284, 0]
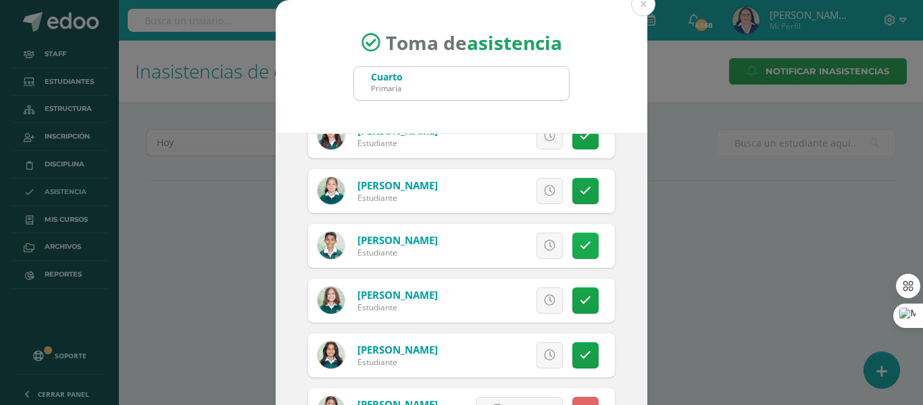
click at [580, 247] on icon at bounding box center [585, 245] width 11 height 11
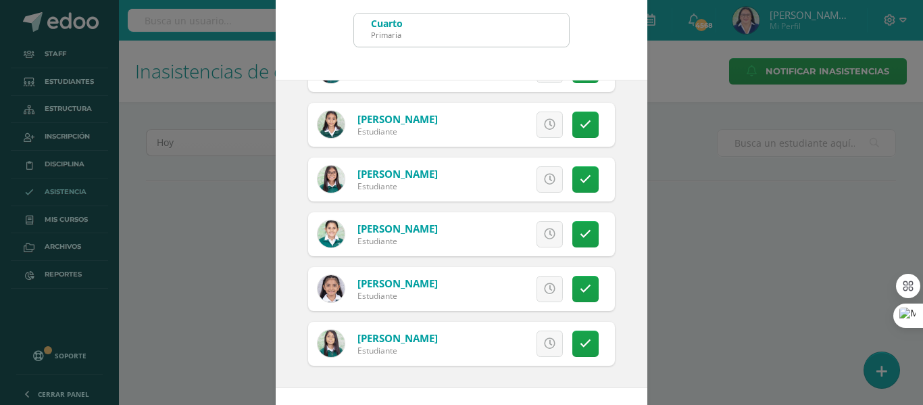
scroll to position [106, 0]
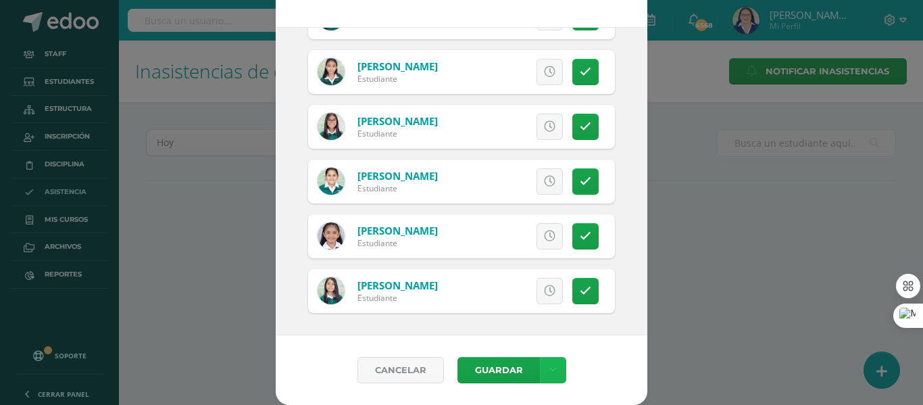
click at [549, 365] on icon at bounding box center [552, 369] width 7 height 11
click at [529, 318] on link "Guardar sin notificar inasistencias" at bounding box center [519, 319] width 149 height 32
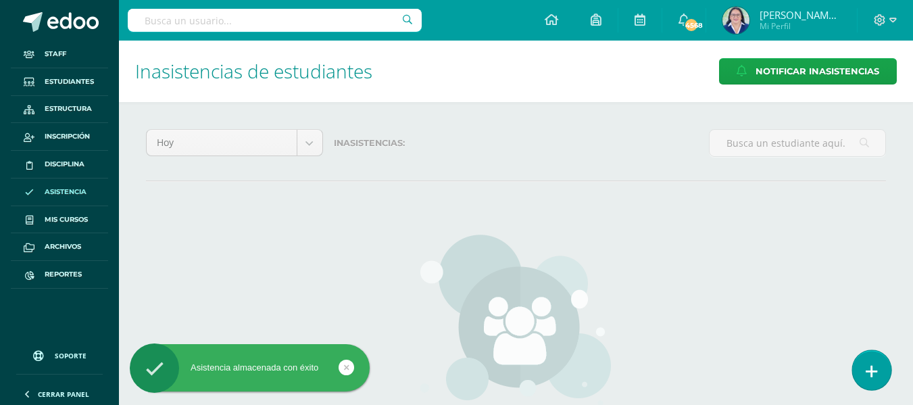
click at [877, 360] on link at bounding box center [871, 369] width 39 height 39
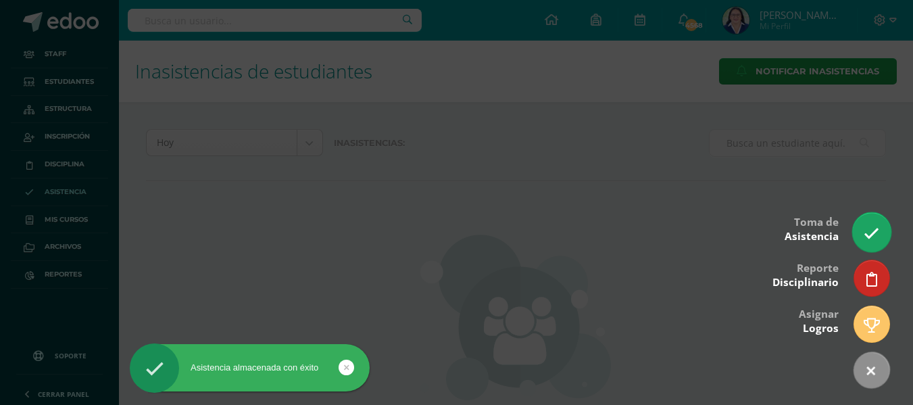
click at [867, 231] on icon at bounding box center [872, 234] width 16 height 16
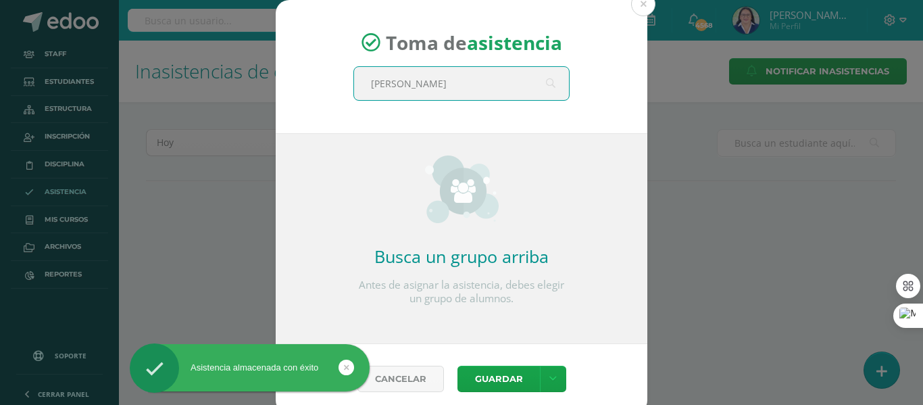
type input "quinto"
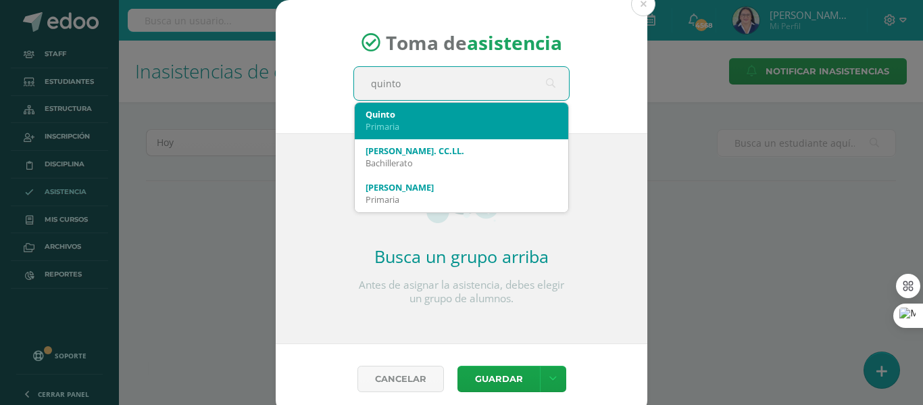
click at [482, 130] on div "Primaria" at bounding box center [462, 126] width 192 height 12
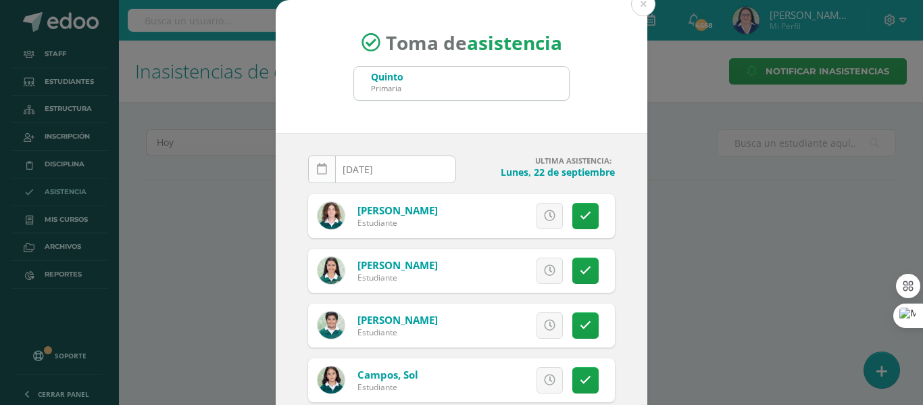
click at [310, 167] on link at bounding box center [322, 169] width 28 height 28
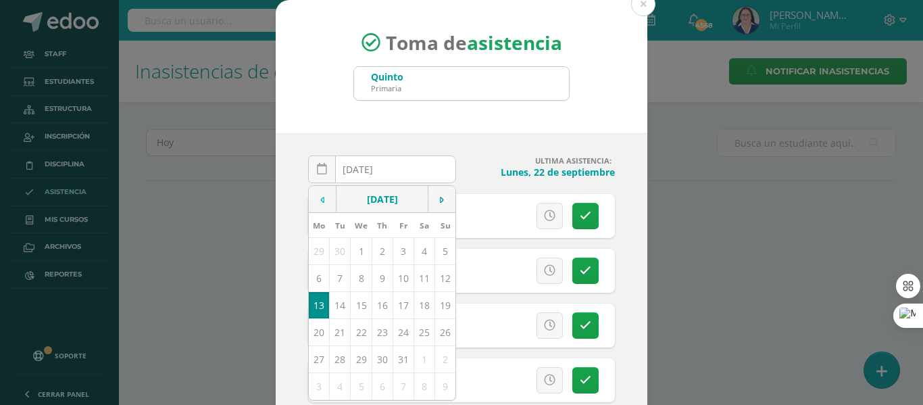
click at [312, 200] on td at bounding box center [323, 199] width 28 height 27
click at [332, 334] on td "23" at bounding box center [340, 331] width 21 height 27
type input "[DATE]"
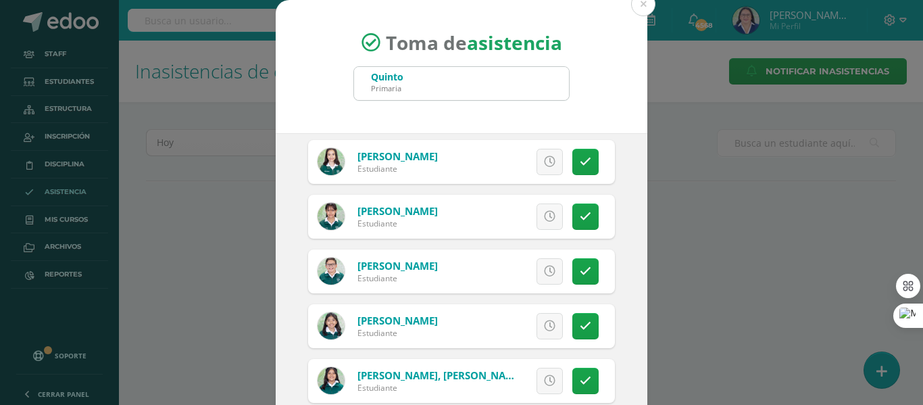
scroll to position [1216, 0]
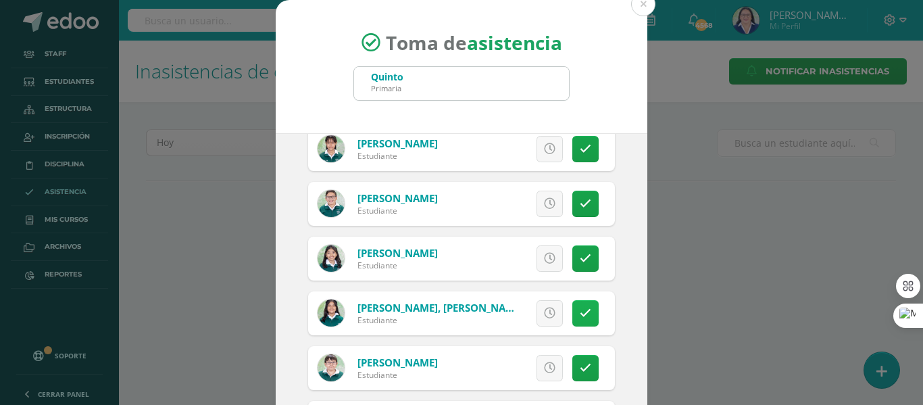
click at [574, 305] on link at bounding box center [585, 313] width 26 height 26
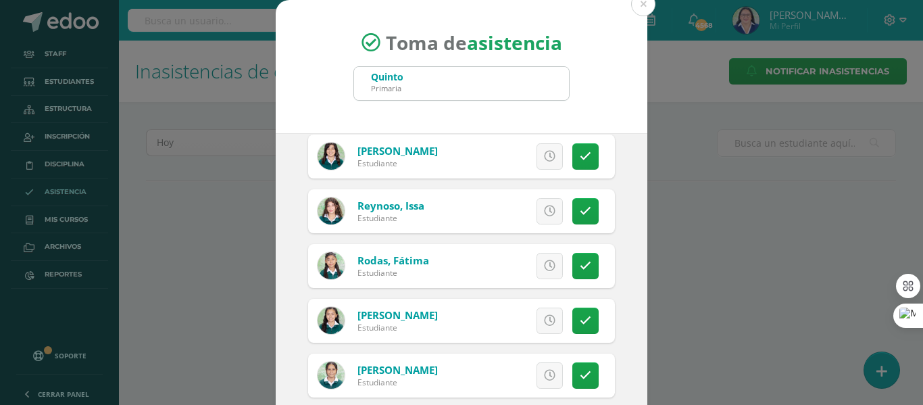
scroll to position [2095, 0]
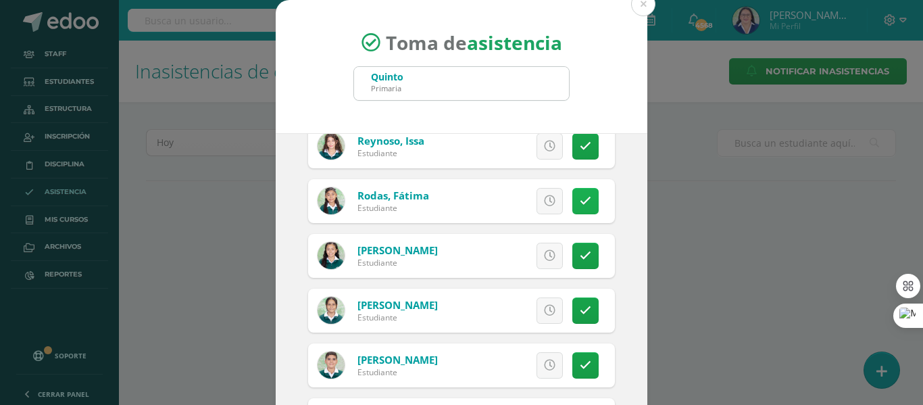
click at [580, 199] on icon at bounding box center [585, 200] width 11 height 11
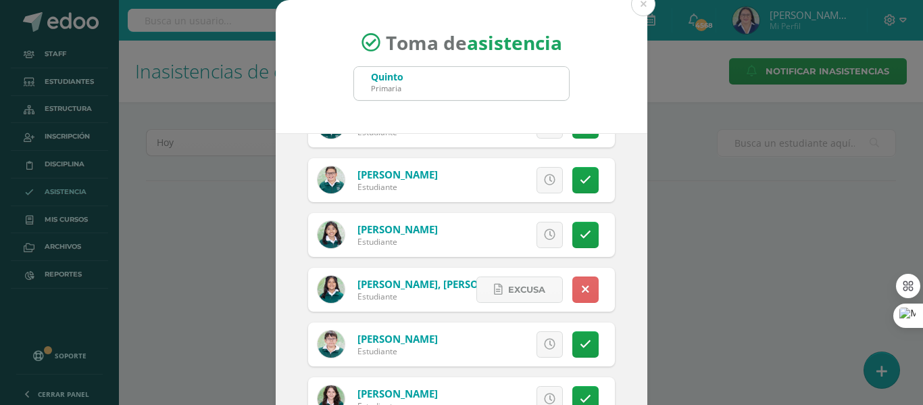
scroll to position [1216, 0]
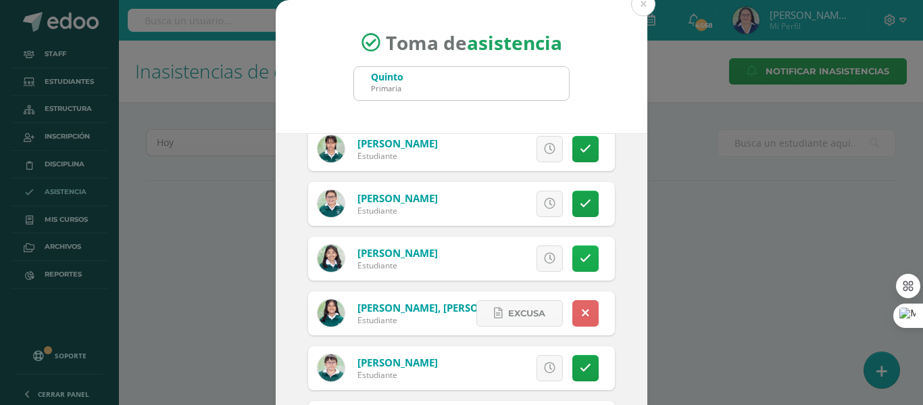
click at [580, 258] on icon at bounding box center [585, 258] width 11 height 11
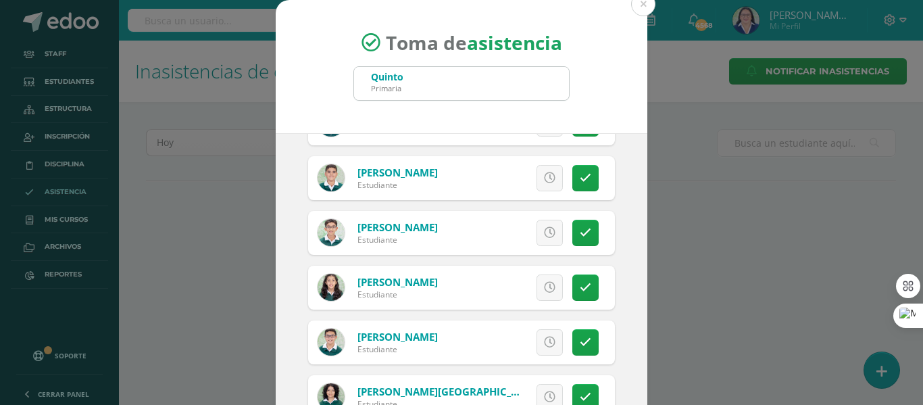
scroll to position [106, 0]
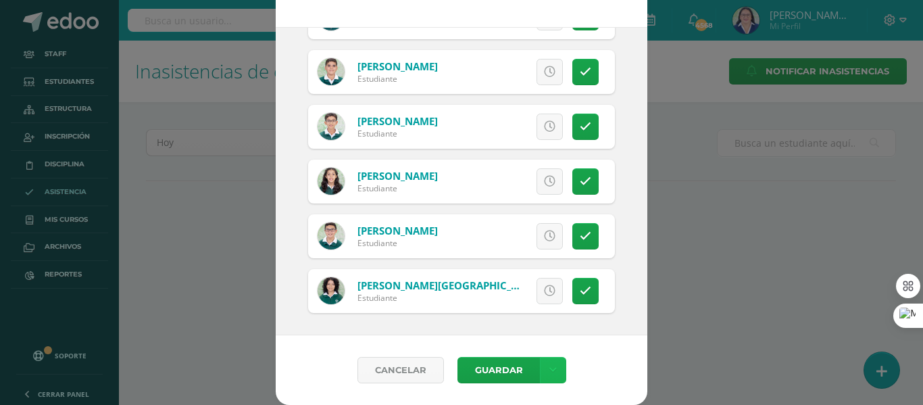
click at [553, 364] on link at bounding box center [553, 370] width 26 height 26
click at [537, 312] on link "Guardar sin notificar inasistencias" at bounding box center [519, 319] width 149 height 32
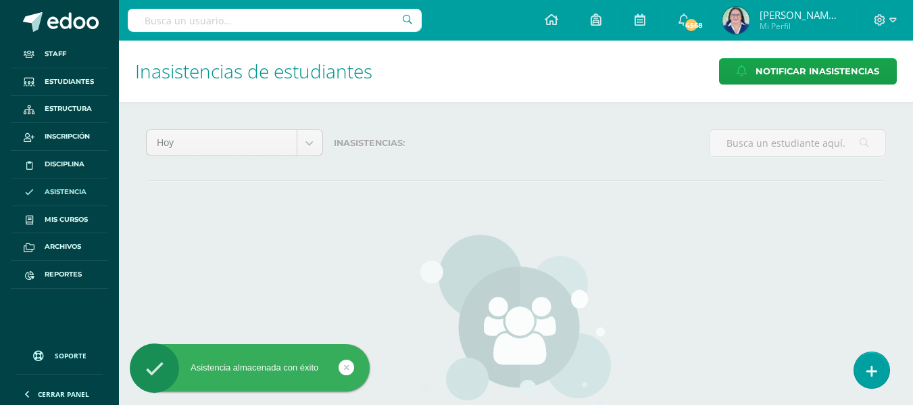
click at [885, 364] on link at bounding box center [871, 370] width 35 height 36
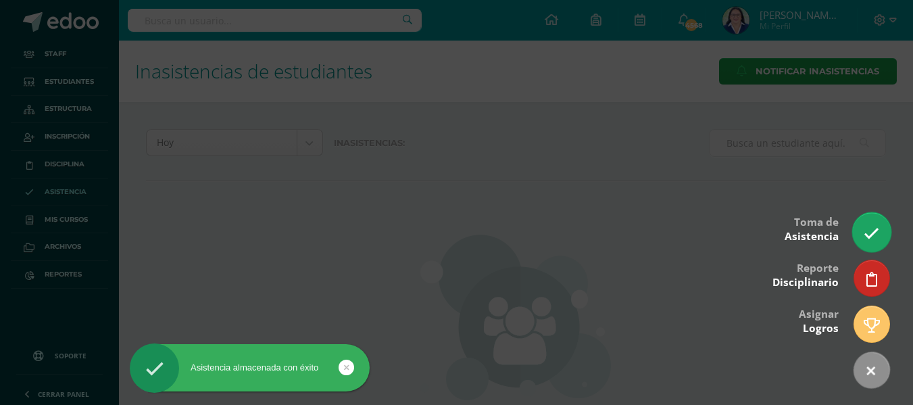
click at [877, 226] on icon at bounding box center [872, 234] width 16 height 16
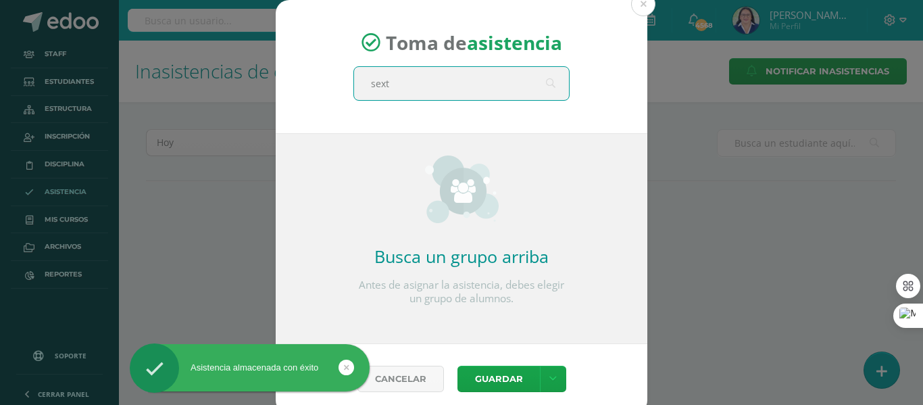
type input "sexto"
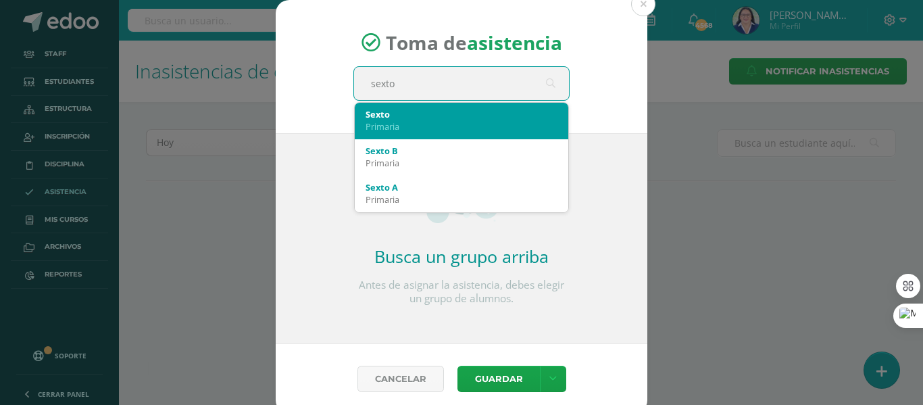
click at [470, 120] on div "Primaria" at bounding box center [462, 126] width 192 height 12
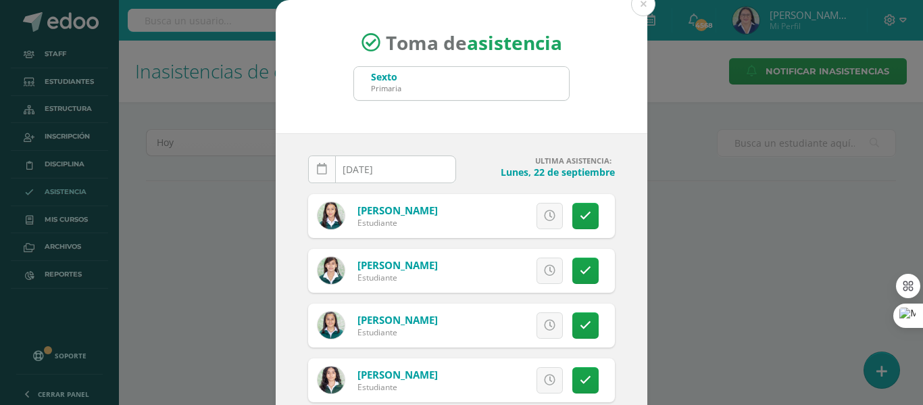
click at [308, 172] on link at bounding box center [322, 169] width 28 height 28
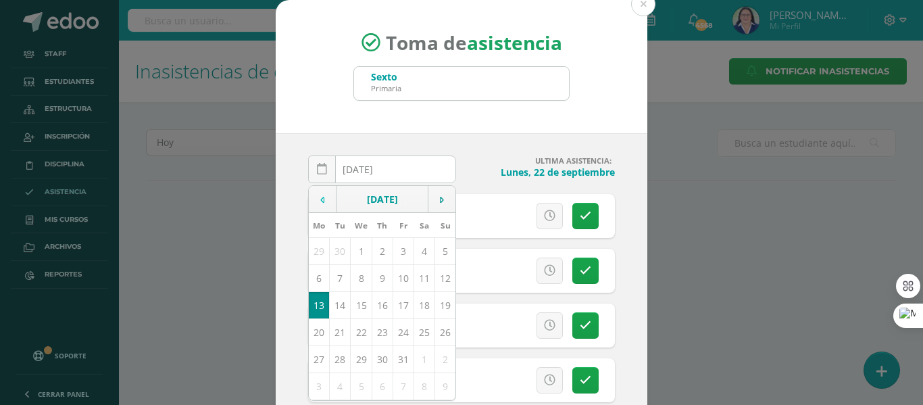
click at [320, 195] on icon at bounding box center [322, 199] width 4 height 9
click at [334, 333] on td "23" at bounding box center [340, 331] width 21 height 27
type input "[DATE]"
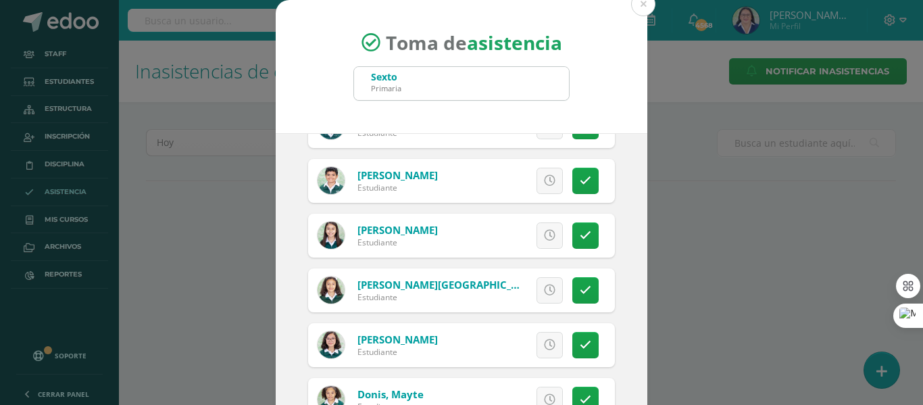
scroll to position [541, 0]
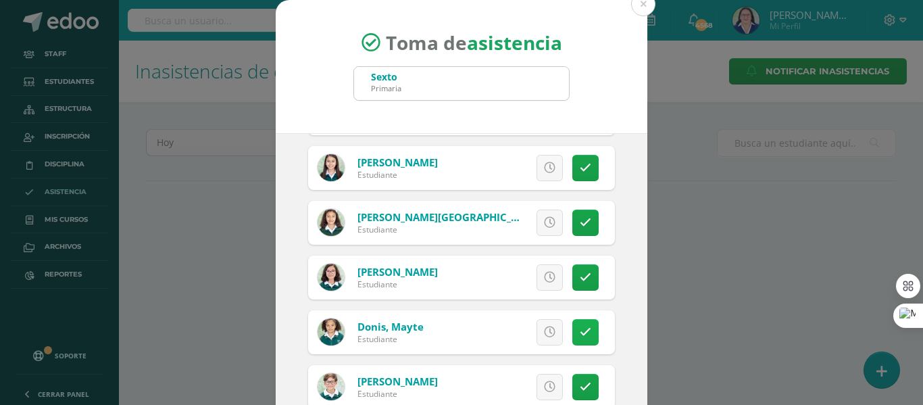
click at [580, 333] on icon at bounding box center [585, 331] width 11 height 11
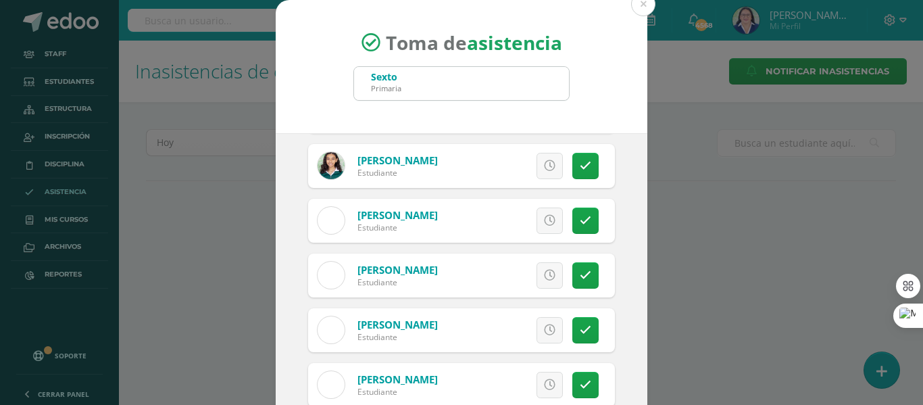
scroll to position [1825, 0]
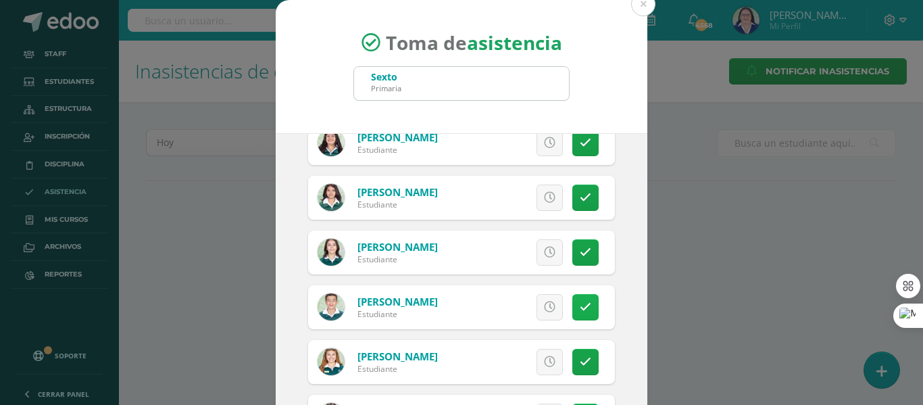
click at [580, 305] on icon at bounding box center [585, 306] width 11 height 11
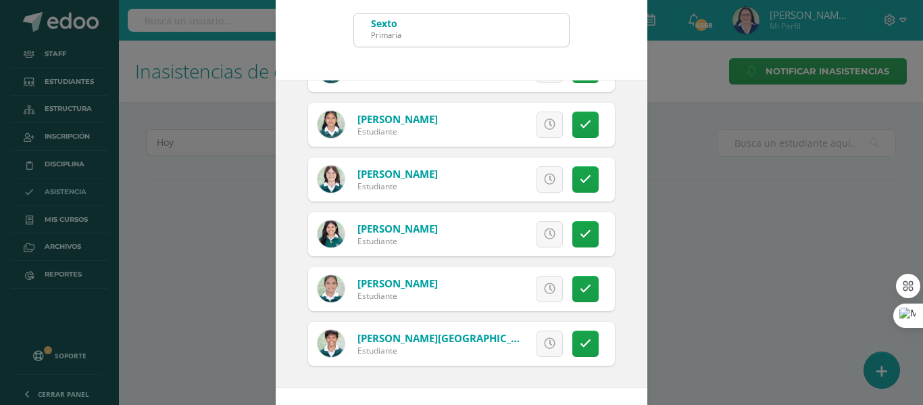
scroll to position [106, 0]
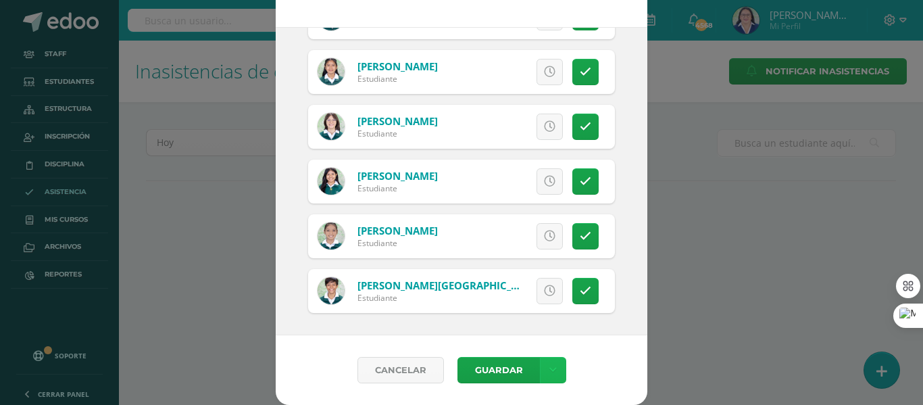
click at [549, 368] on icon at bounding box center [552, 369] width 7 height 11
click at [543, 314] on link "Guardar sin notificar inasistencias" at bounding box center [519, 319] width 149 height 32
